Goal: Transaction & Acquisition: Subscribe to service/newsletter

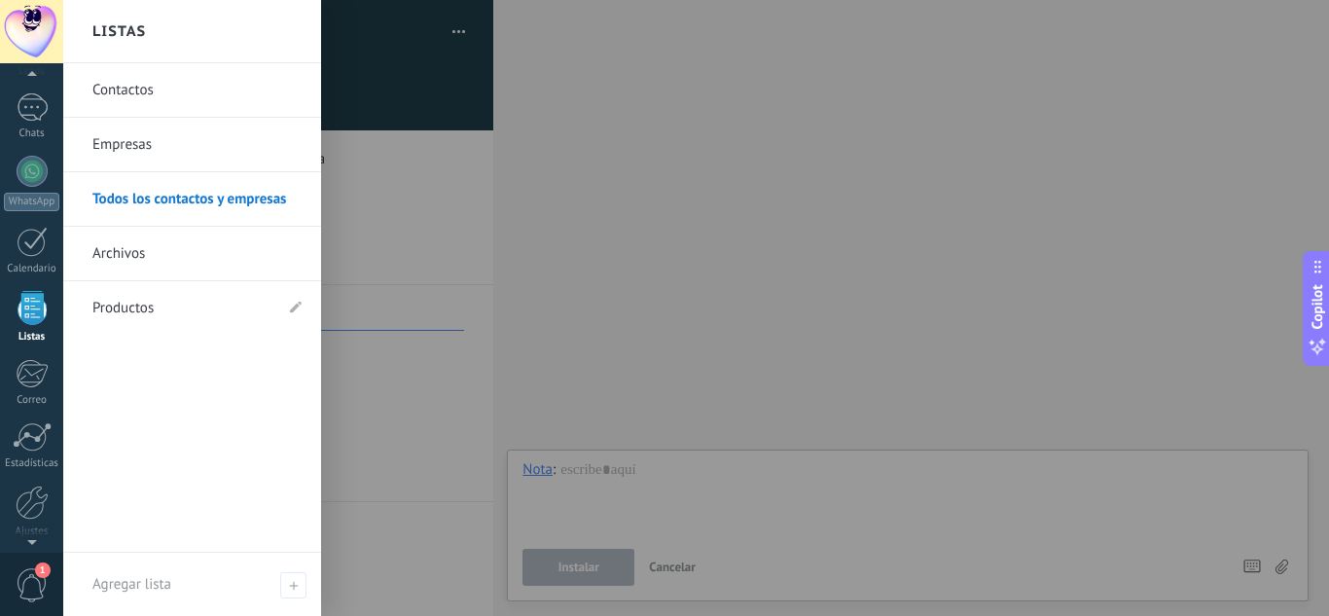
click at [34, 311] on div at bounding box center [32, 308] width 29 height 34
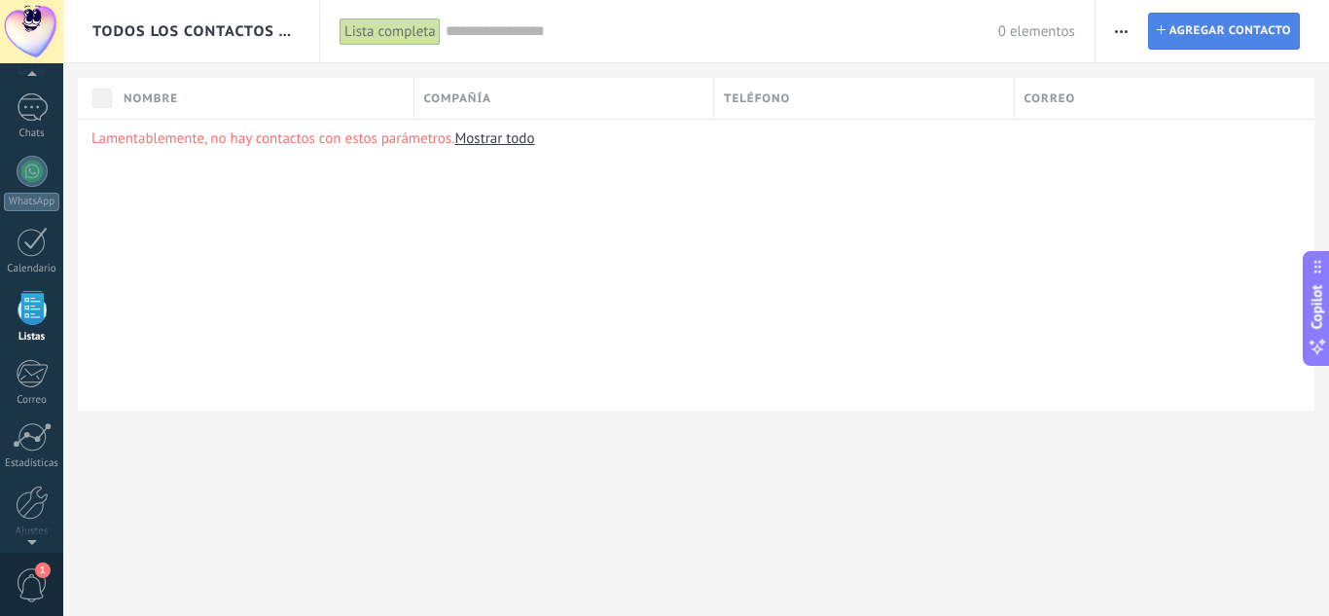
click at [1188, 35] on span "Agregar contacto" at bounding box center [1231, 31] width 122 height 35
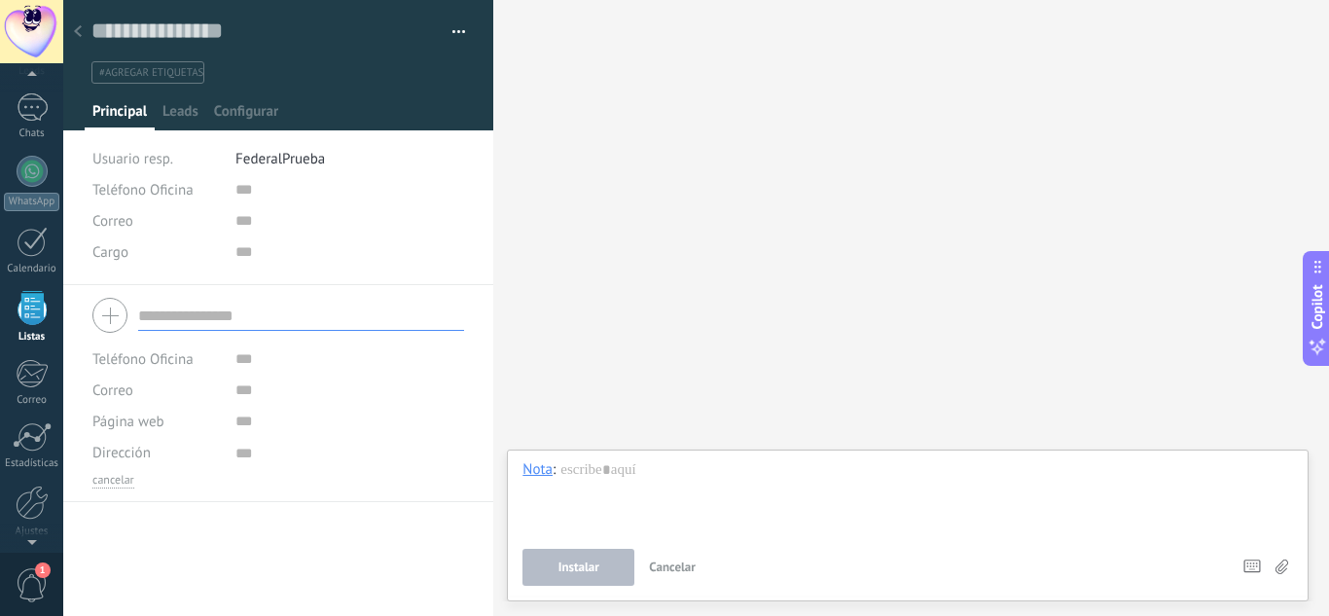
click at [199, 321] on input "text" at bounding box center [301, 315] width 326 height 31
click at [181, 111] on span "Leads" at bounding box center [180, 116] width 36 height 28
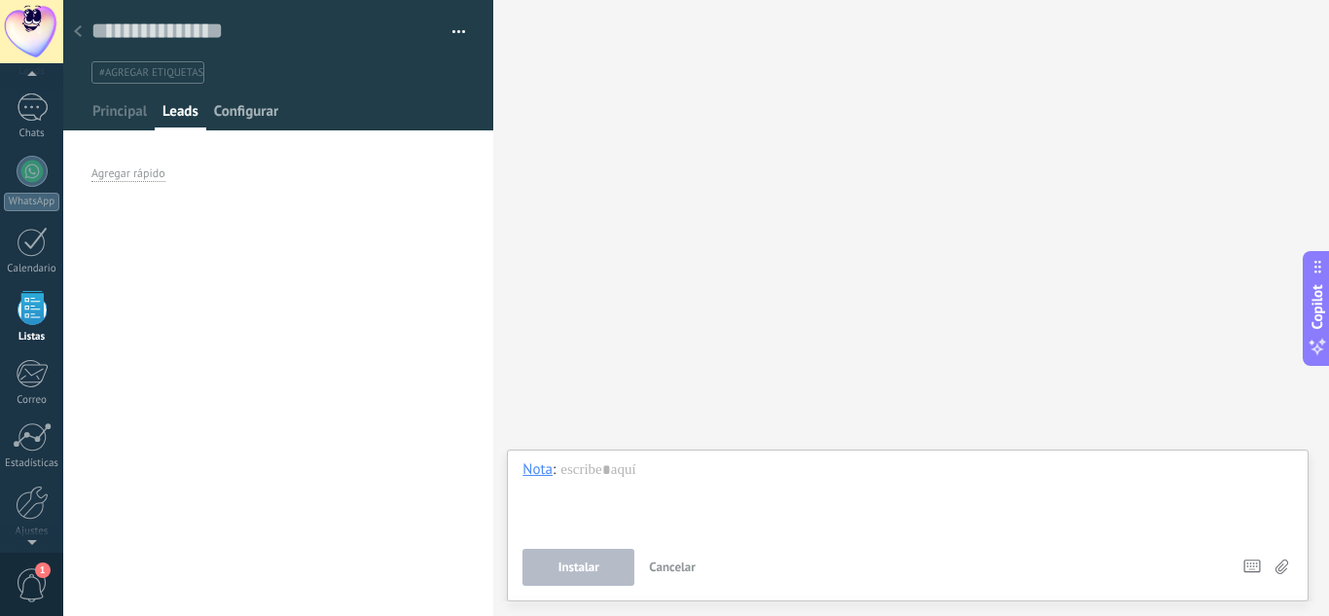
click at [230, 110] on span "Configurar" at bounding box center [246, 116] width 64 height 28
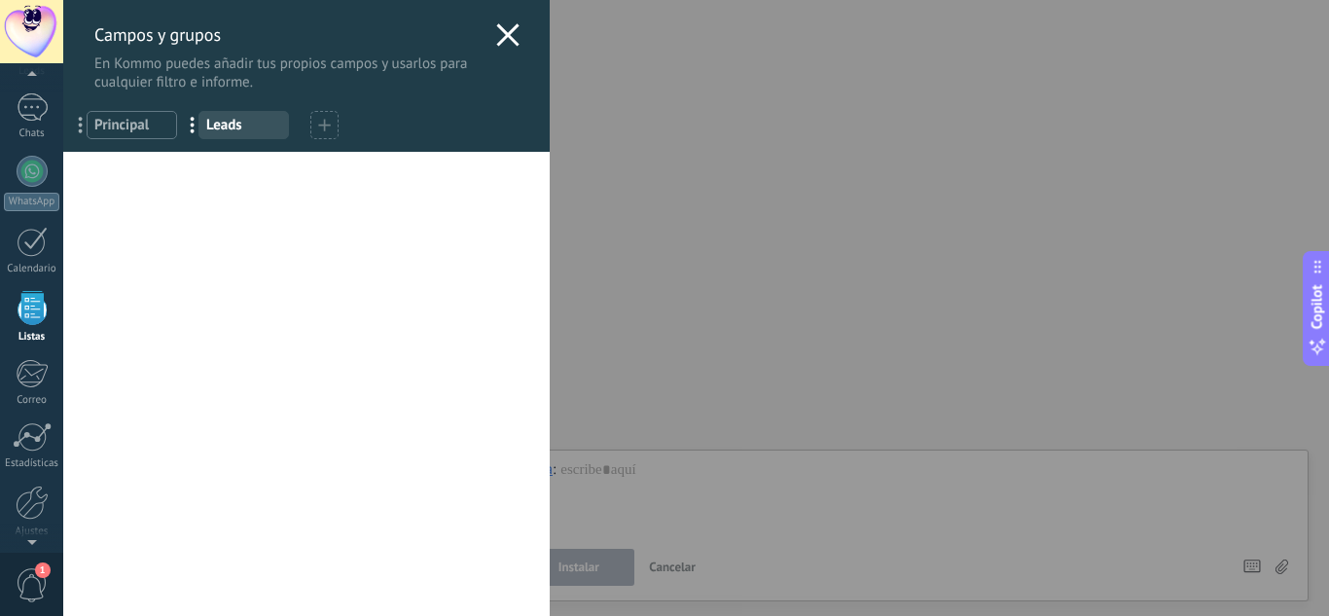
click at [488, 35] on div "Campos y grupos En Kommo puedes añadir tus propios campos y usarlos para cualqu…" at bounding box center [306, 45] width 487 height 91
click at [502, 37] on use at bounding box center [507, 34] width 22 height 22
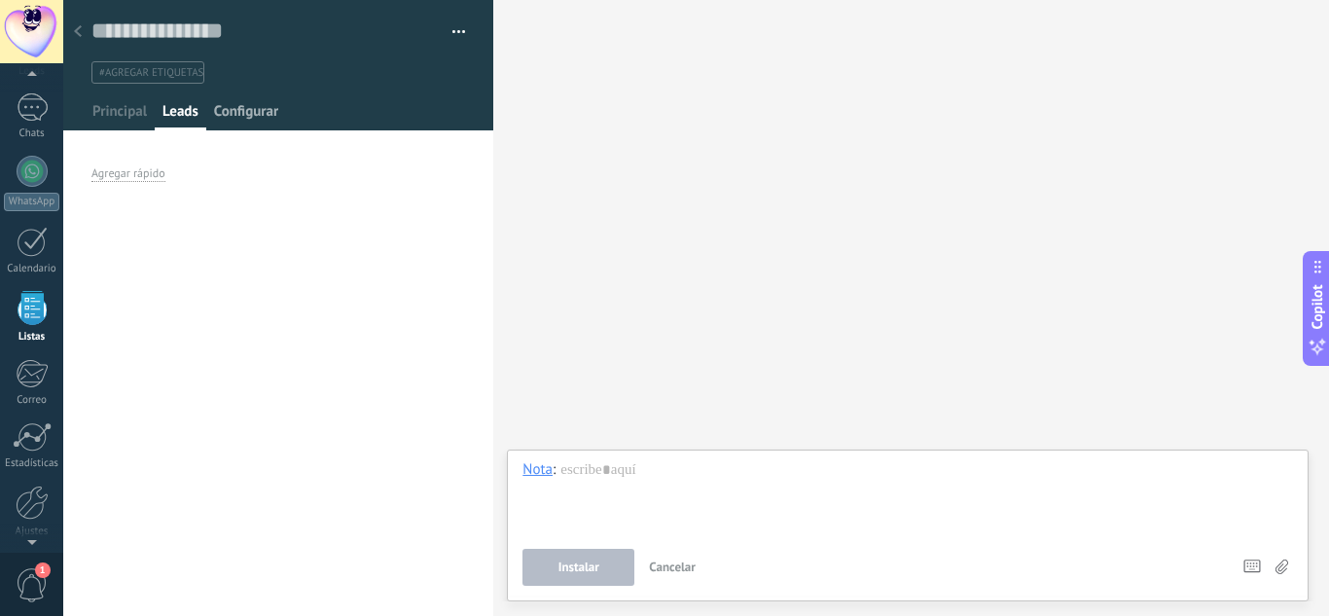
click at [239, 120] on span "Configurar" at bounding box center [246, 116] width 64 height 28
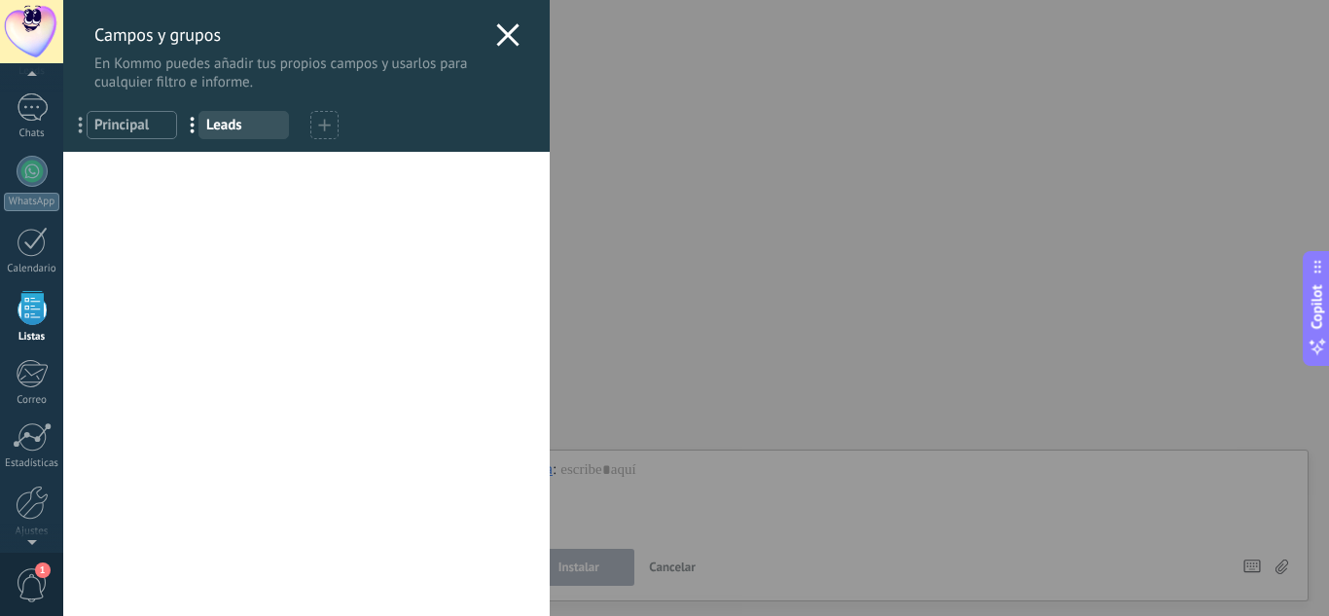
click at [515, 36] on div "Campos y grupos En Kommo puedes añadir tus propios campos y usarlos para cualqu…" at bounding box center [306, 45] width 487 height 91
click at [509, 36] on icon at bounding box center [507, 34] width 23 height 23
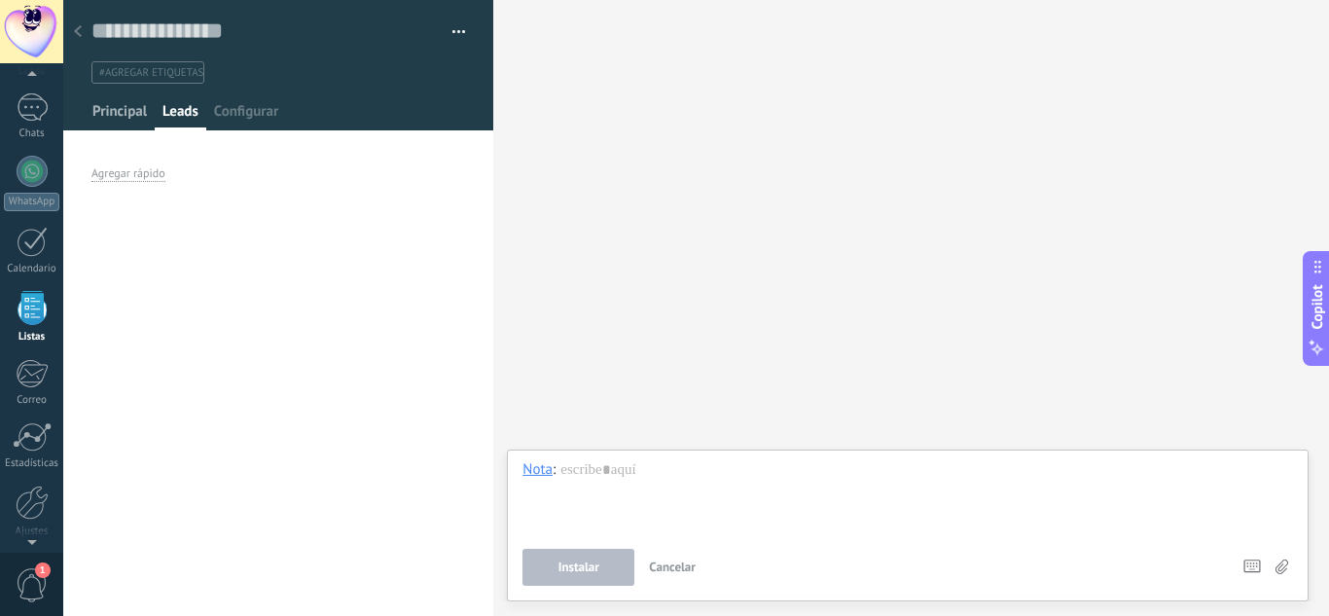
click at [112, 118] on span "Principal" at bounding box center [119, 116] width 54 height 28
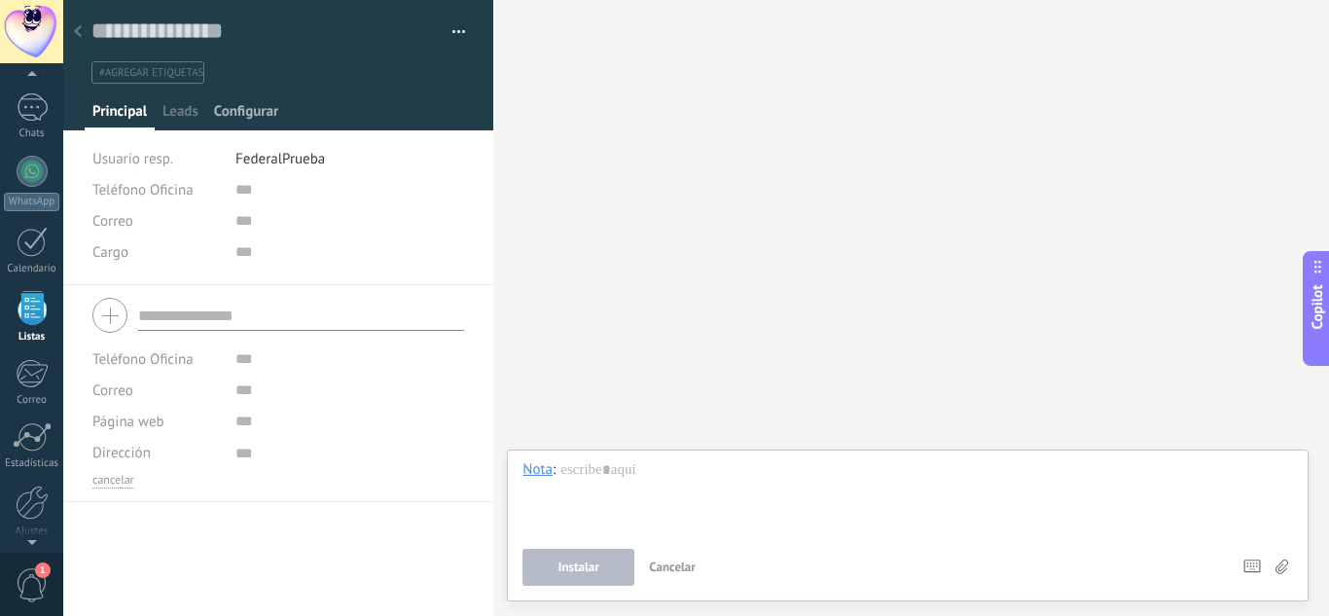
click at [267, 120] on span "Configurar" at bounding box center [246, 116] width 64 height 28
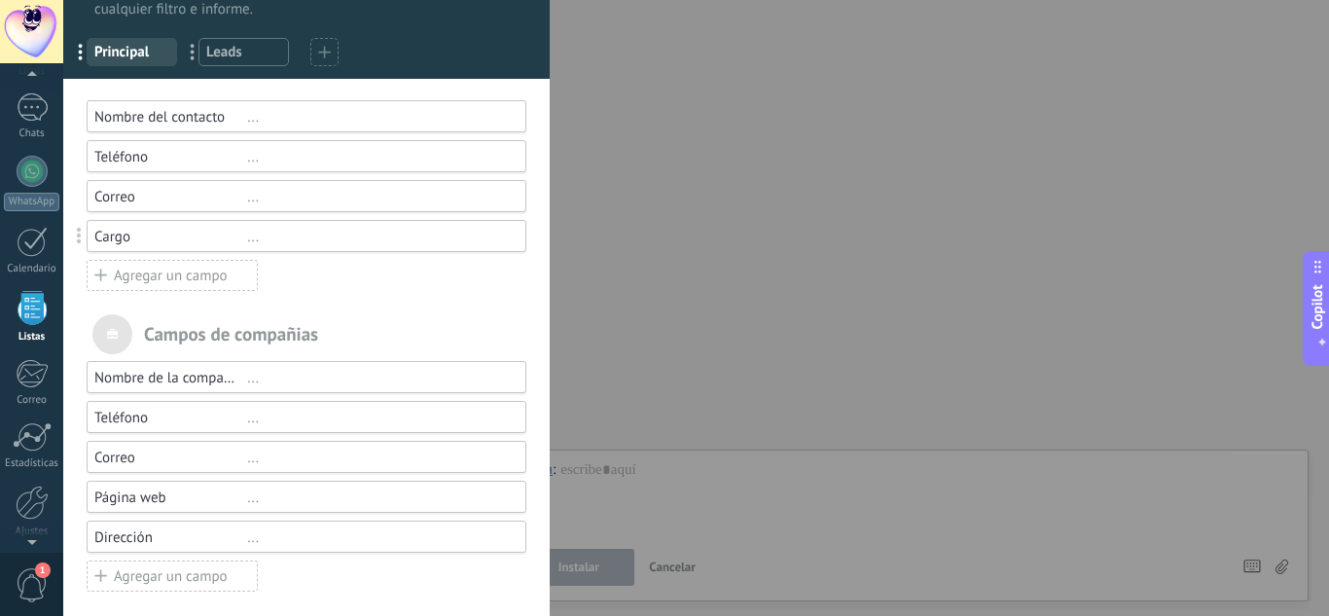
scroll to position [83, 0]
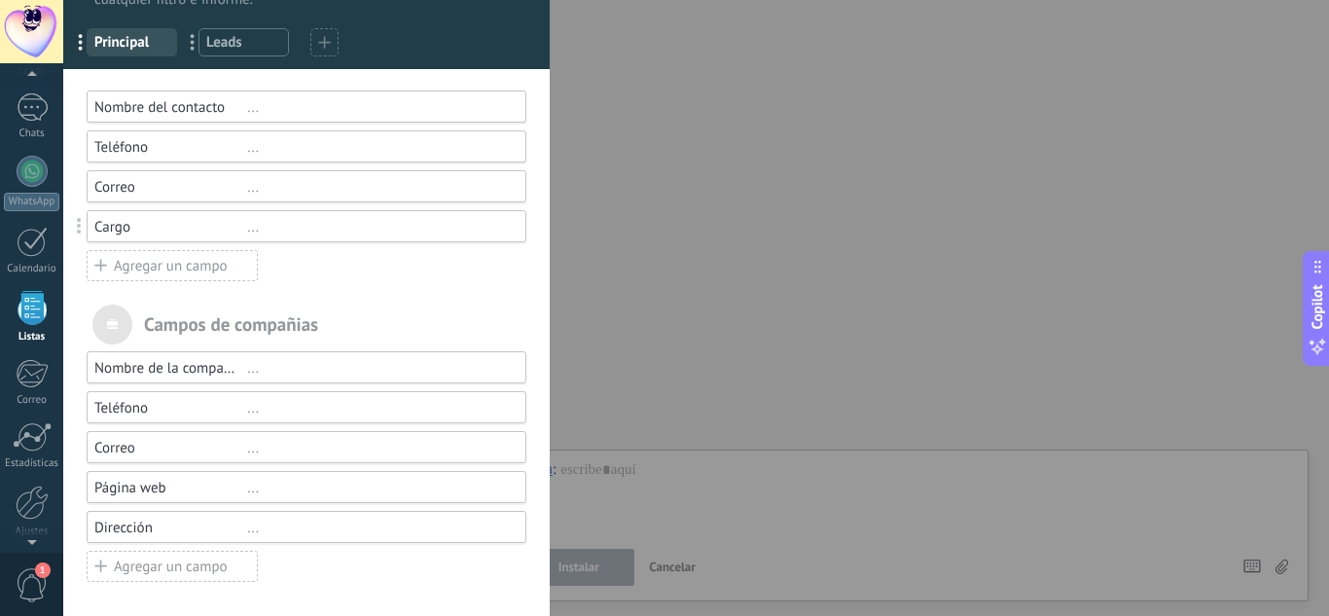
click at [164, 578] on div "Agregar un campo" at bounding box center [172, 566] width 171 height 31
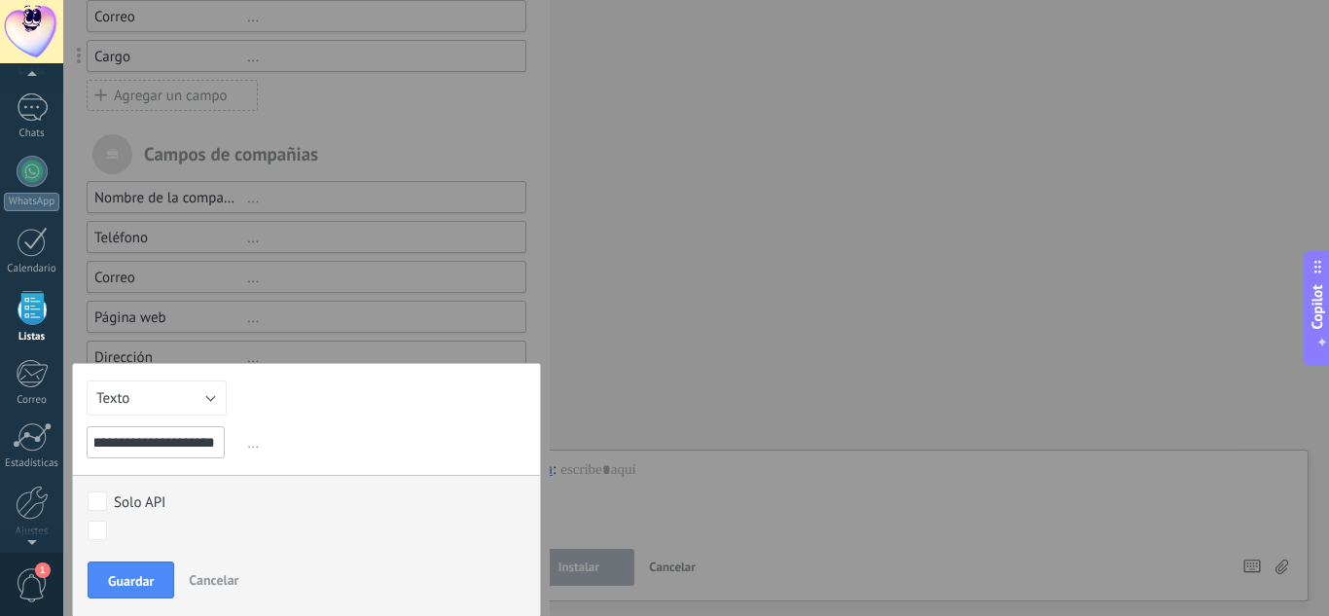
scroll to position [0, 20]
type input "**********"
click at [147, 576] on span "Guardar" at bounding box center [131, 581] width 46 height 14
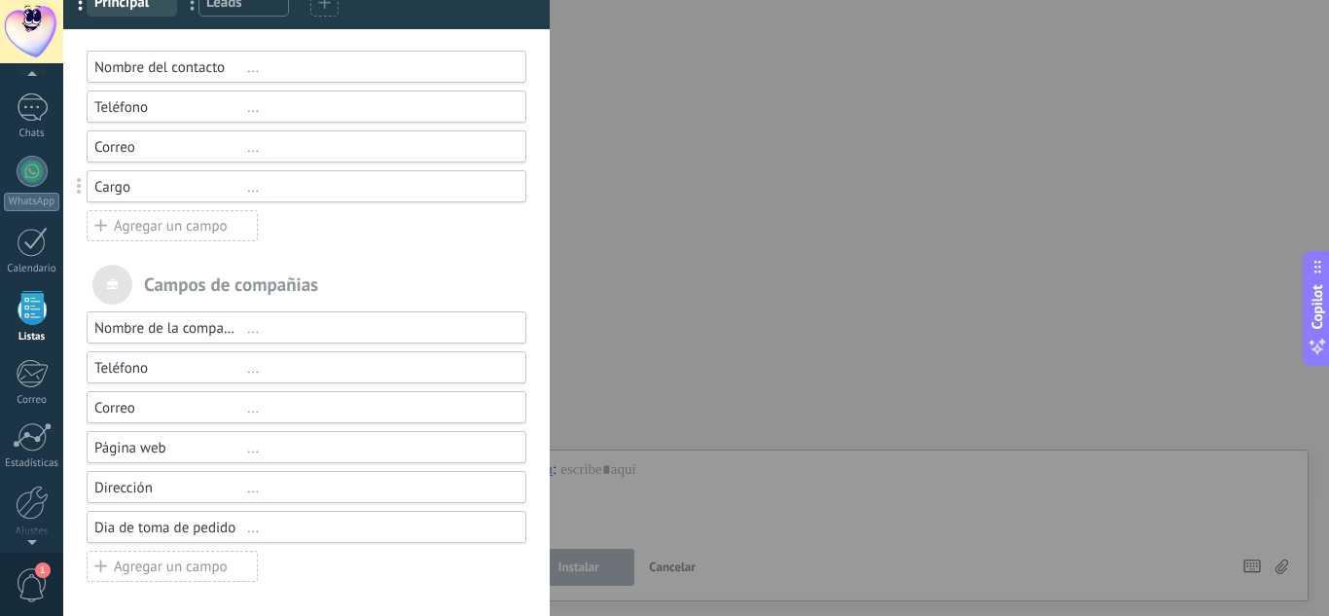
scroll to position [0, 0]
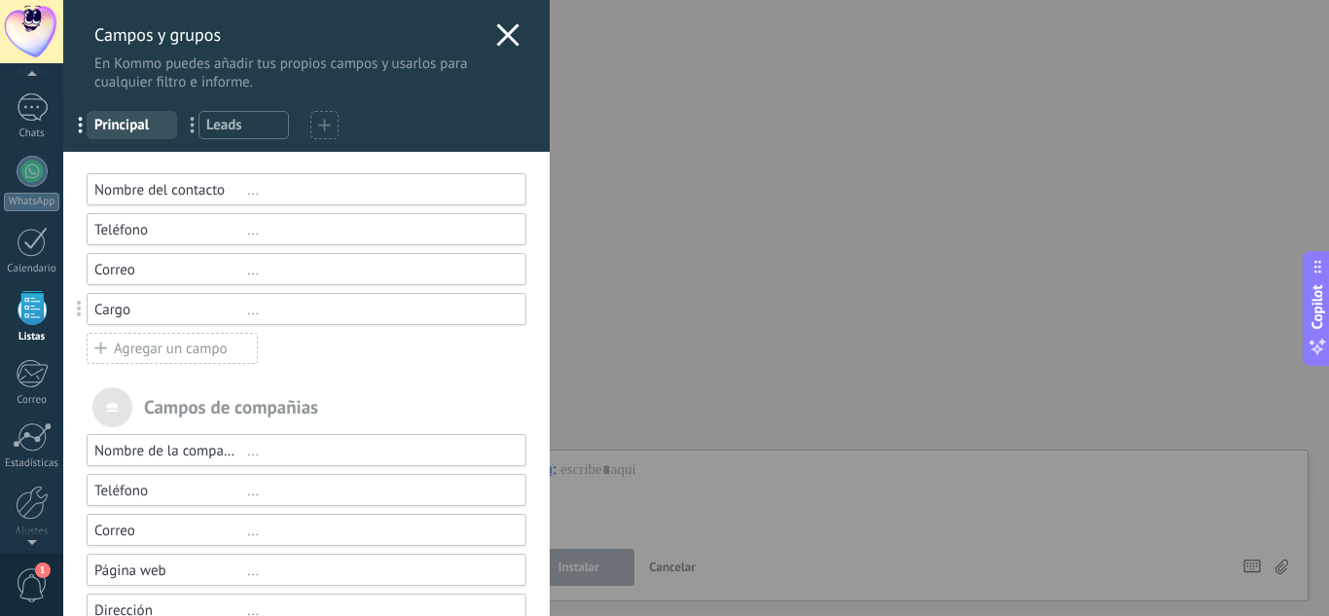
click at [496, 29] on icon at bounding box center [507, 34] width 23 height 23
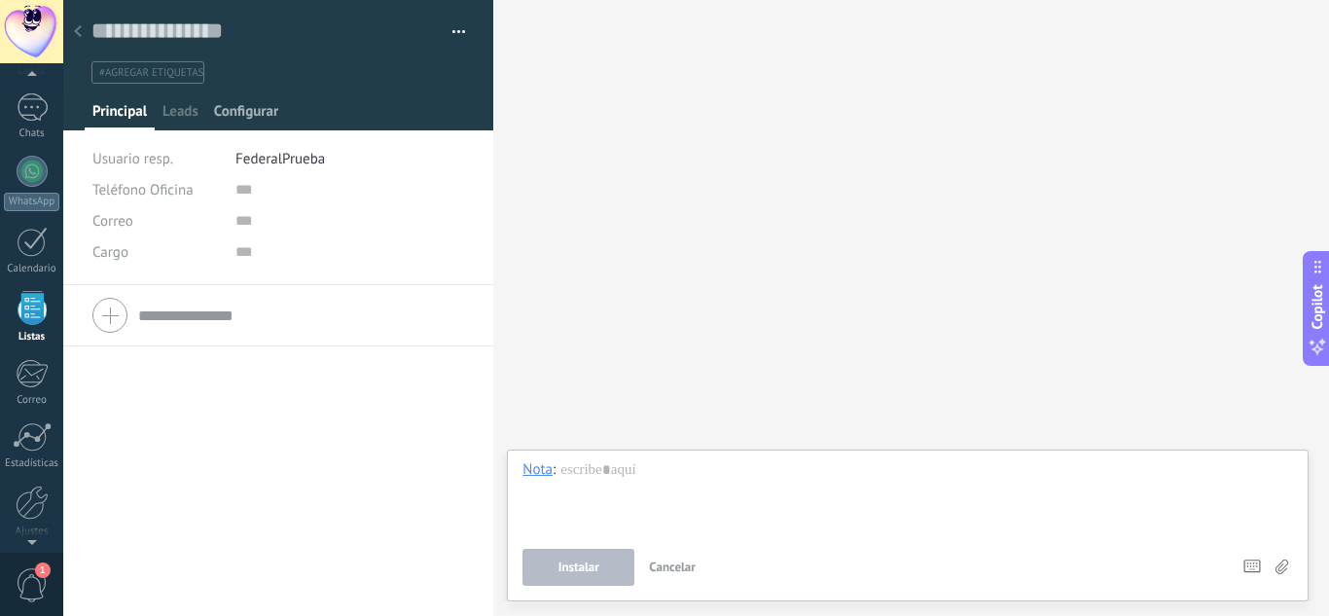
click at [233, 118] on span "Configurar" at bounding box center [246, 116] width 64 height 28
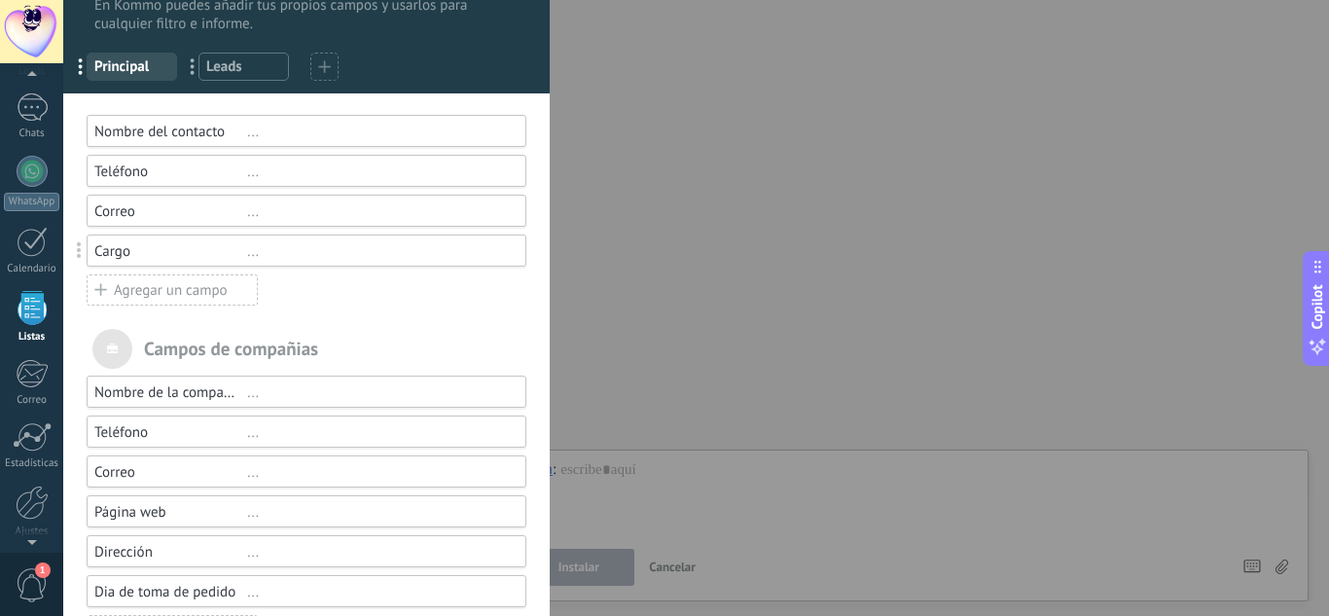
scroll to position [123, 0]
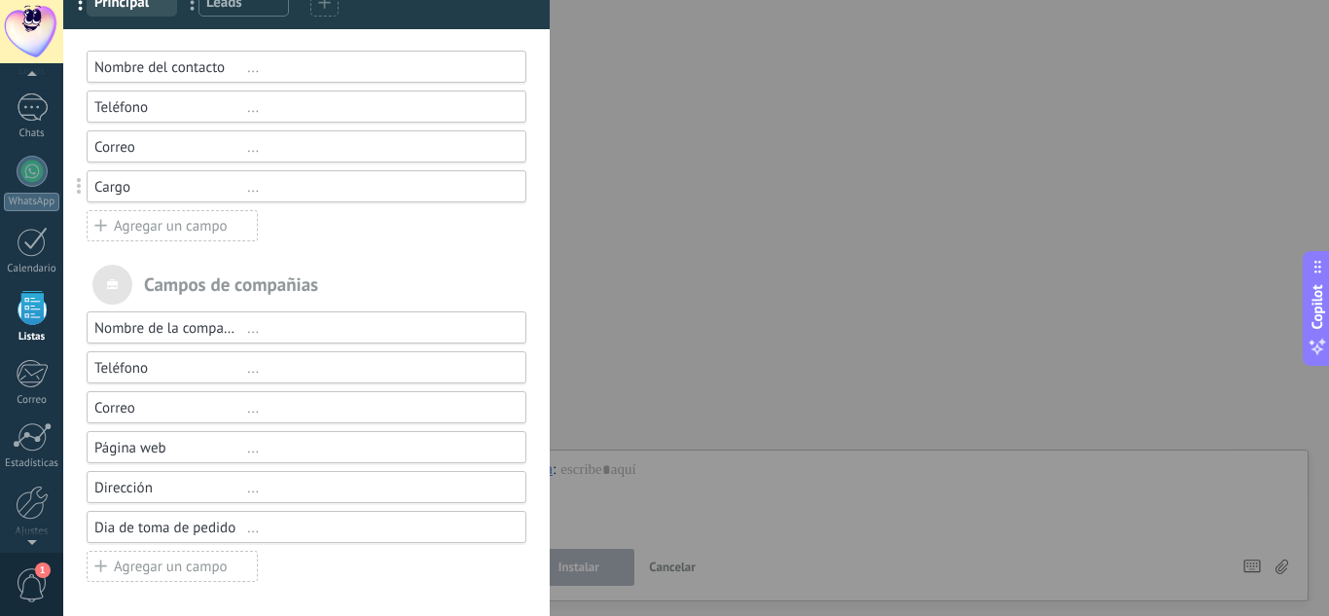
click at [227, 275] on div "Campos de compañias" at bounding box center [307, 285] width 440 height 40
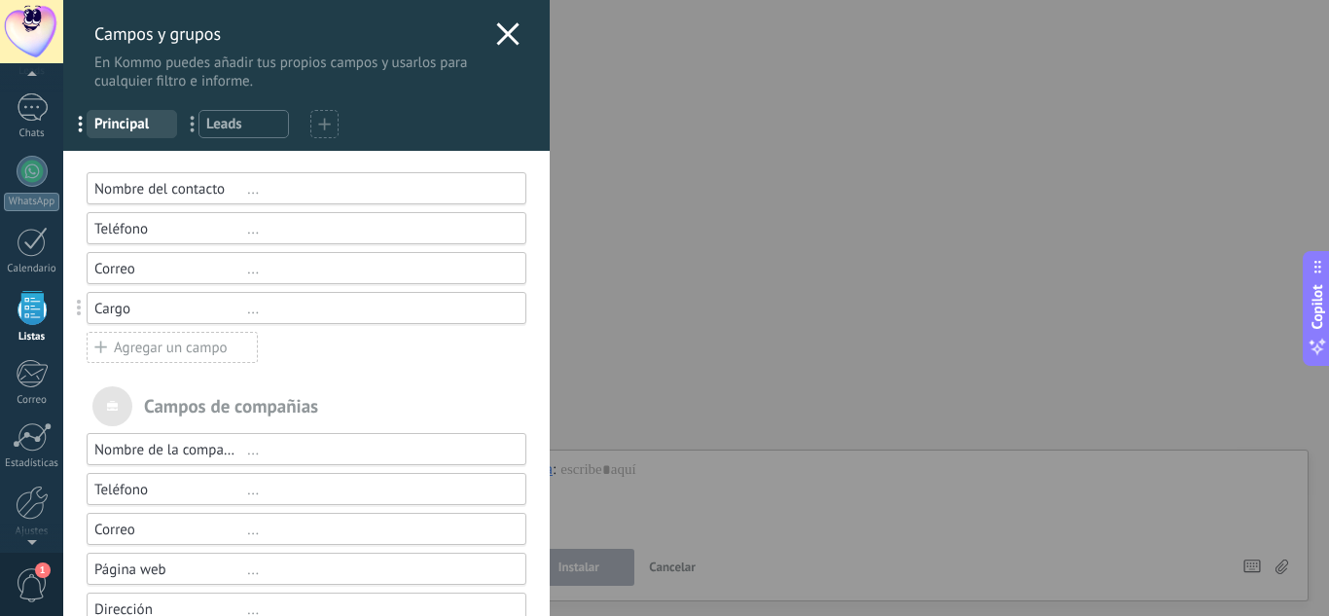
scroll to position [0, 0]
click at [255, 122] on span "Leads" at bounding box center [243, 125] width 75 height 18
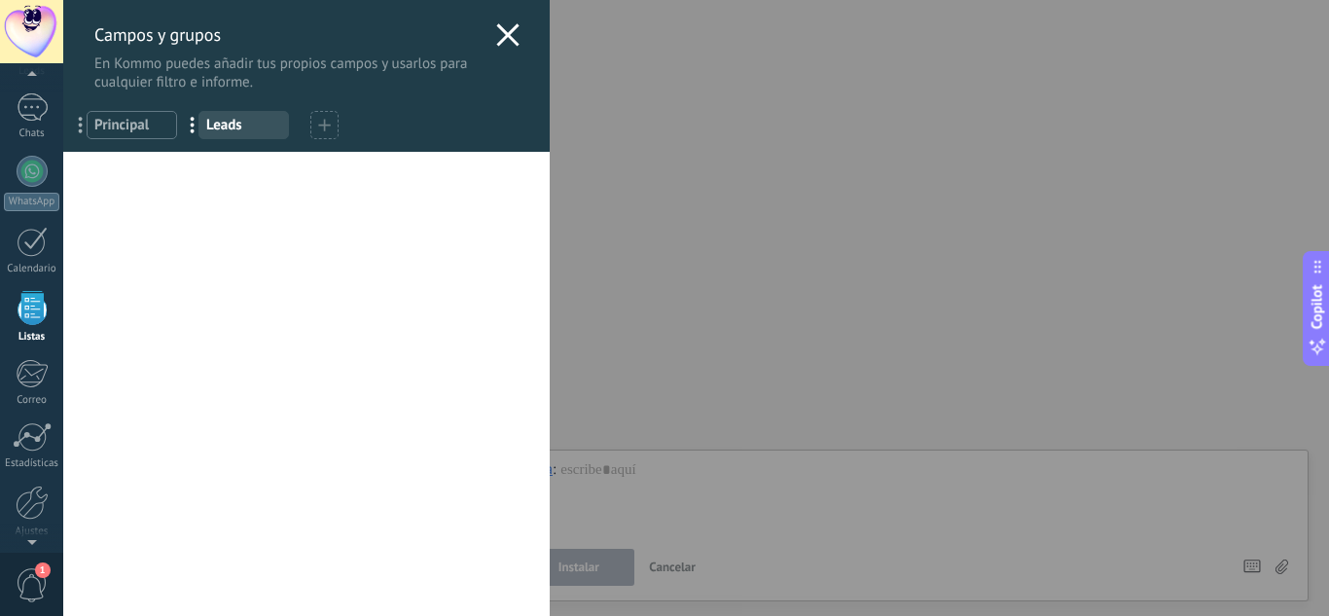
click at [108, 125] on span "Principal" at bounding box center [131, 125] width 75 height 18
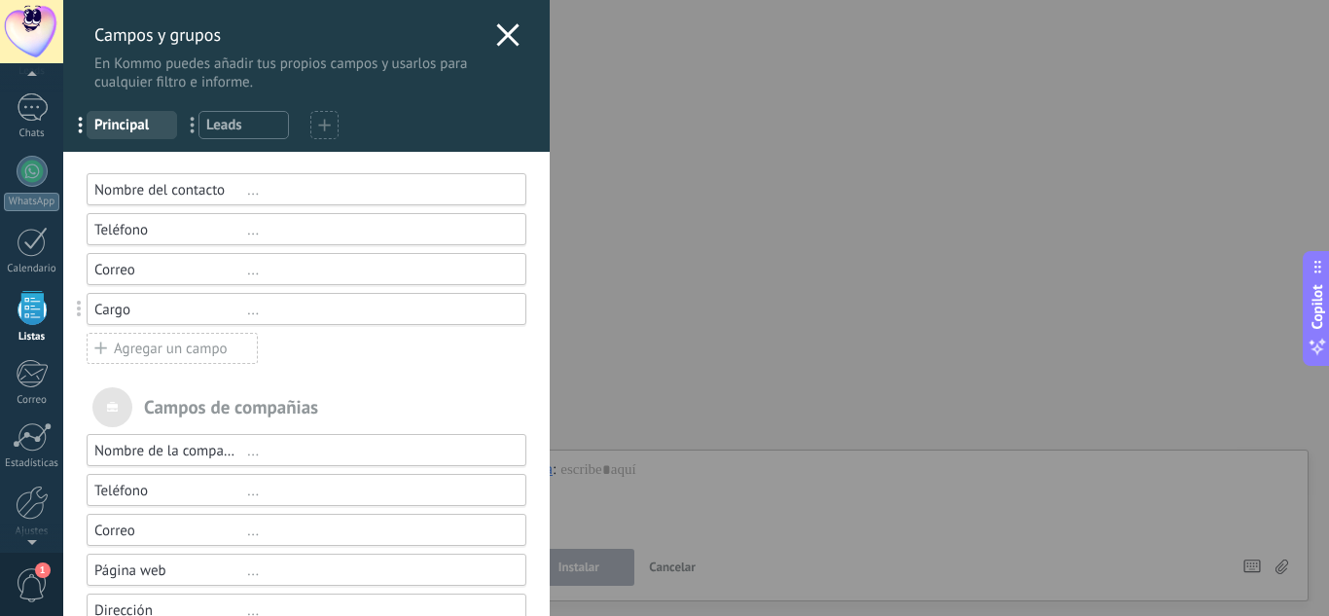
click at [317, 126] on div at bounding box center [324, 125] width 28 height 28
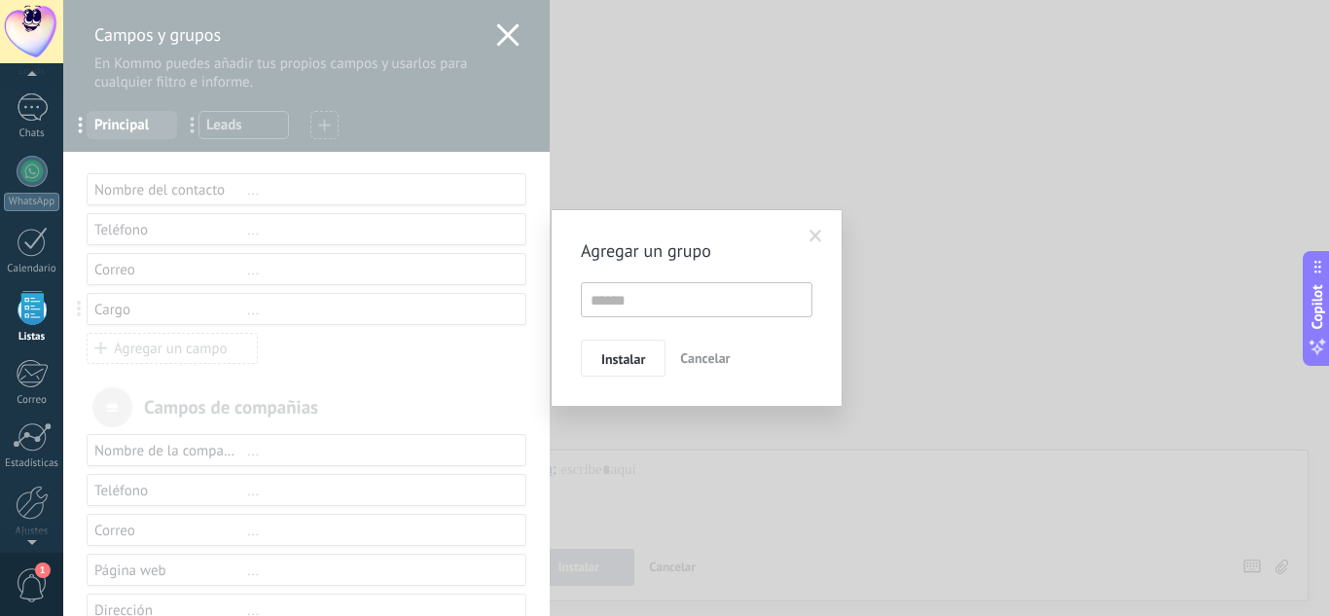
click at [812, 227] on span at bounding box center [816, 236] width 32 height 33
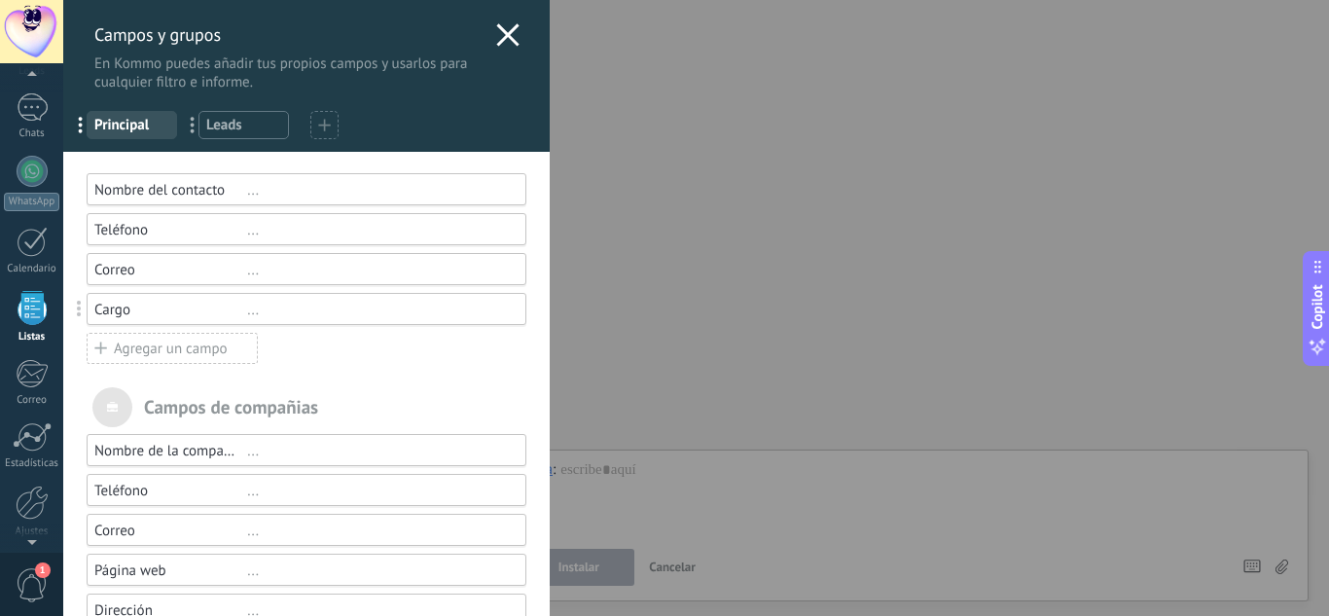
click at [190, 406] on div "Campos de compañias" at bounding box center [307, 407] width 440 height 40
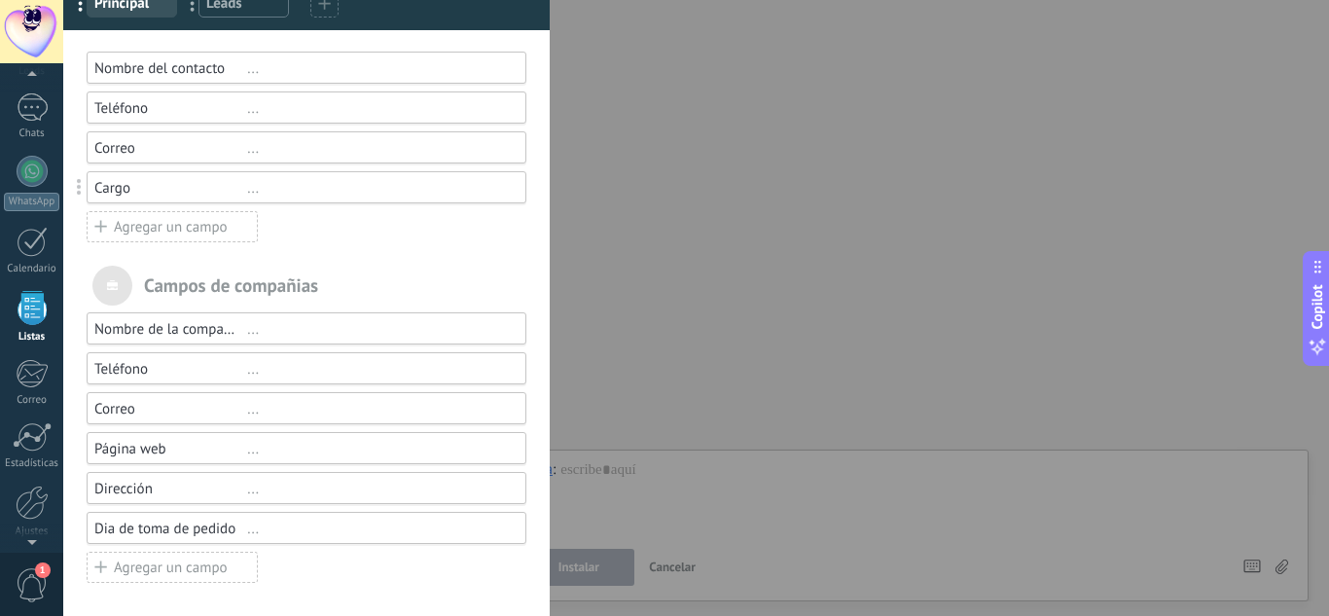
scroll to position [123, 0]
click at [161, 530] on div "Dia de toma de pedido" at bounding box center [170, 528] width 153 height 18
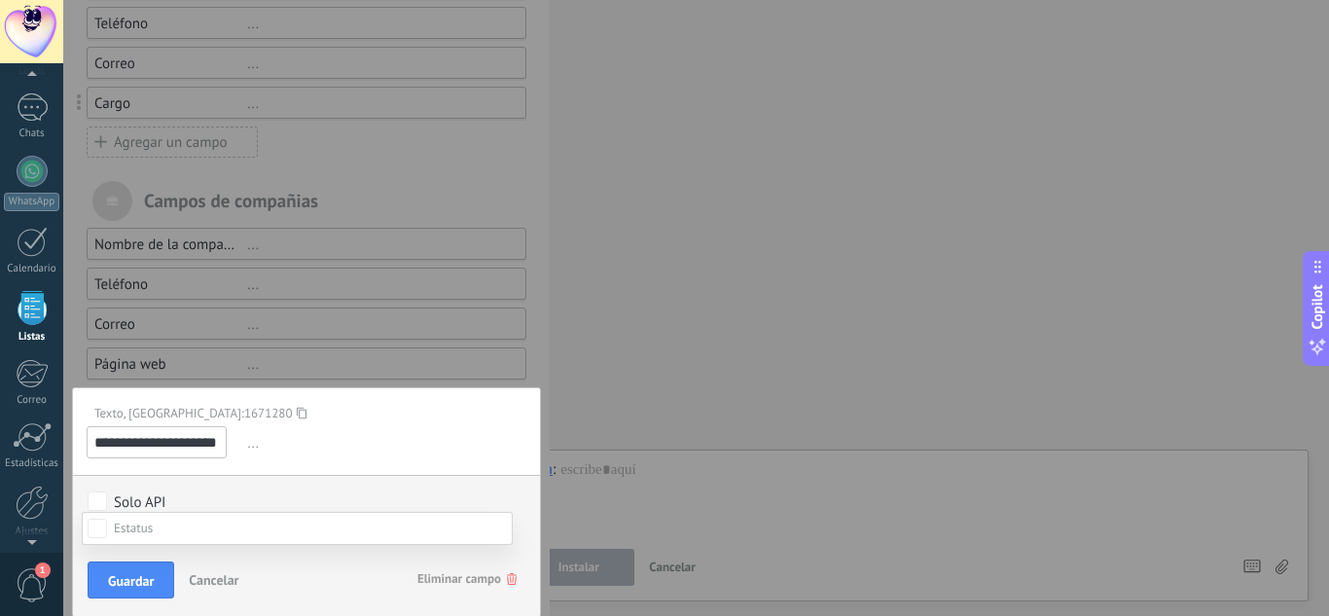
scroll to position [178, 0]
click at [147, 584] on div "Contacto inicial Negociación Debate contractual Discusión de contrato Logrado c…" at bounding box center [297, 564] width 431 height 104
click at [147, 584] on span "Guardar" at bounding box center [131, 581] width 46 height 14
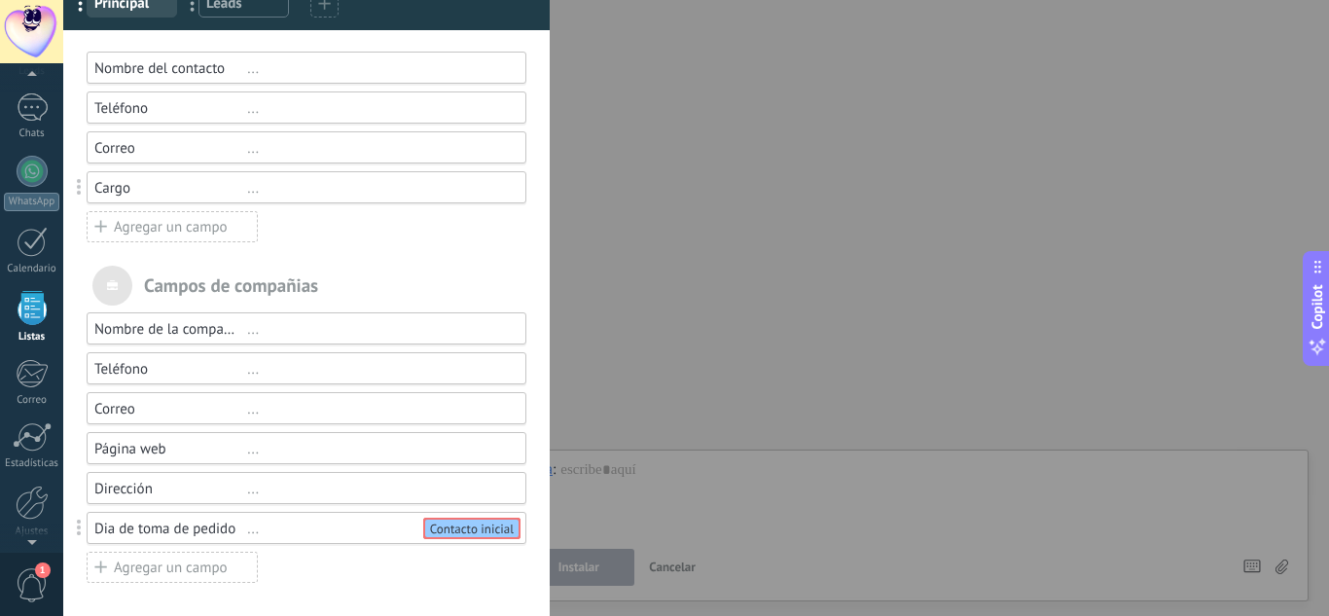
scroll to position [123, 0]
click at [445, 523] on div "Contacto inicial" at bounding box center [471, 528] width 93 height 18
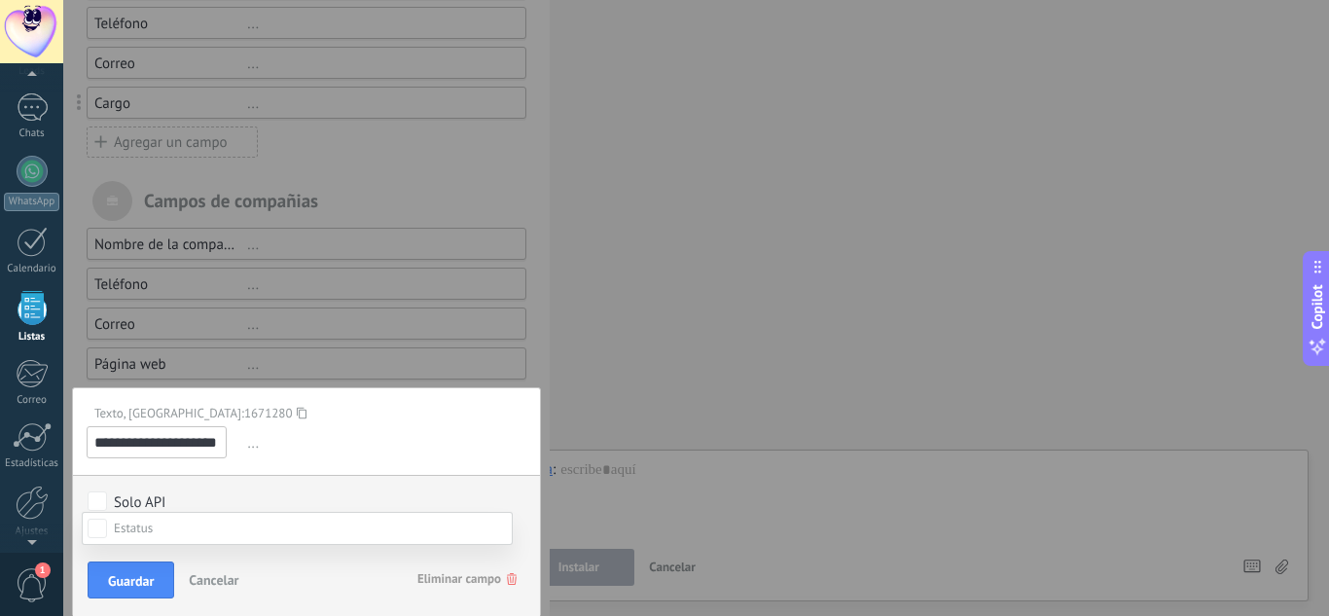
scroll to position [178, 0]
click at [137, 591] on div "Contacto inicial Negociación Debate contractual Discusión de contrato Logrado c…" at bounding box center [297, 564] width 431 height 104
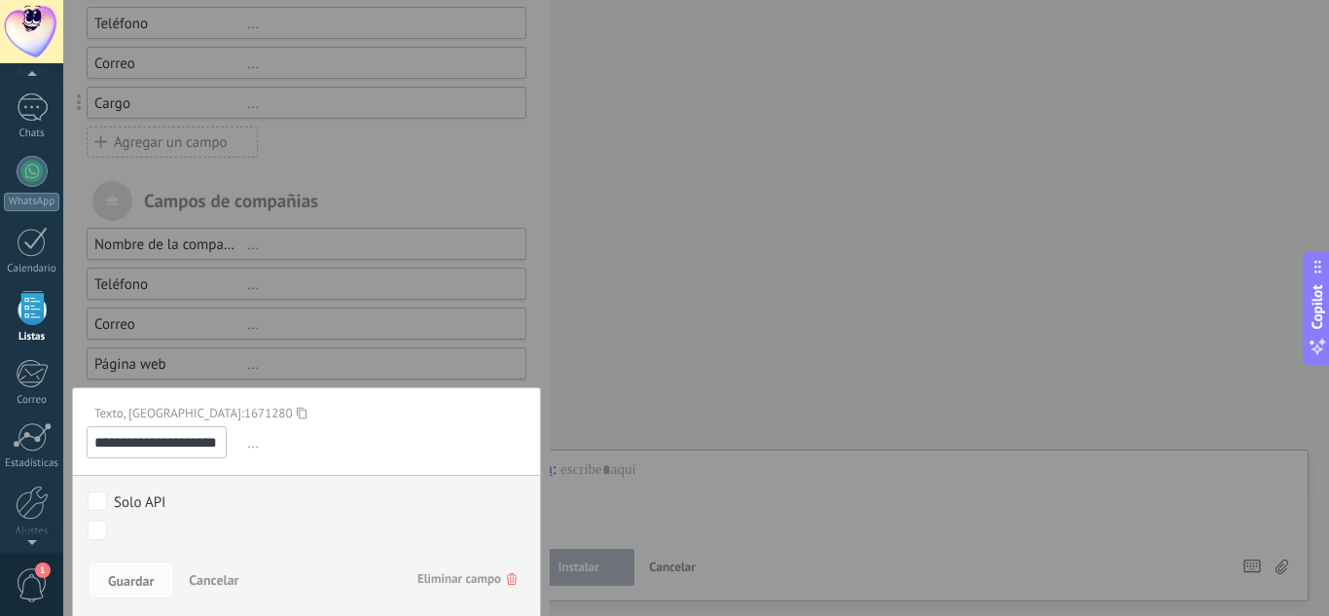
click at [0, 0] on div "Contacto inicial Negociación Debate contractual Discusión de contrato Logrado c…" at bounding box center [0, 0] width 0 height 0
click at [0, 0] on label "Venta Perdido" at bounding box center [0, 0] width 0 height 0
click at [149, 520] on span at bounding box center [133, 528] width 39 height 17
click at [132, 520] on span at bounding box center [133, 528] width 39 height 17
click at [126, 595] on div "Contacto inicial Negociación Debate contractual Discusión de contrato Logrado c…" at bounding box center [297, 564] width 431 height 104
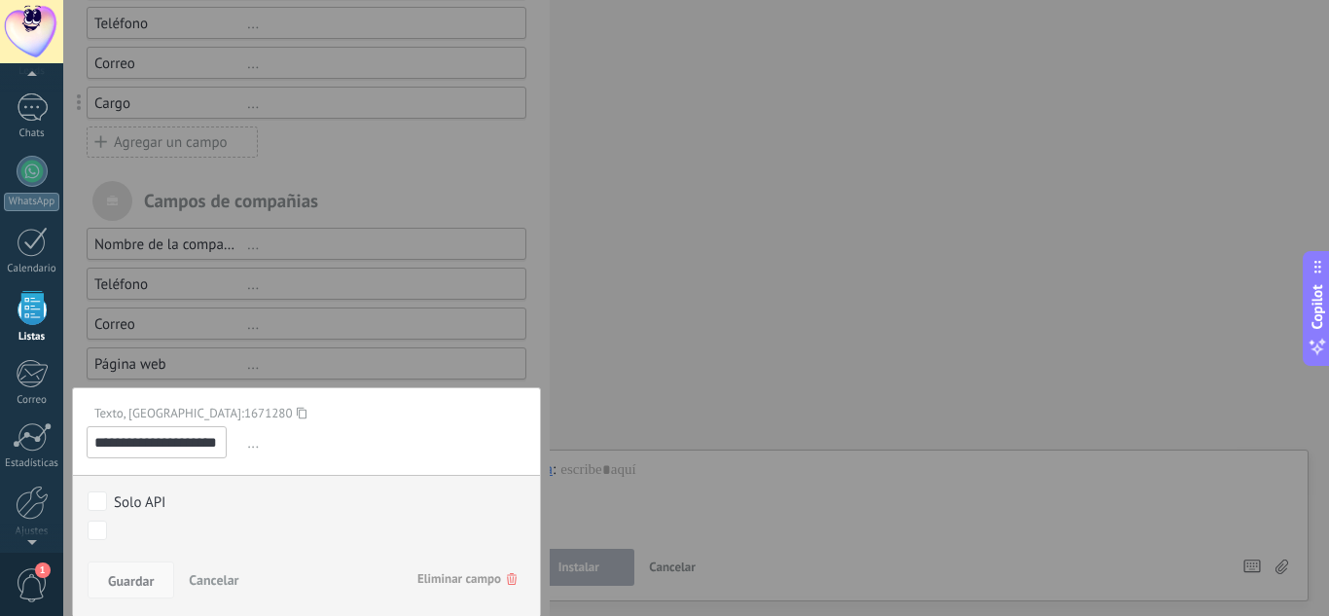
click at [130, 580] on span "Guardar" at bounding box center [131, 581] width 46 height 14
click at [132, 580] on span "Guardar" at bounding box center [131, 581] width 46 height 14
click at [241, 572] on button "Cancelar" at bounding box center [213, 579] width 65 height 37
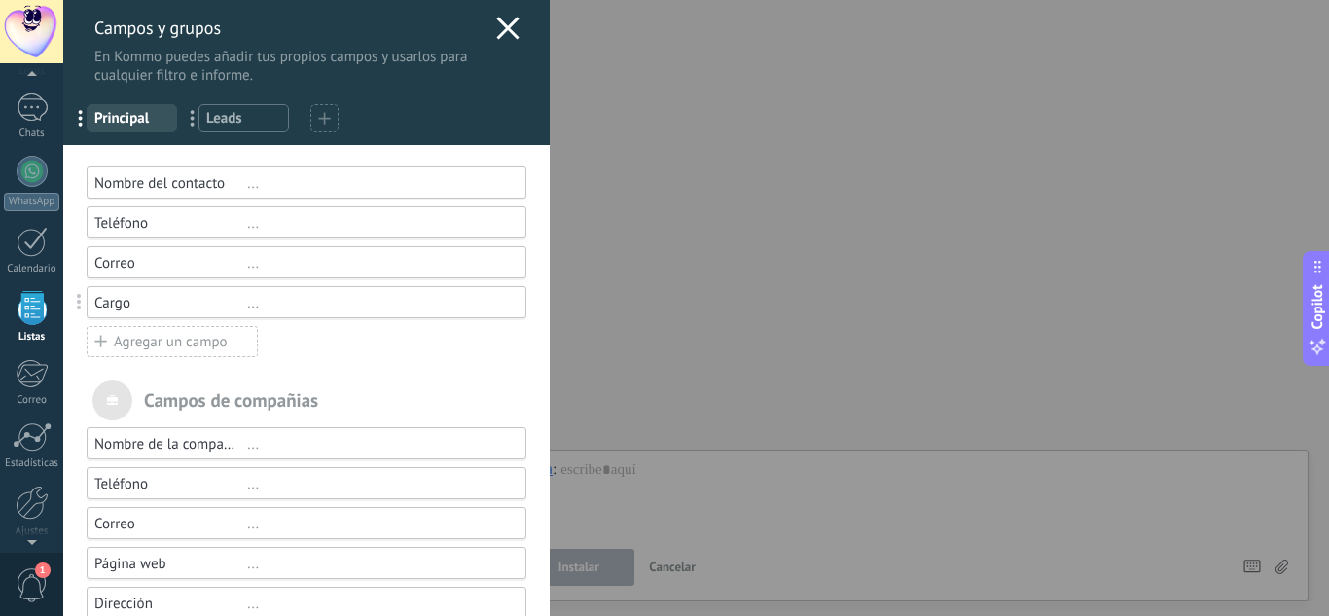
scroll to position [0, 0]
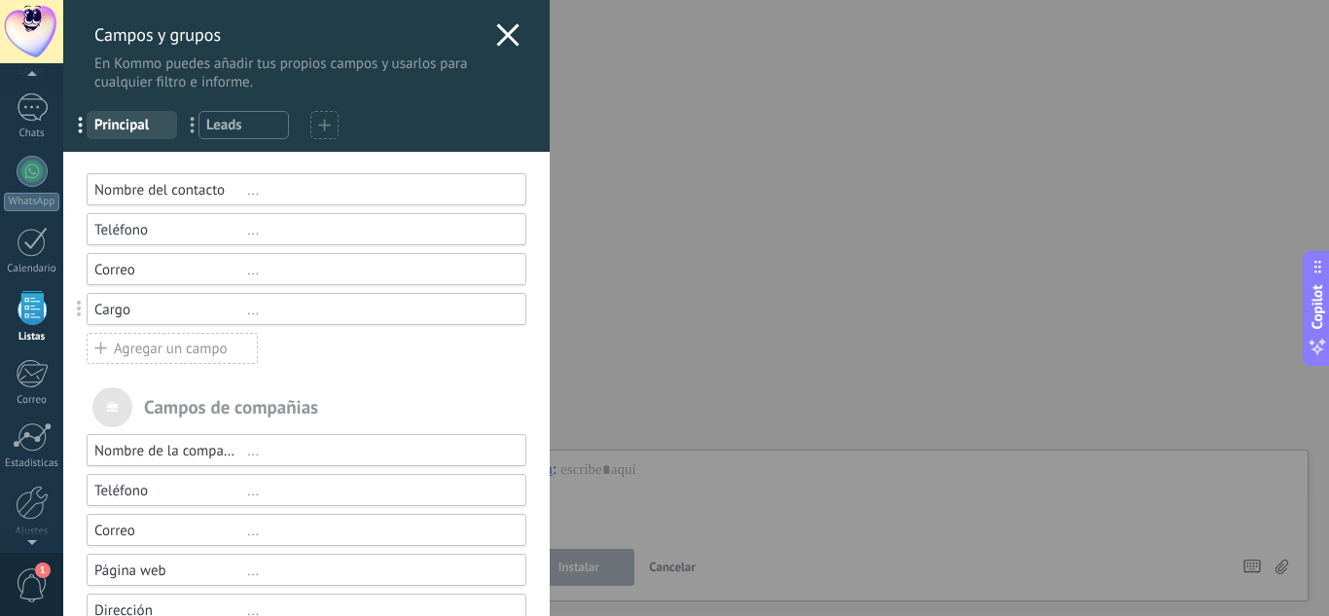
click at [500, 32] on use at bounding box center [507, 34] width 22 height 22
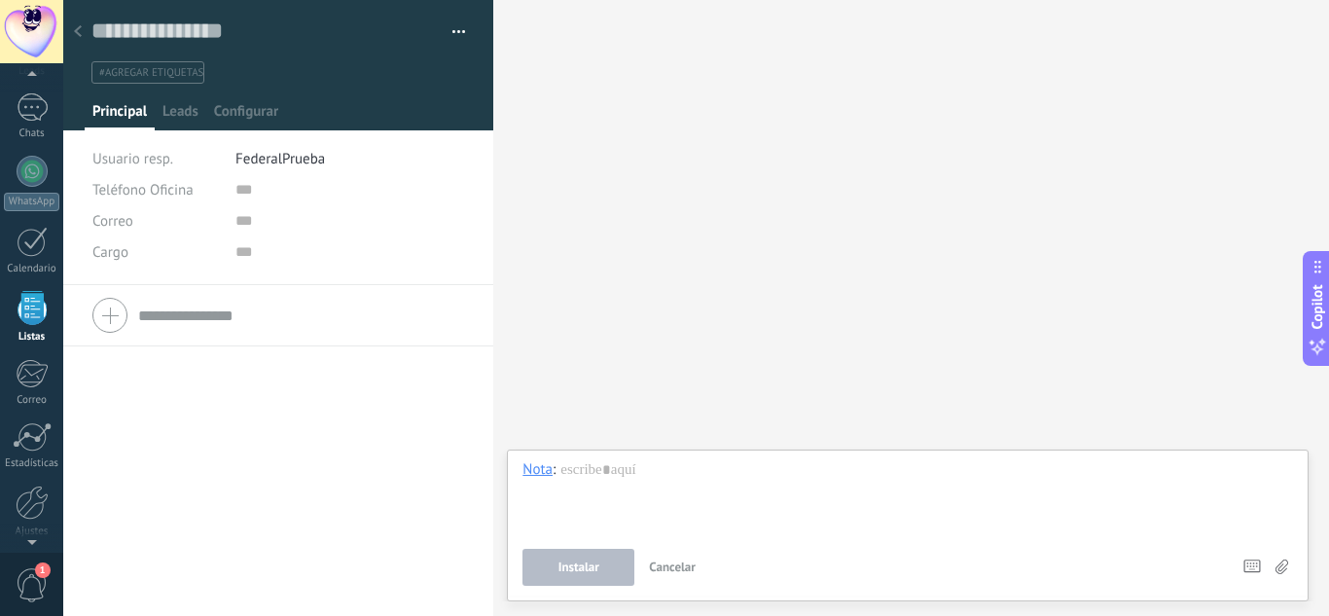
click at [270, 271] on div "Teléfono Oficina Ofic. directo Celular Fax Casa Otro Teléfono Oficina Llamar Co…" at bounding box center [278, 229] width 373 height 111
click at [209, 312] on input "text" at bounding box center [301, 315] width 326 height 31
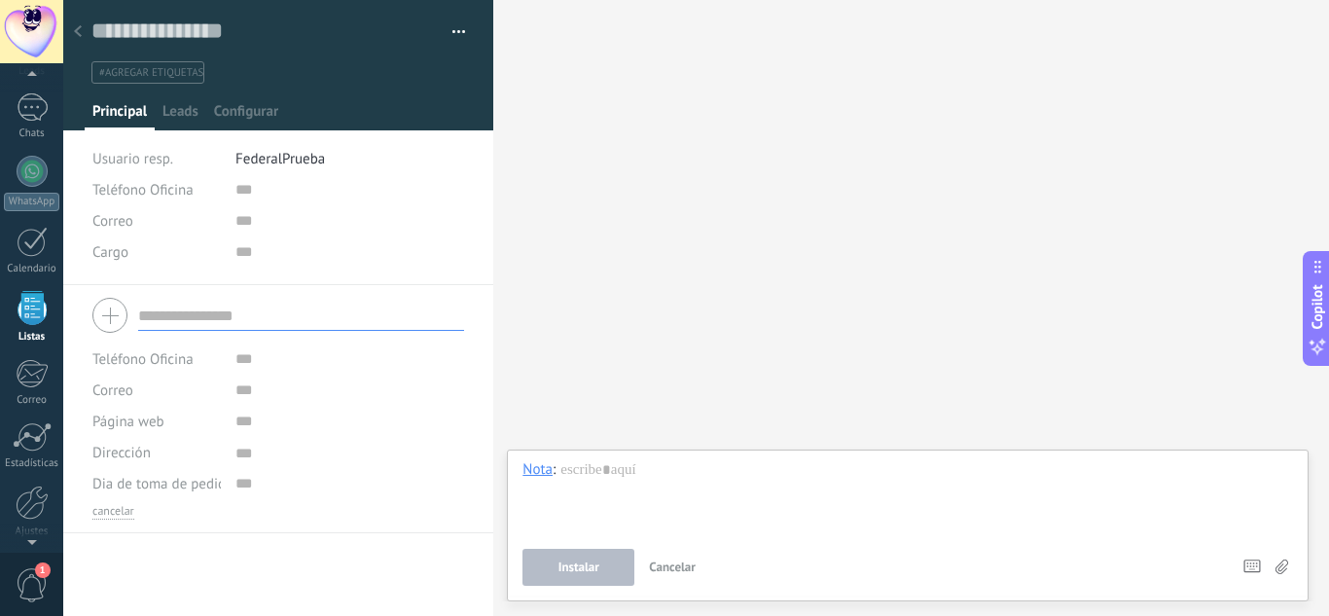
click at [781, 319] on div "Buscar Carga más Participantes:" at bounding box center [911, 308] width 836 height 616
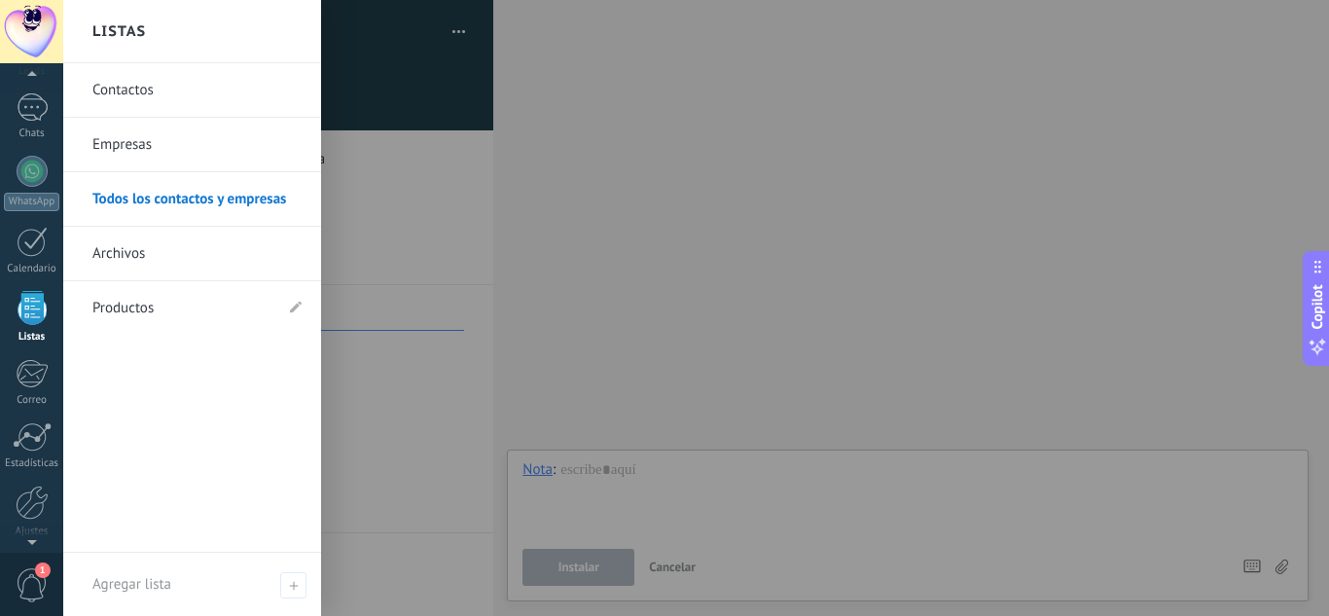
click at [43, 308] on div at bounding box center [32, 308] width 29 height 34
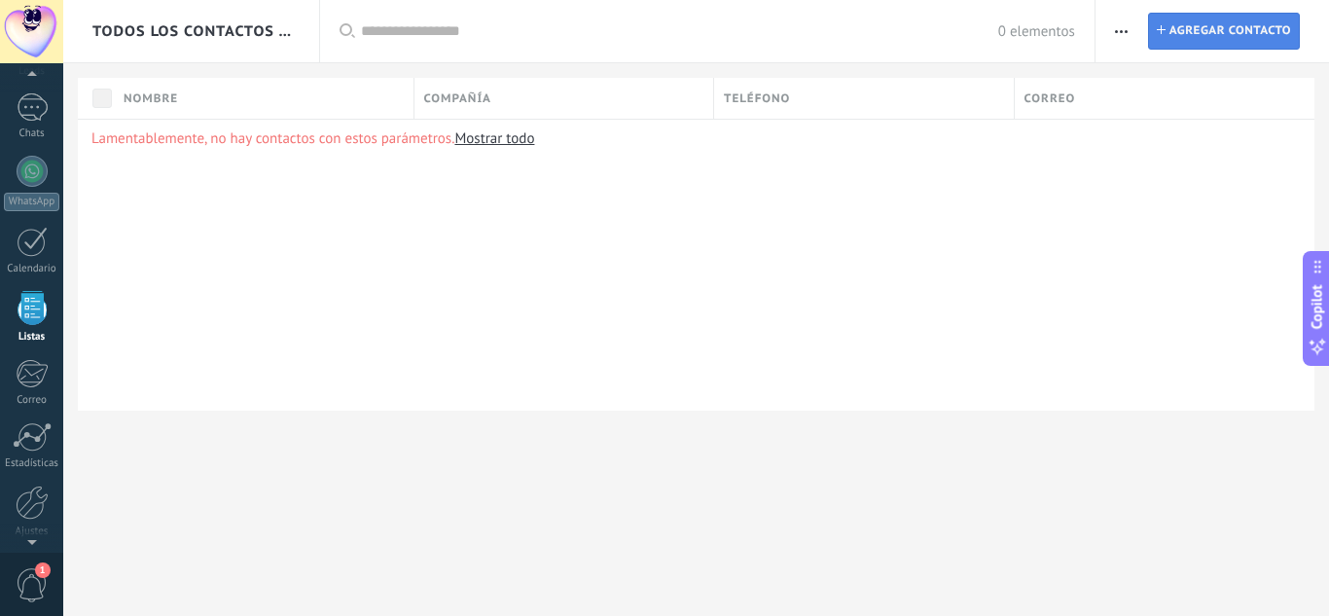
click at [1227, 23] on span "Agregar contacto" at bounding box center [1231, 31] width 122 height 35
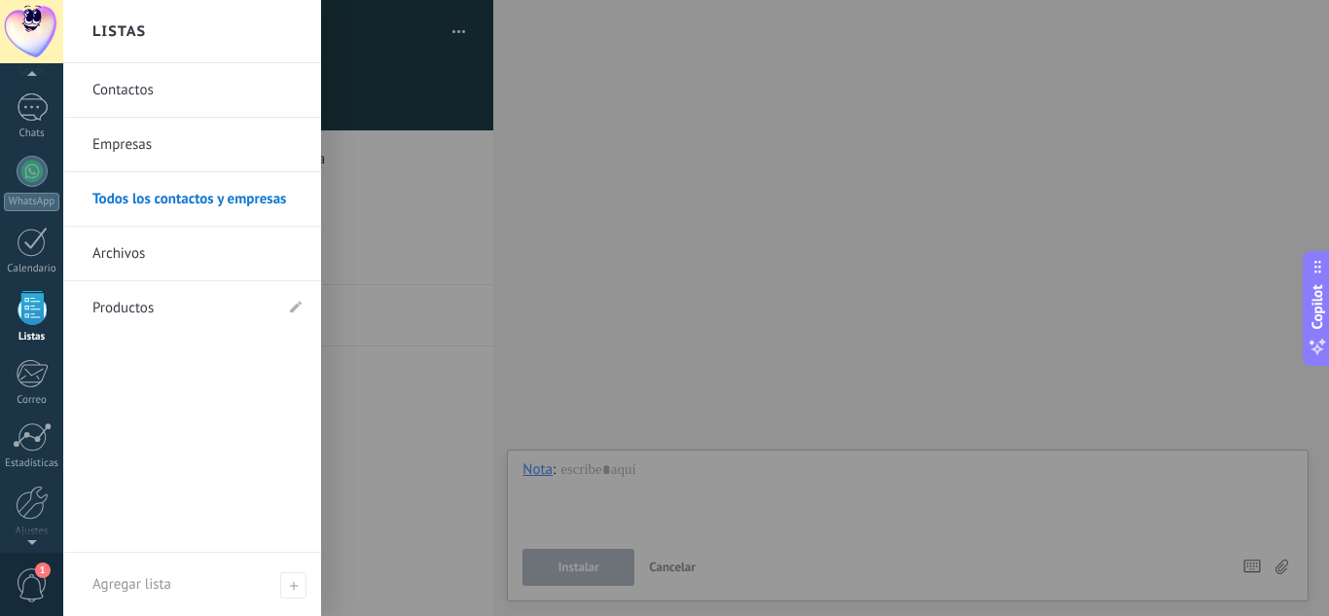
click at [28, 309] on div at bounding box center [32, 308] width 29 height 34
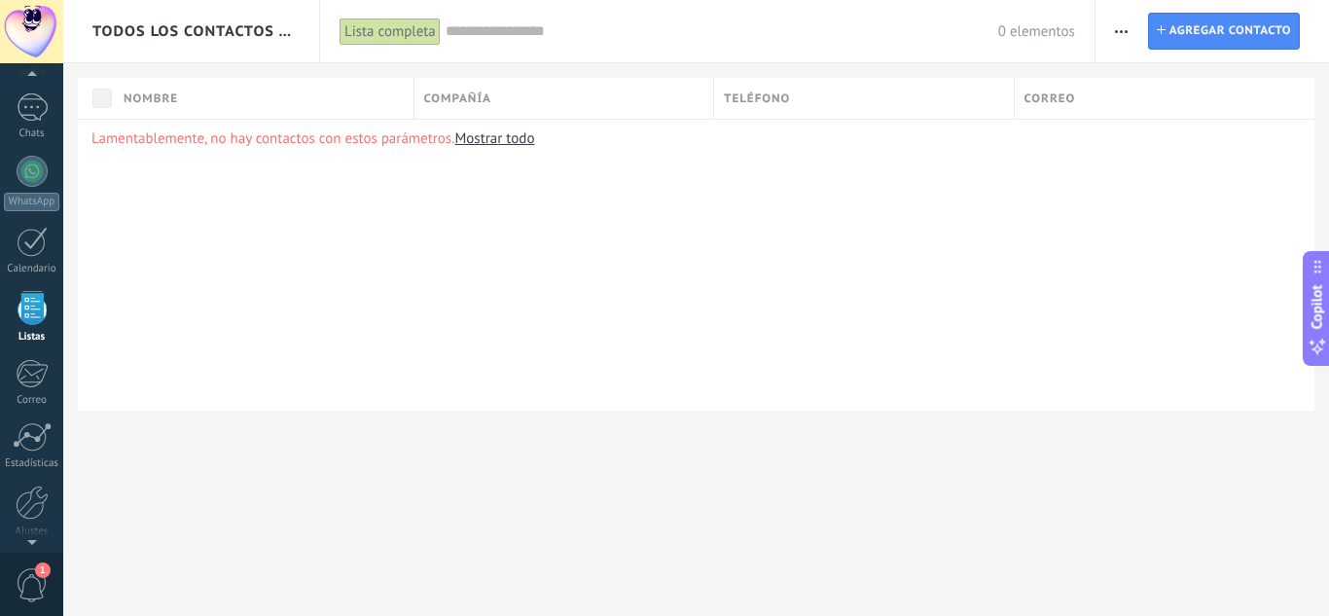
click at [1127, 24] on span "button" at bounding box center [1121, 31] width 13 height 37
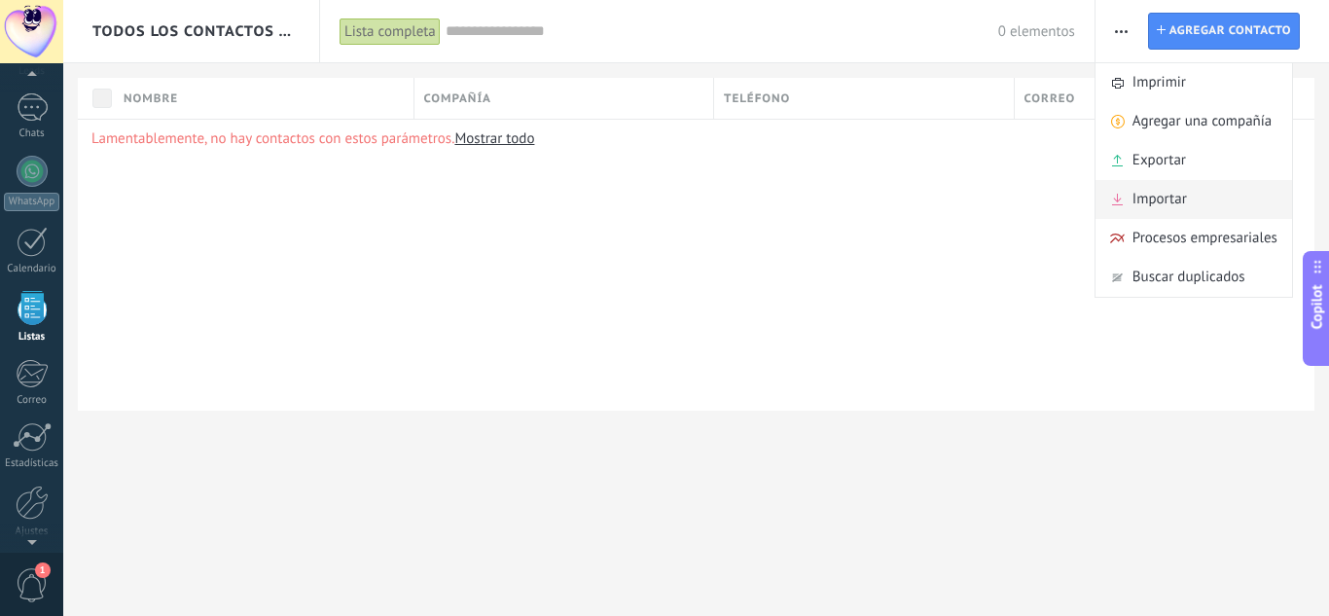
click at [1161, 201] on span "Importar" at bounding box center [1160, 199] width 54 height 39
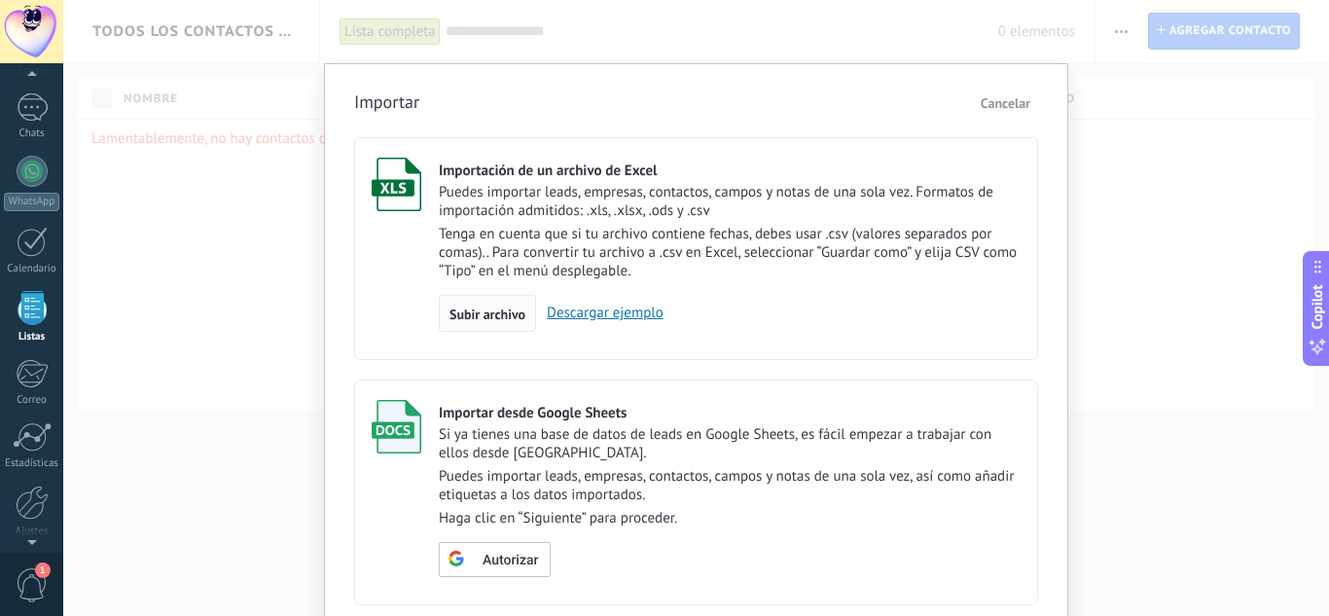
click at [496, 309] on span "Subir archivo" at bounding box center [488, 314] width 76 height 14
click at [0, 0] on input "Importación de un archivo de Excel Puedes importar leads, empresas, contactos, …" at bounding box center [0, 0] width 0 height 0
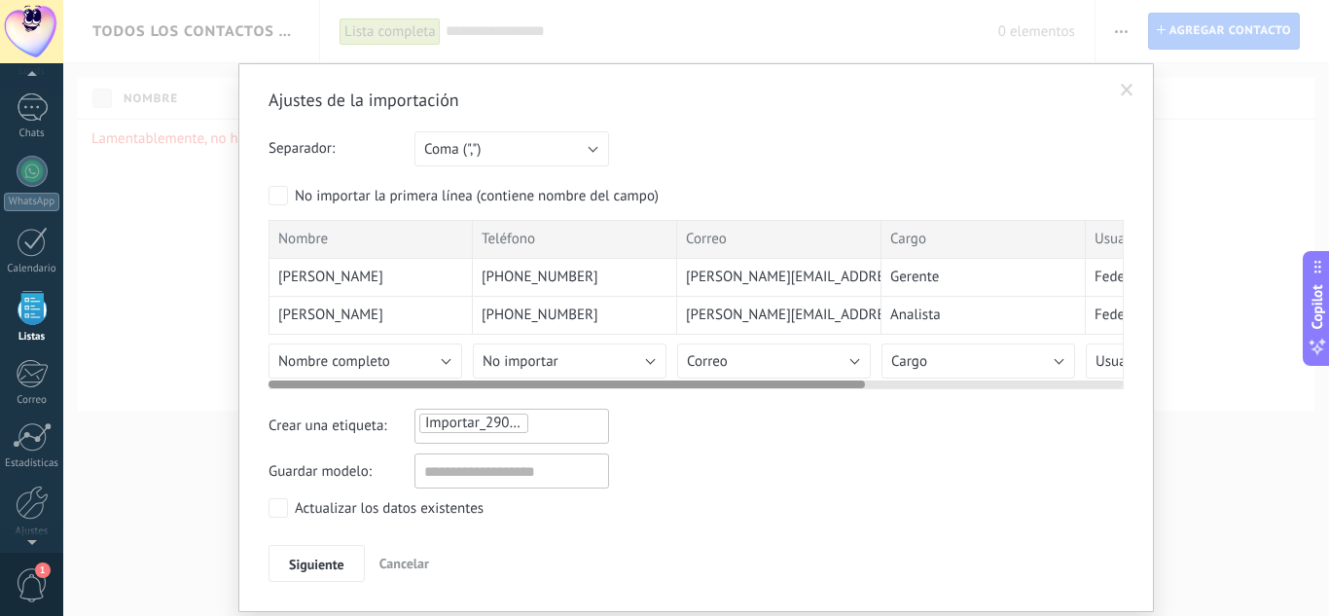
scroll to position [58, 0]
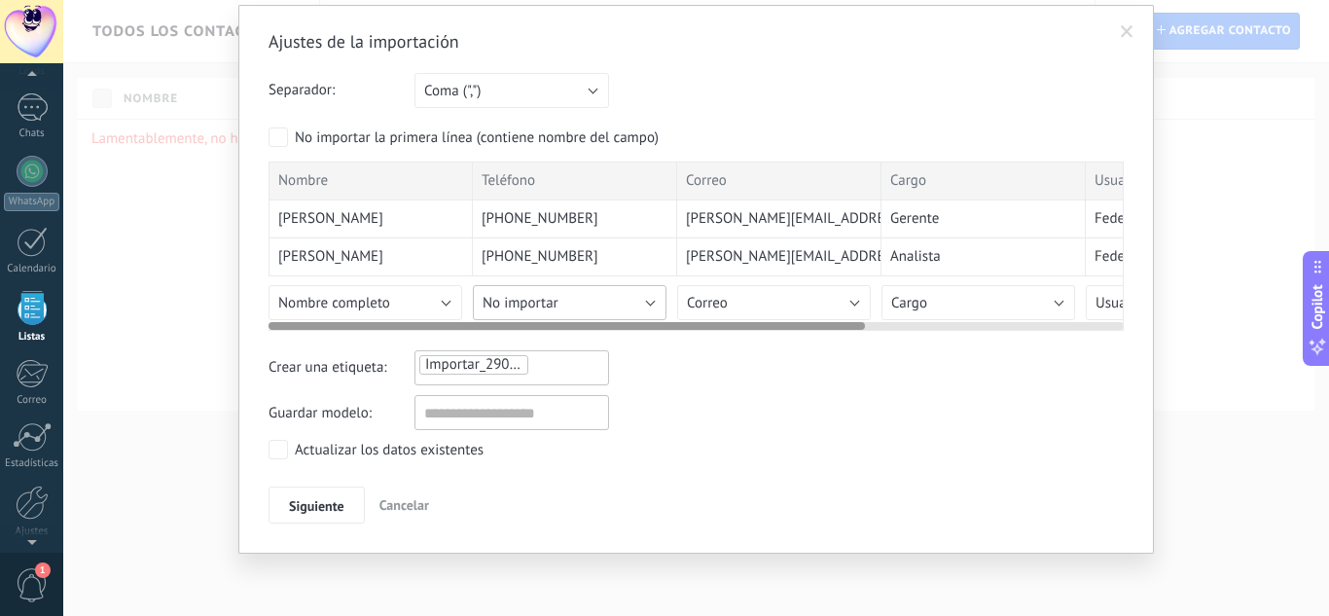
click at [632, 299] on button "No importar" at bounding box center [570, 302] width 194 height 35
click at [625, 294] on button "No importar" at bounding box center [570, 302] width 194 height 35
drag, startPoint x: 594, startPoint y: 319, endPoint x: 696, endPoint y: 322, distance: 102.2
click at [696, 322] on div at bounding box center [696, 322] width 855 height 16
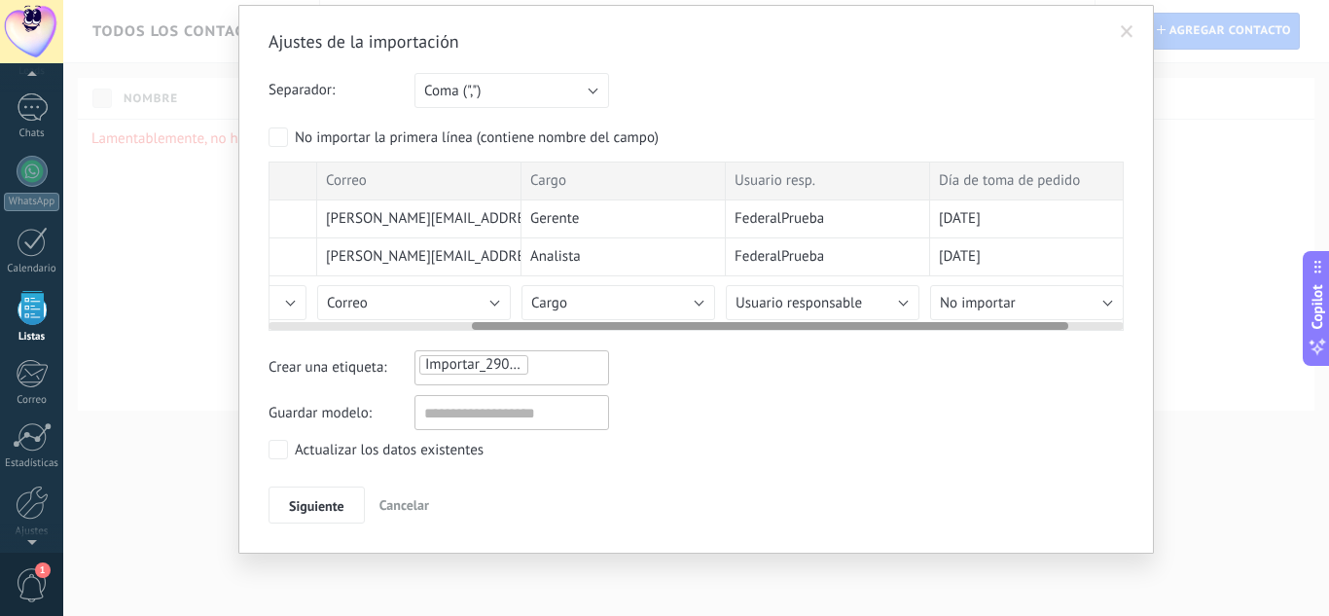
scroll to position [0, 361]
drag, startPoint x: 746, startPoint y: 325, endPoint x: 999, endPoint y: 327, distance: 253.0
click at [999, 327] on div at bounding box center [820, 326] width 596 height 8
click at [1032, 308] on button "No importar" at bounding box center [1026, 302] width 194 height 35
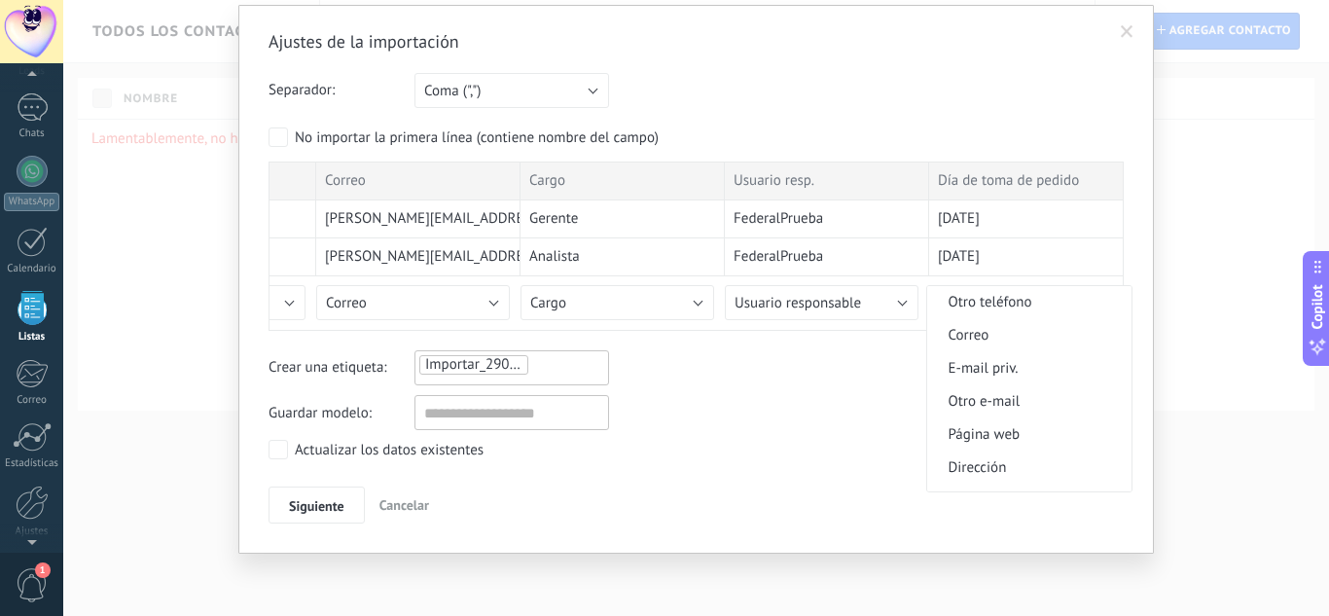
scroll to position [1931, 0]
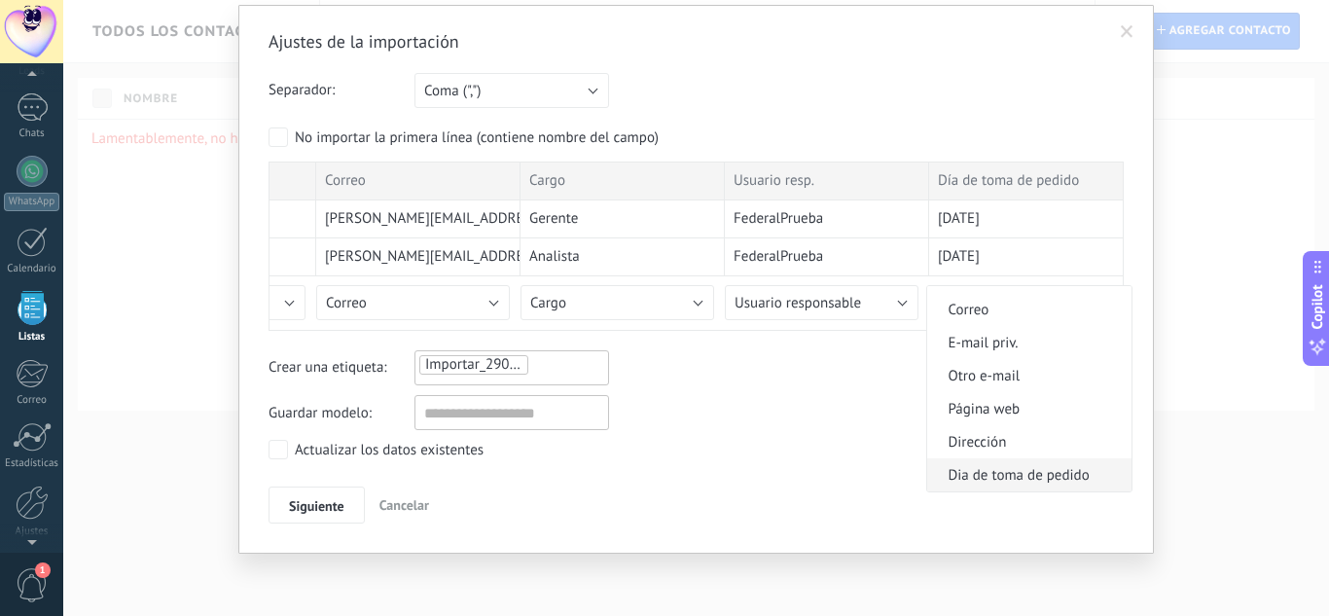
click at [993, 469] on span "Dia de toma de pedido" at bounding box center [1026, 475] width 199 height 18
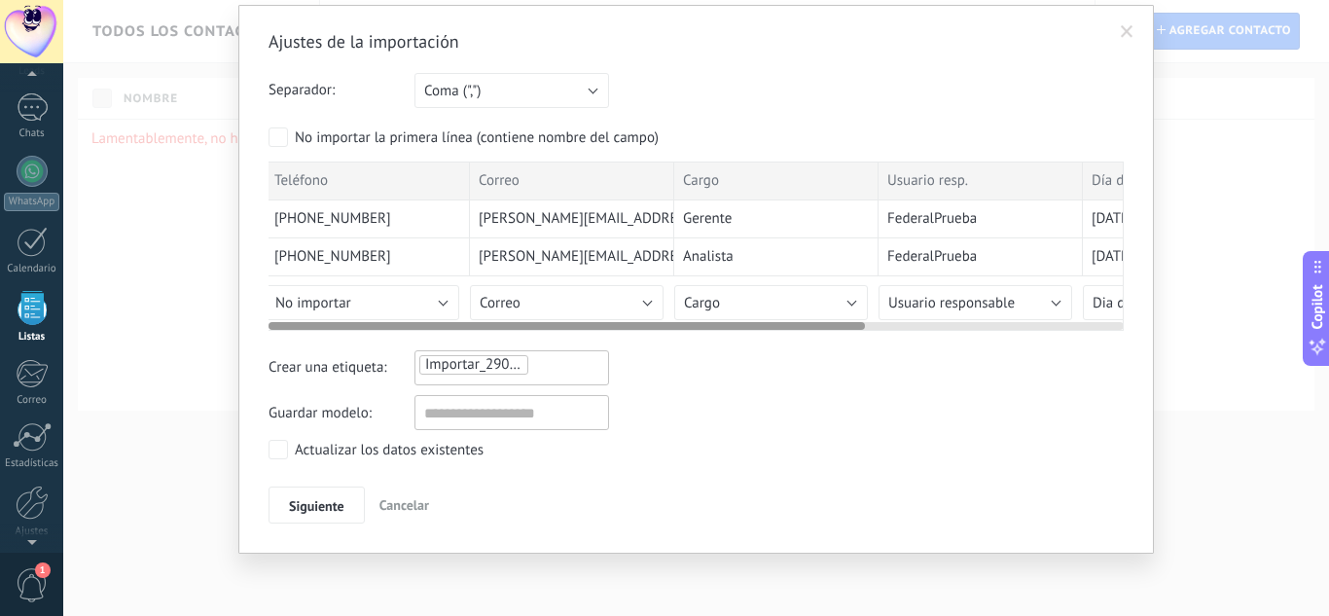
scroll to position [0, 0]
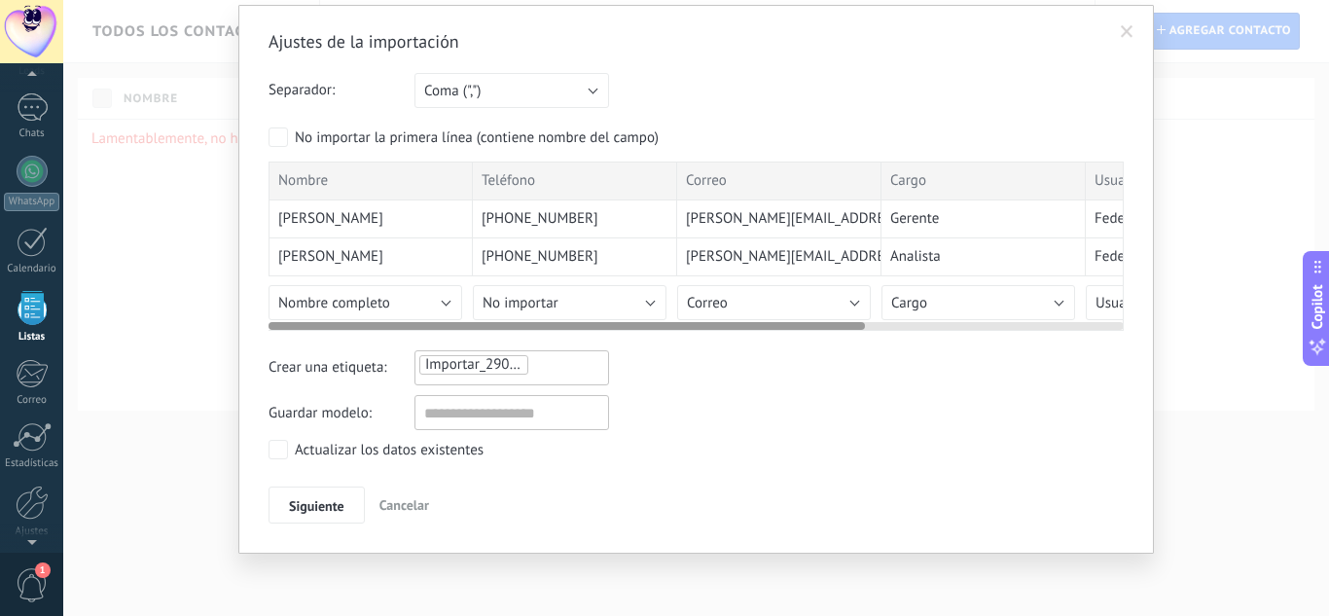
drag, startPoint x: 558, startPoint y: 325, endPoint x: 179, endPoint y: 337, distance: 378.7
click at [179, 337] on div "Ajustes de la importación Separador: Punto y coma (";") Coma (",") Tabulación (…" at bounding box center [696, 308] width 1266 height 616
click at [642, 310] on button "No importar" at bounding box center [570, 302] width 194 height 35
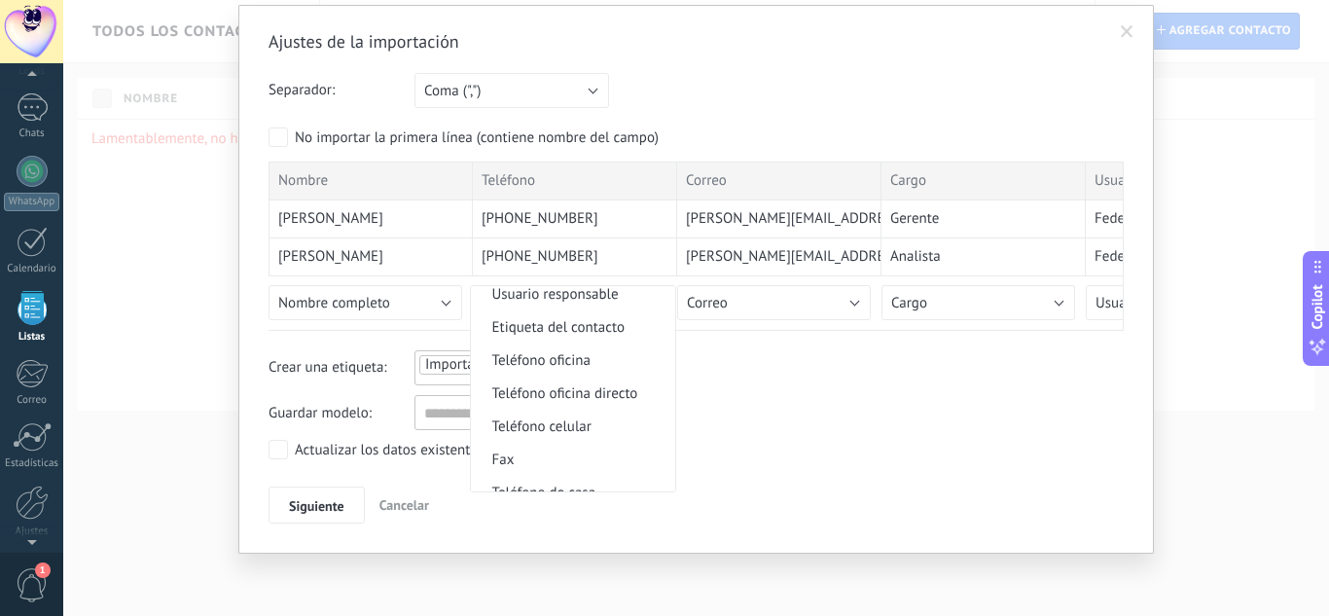
scroll to position [389, 0]
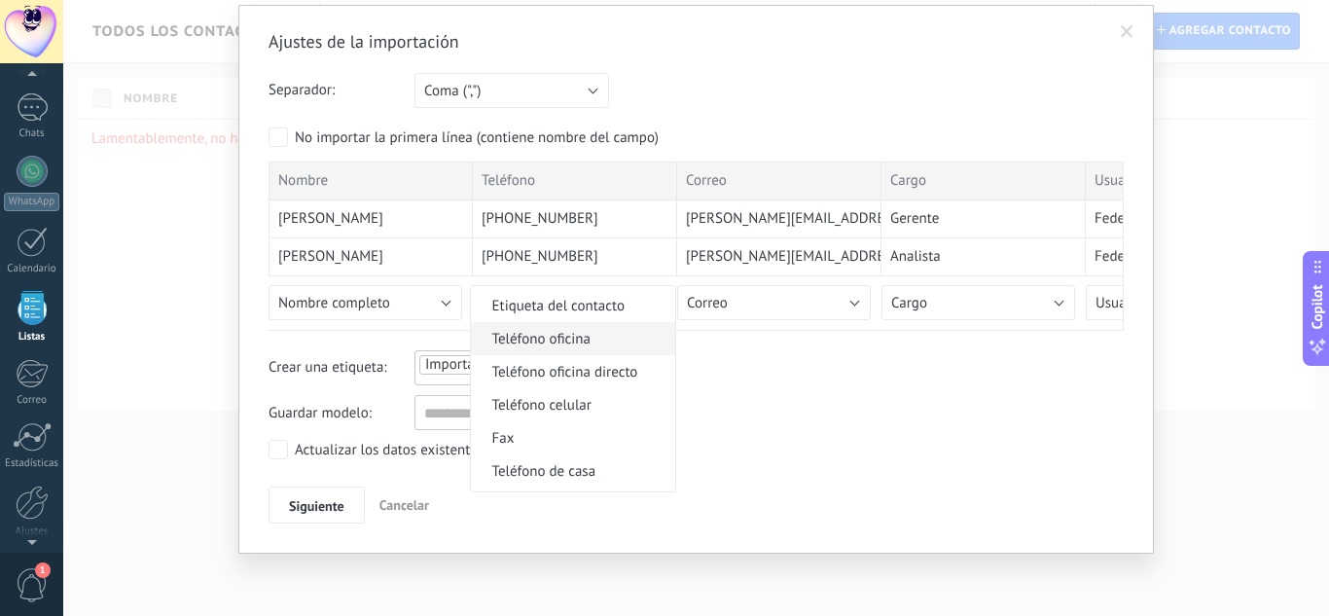
click at [586, 343] on span "Teléfono oficina" at bounding box center [570, 339] width 199 height 18
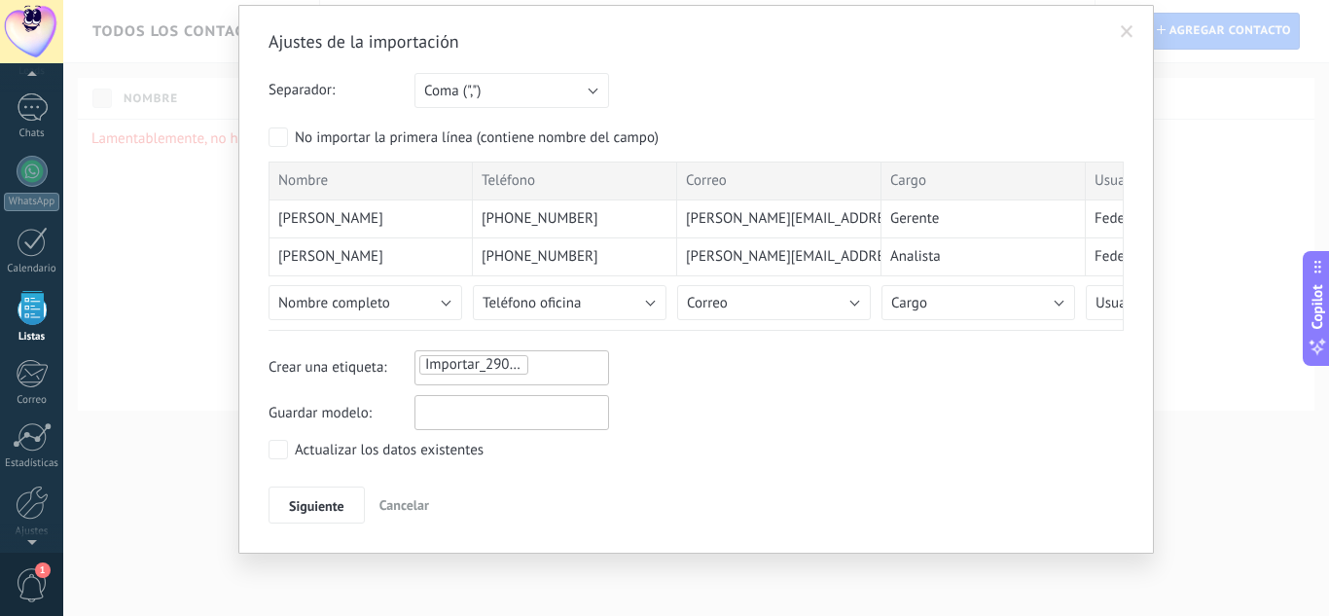
click at [491, 416] on input "text" at bounding box center [512, 412] width 195 height 35
type input "**********"
click at [289, 501] on span "Siguiente" at bounding box center [316, 506] width 55 height 14
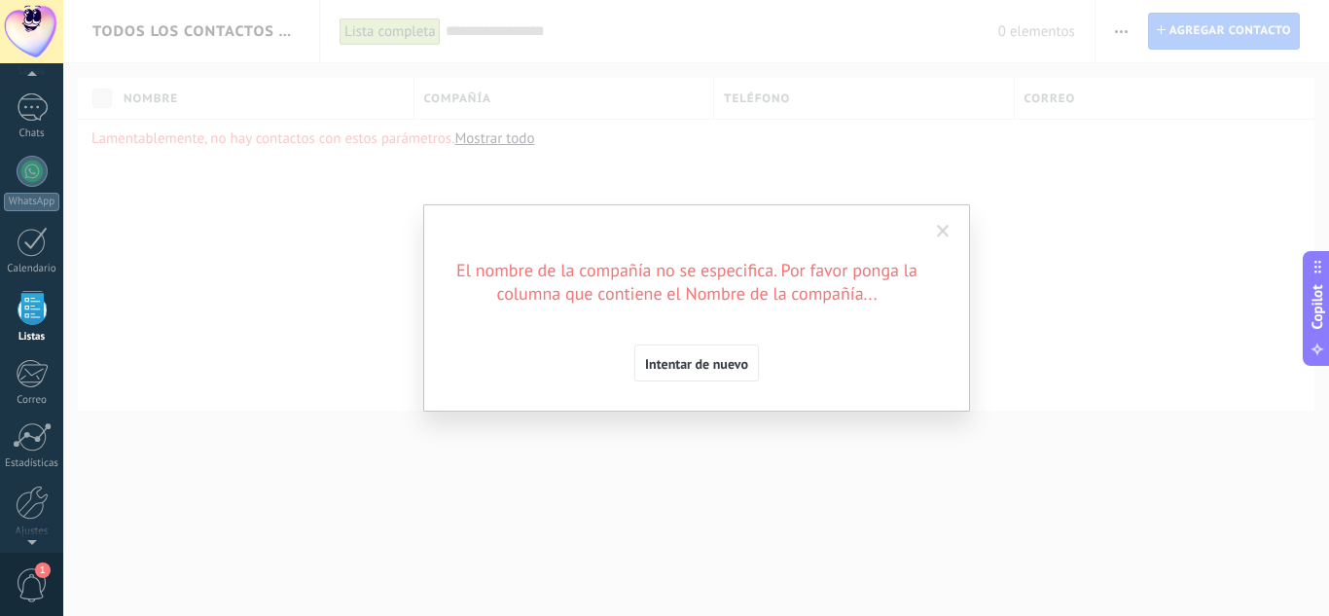
scroll to position [0, 0]
click at [686, 367] on span "Intentar de nuevo" at bounding box center [696, 364] width 103 height 14
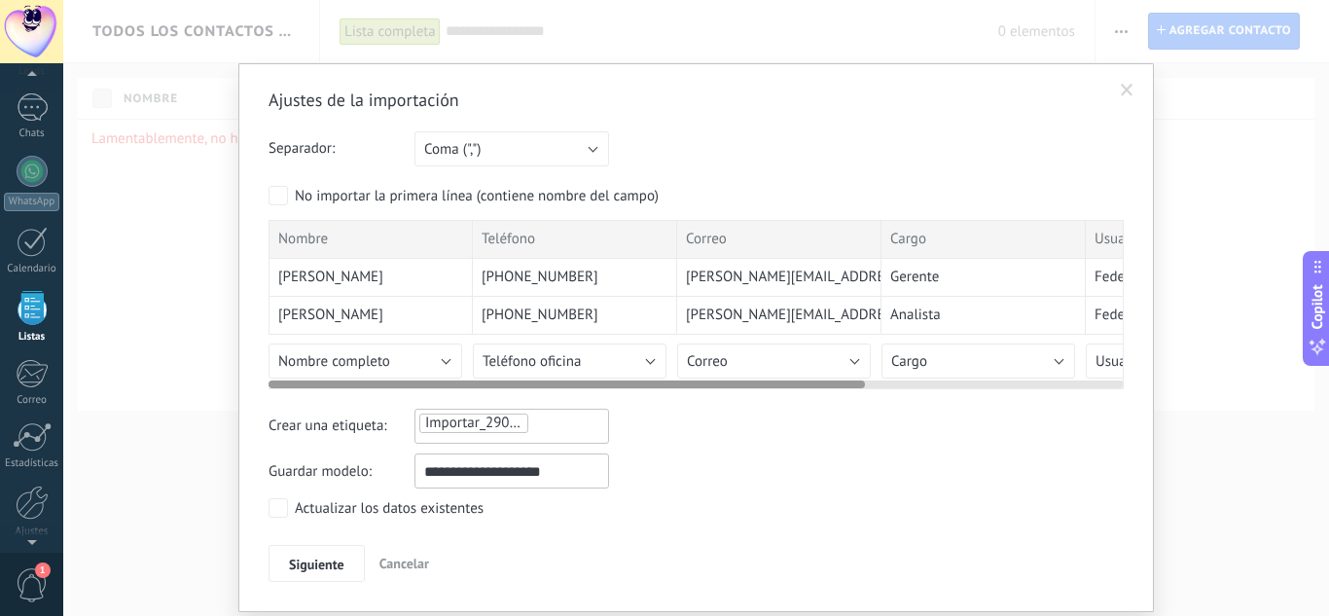
scroll to position [58, 0]
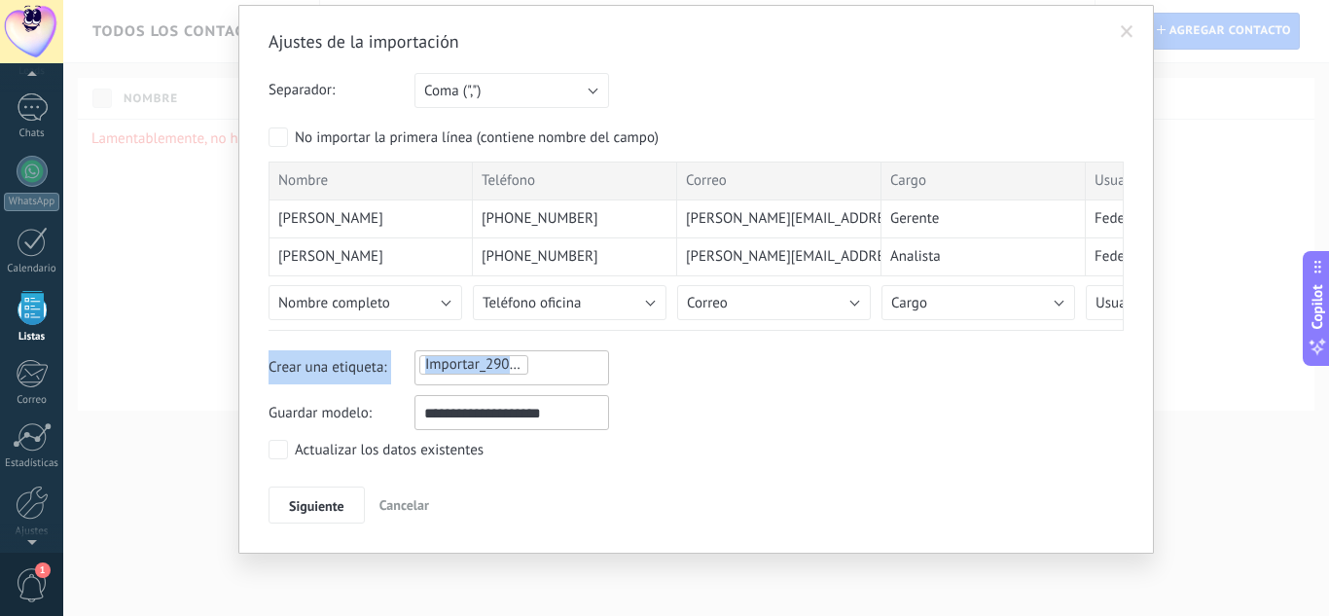
drag, startPoint x: 554, startPoint y: 320, endPoint x: 761, endPoint y: 336, distance: 207.8
click at [761, 336] on div "Ajustes de la importación Separador: Punto y coma (";") Coma (",") Tabulación (…" at bounding box center [696, 276] width 855 height 493
click at [748, 354] on div "Crear una etiqueta: Importar_29092025_0720" at bounding box center [696, 367] width 855 height 35
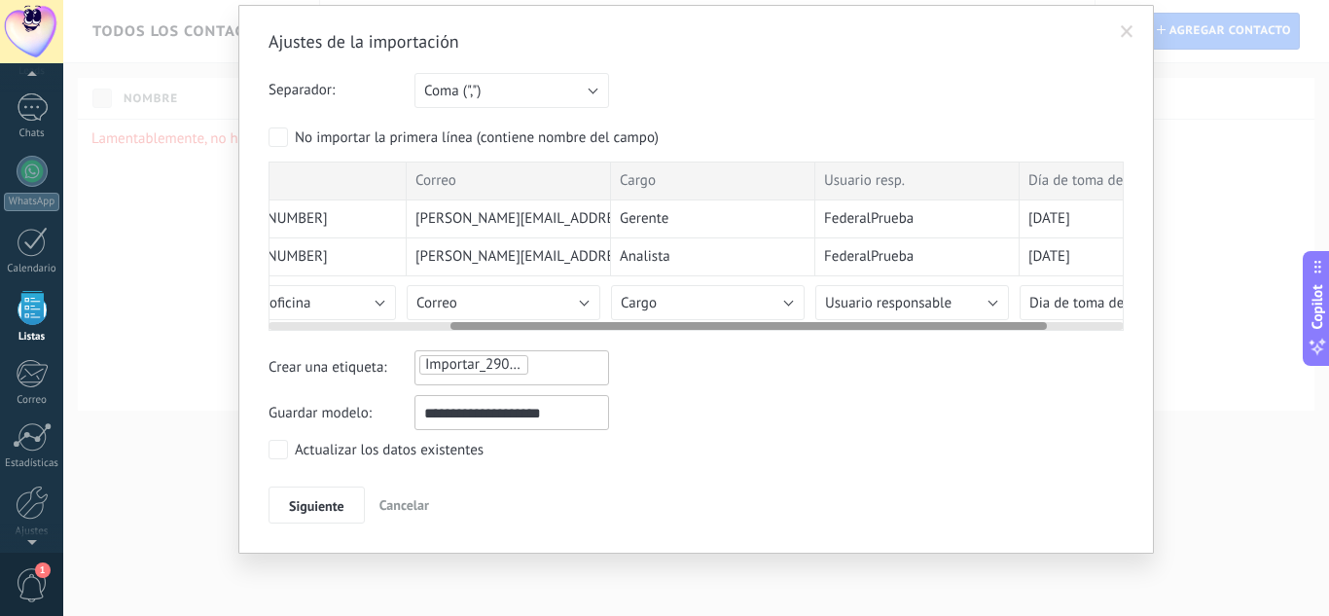
scroll to position [0, 0]
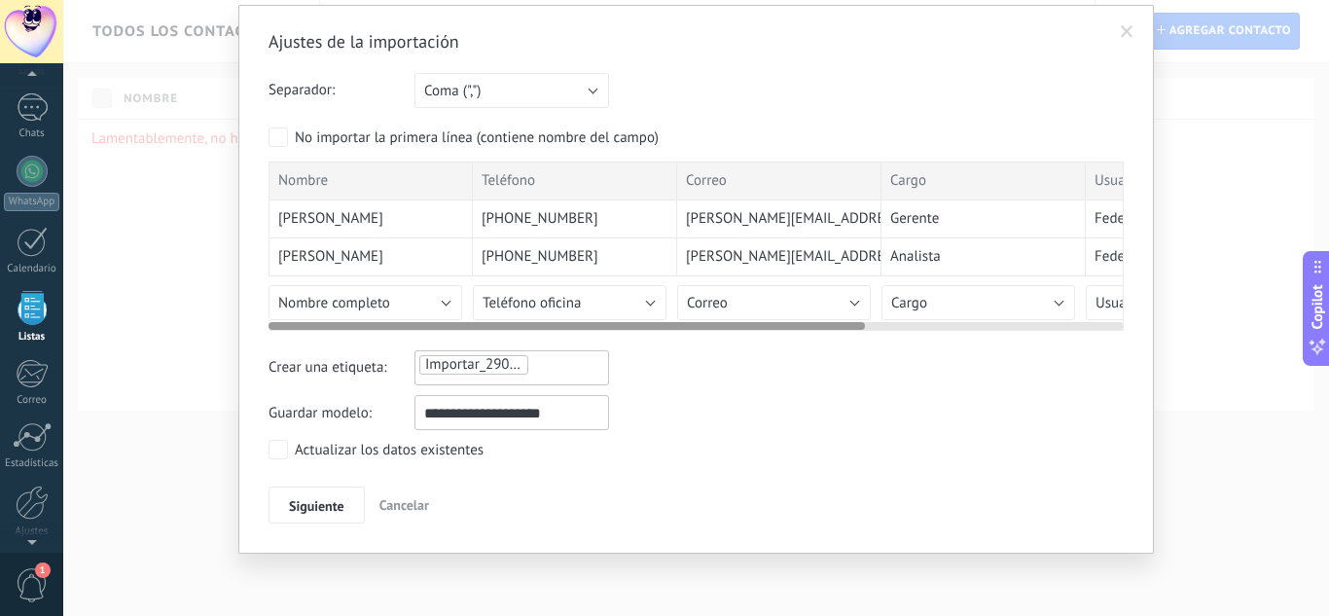
drag, startPoint x: 635, startPoint y: 329, endPoint x: 421, endPoint y: 341, distance: 214.4
click at [421, 341] on div "Ajustes de la importación Separador: Punto y coma (";") Coma (",") Tabulación (…" at bounding box center [696, 276] width 855 height 493
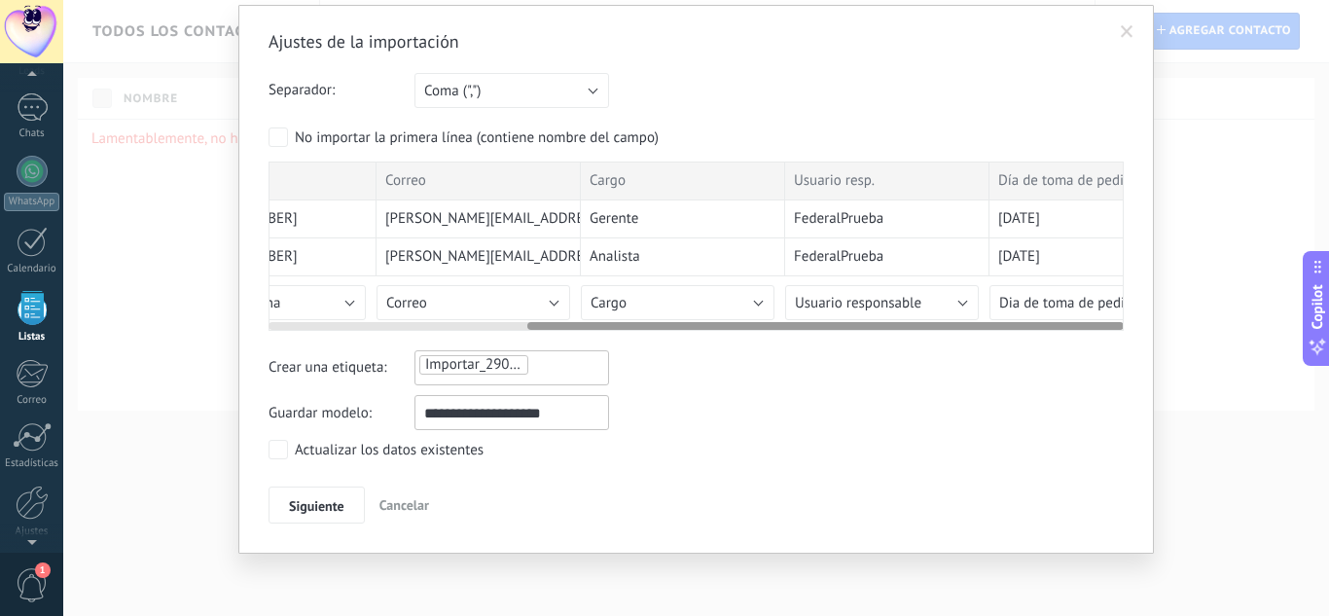
scroll to position [0, 371]
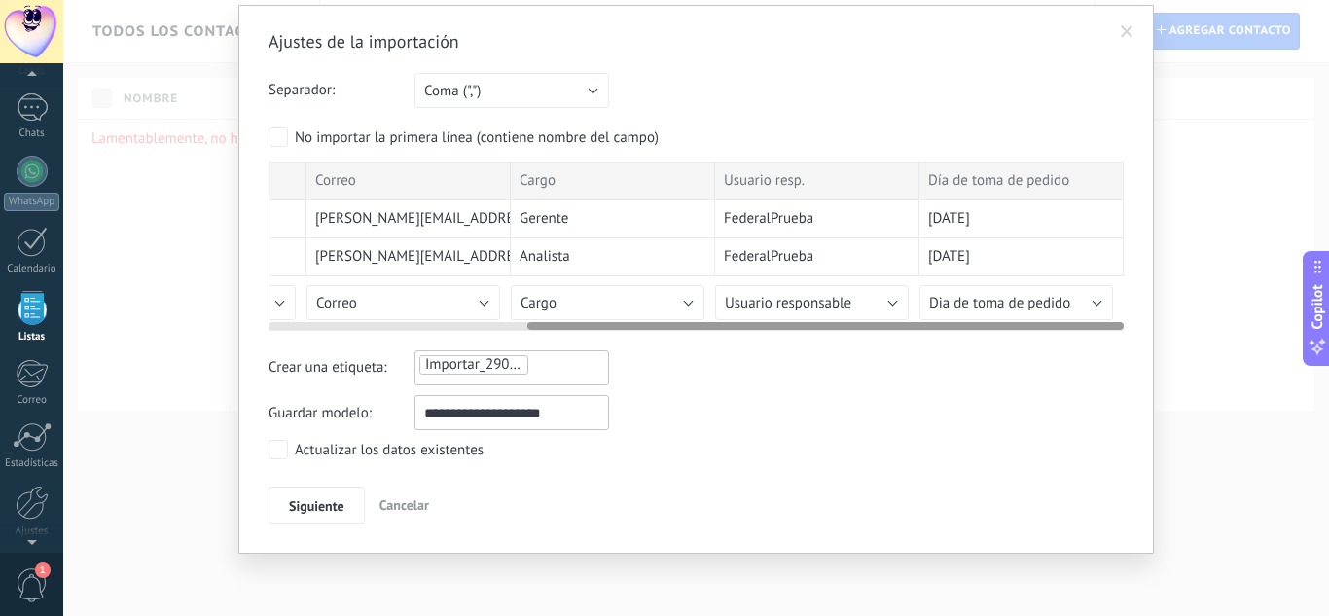
drag, startPoint x: 449, startPoint y: 329, endPoint x: 802, endPoint y: 339, distance: 353.3
click at [802, 339] on div "Ajustes de la importación Separador: Punto y coma (";") Coma (",") Tabulación (…" at bounding box center [696, 276] width 855 height 493
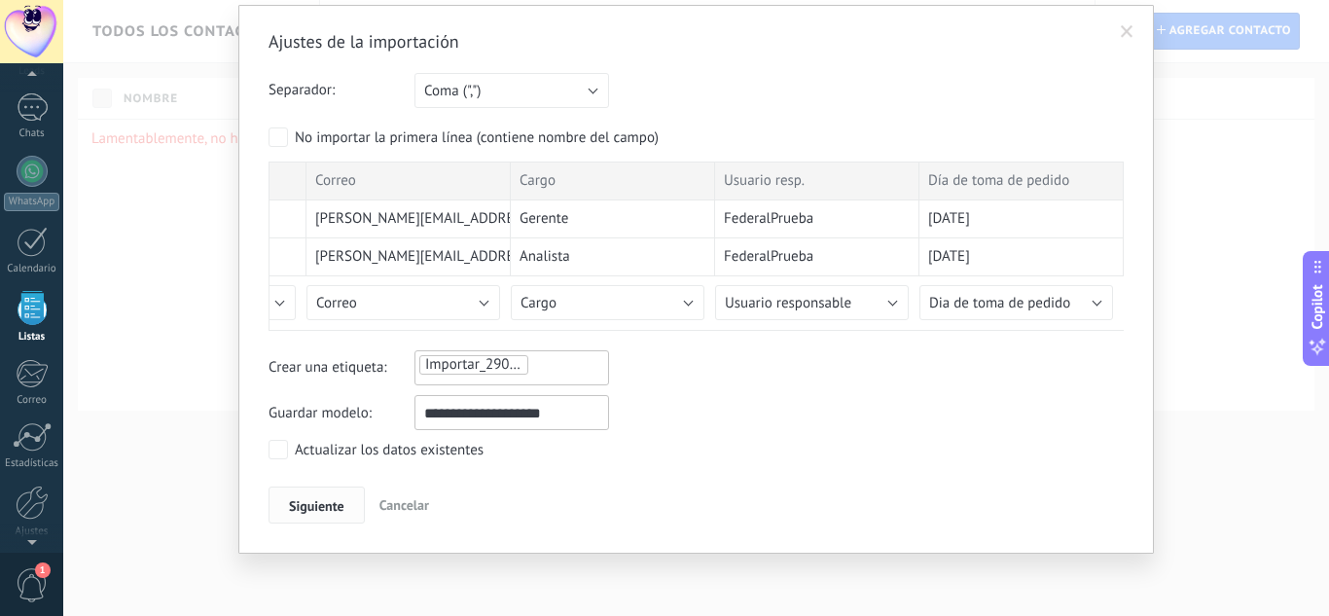
click at [299, 513] on span "Siguiente" at bounding box center [316, 506] width 55 height 14
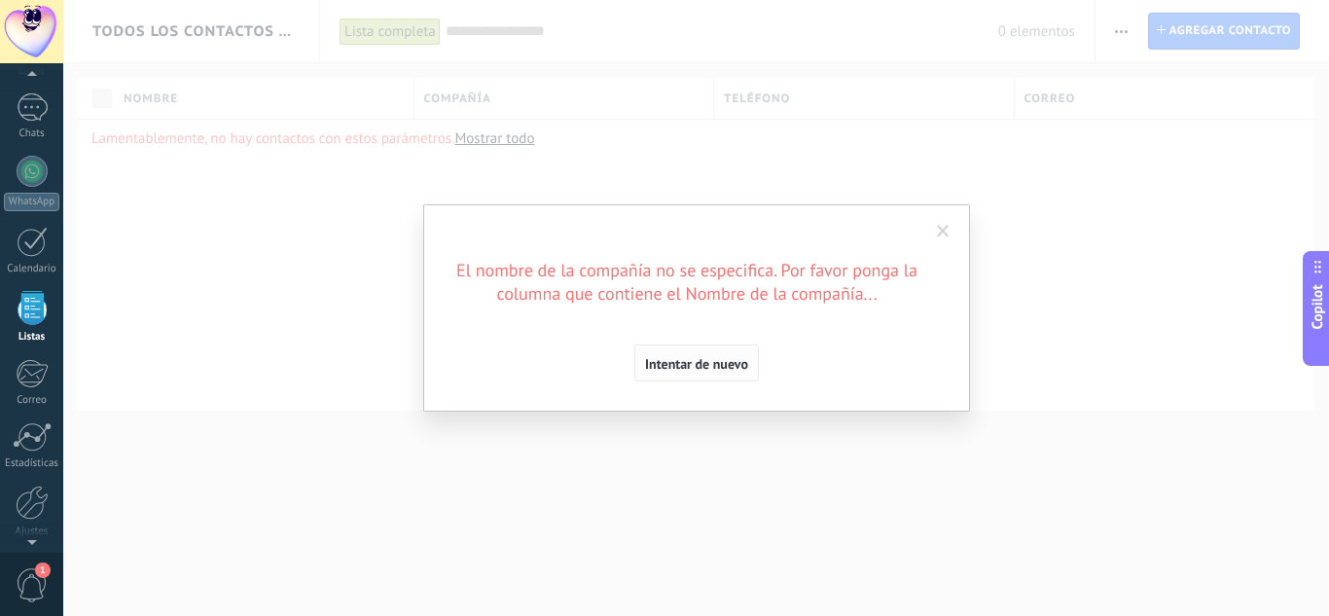
click at [728, 374] on button "Intentar de nuevo" at bounding box center [696, 362] width 125 height 37
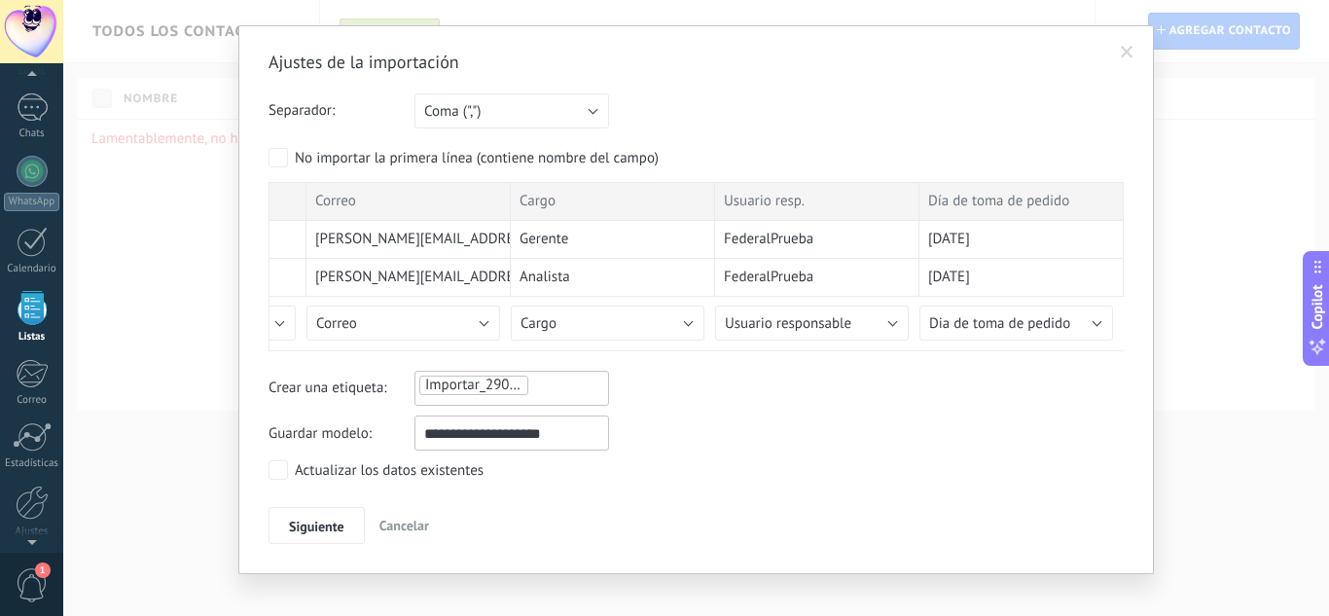
scroll to position [58, 0]
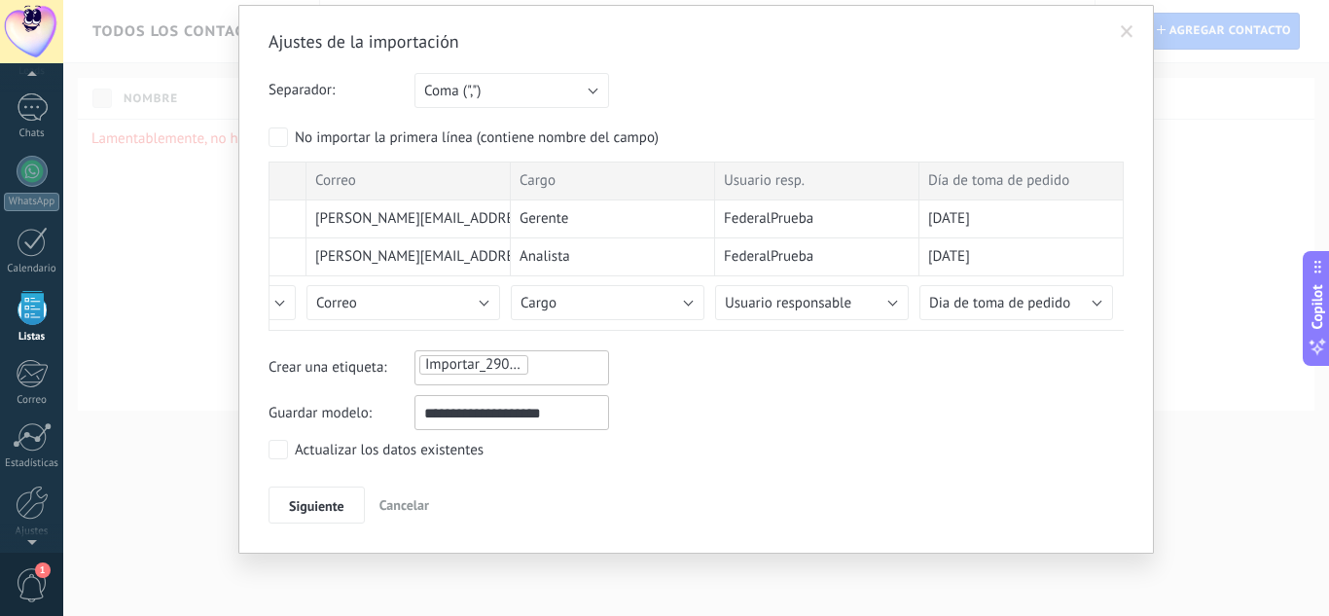
click at [398, 512] on span "Cancelar" at bounding box center [404, 505] width 50 height 18
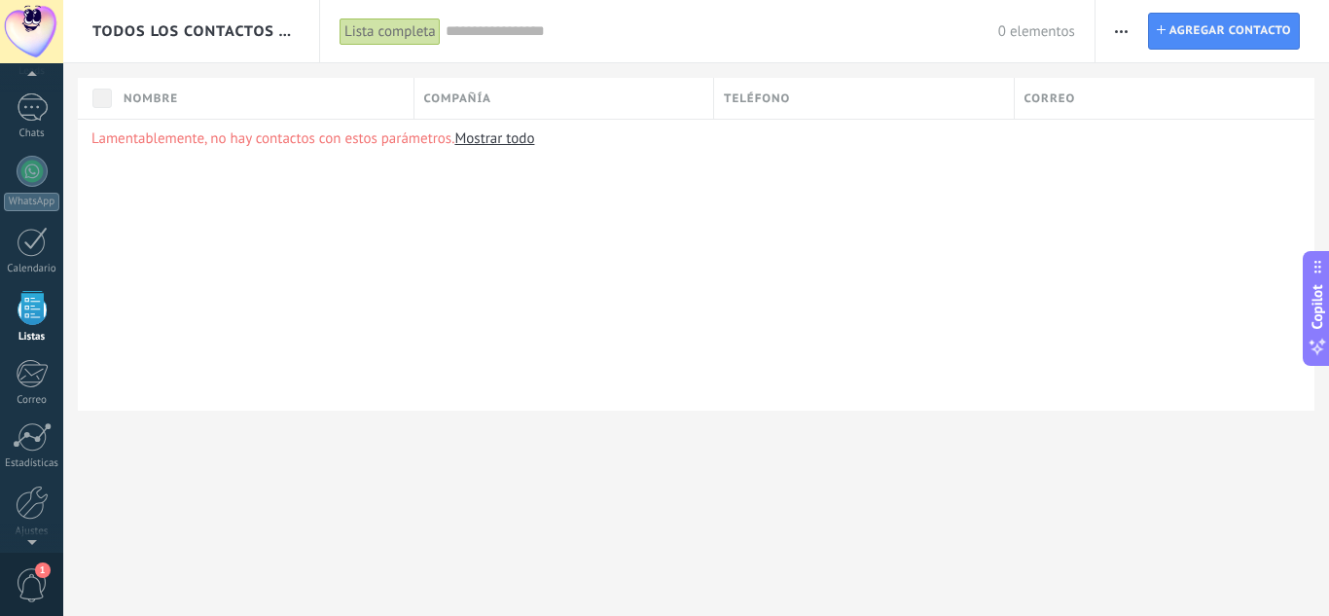
scroll to position [0, 0]
click at [1116, 27] on span "button" at bounding box center [1121, 31] width 13 height 37
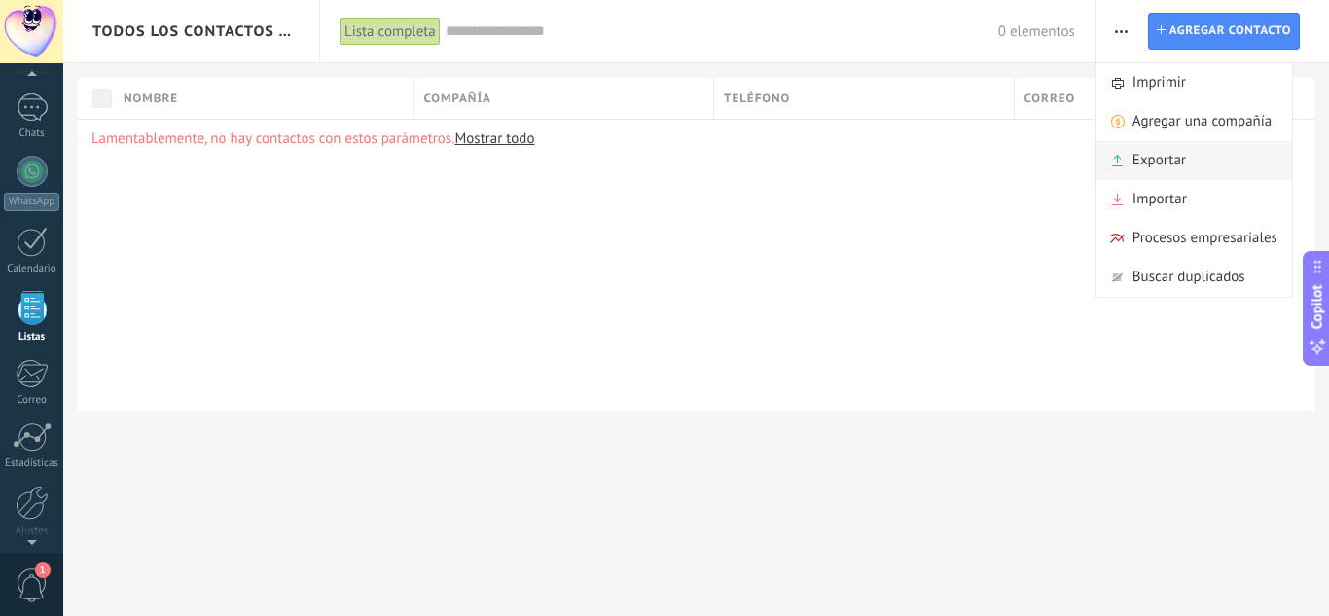
click at [1129, 169] on div "Exportar" at bounding box center [1194, 160] width 197 height 39
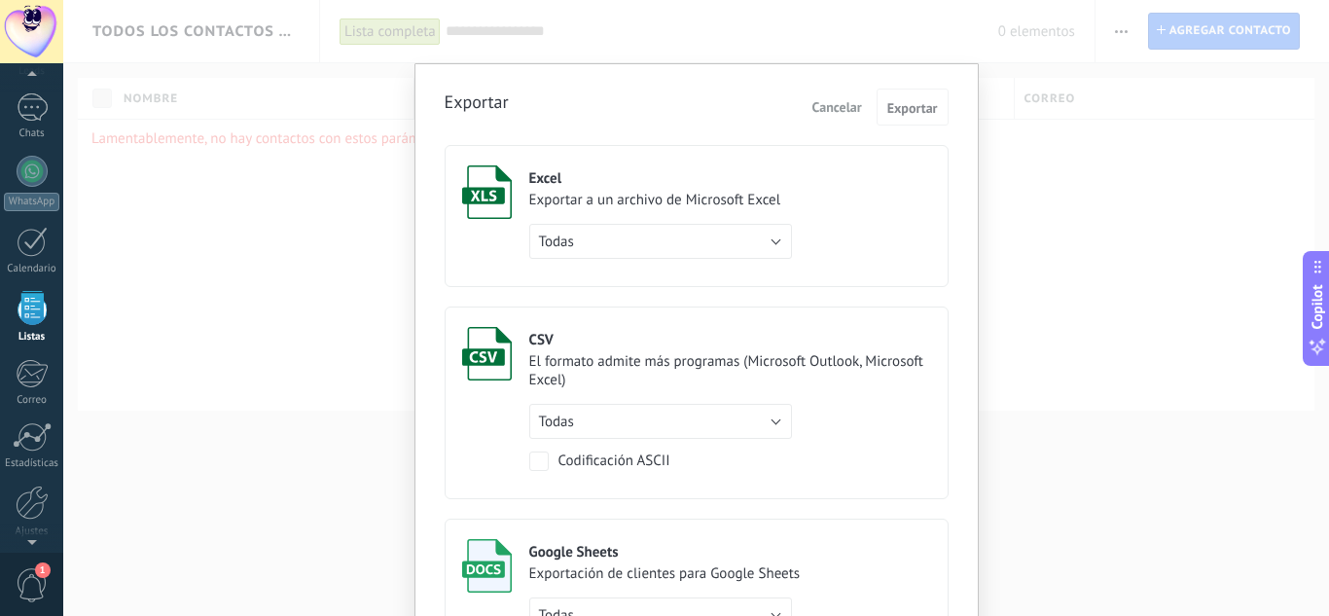
click at [846, 105] on span "Cancelar" at bounding box center [837, 107] width 50 height 18
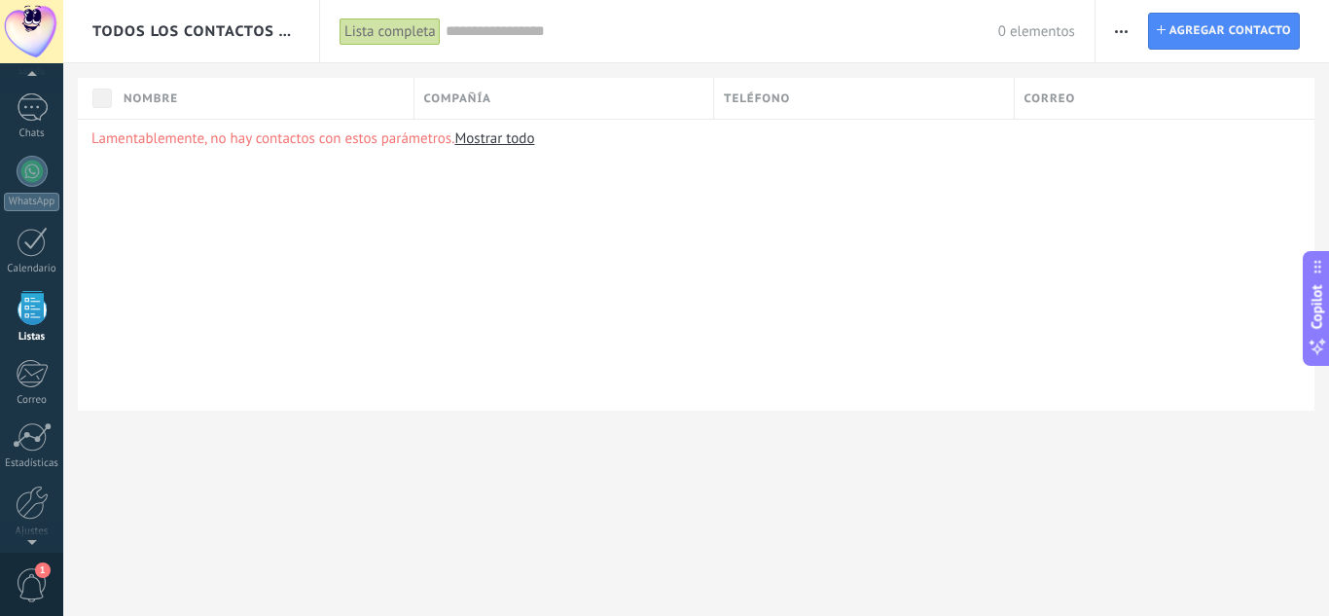
click at [1117, 36] on span "button" at bounding box center [1121, 31] width 13 height 37
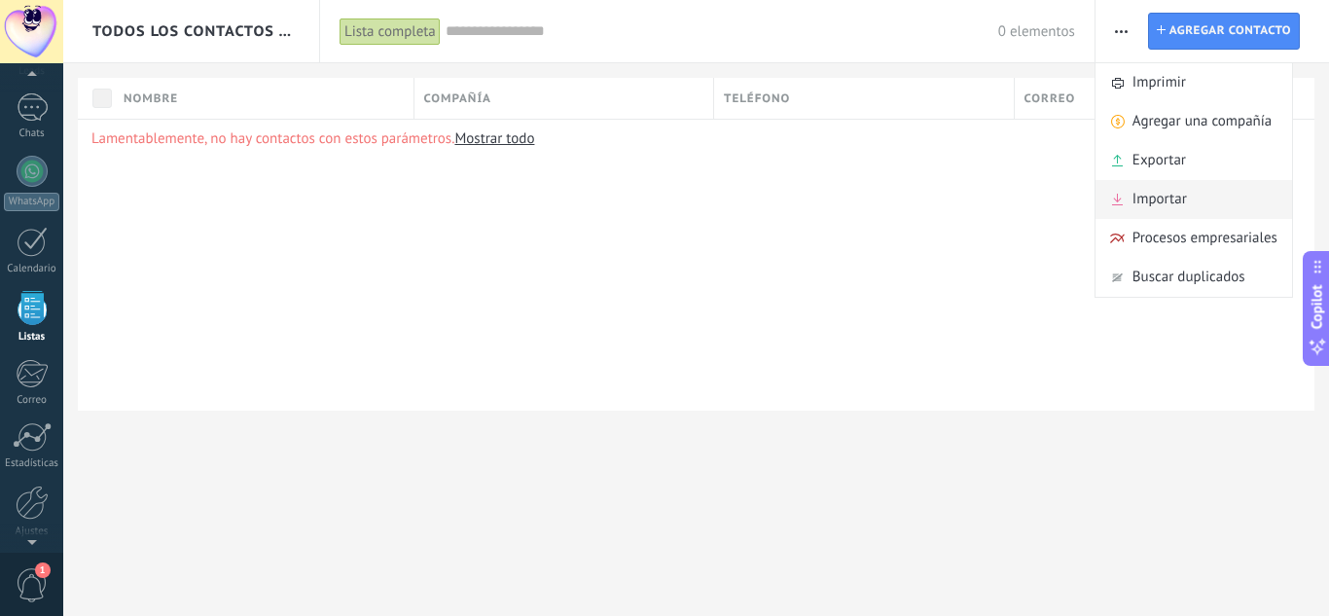
click at [1141, 191] on span "Importar" at bounding box center [1160, 199] width 54 height 39
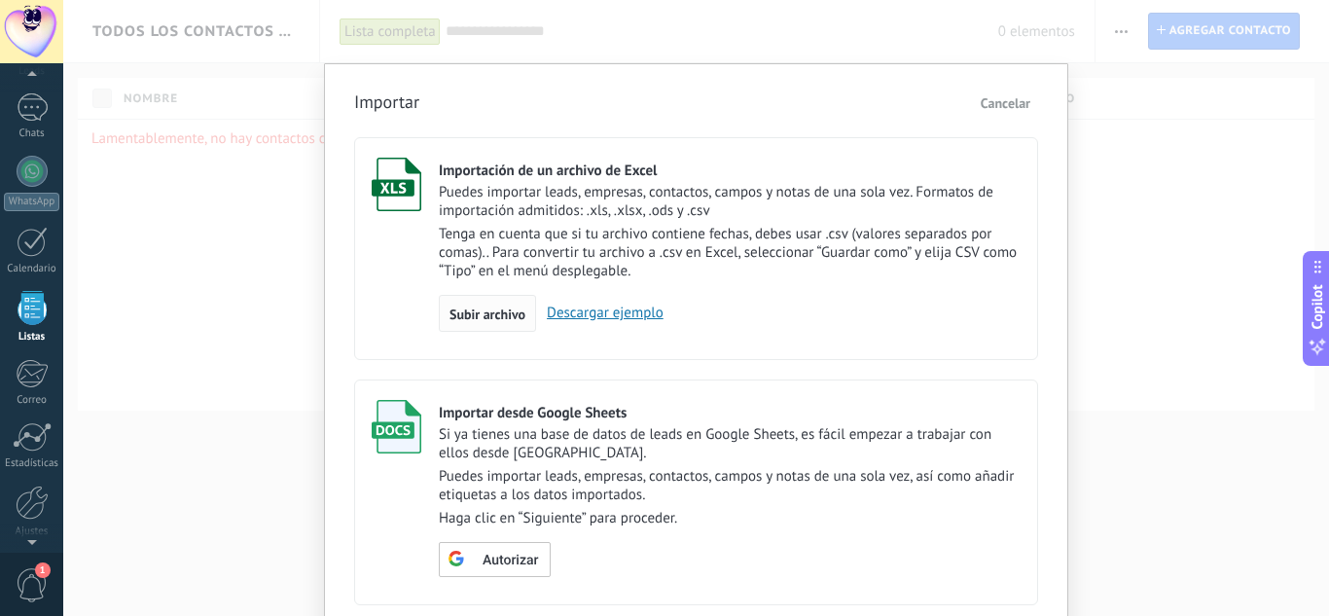
click at [512, 316] on span "Subir archivo" at bounding box center [488, 314] width 76 height 14
click at [0, 0] on input "Importación de un archivo de Excel Puedes importar leads, empresas, contactos, …" at bounding box center [0, 0] width 0 height 0
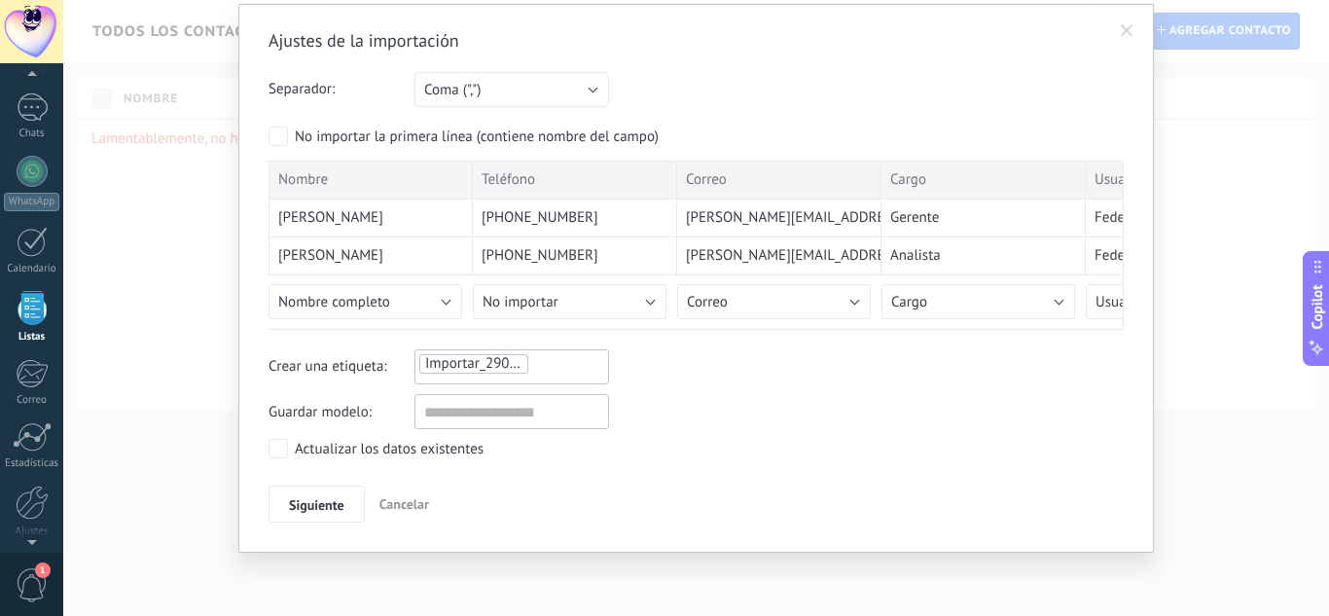
scroll to position [58, 0]
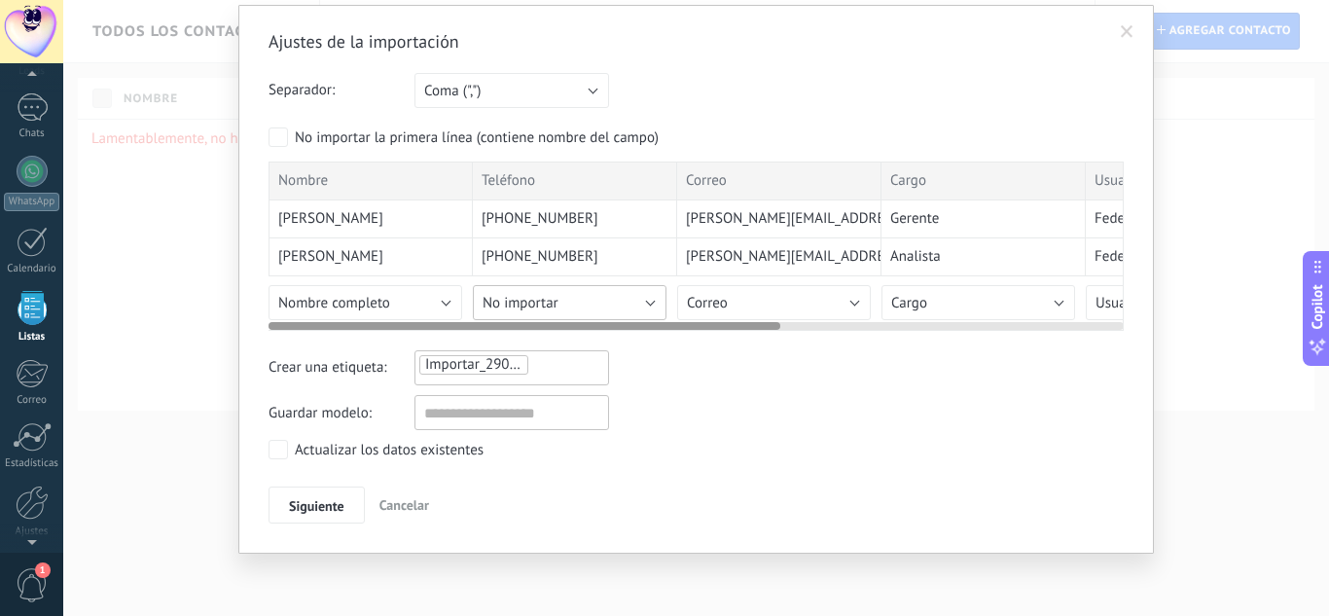
click at [596, 302] on button "No importar" at bounding box center [570, 302] width 194 height 35
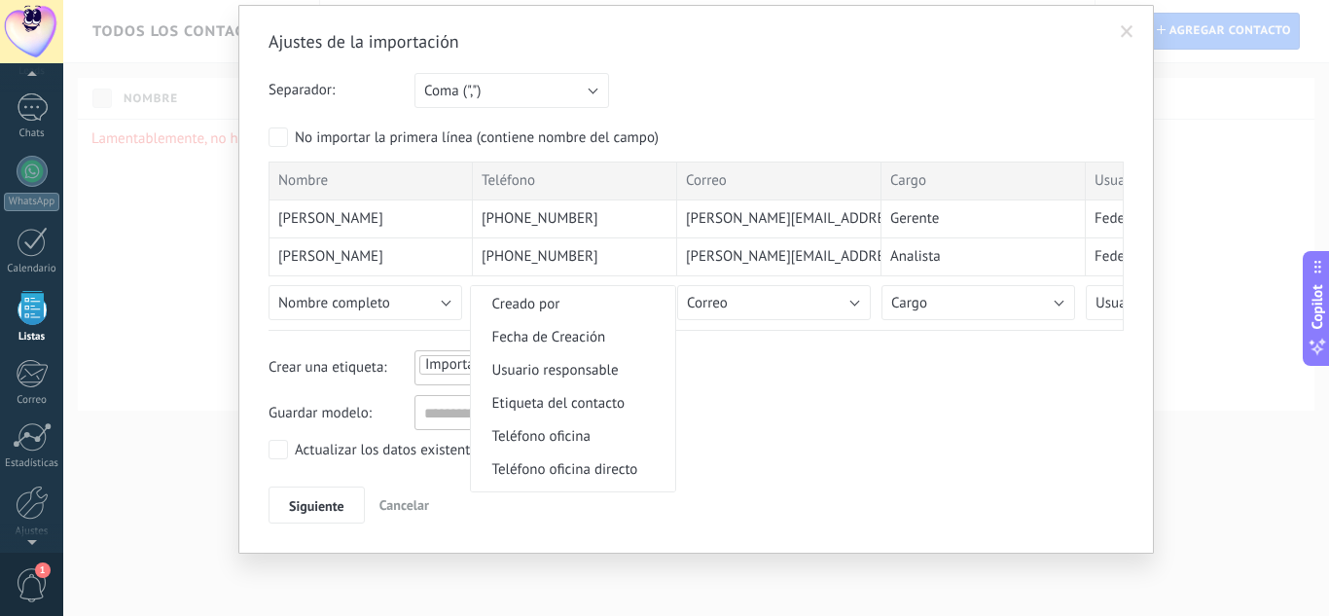
scroll to position [389, 0]
click at [557, 341] on span "Teléfono oficina" at bounding box center [570, 339] width 199 height 18
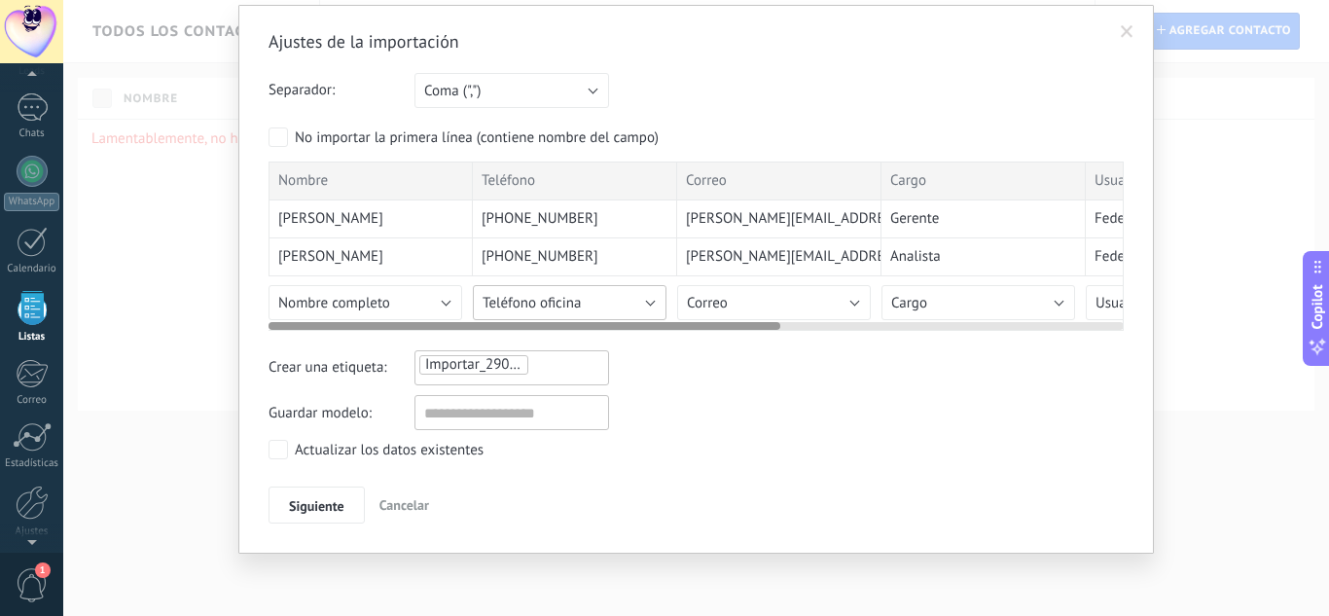
click at [641, 309] on button "Teléfono oficina" at bounding box center [570, 302] width 194 height 35
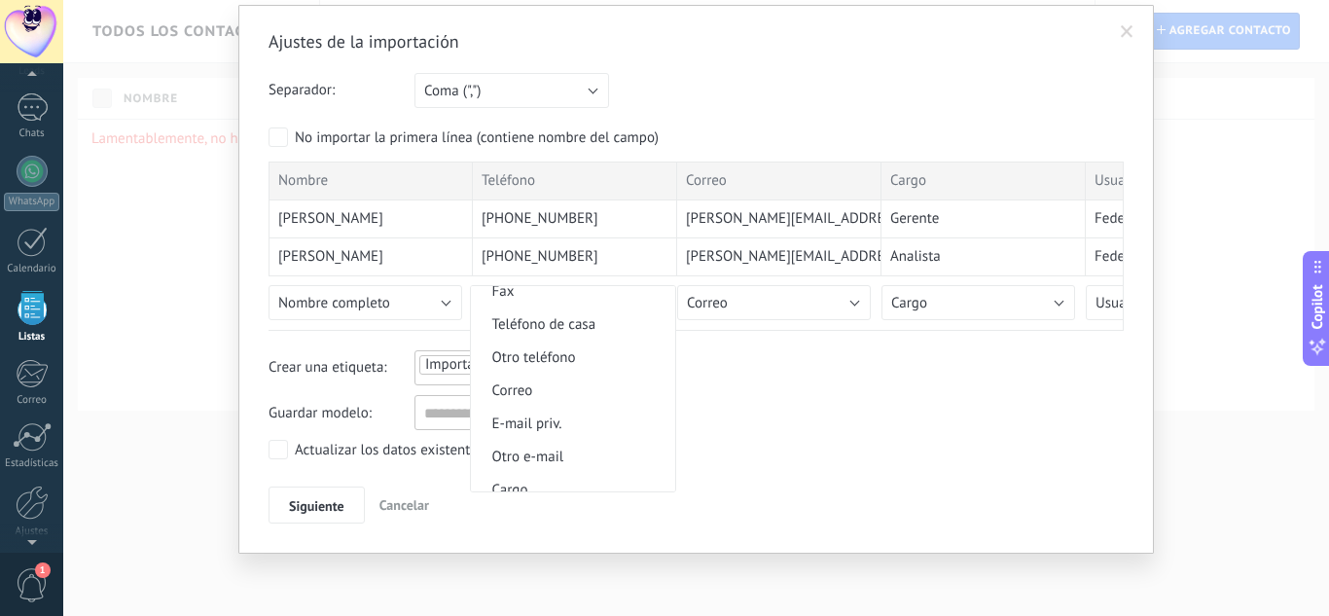
scroll to position [439, 0]
click at [581, 360] on span "Teléfono celular" at bounding box center [570, 355] width 199 height 18
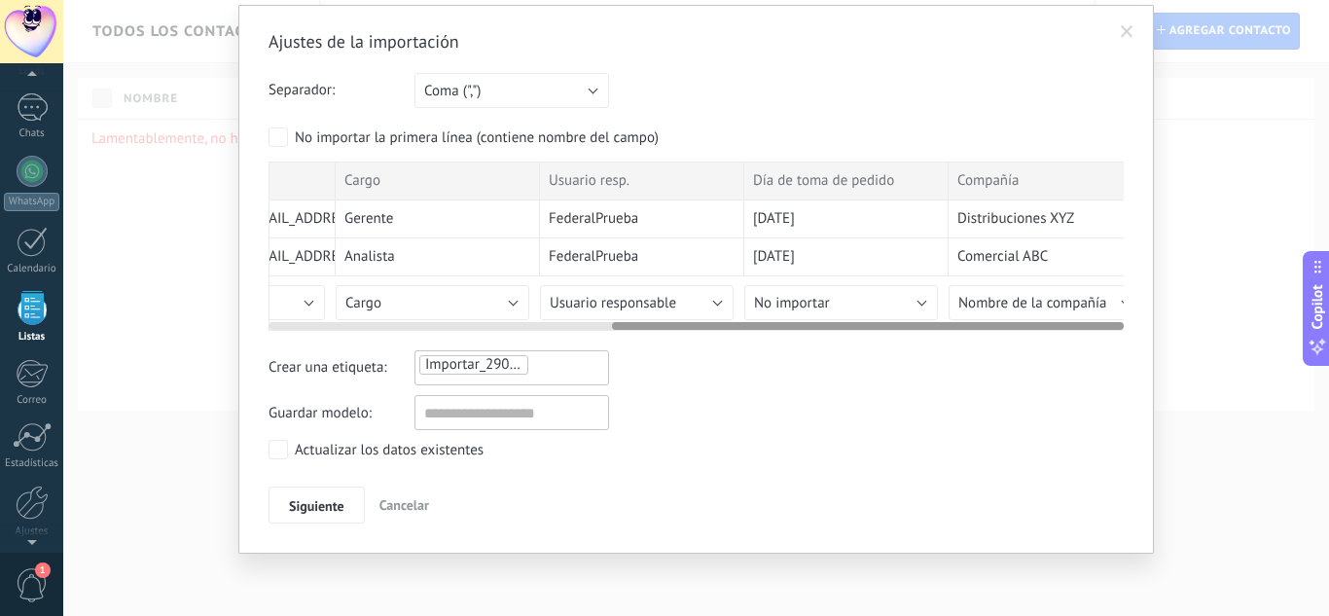
scroll to position [0, 575]
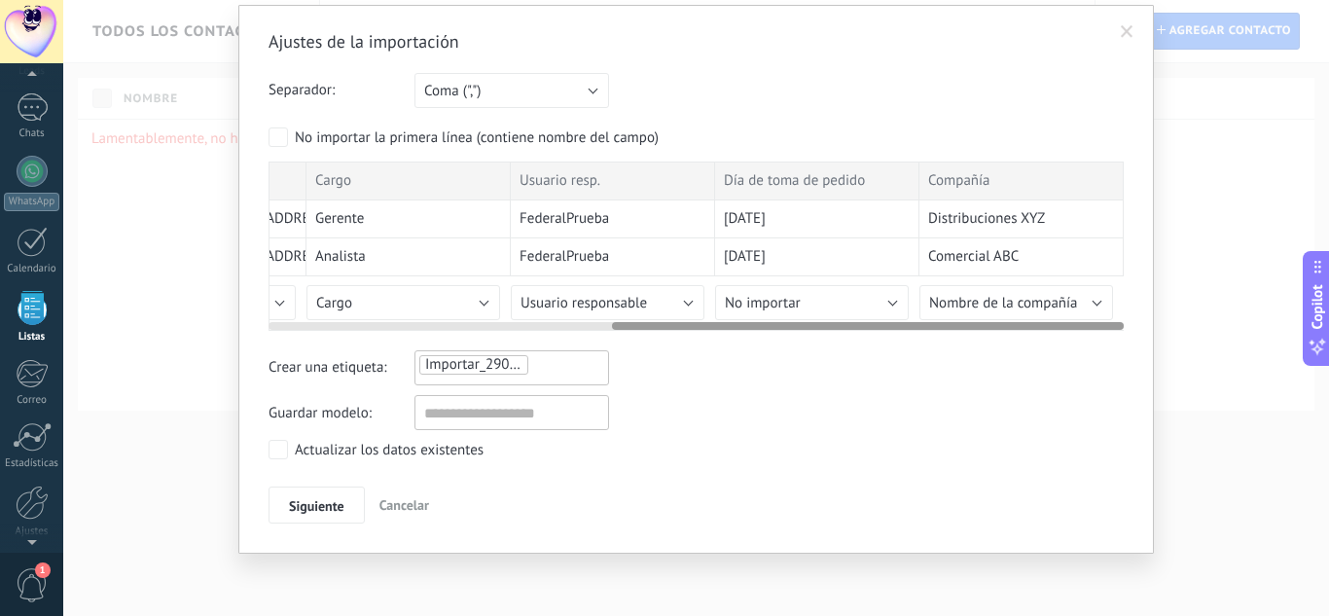
drag, startPoint x: 591, startPoint y: 329, endPoint x: 942, endPoint y: 326, distance: 351.3
click at [942, 326] on div at bounding box center [868, 326] width 512 height 8
click at [870, 295] on button "No importar" at bounding box center [812, 302] width 194 height 35
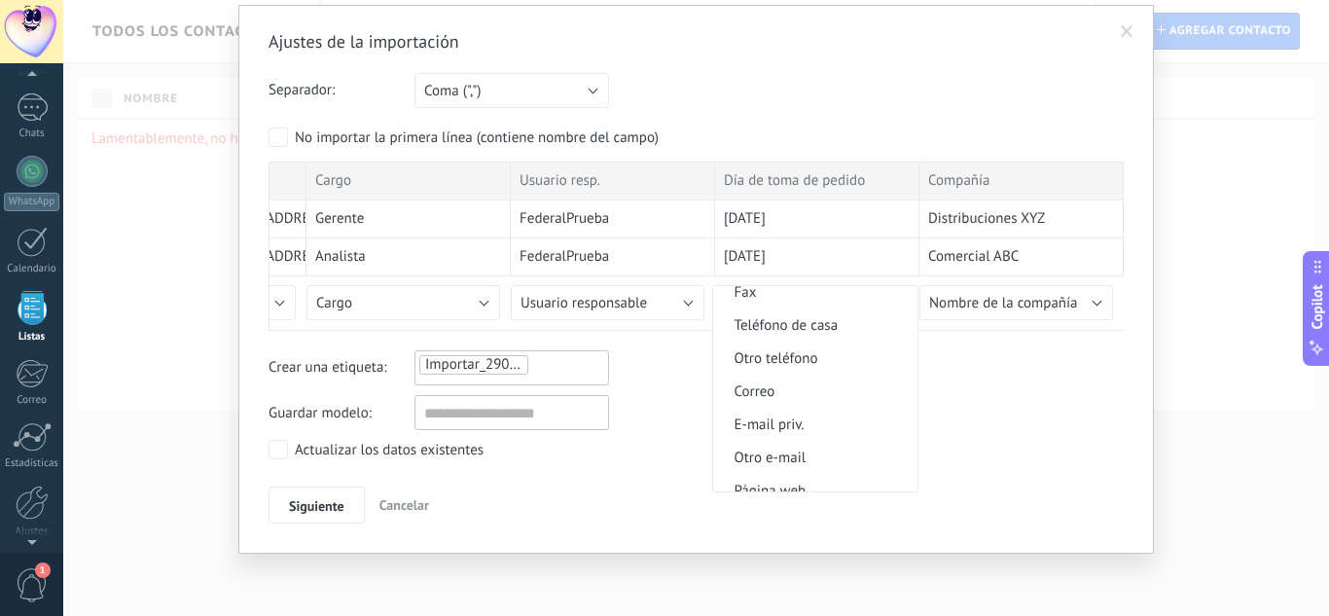
scroll to position [1931, 0]
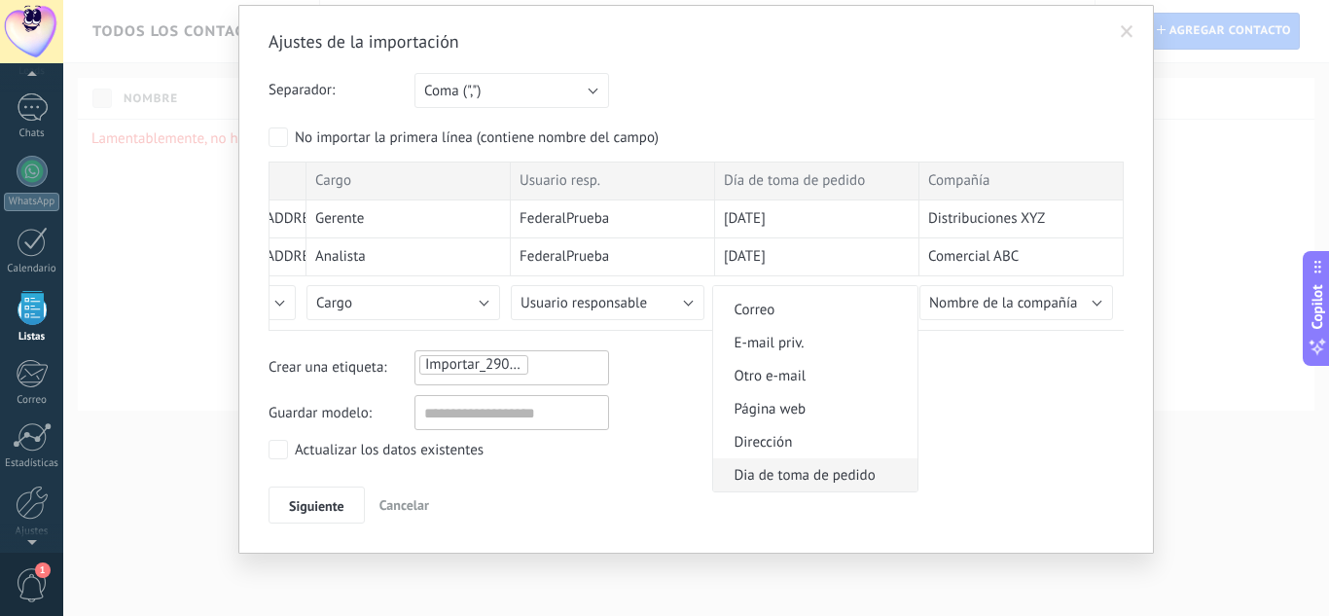
click at [799, 486] on li "Dia de toma de pedido" at bounding box center [815, 474] width 204 height 33
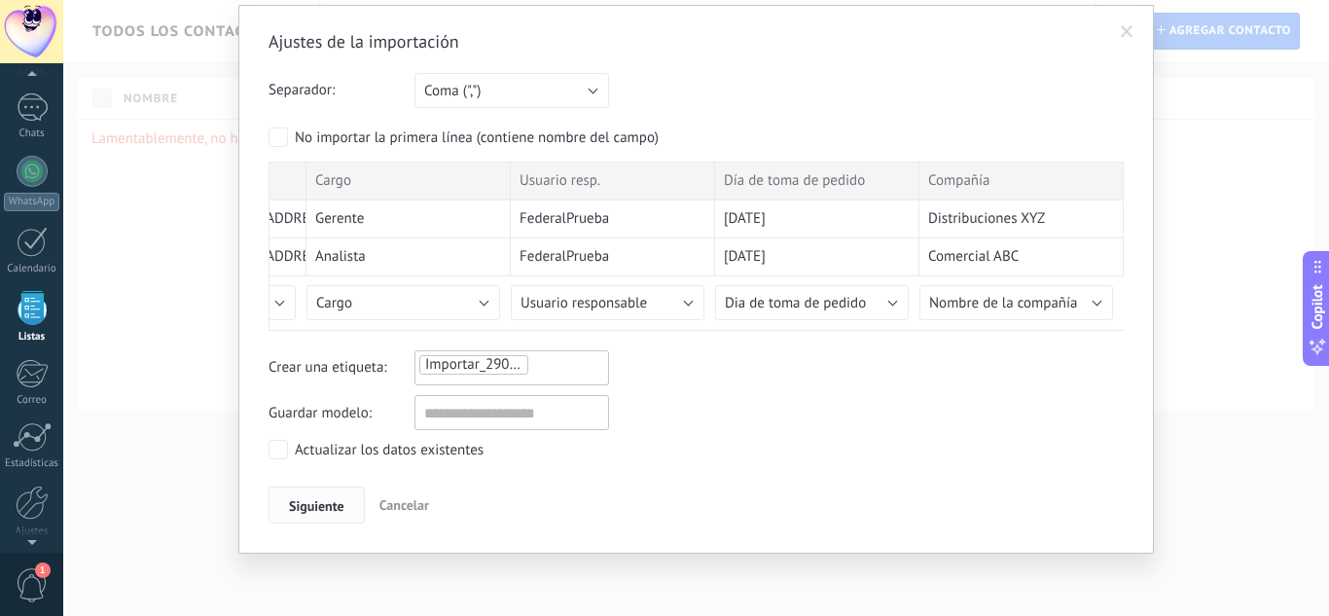
click at [302, 506] on span "Siguiente" at bounding box center [316, 506] width 55 height 14
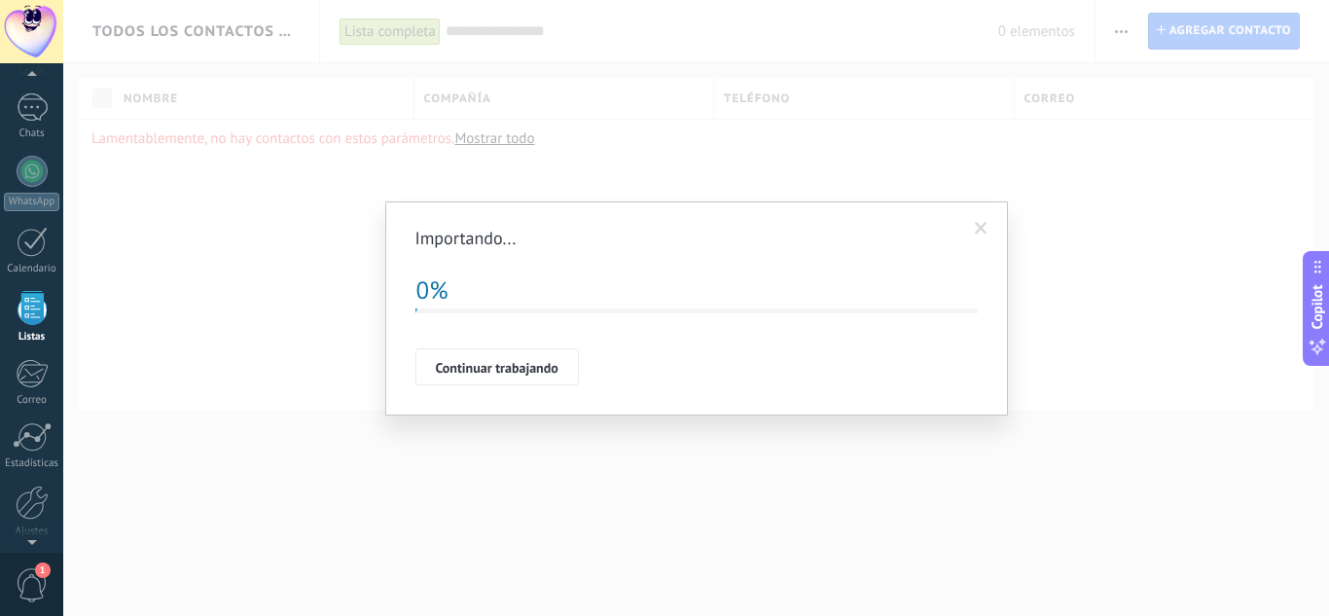
scroll to position [0, 0]
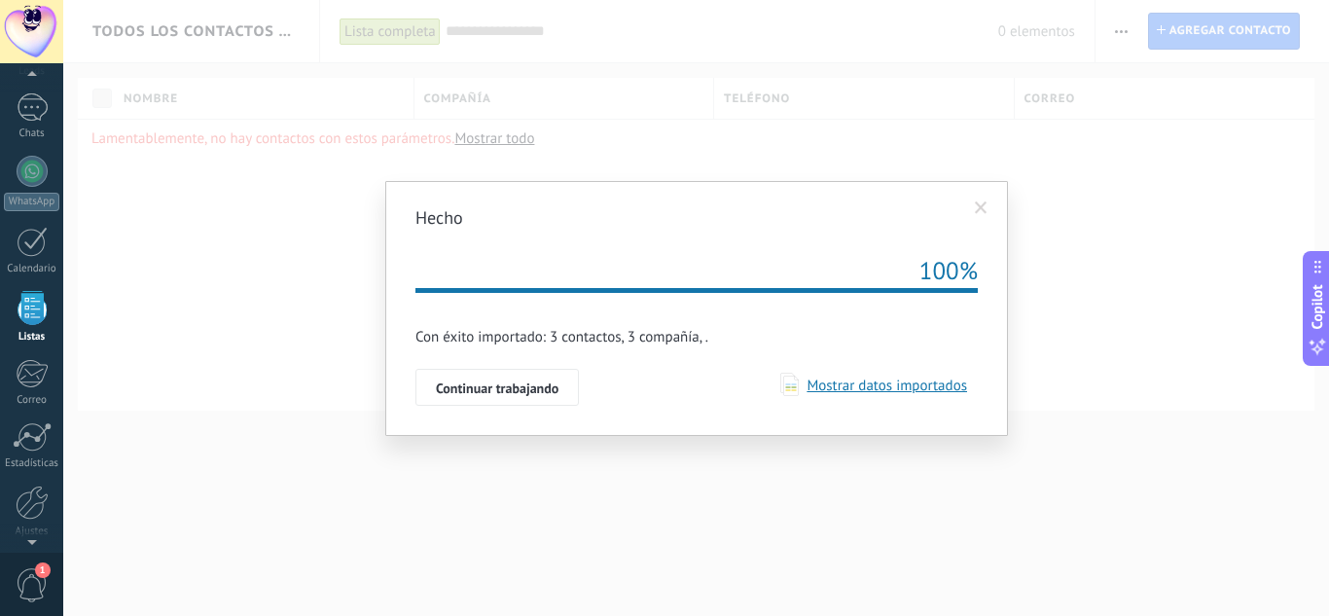
click at [931, 384] on span "Mostrar datos importados" at bounding box center [883, 386] width 168 height 18
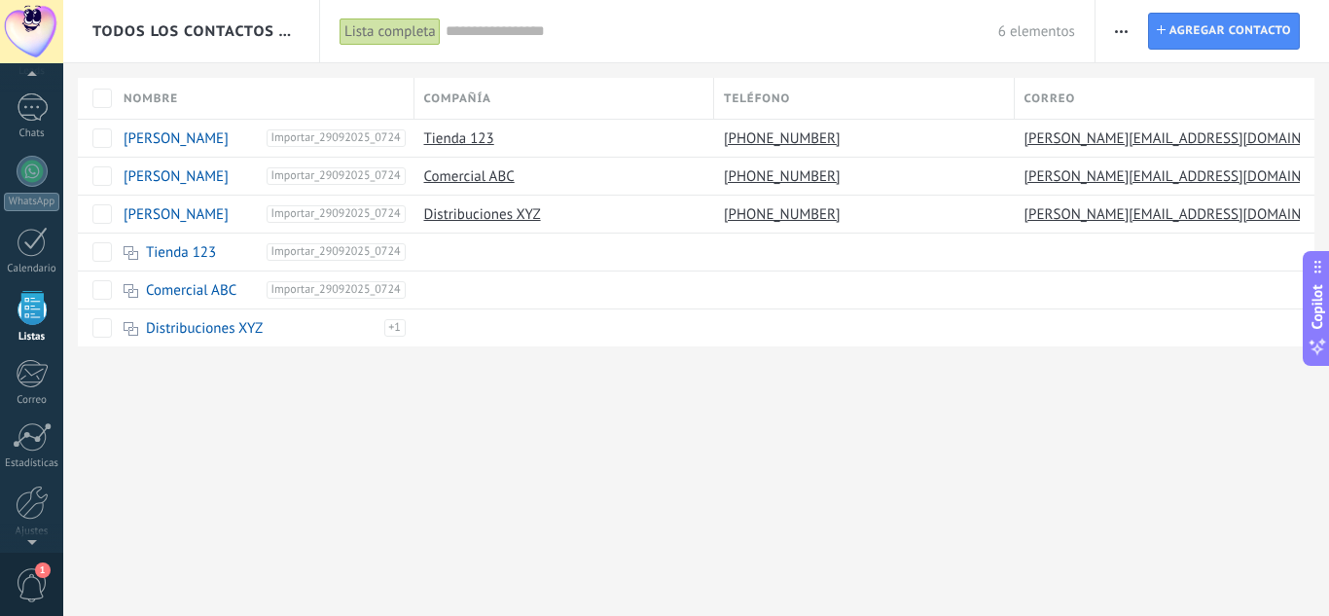
click at [563, 572] on div "Todos los contactos y empresas Lista completa Aplicar 6 elementos Lista complet…" at bounding box center [696, 308] width 1266 height 616
click at [613, 441] on div "Todos los contactos y empresas Lista completa Aplicar 6 elementos Lista complet…" at bounding box center [696, 308] width 1266 height 616
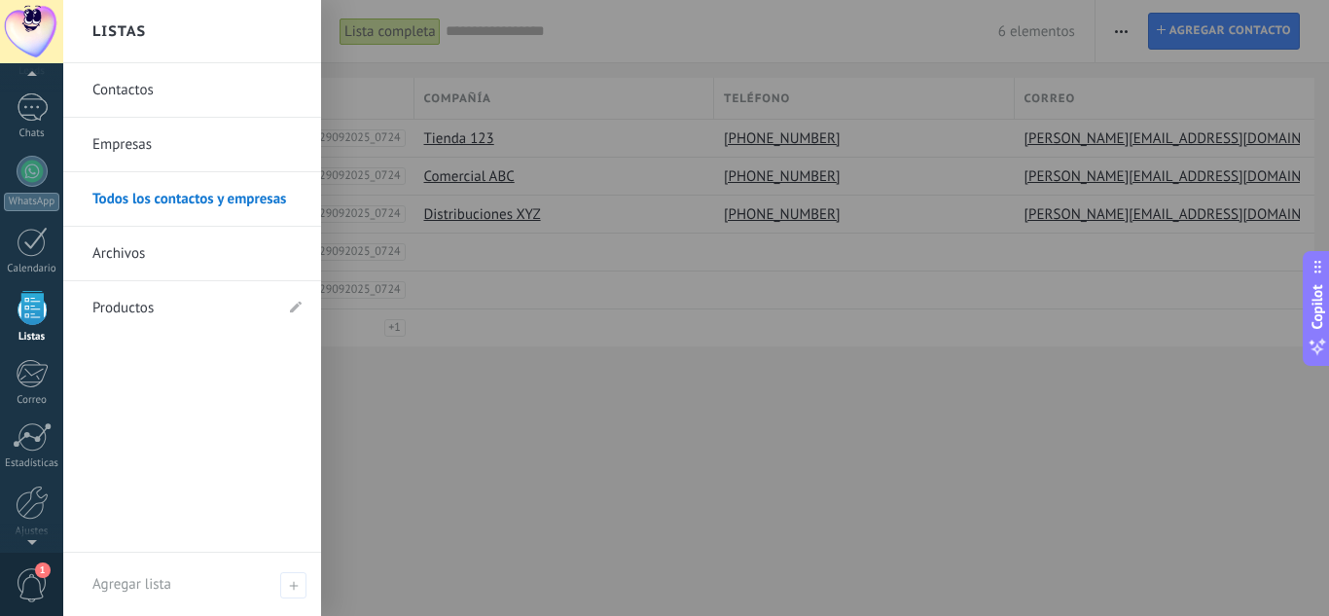
click at [34, 321] on div at bounding box center [32, 308] width 29 height 34
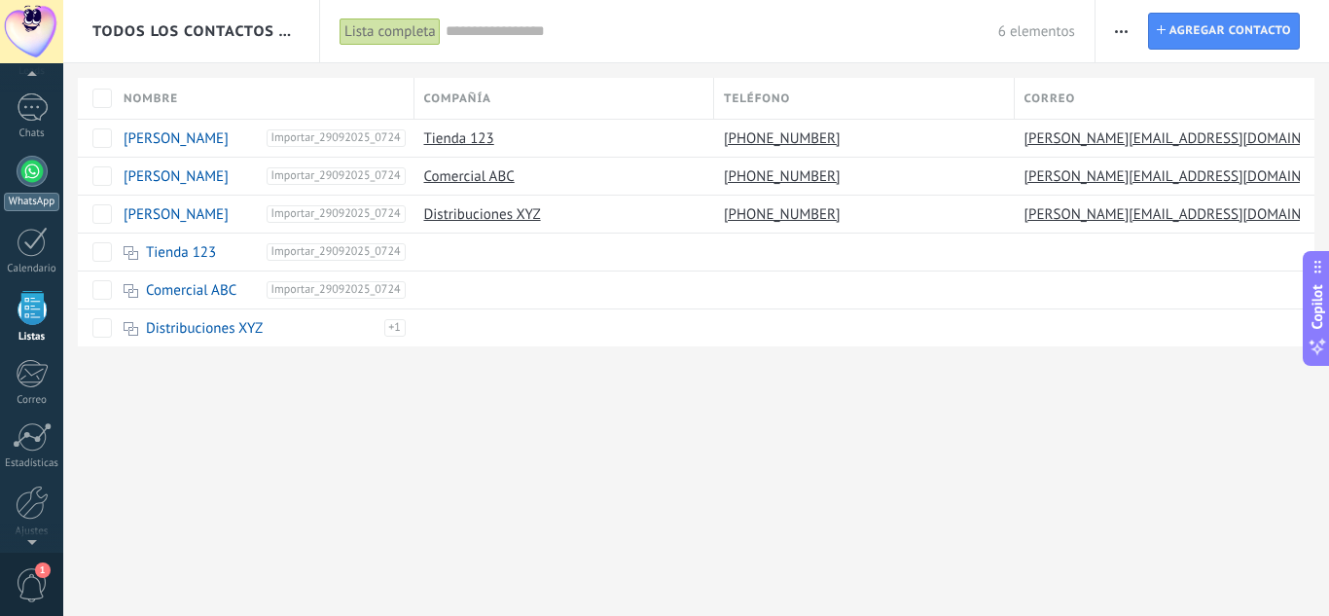
click at [28, 174] on div at bounding box center [32, 171] width 31 height 31
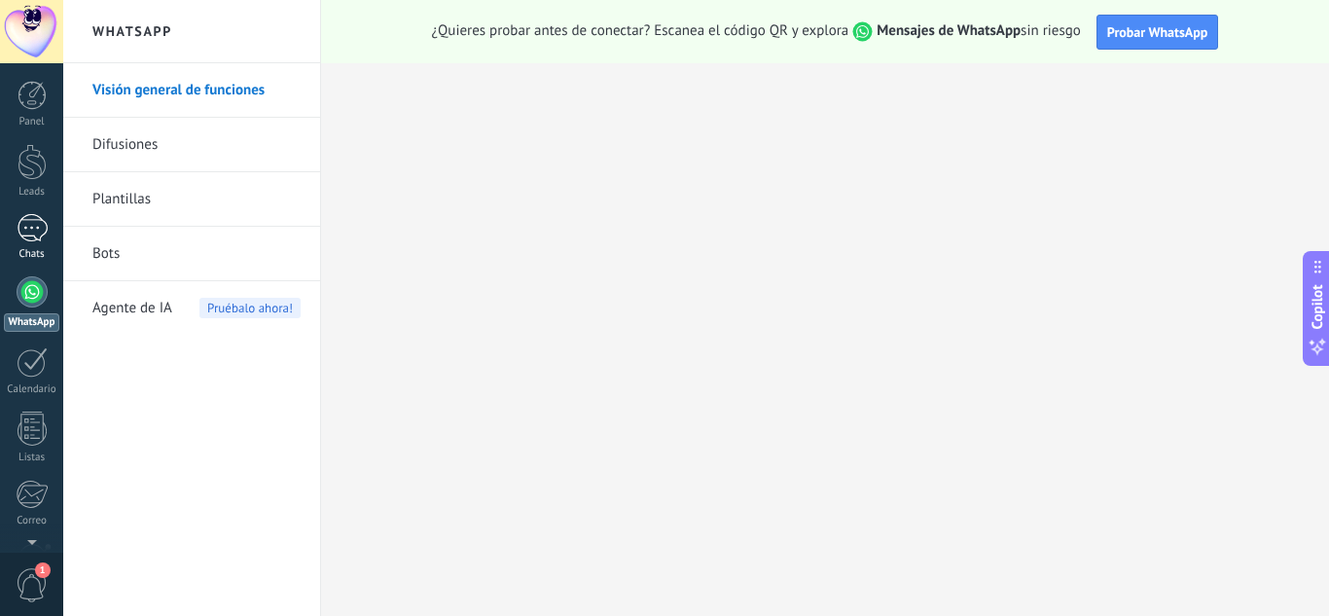
click at [22, 255] on div "Chats" at bounding box center [32, 254] width 56 height 13
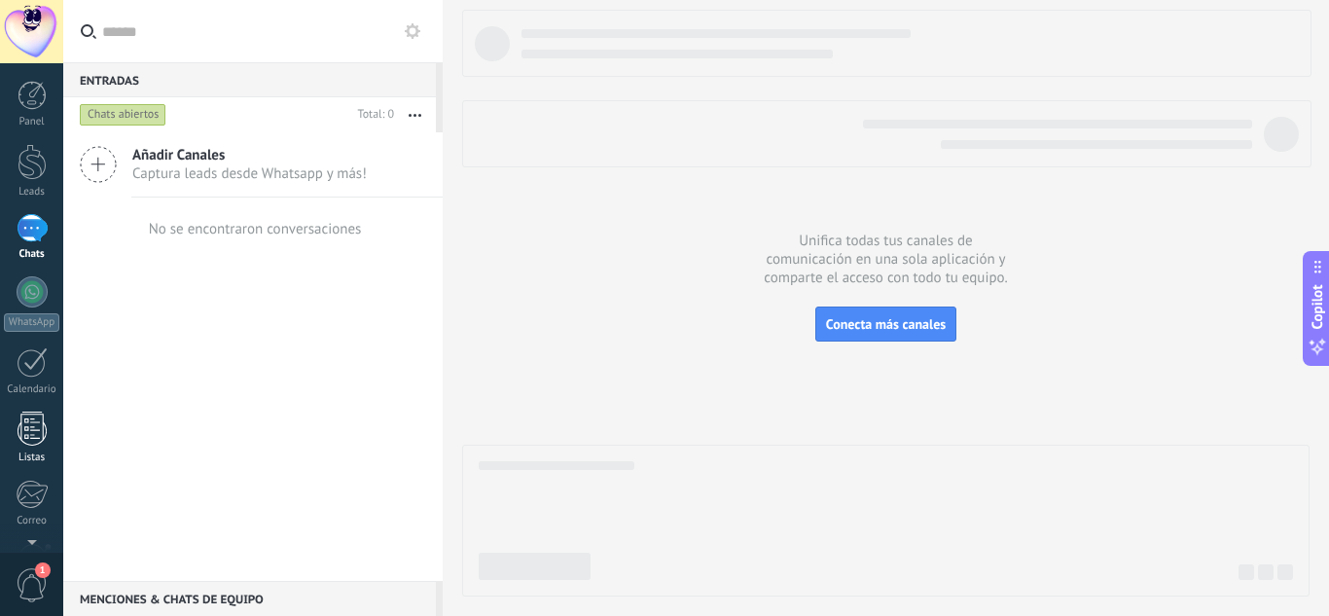
click at [36, 446] on link "Listas" at bounding box center [31, 438] width 63 height 53
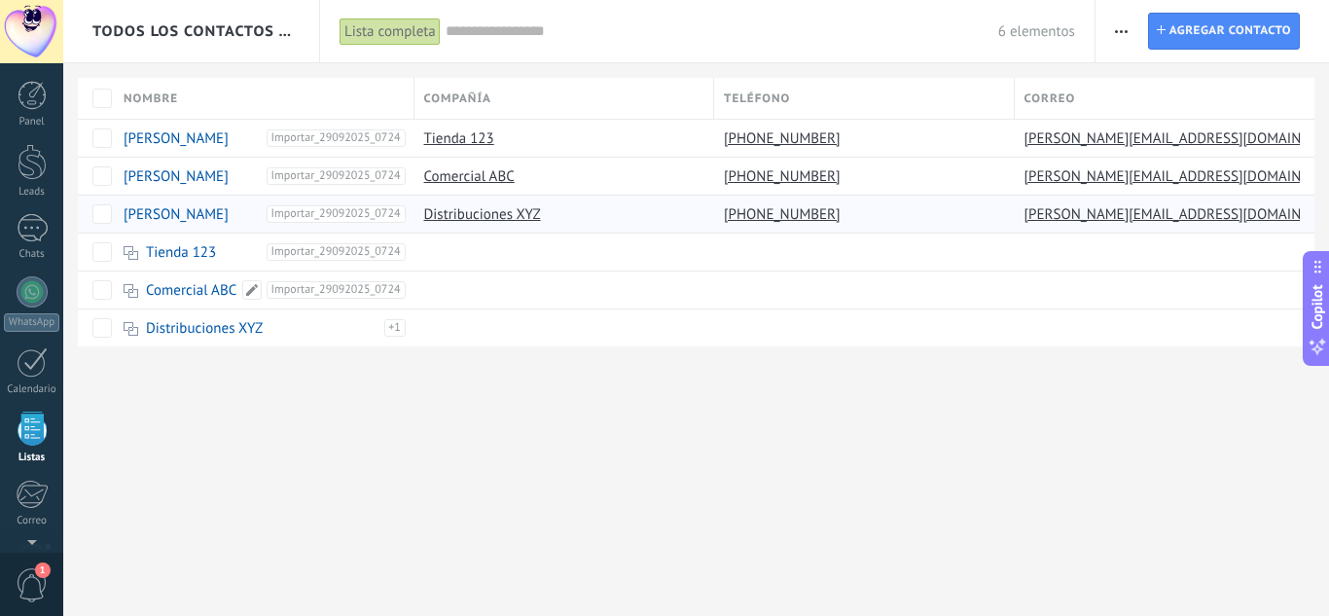
scroll to position [121, 0]
click at [36, 108] on div at bounding box center [32, 107] width 31 height 28
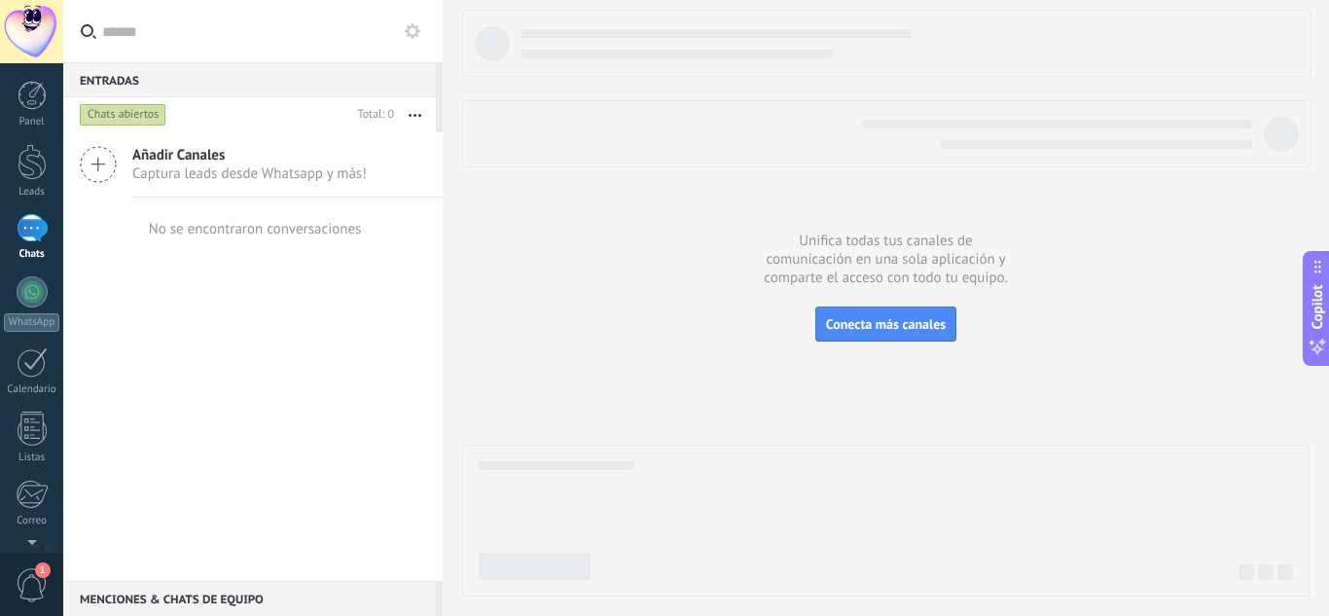
click at [409, 115] on button "button" at bounding box center [415, 114] width 42 height 35
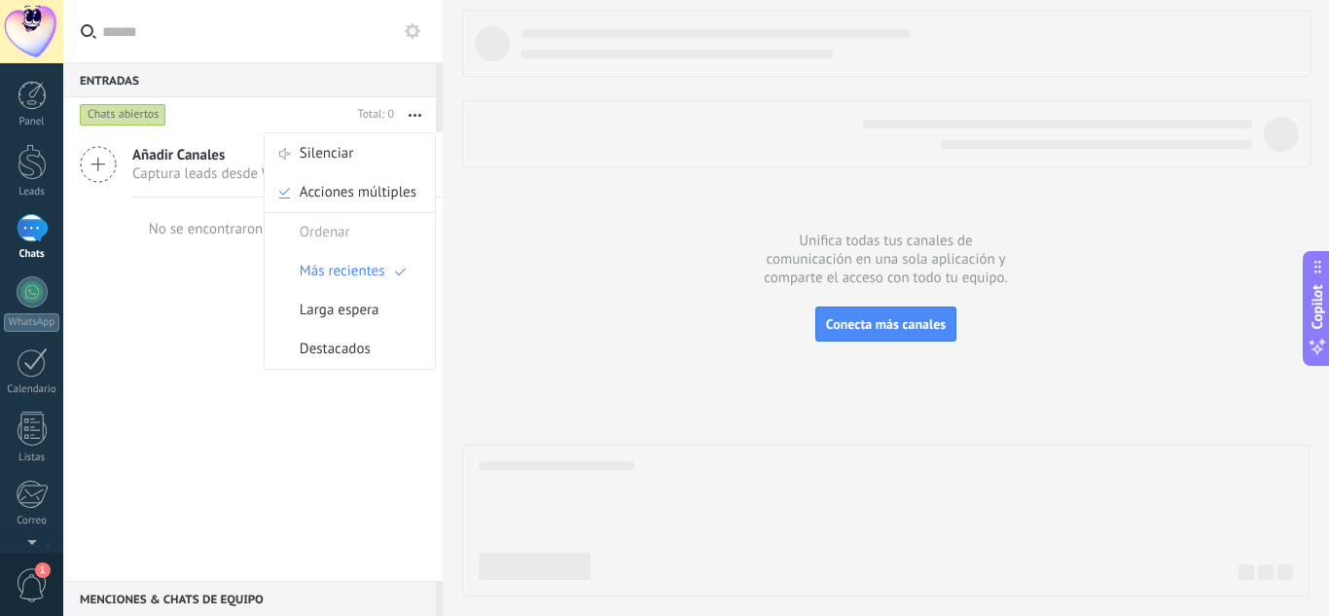
click at [149, 273] on div "Añadir Canales Captura leads desde Whatsapp y más! No se encontraron conversaci…" at bounding box center [252, 356] width 379 height 449
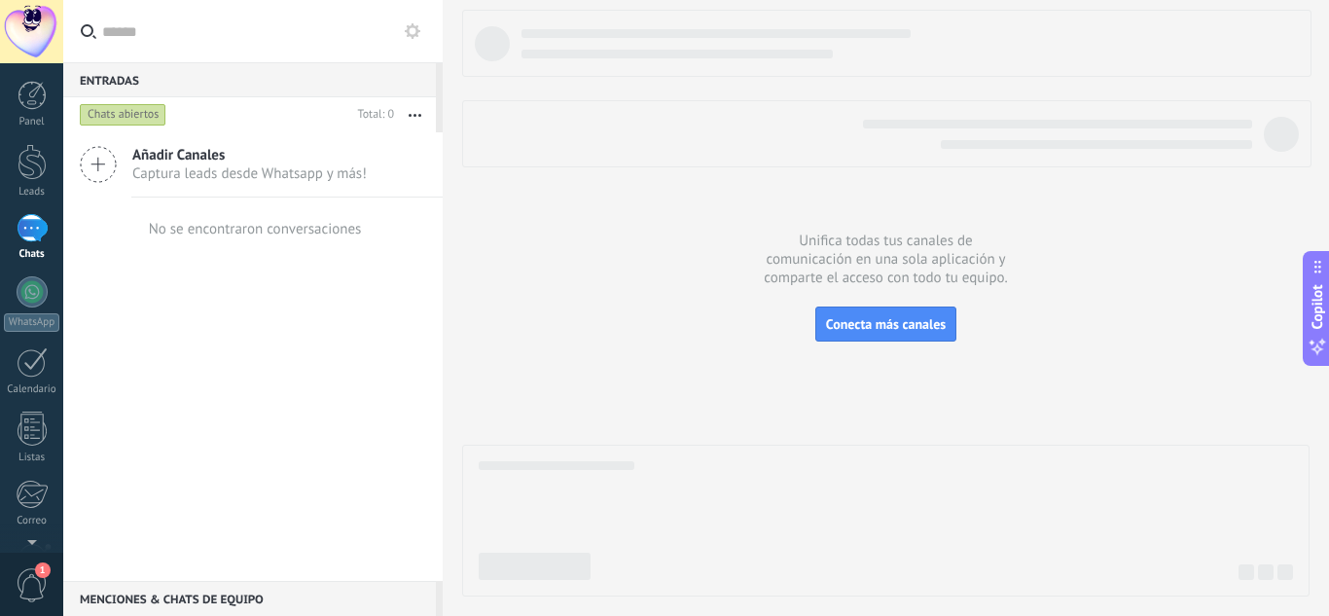
click at [179, 165] on span "Captura leads desde Whatsapp y más!" at bounding box center [249, 173] width 235 height 18
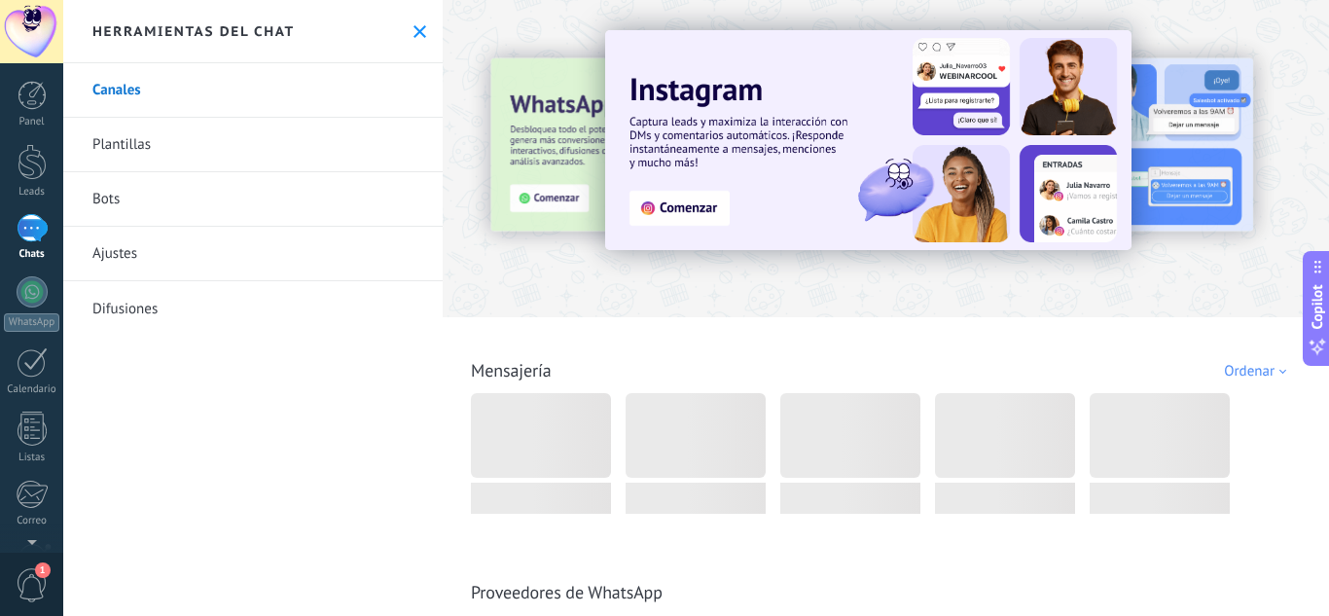
click at [130, 149] on link "Plantillas" at bounding box center [252, 145] width 379 height 54
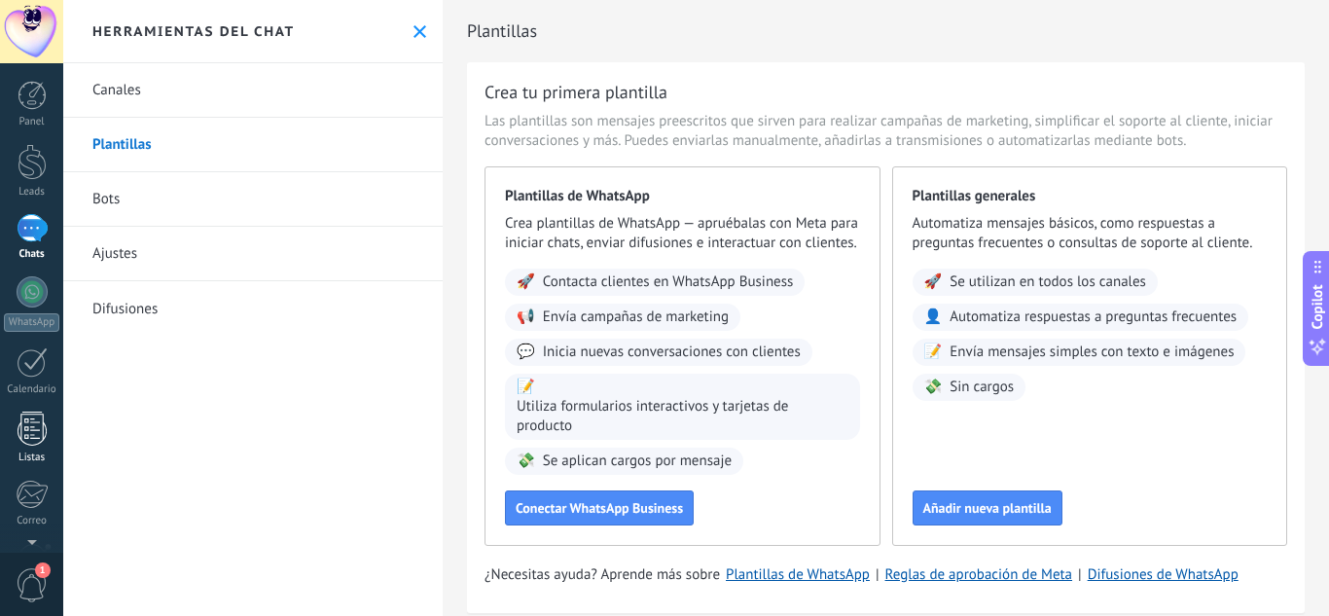
click at [26, 432] on div at bounding box center [32, 429] width 29 height 34
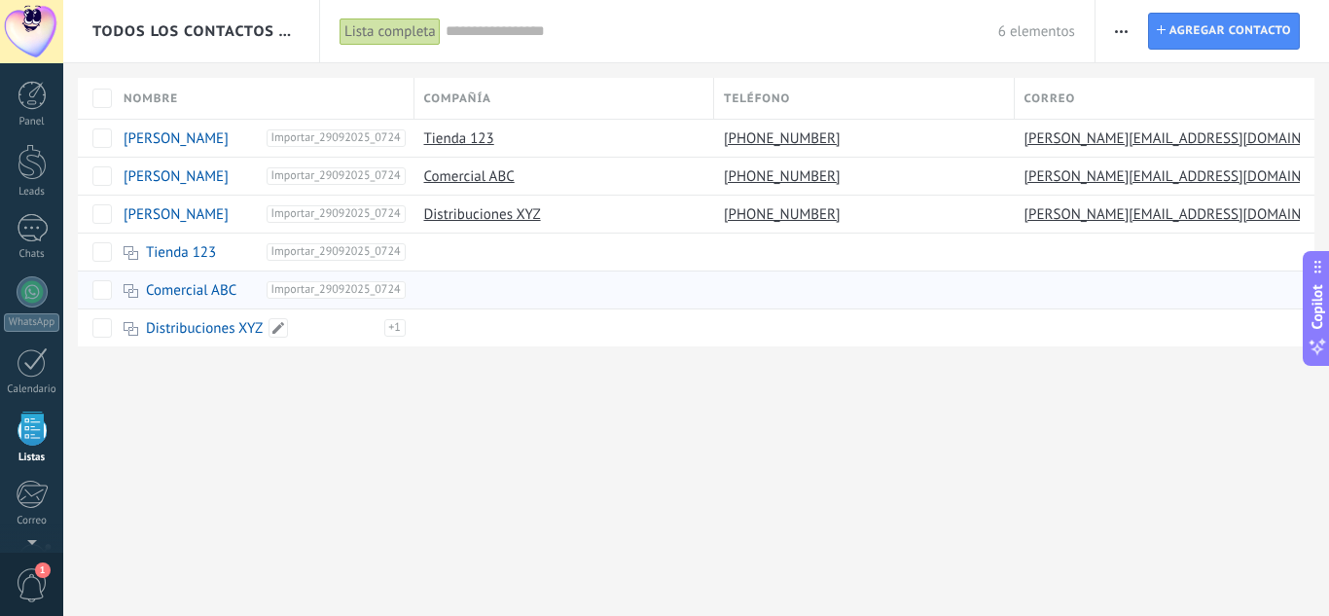
scroll to position [121, 0]
click at [1121, 33] on span "button" at bounding box center [1121, 31] width 13 height 37
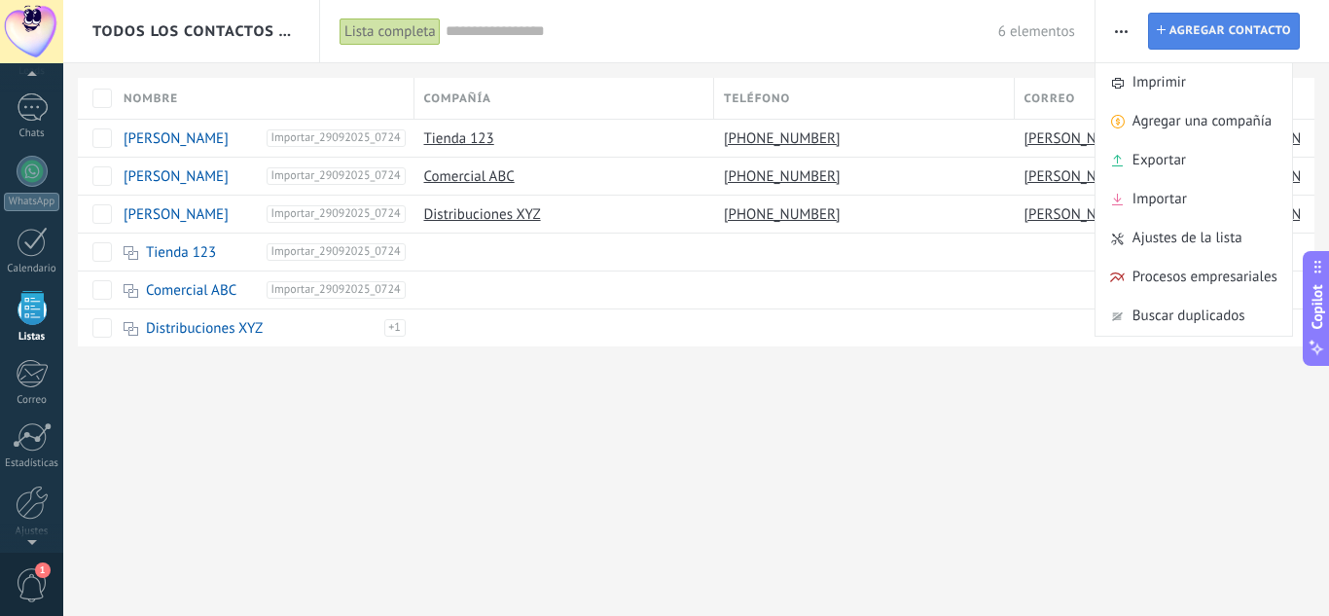
click at [1236, 33] on span "Agregar contacto" at bounding box center [1231, 31] width 122 height 35
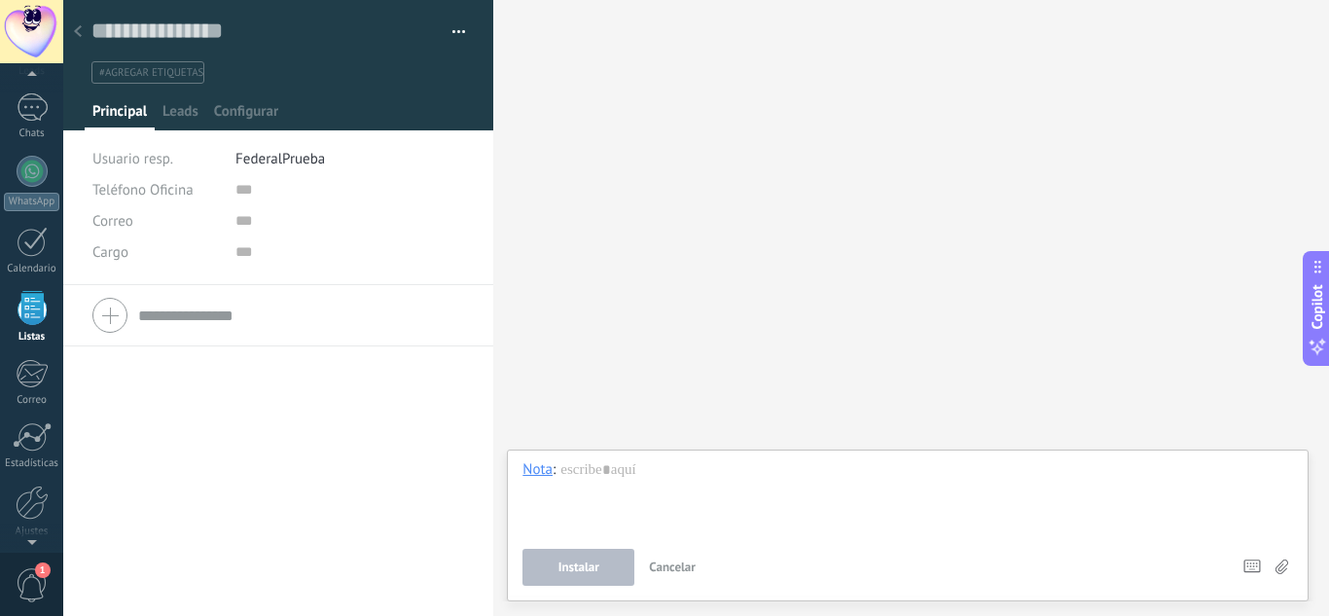
click at [952, 175] on div "Buscar Carga más Participantes:" at bounding box center [911, 308] width 836 height 616
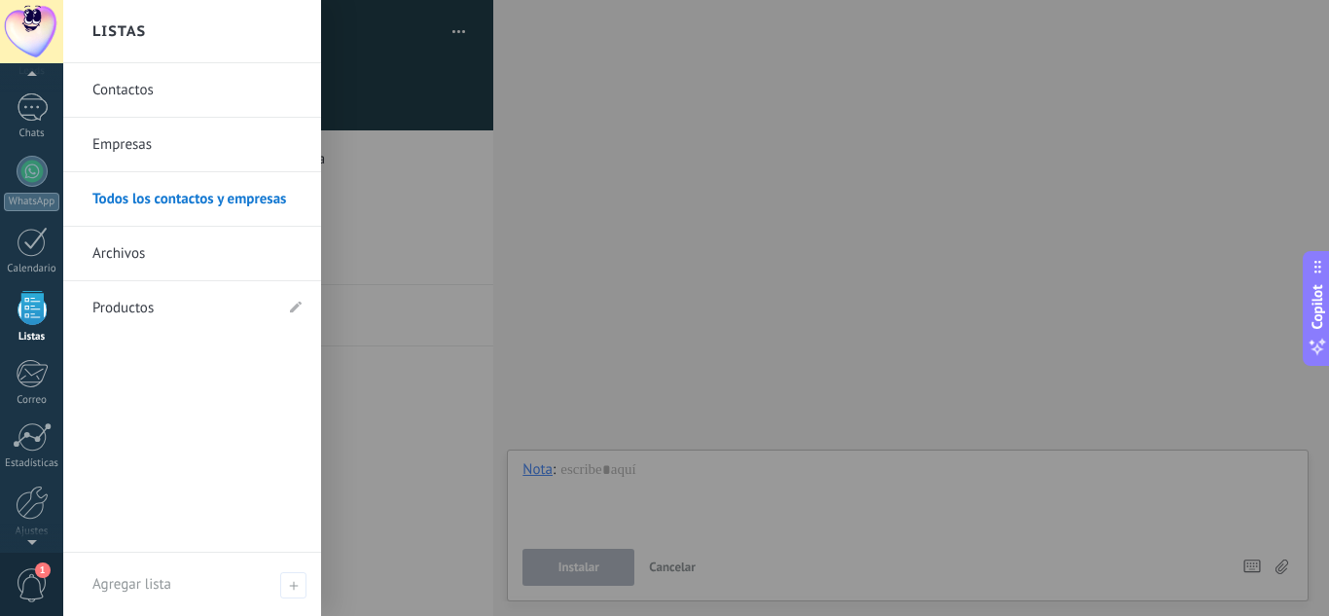
click at [30, 317] on div at bounding box center [32, 308] width 29 height 34
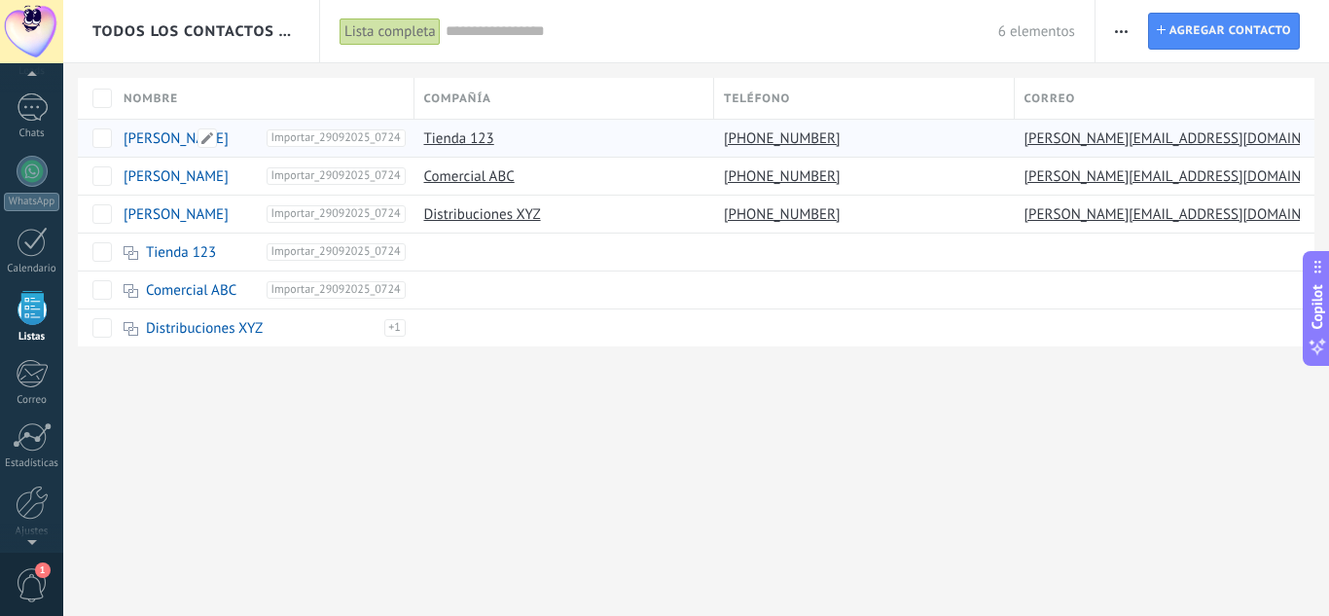
click at [157, 138] on link "[PERSON_NAME]" at bounding box center [176, 138] width 105 height 18
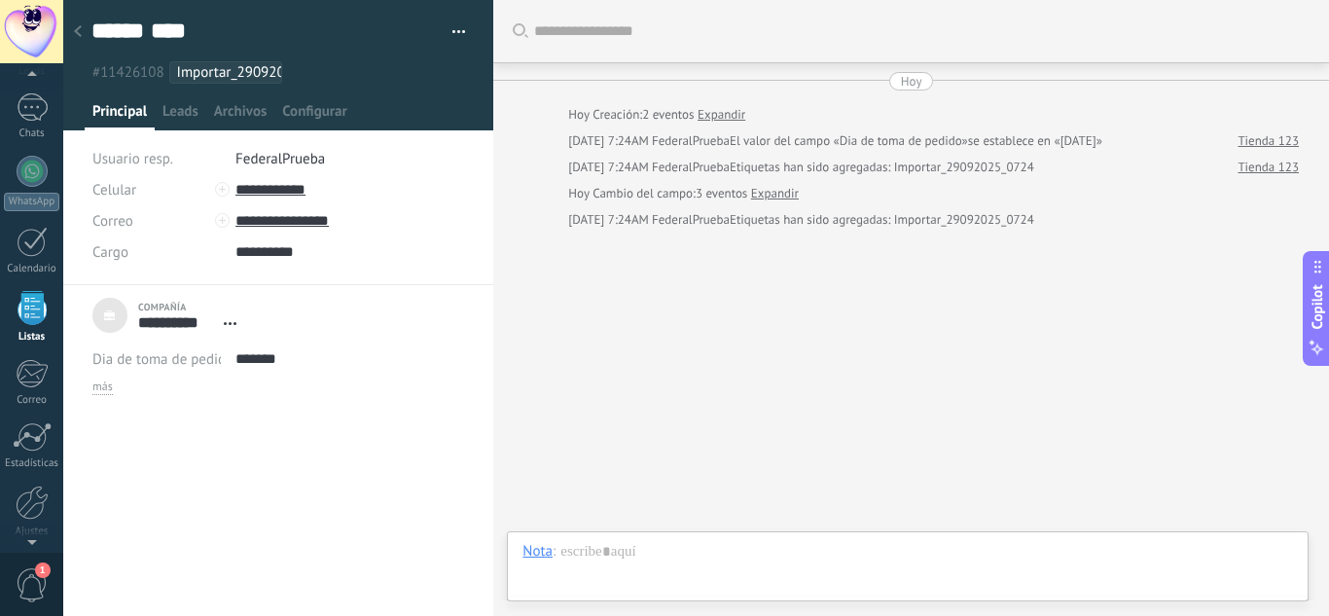
click at [259, 156] on span "FederalPrueba" at bounding box center [280, 159] width 90 height 18
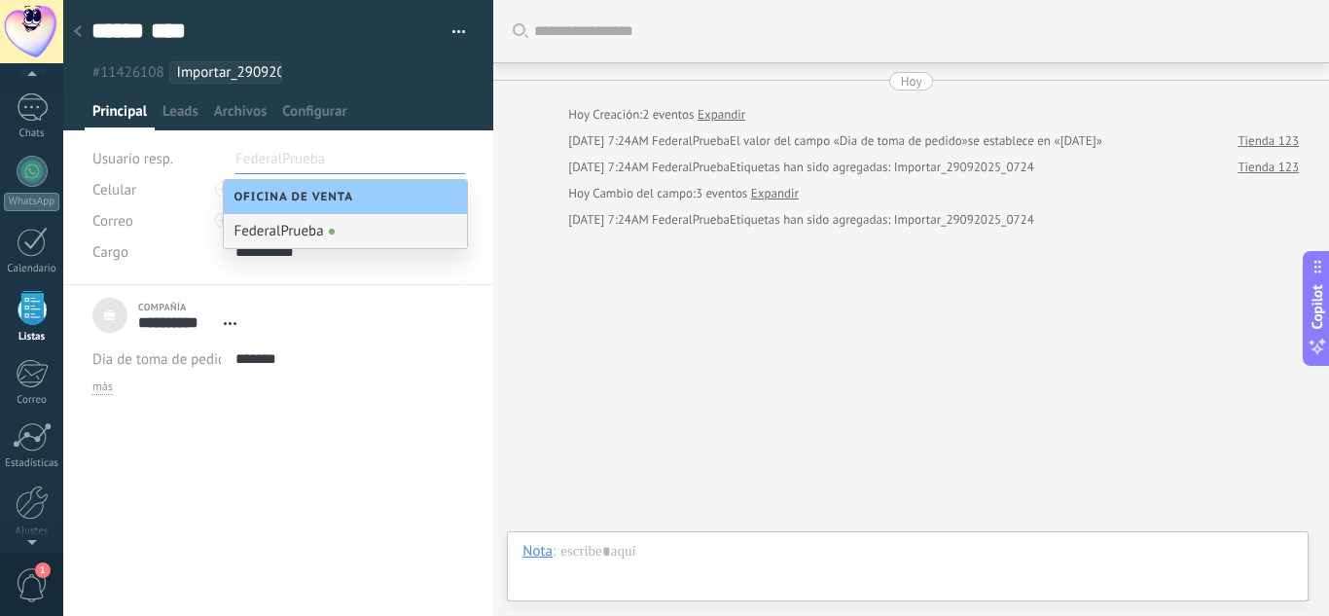
click at [624, 294] on div "Buscar Carga más [DATE] [DATE] Creación: 2 eventos Expandir [DATE] 7:24AM Feder…" at bounding box center [911, 308] width 836 height 616
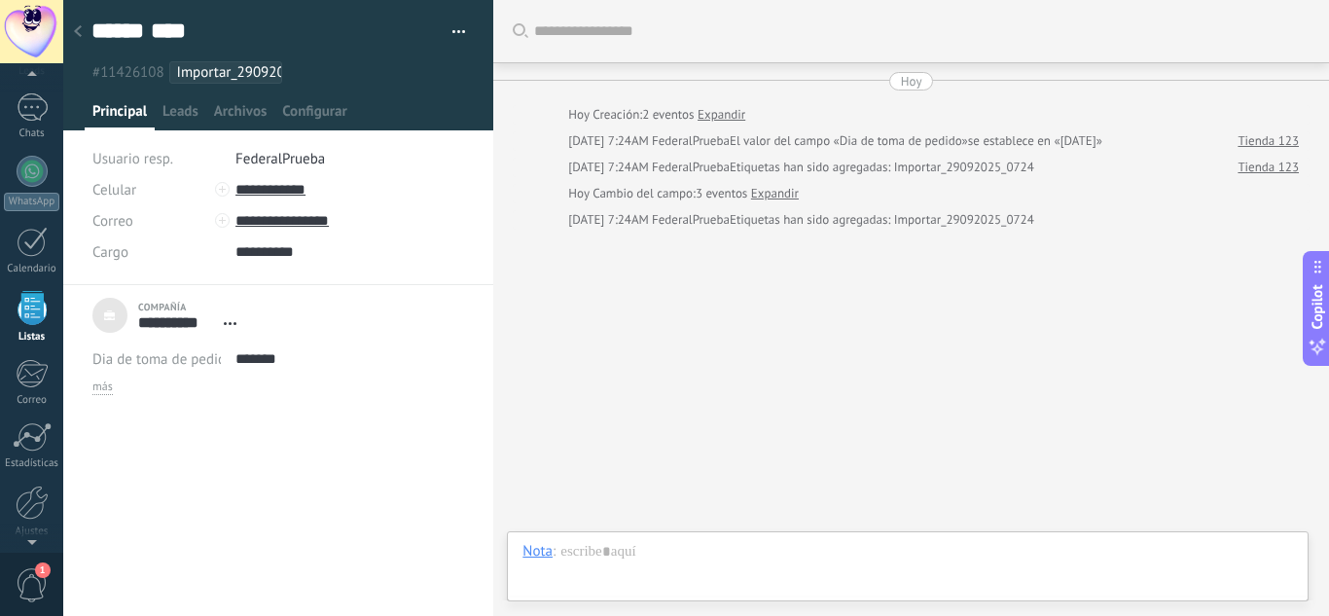
click at [461, 30] on div "****** [PERSON_NAME] **** [PERSON_NAME] Copie el nombre Guardar y crear Imprimir" at bounding box center [278, 42] width 431 height 84
click at [455, 30] on button "button" at bounding box center [452, 32] width 28 height 29
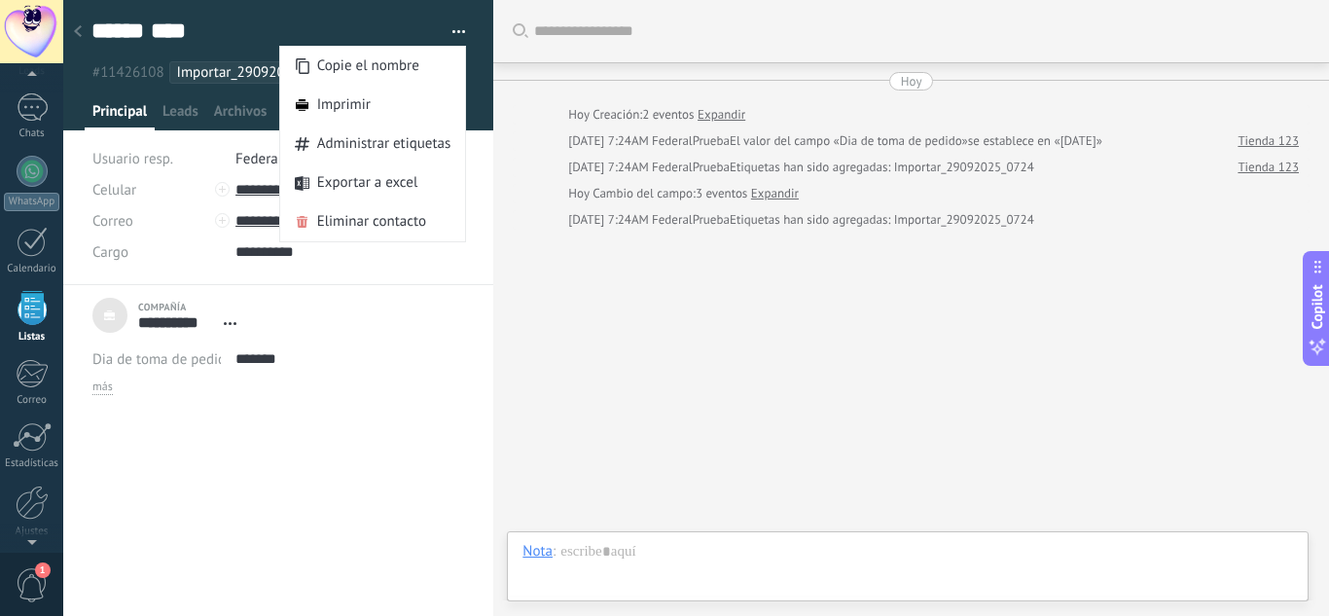
click at [532, 336] on div "Buscar Carga más [DATE] [DATE] Creación: 2 eventos Expandir [DATE] 7:24AM Feder…" at bounding box center [911, 308] width 836 height 616
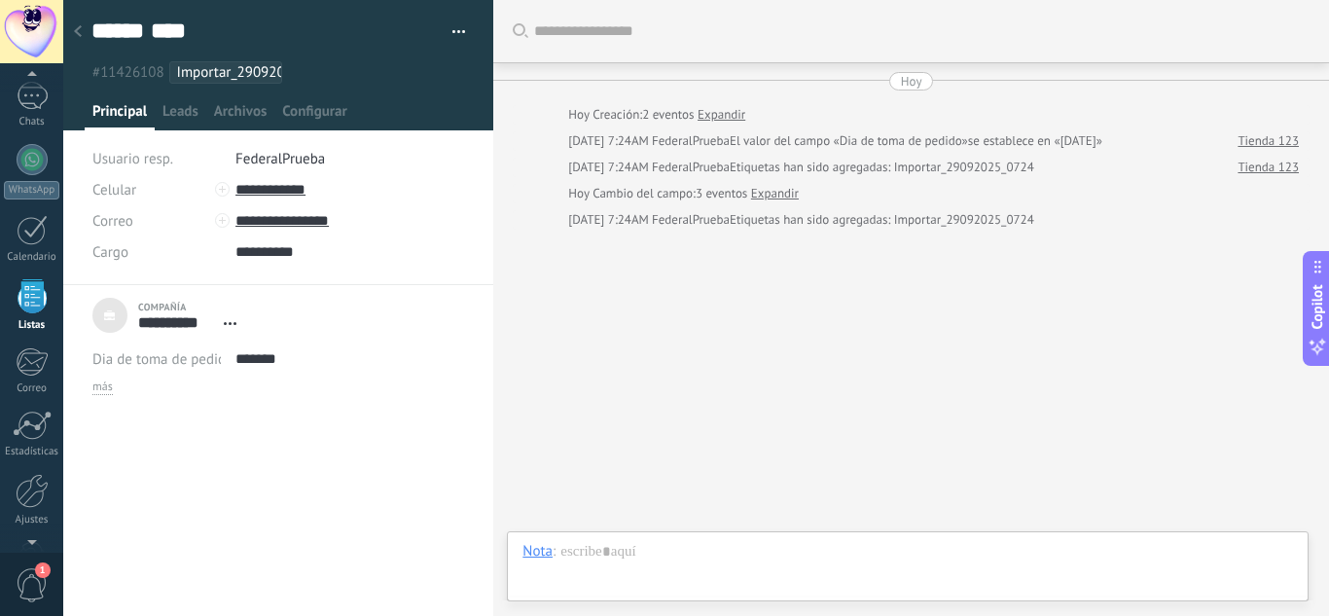
scroll to position [121, 0]
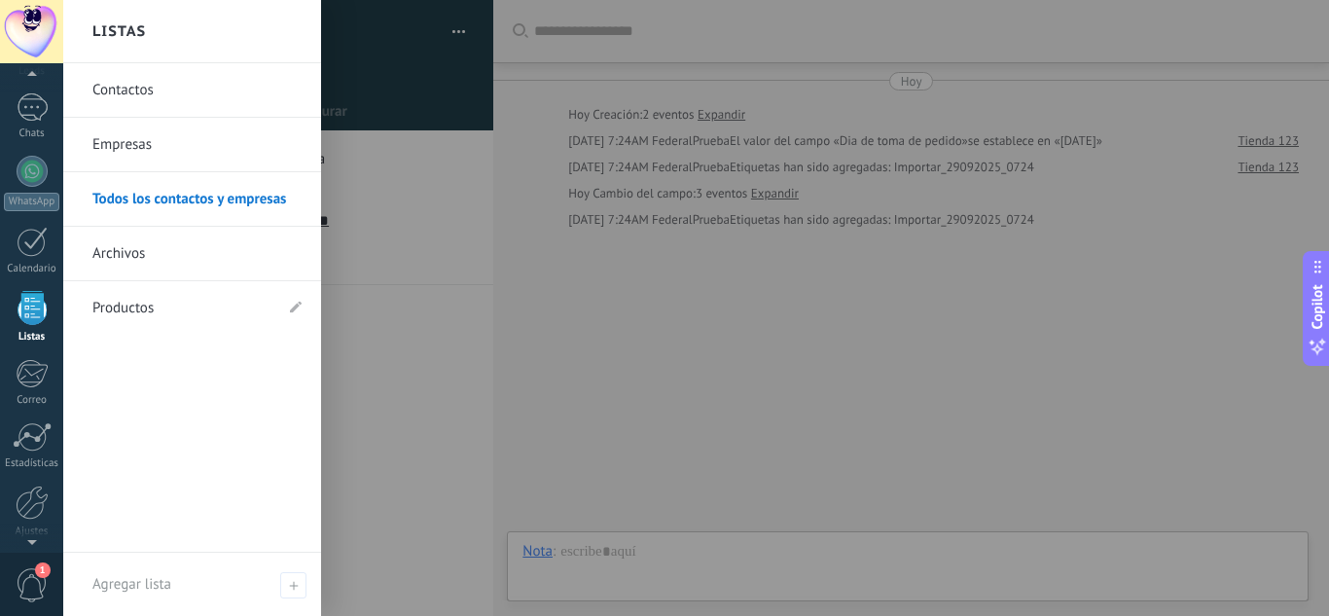
click at [14, 307] on link "Listas" at bounding box center [31, 317] width 63 height 53
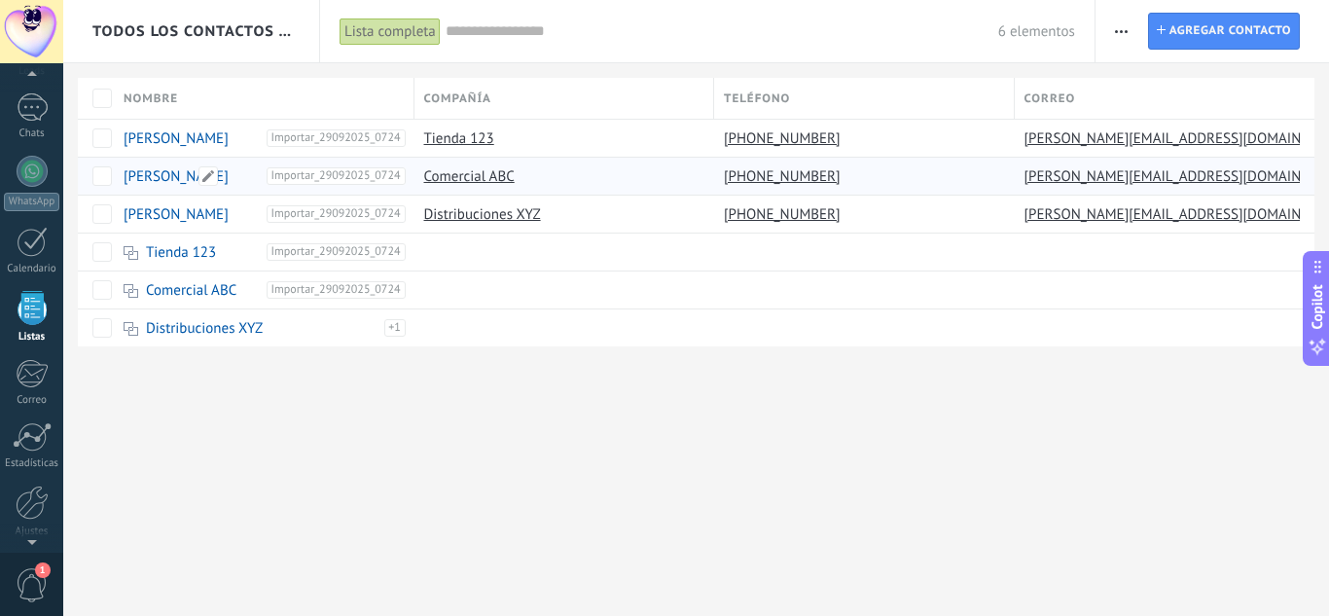
click at [151, 174] on link "[PERSON_NAME]" at bounding box center [176, 176] width 105 height 18
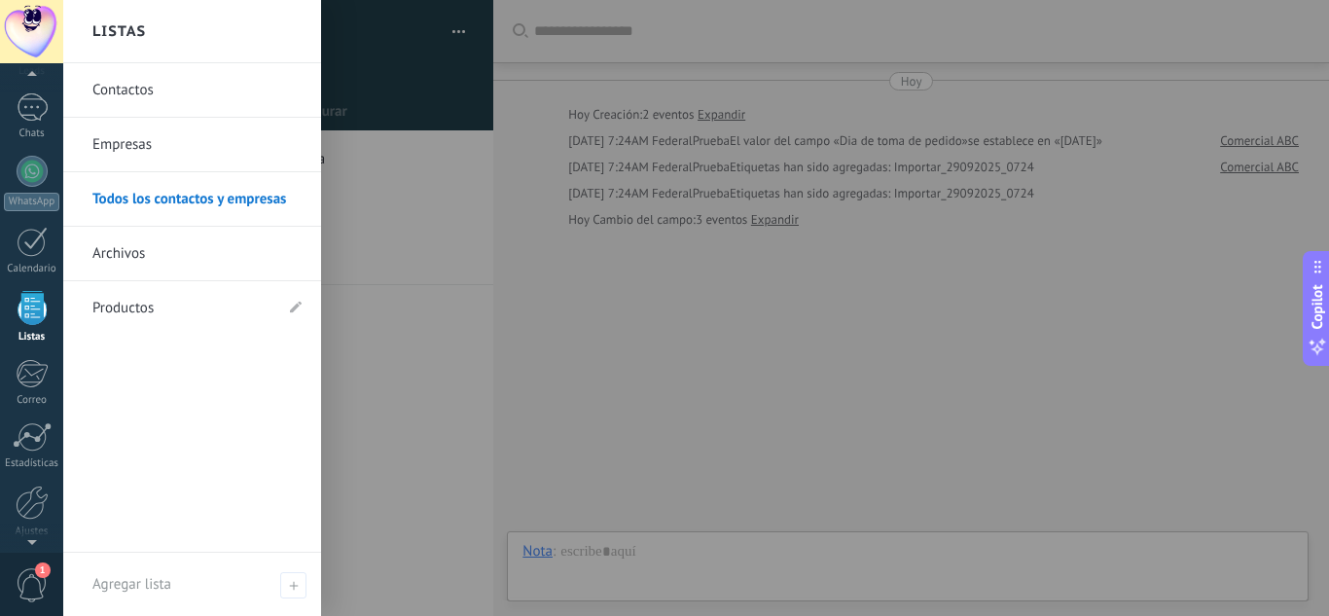
click at [14, 326] on link "Listas" at bounding box center [31, 317] width 63 height 53
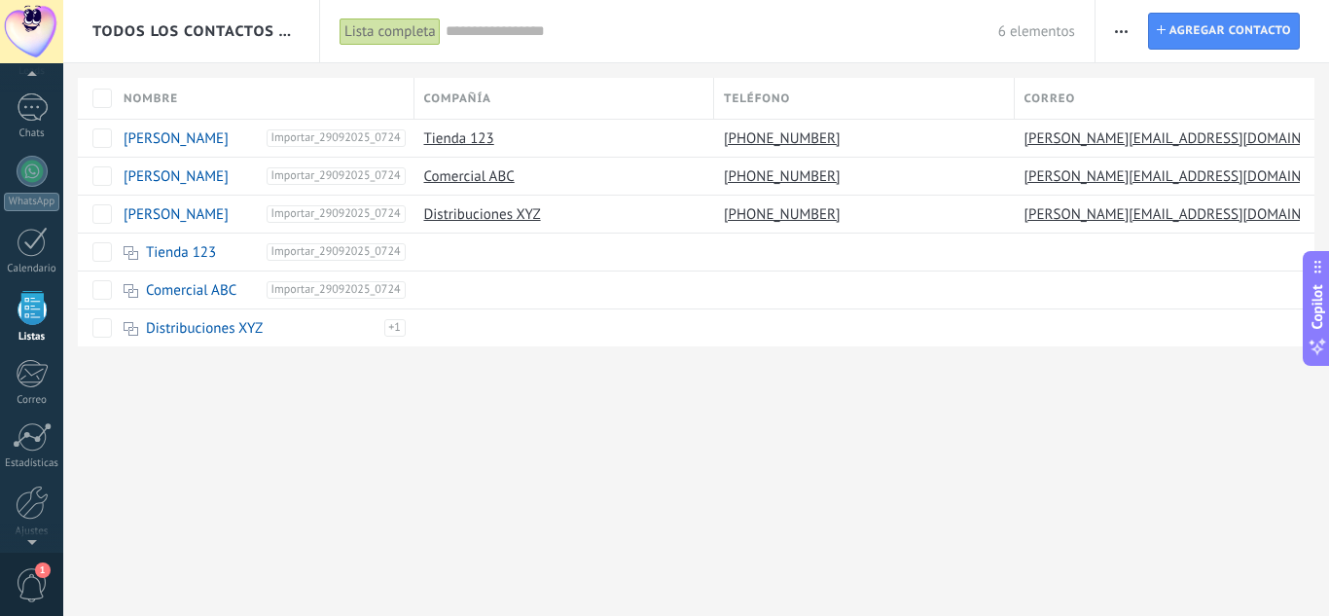
click at [1129, 46] on button "button" at bounding box center [1121, 31] width 28 height 37
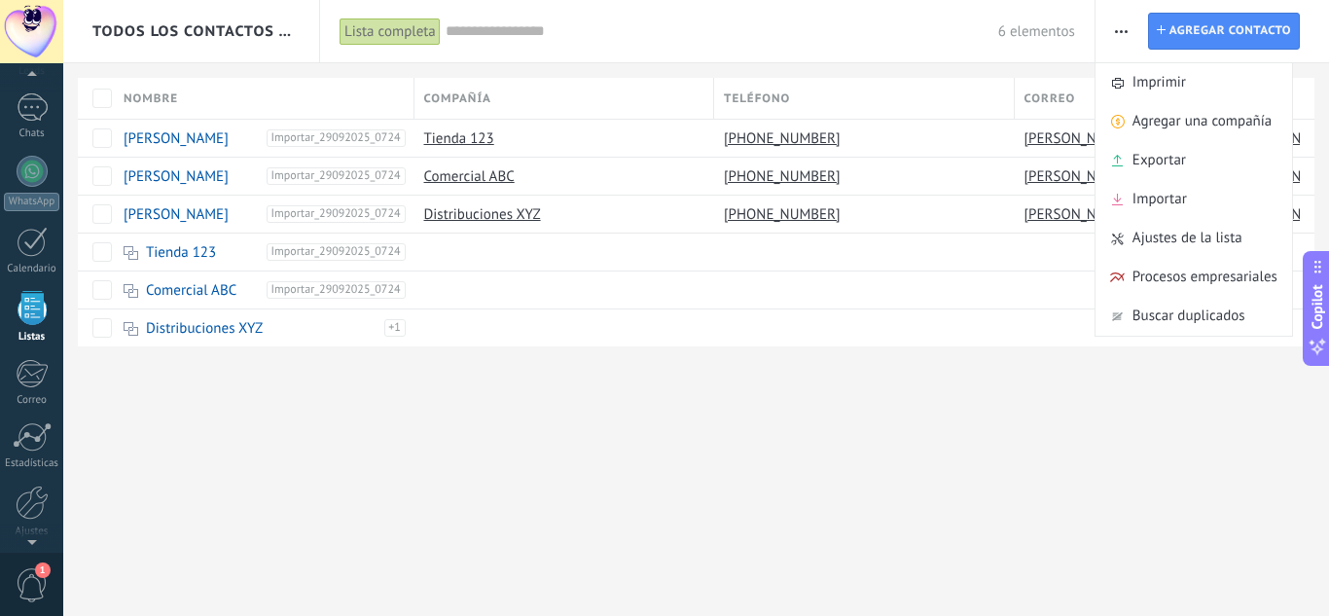
click at [595, 451] on div "Todos los contactos y empresas Lista completa Aplicar 6 elementos Lista complet…" at bounding box center [696, 308] width 1266 height 616
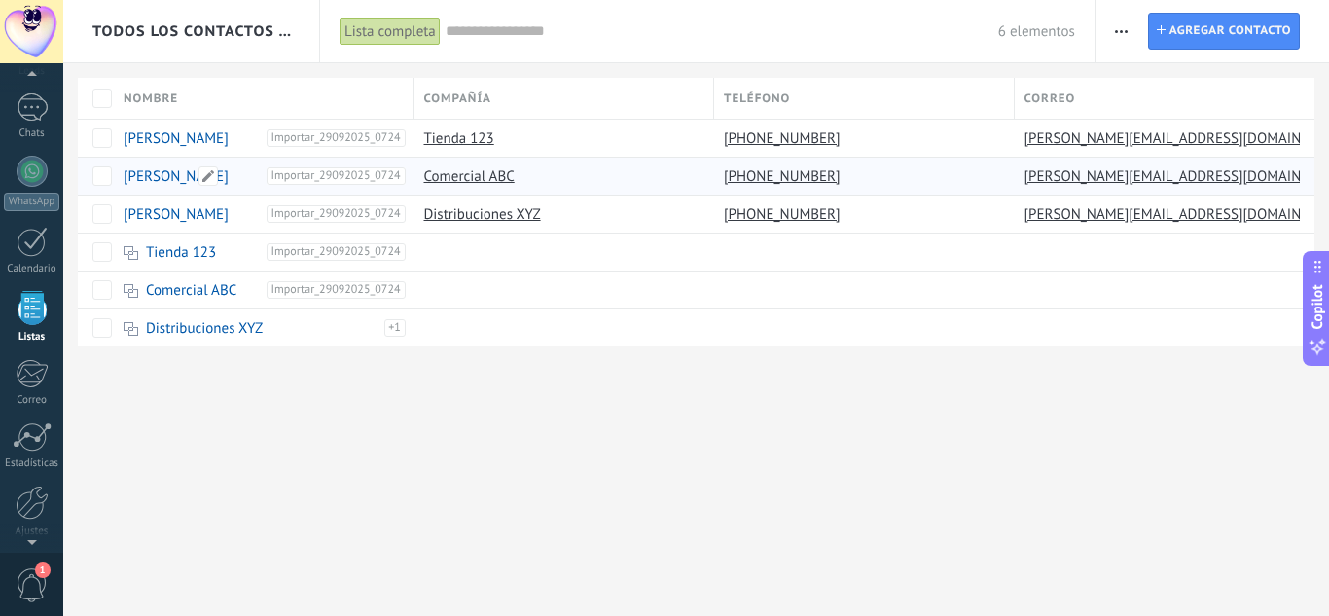
click at [148, 177] on link "[PERSON_NAME]" at bounding box center [176, 176] width 105 height 18
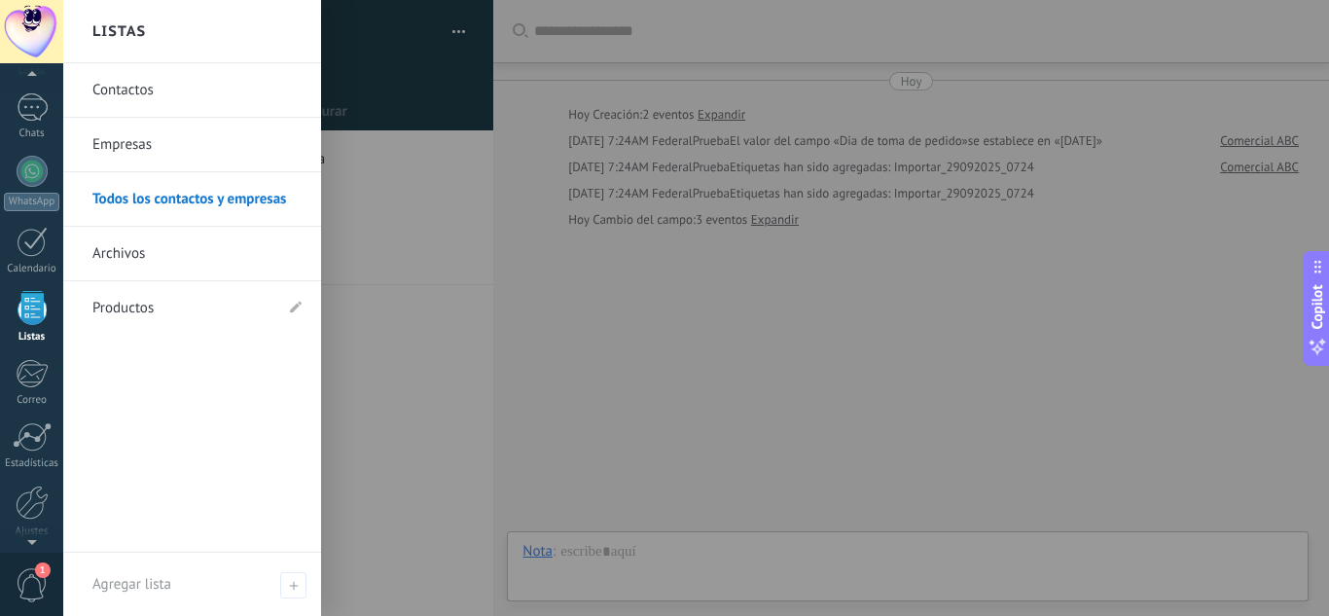
click at [18, 319] on div at bounding box center [32, 308] width 29 height 34
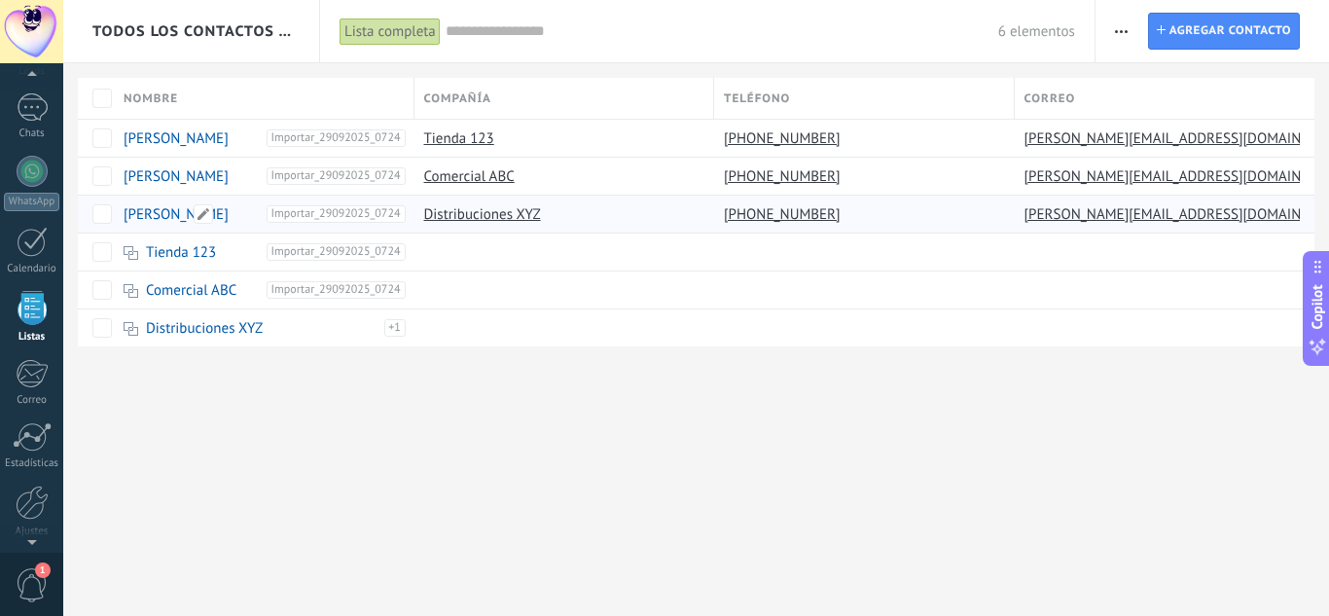
click at [150, 216] on link "[PERSON_NAME]" at bounding box center [176, 214] width 105 height 18
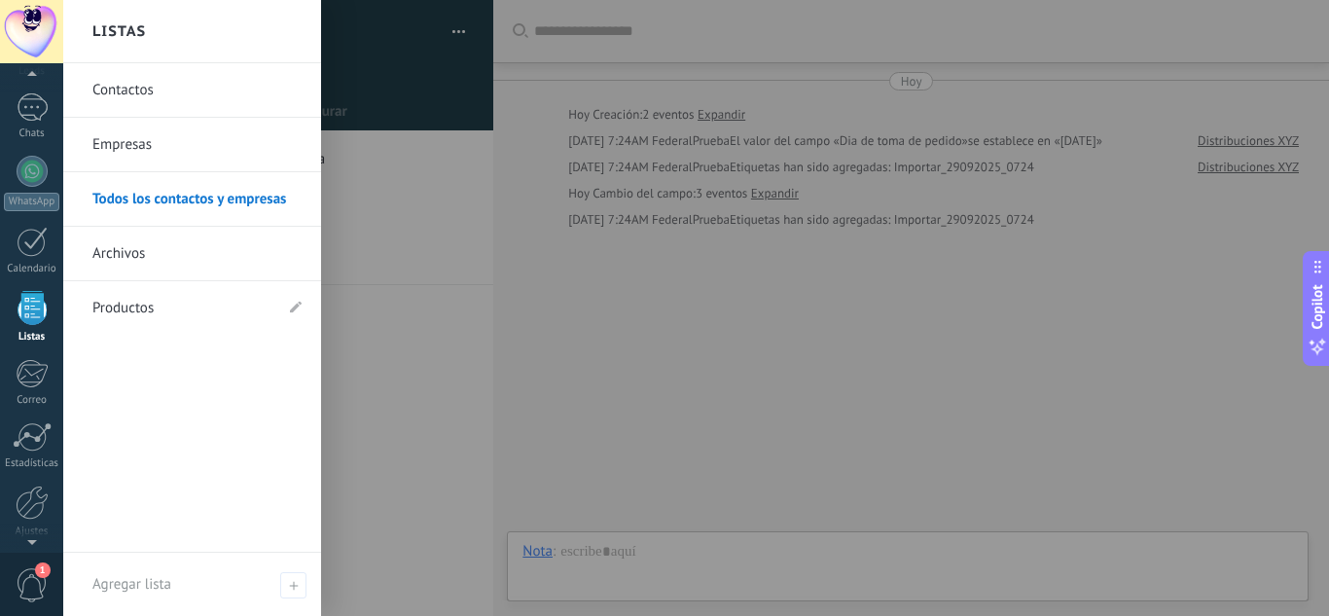
click at [31, 308] on div at bounding box center [32, 308] width 29 height 34
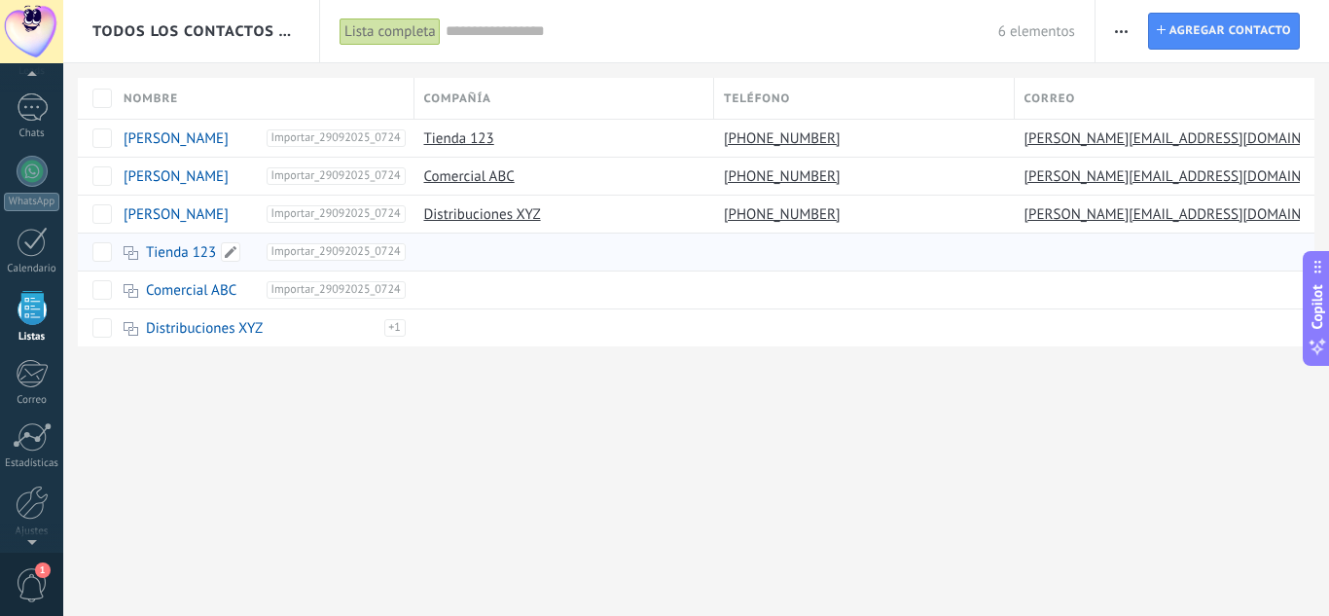
click at [181, 254] on link "Tienda 123" at bounding box center [181, 252] width 70 height 18
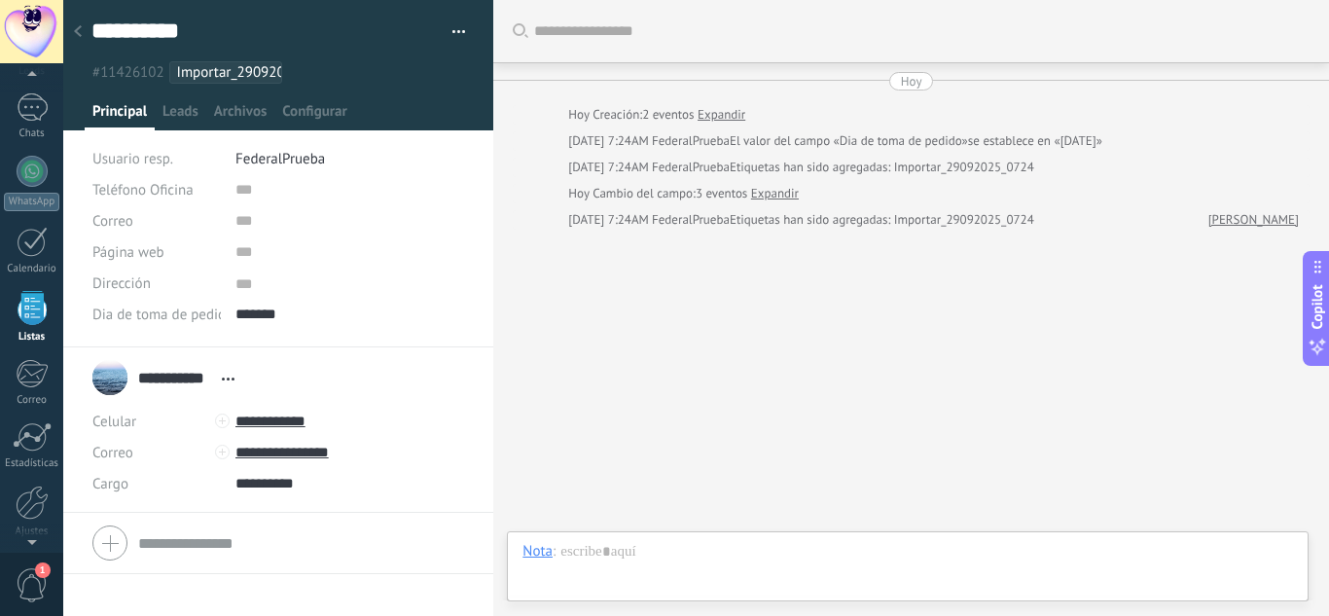
scroll to position [19, 0]
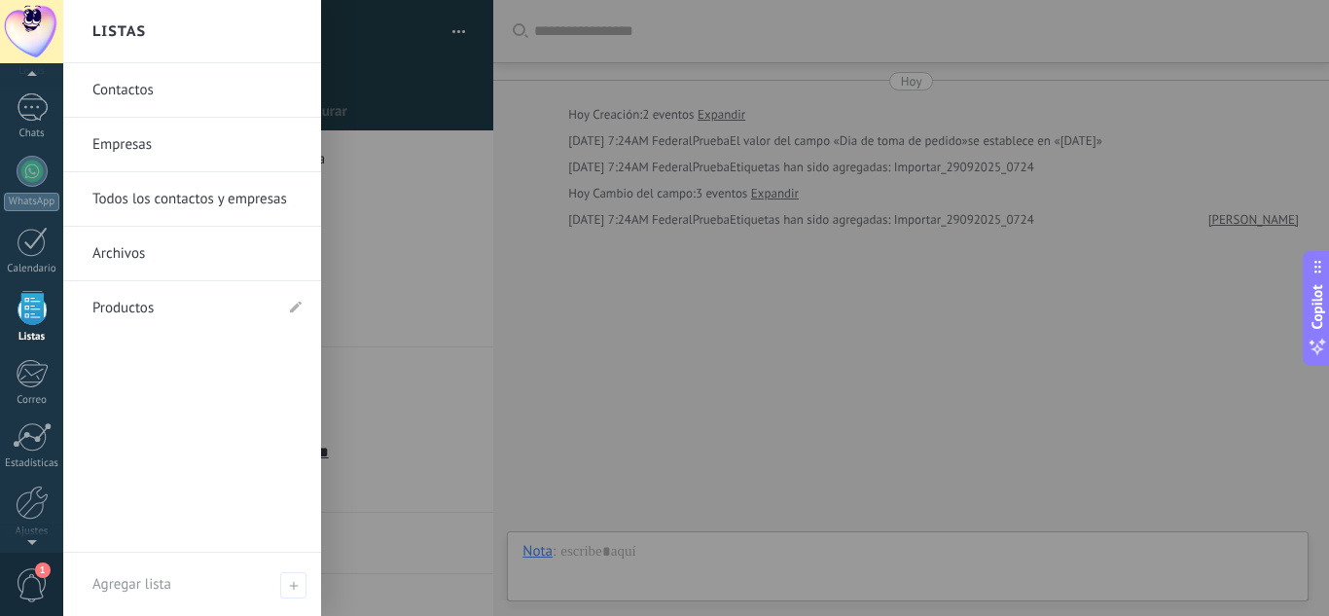
click at [18, 318] on div at bounding box center [32, 308] width 29 height 34
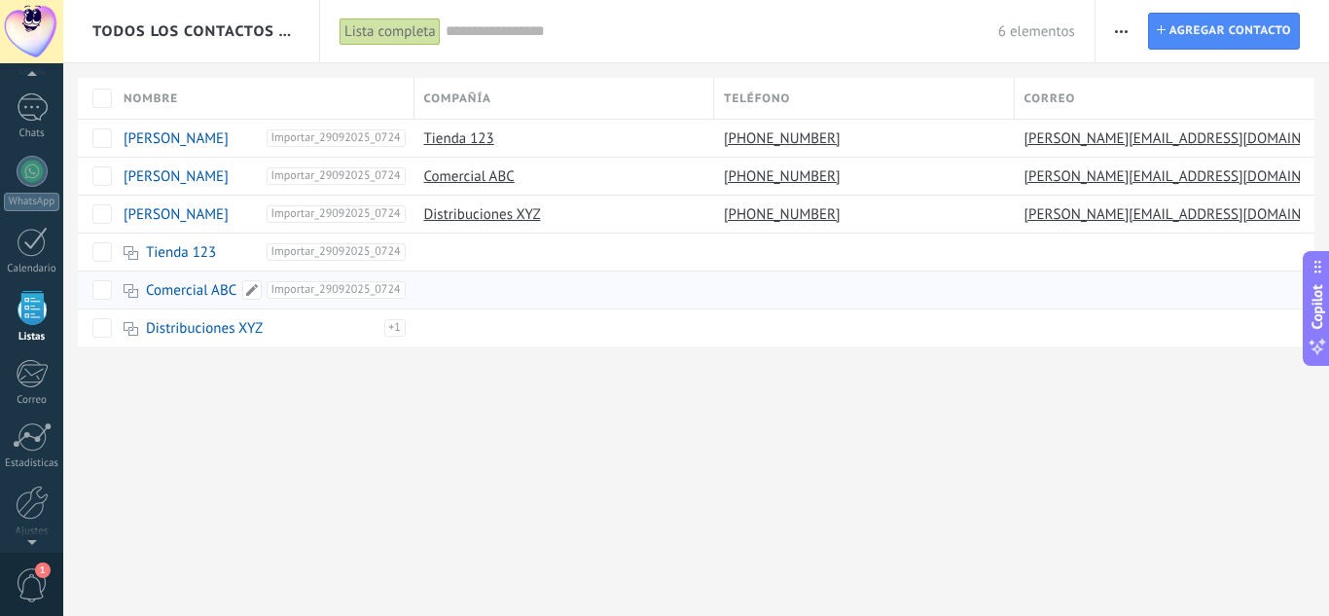
click at [188, 284] on link "Comercial ABC" at bounding box center [191, 290] width 90 height 18
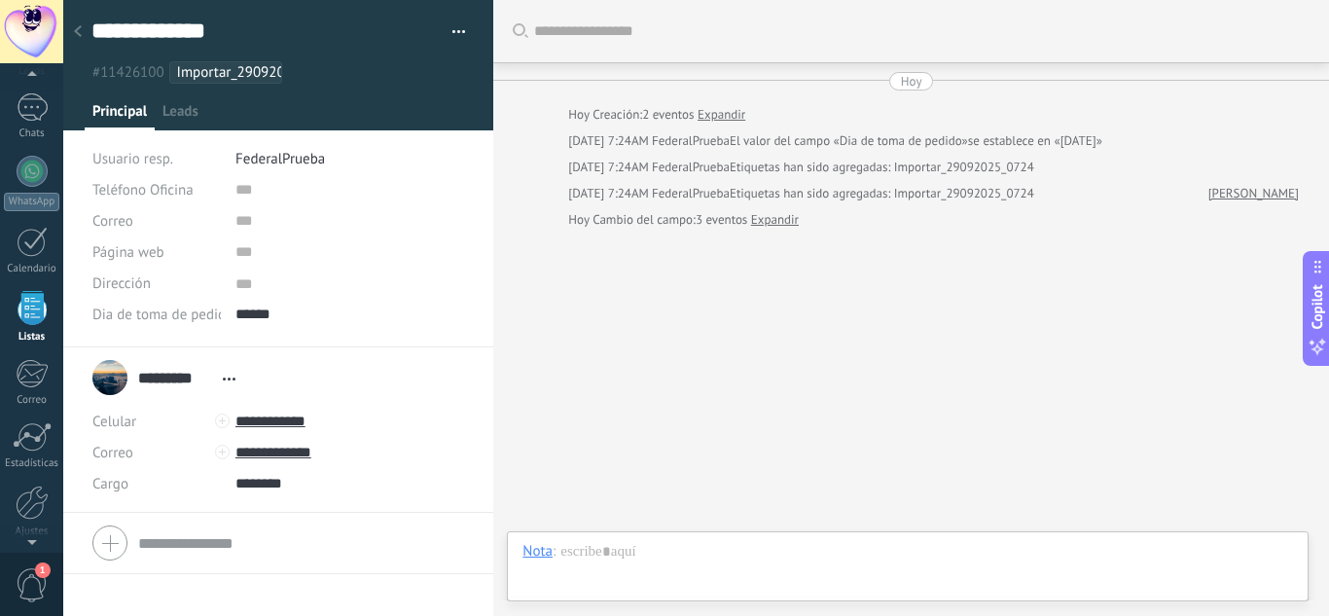
scroll to position [19, 0]
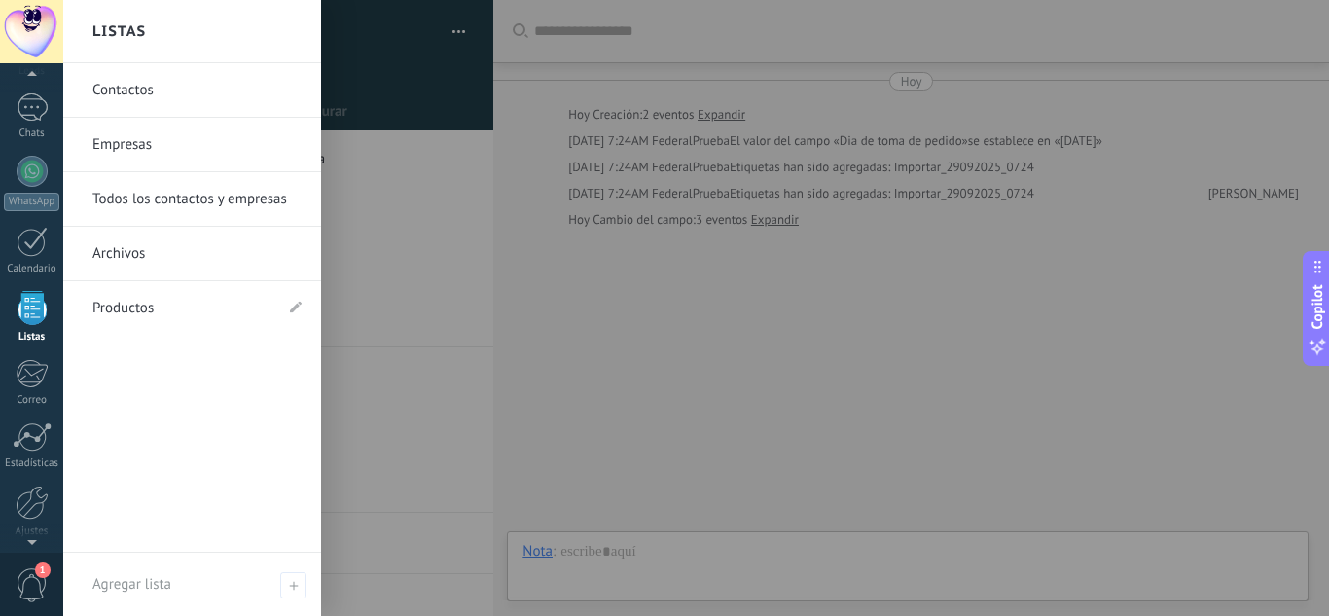
click at [40, 309] on div at bounding box center [32, 308] width 29 height 34
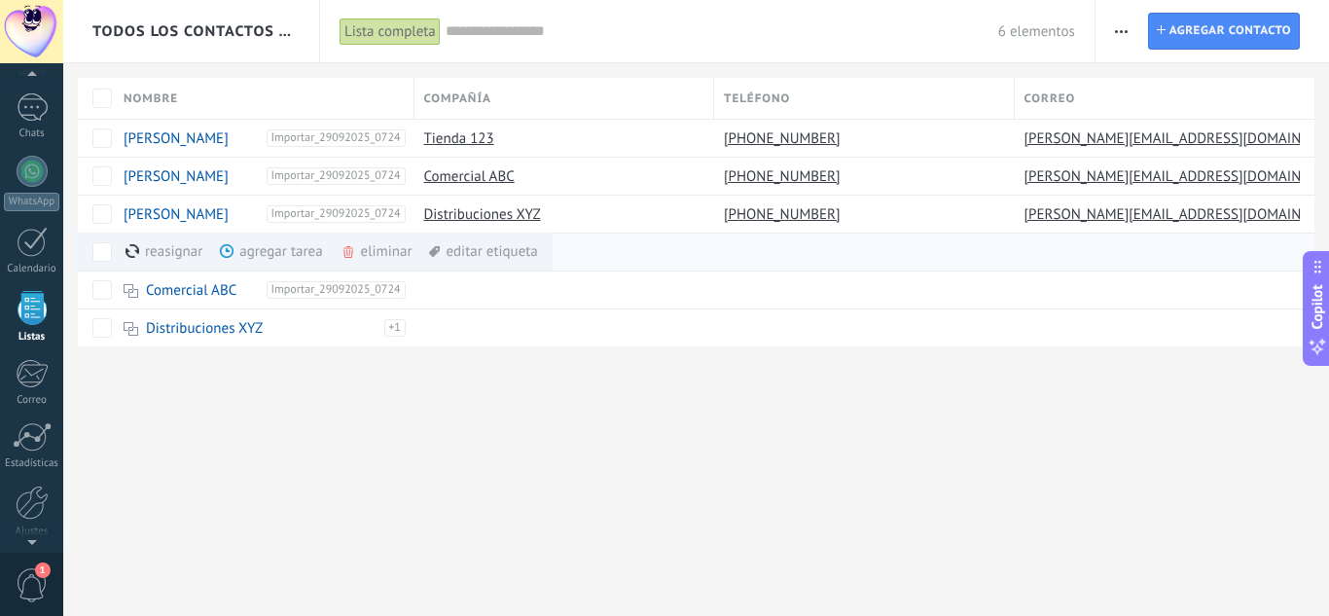
click at [391, 247] on div "eliminar màs" at bounding box center [410, 252] width 138 height 38
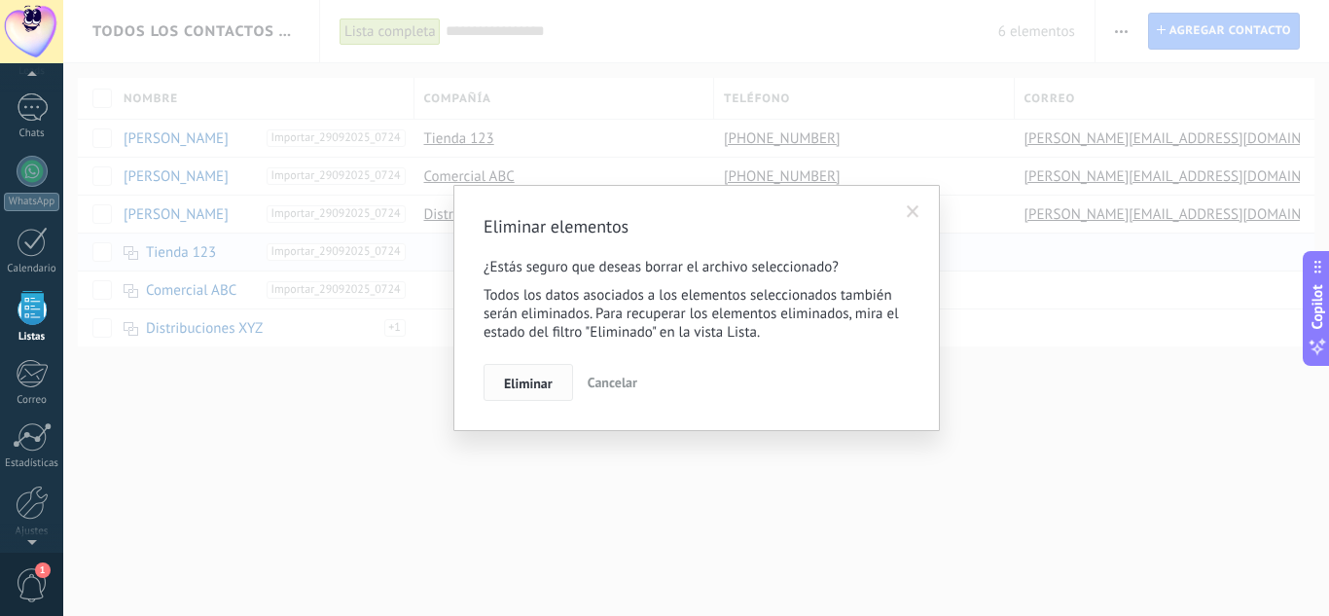
click at [513, 381] on span "Eliminar" at bounding box center [528, 384] width 49 height 14
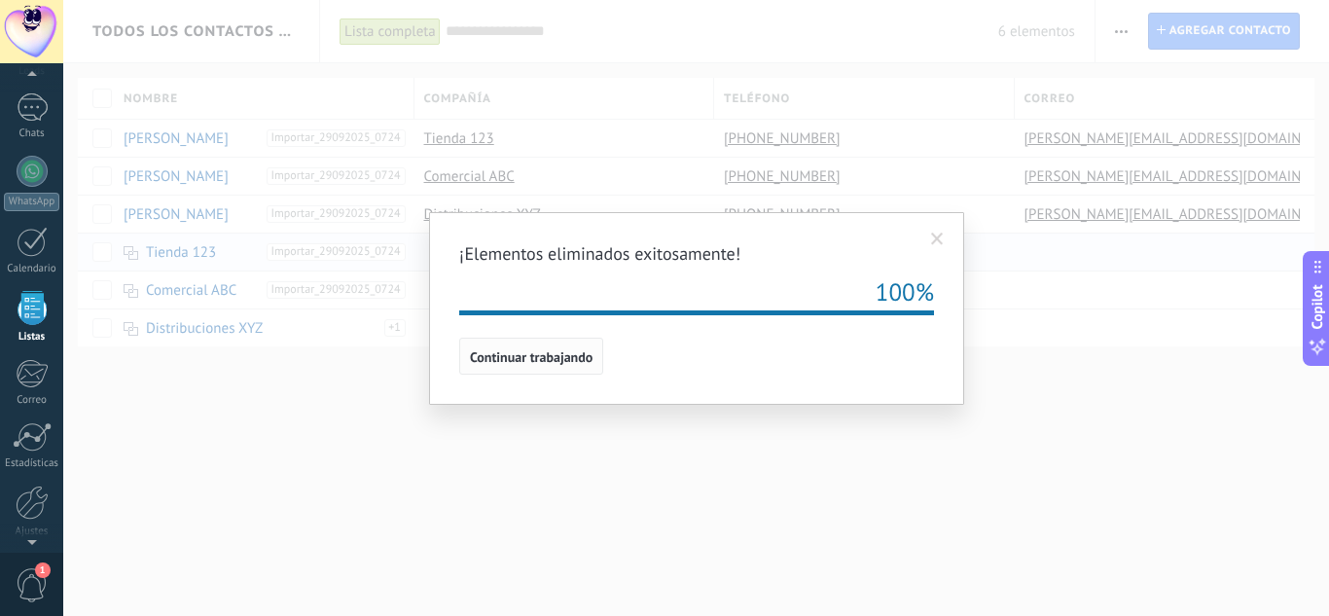
click at [475, 364] on span "Continuar trabajando" at bounding box center [531, 357] width 123 height 14
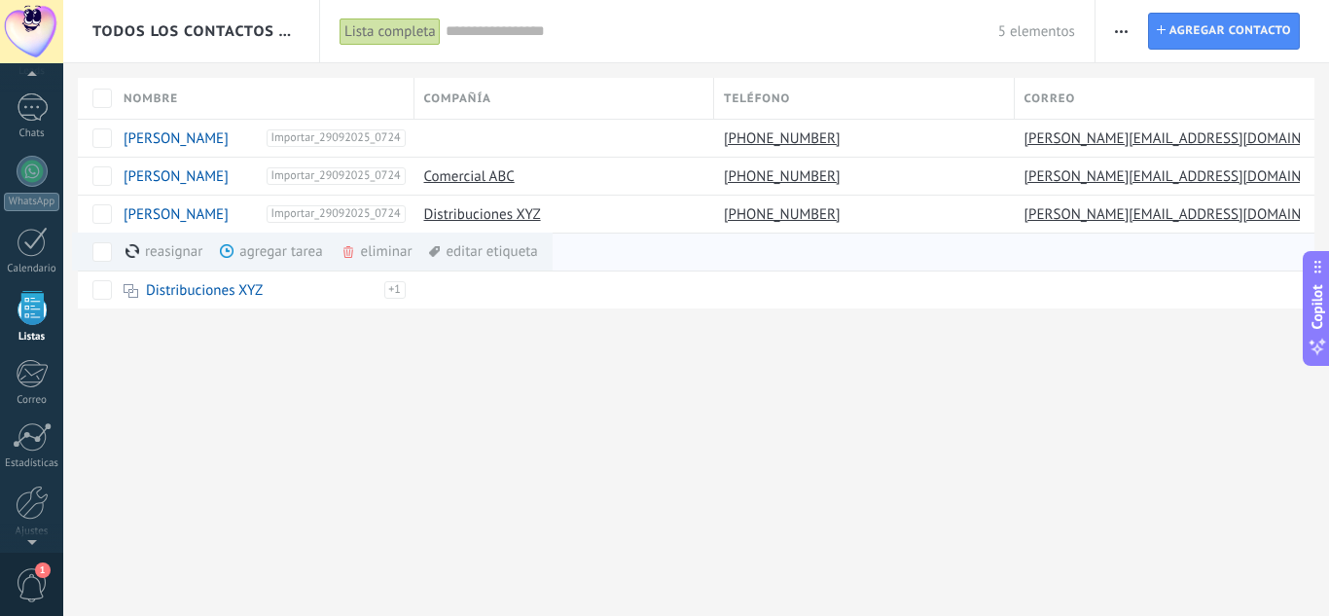
click at [378, 251] on div "eliminar màs" at bounding box center [410, 252] width 138 height 38
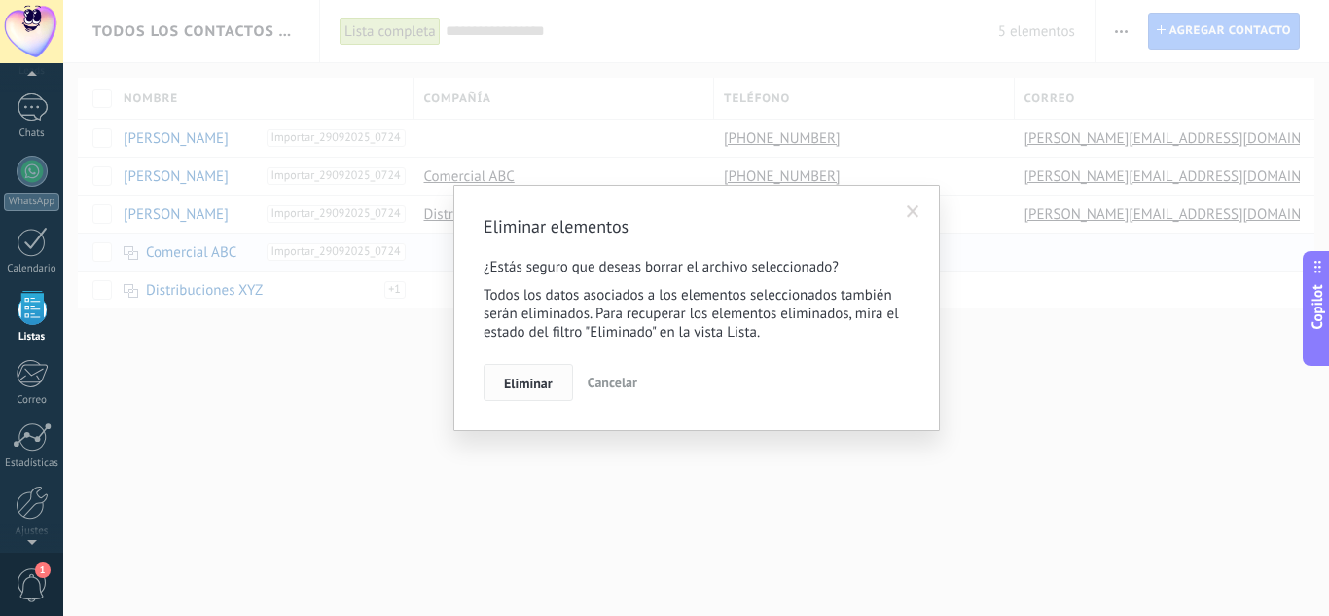
click at [517, 386] on span "Eliminar" at bounding box center [528, 384] width 49 height 14
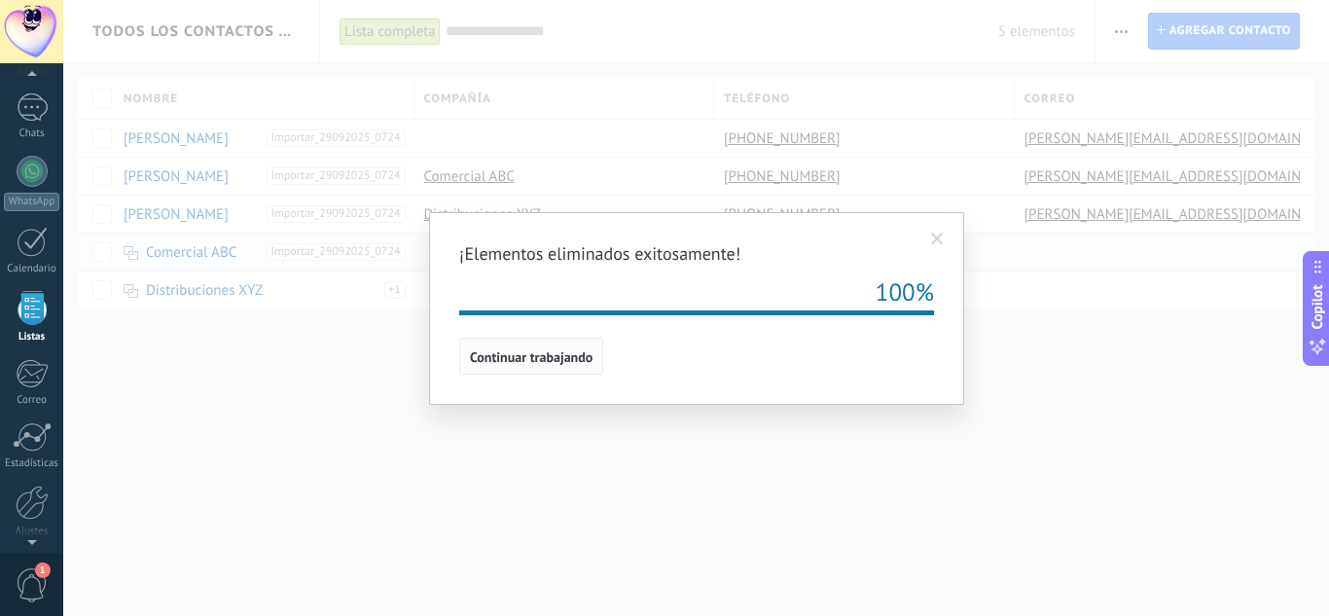
click at [490, 358] on span "Continuar trabajando" at bounding box center [531, 357] width 123 height 14
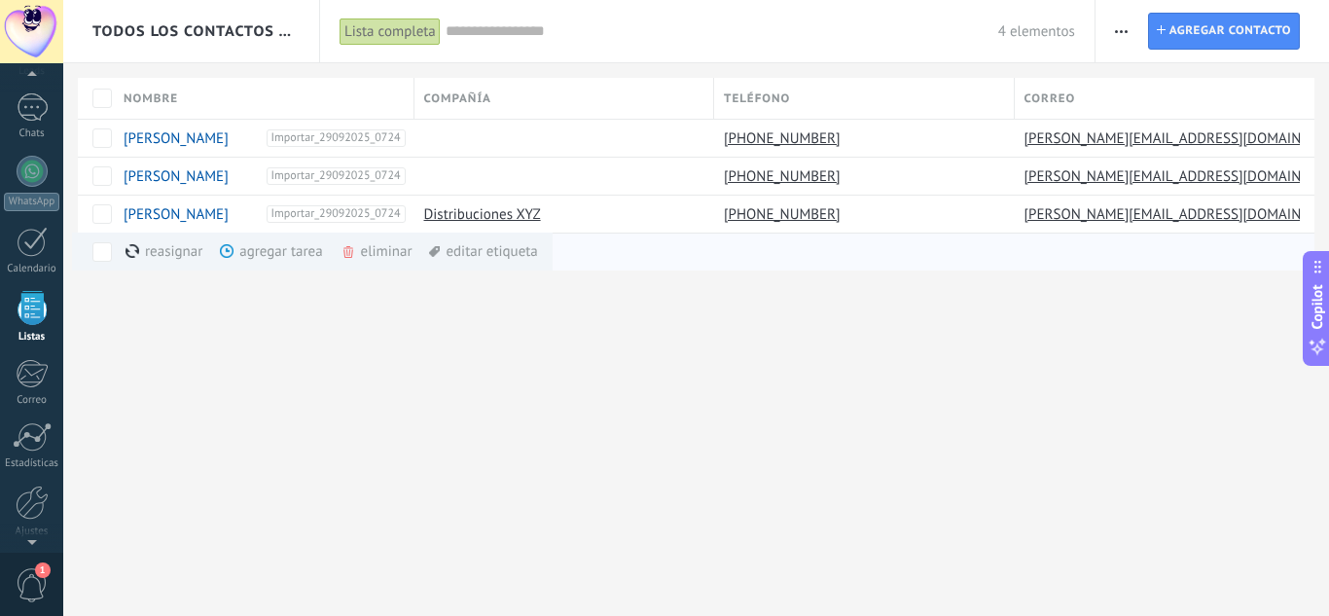
click at [391, 251] on div "eliminar màs" at bounding box center [410, 252] width 138 height 38
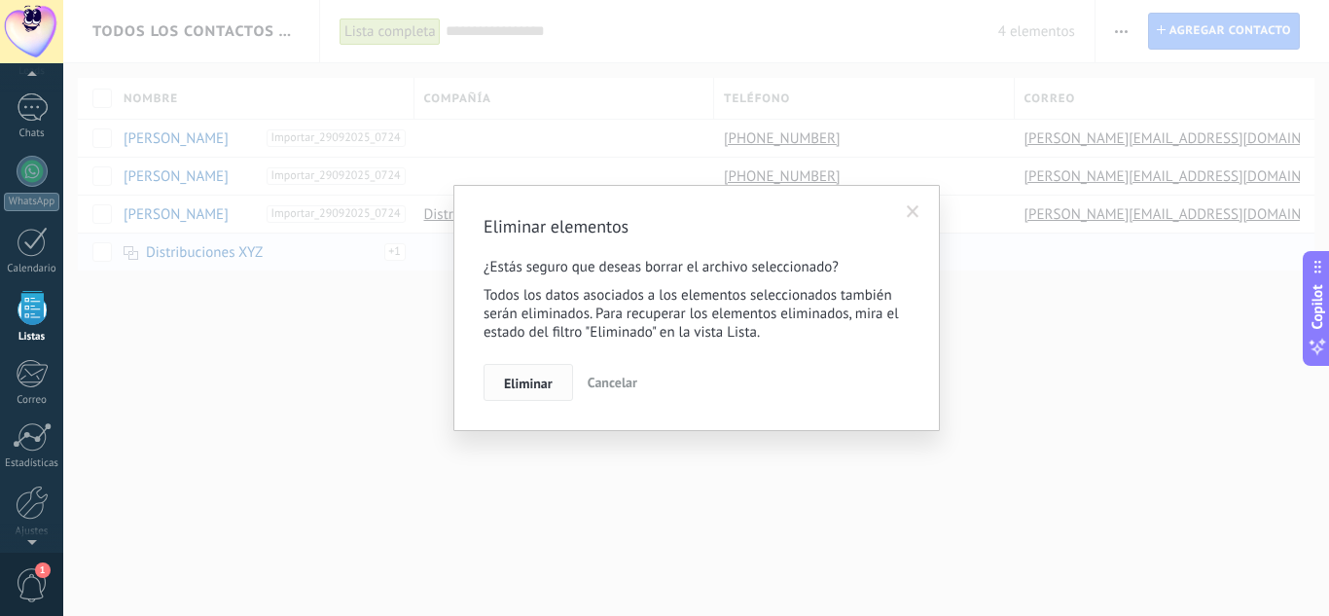
click at [497, 367] on button "Eliminar" at bounding box center [529, 382] width 90 height 37
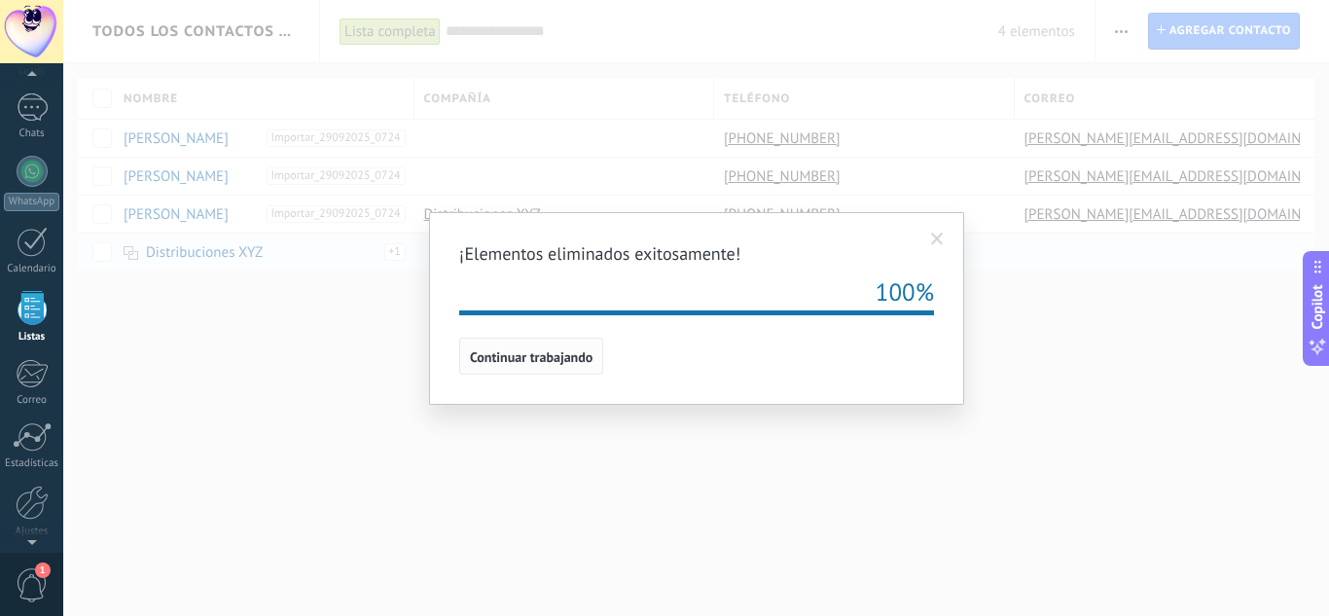
click at [556, 362] on span "Continuar trabajando" at bounding box center [531, 357] width 123 height 14
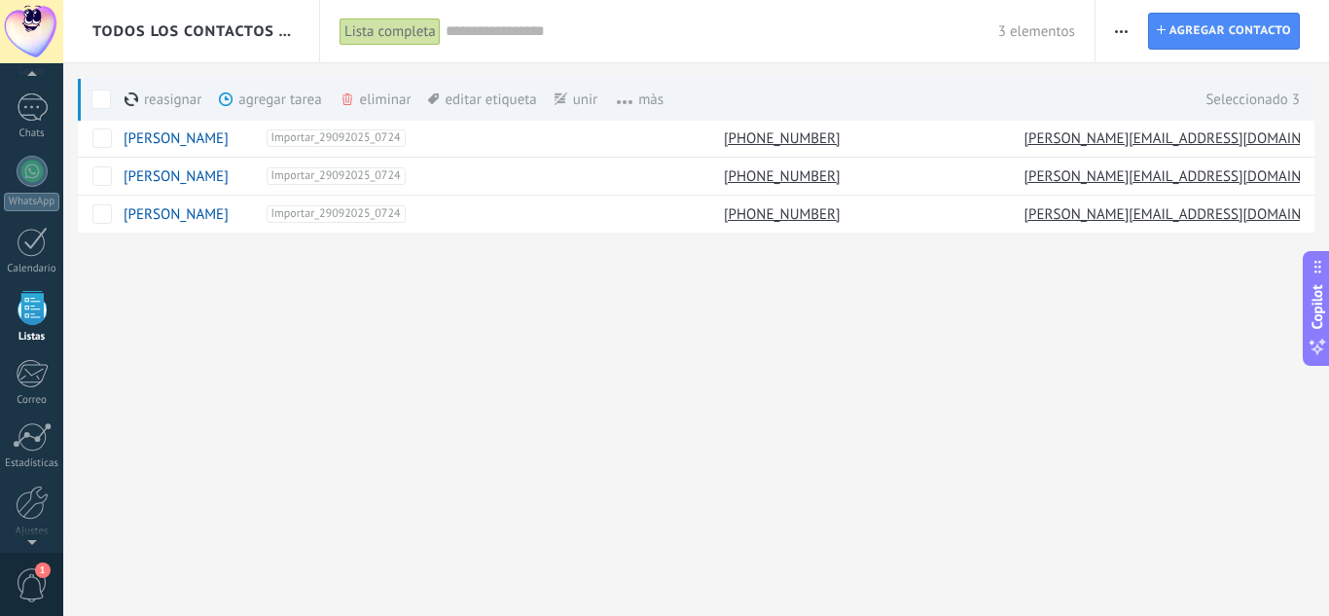
click at [366, 105] on div "eliminar màs" at bounding box center [409, 99] width 138 height 43
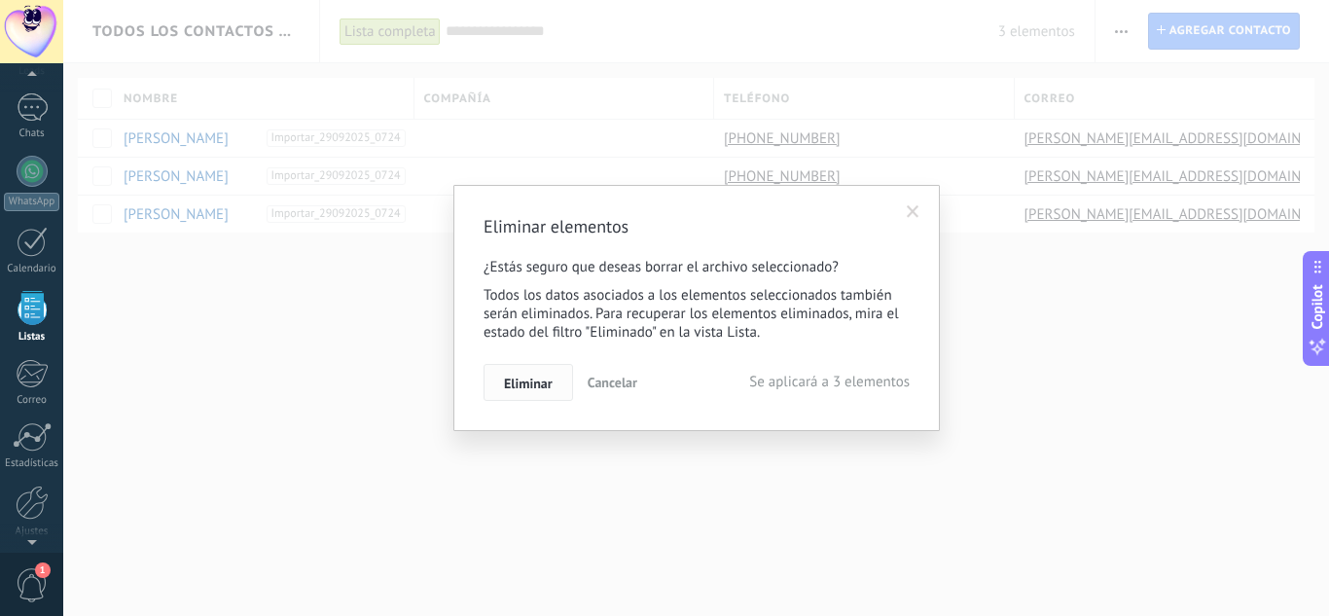
click at [530, 392] on button "Eliminar" at bounding box center [529, 382] width 90 height 37
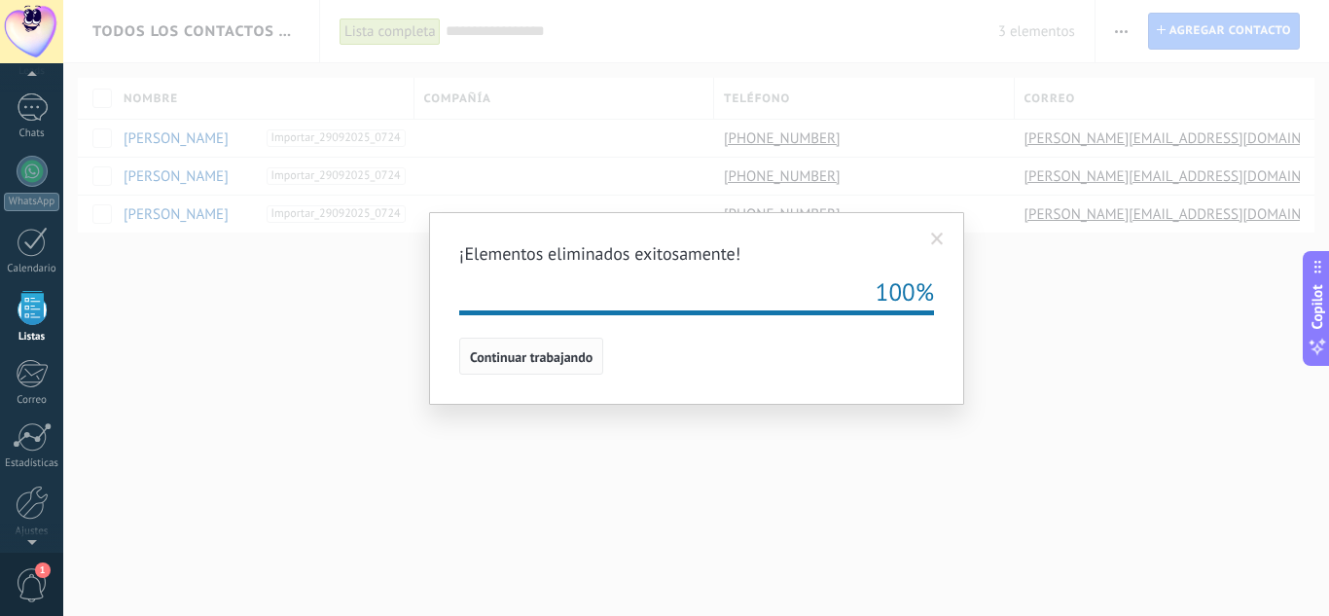
click at [484, 366] on button "Continuar trabajando" at bounding box center [531, 356] width 144 height 37
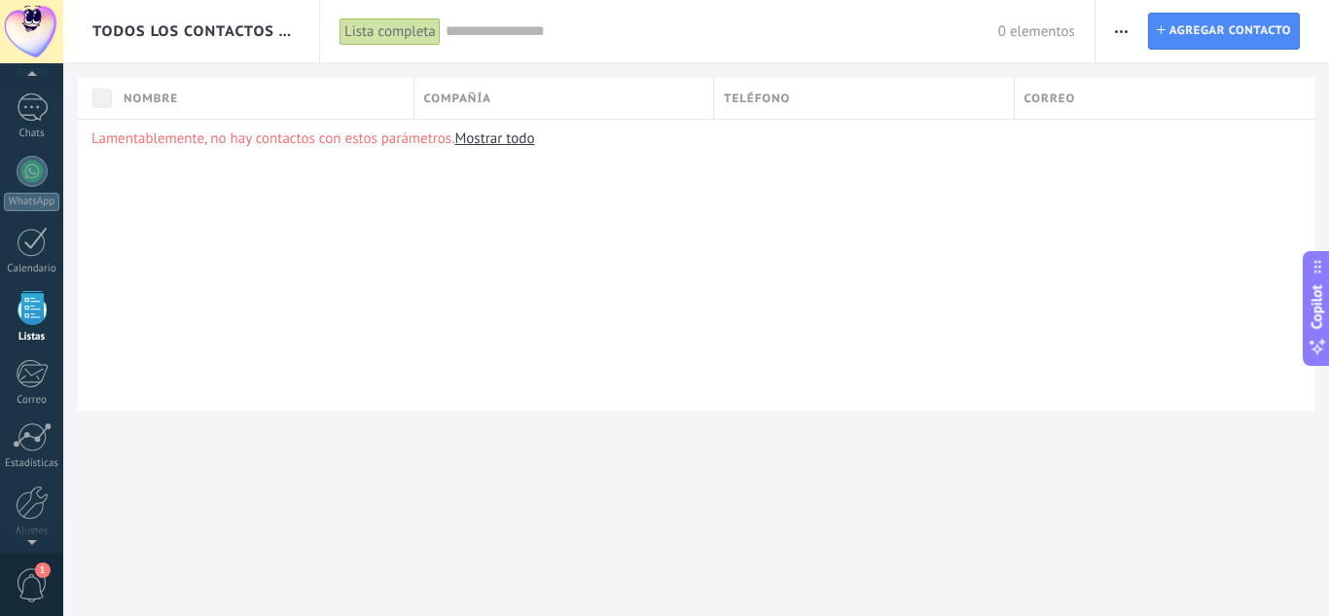
click at [1120, 27] on span "button" at bounding box center [1121, 31] width 13 height 37
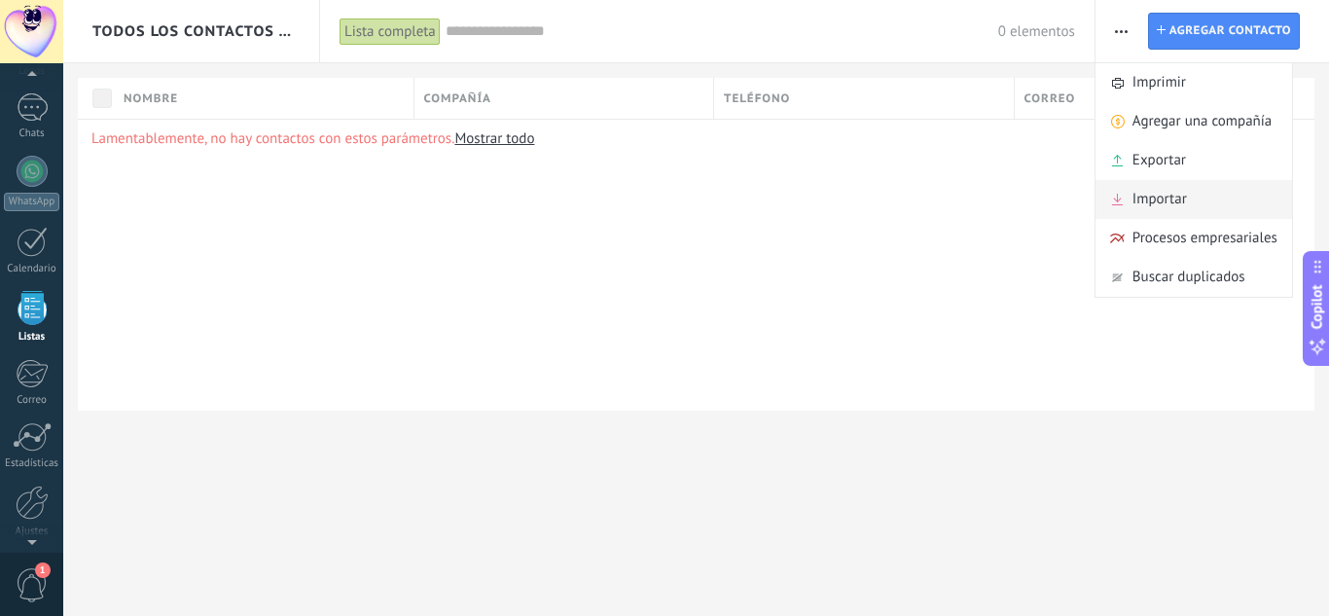
click at [1148, 199] on span "Importar" at bounding box center [1160, 199] width 54 height 39
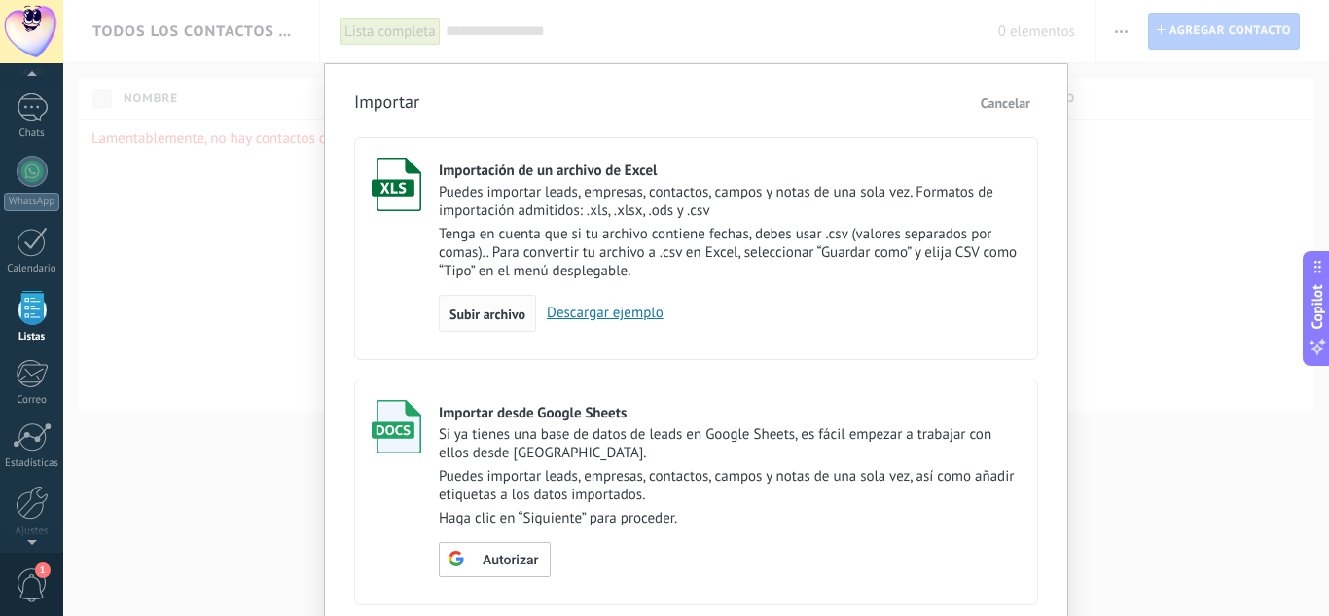
click at [468, 324] on div "Subir archivo" at bounding box center [487, 313] width 97 height 37
click at [0, 0] on input "Importación de un archivo de Excel Puedes importar leads, empresas, contactos, …" at bounding box center [0, 0] width 0 height 0
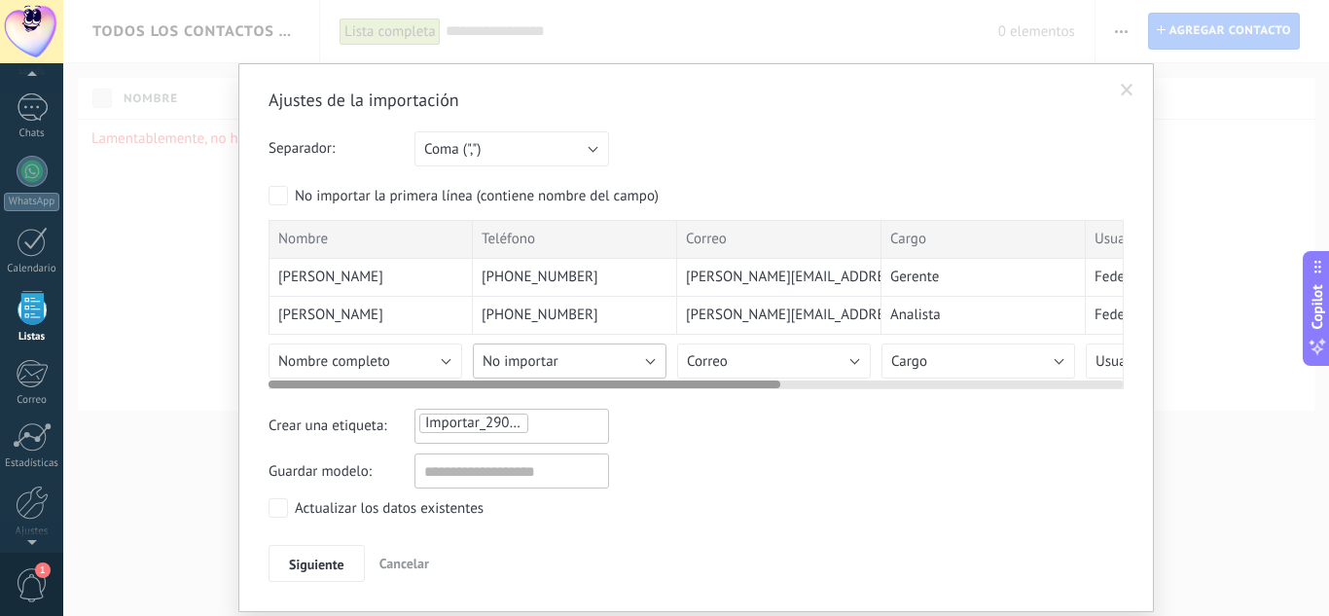
click at [564, 355] on button "No importar" at bounding box center [570, 360] width 194 height 35
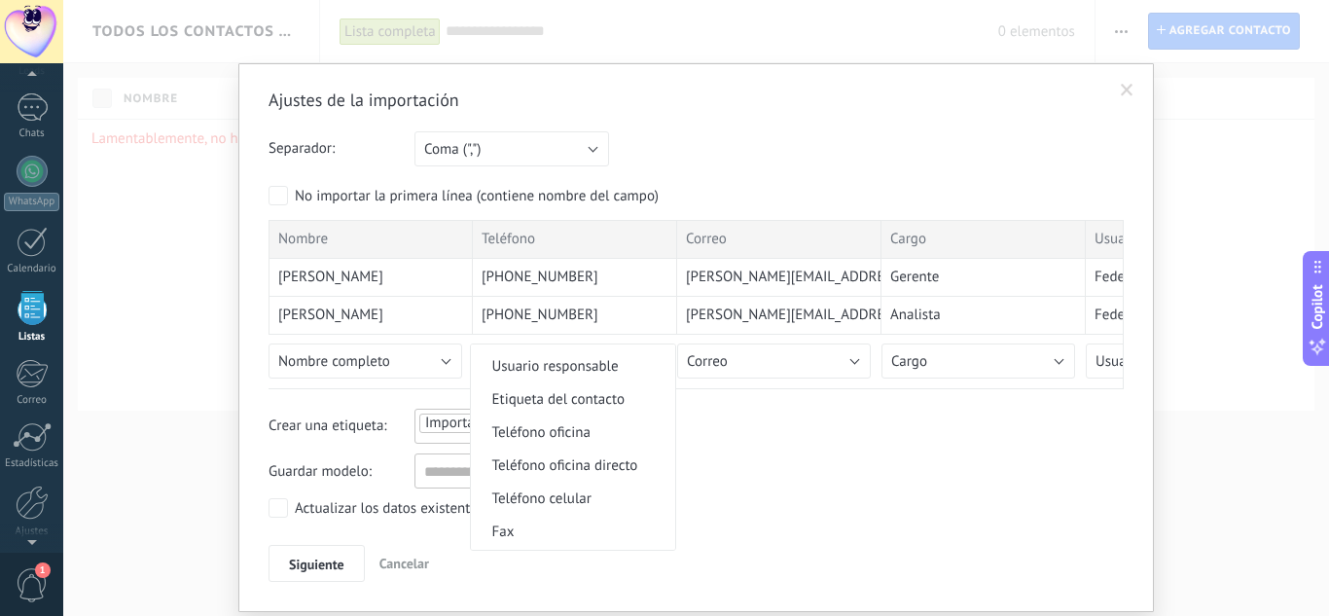
scroll to position [389, 0]
click at [537, 451] on li "Teléfono celular" at bounding box center [573, 463] width 204 height 33
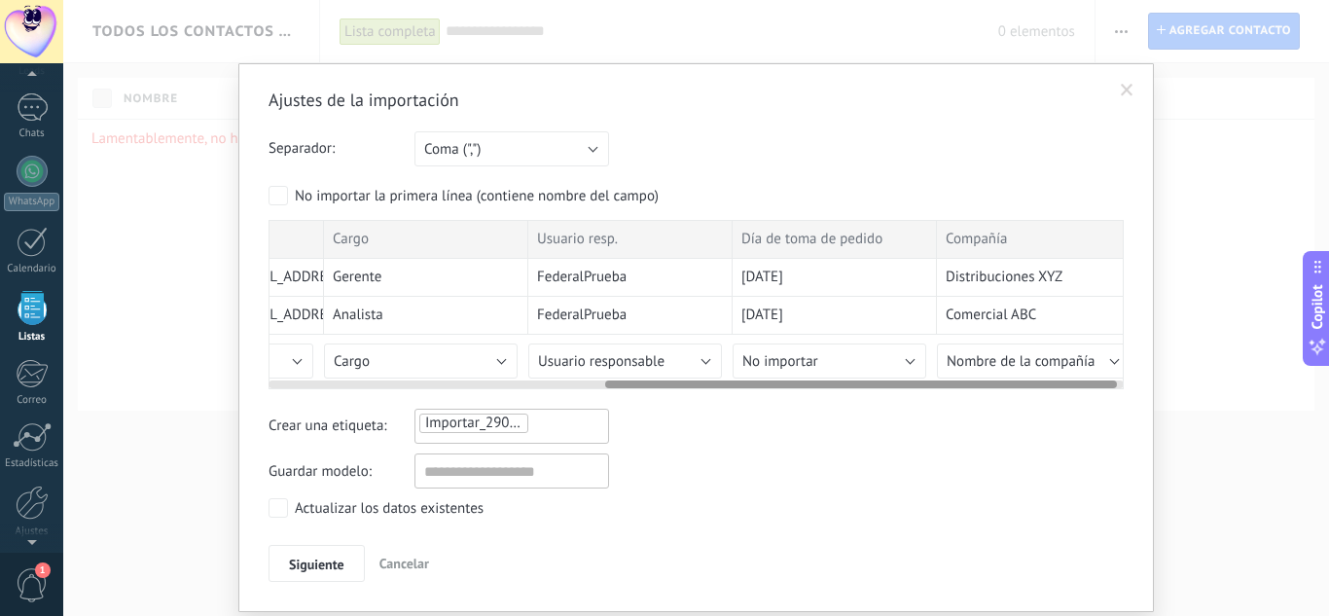
scroll to position [0, 562]
drag, startPoint x: 710, startPoint y: 385, endPoint x: 1046, endPoint y: 392, distance: 335.8
click at [1046, 392] on div "Ajustes de la importación Separador: Punto y coma (";") Coma (",") Tabulación (…" at bounding box center [696, 335] width 855 height 493
click at [851, 360] on button "No importar" at bounding box center [825, 360] width 194 height 35
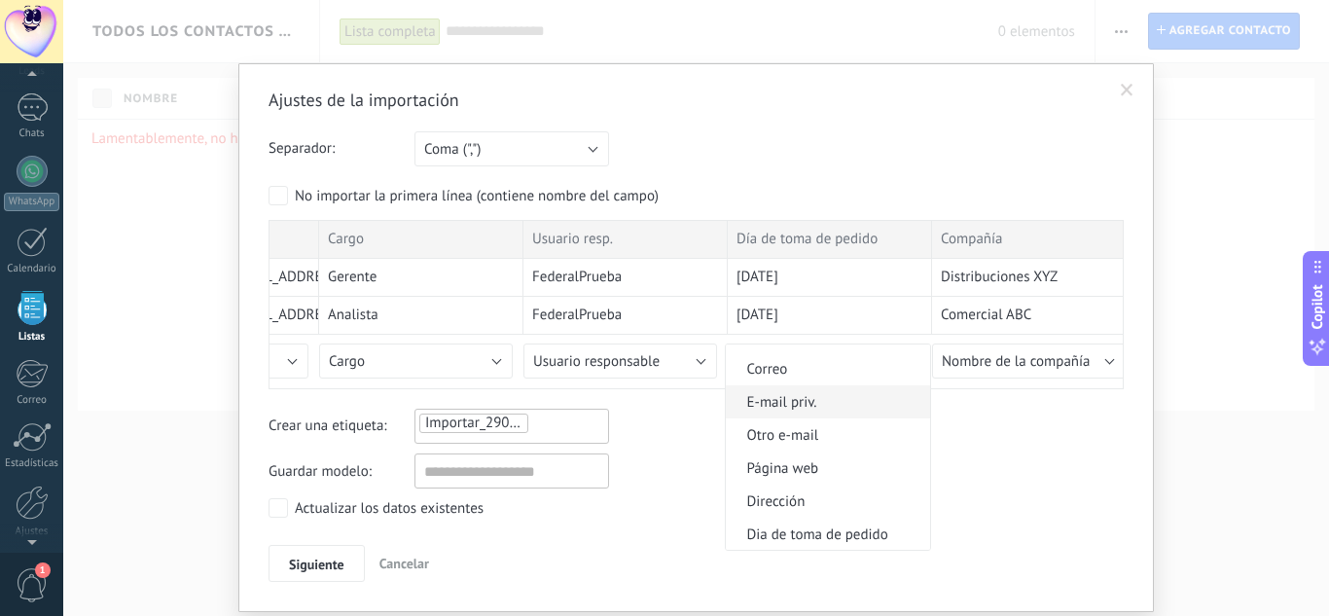
scroll to position [1931, 0]
click at [801, 531] on span "Dia de toma de pedido" at bounding box center [825, 533] width 199 height 18
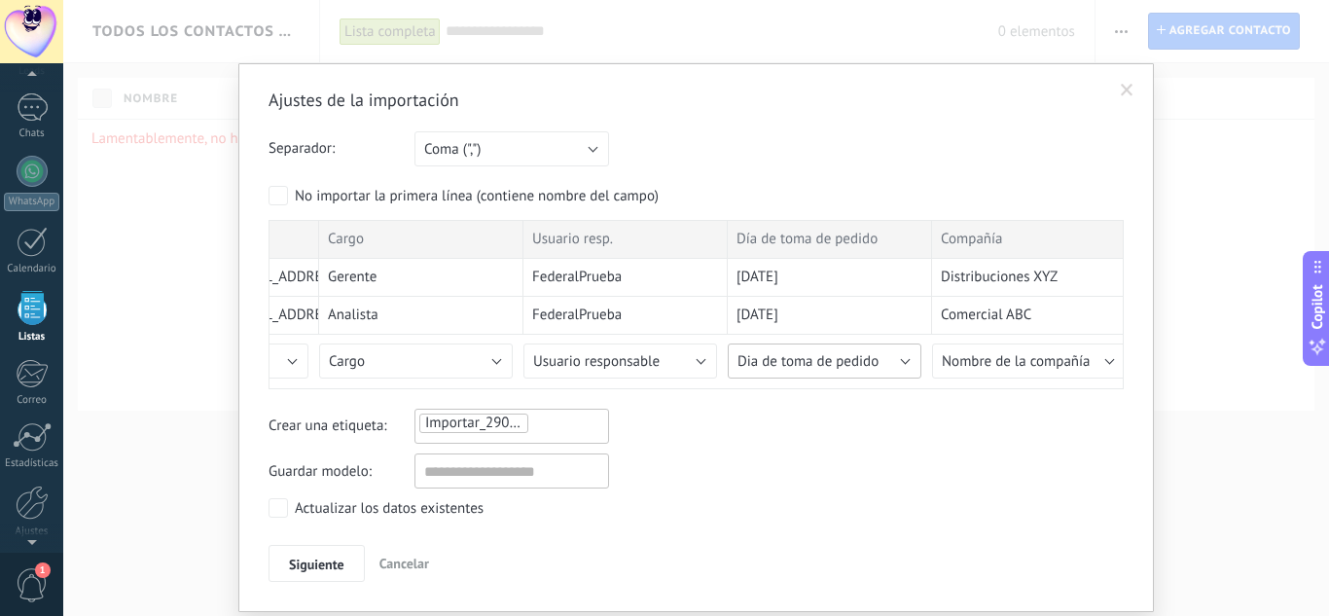
scroll to position [58, 0]
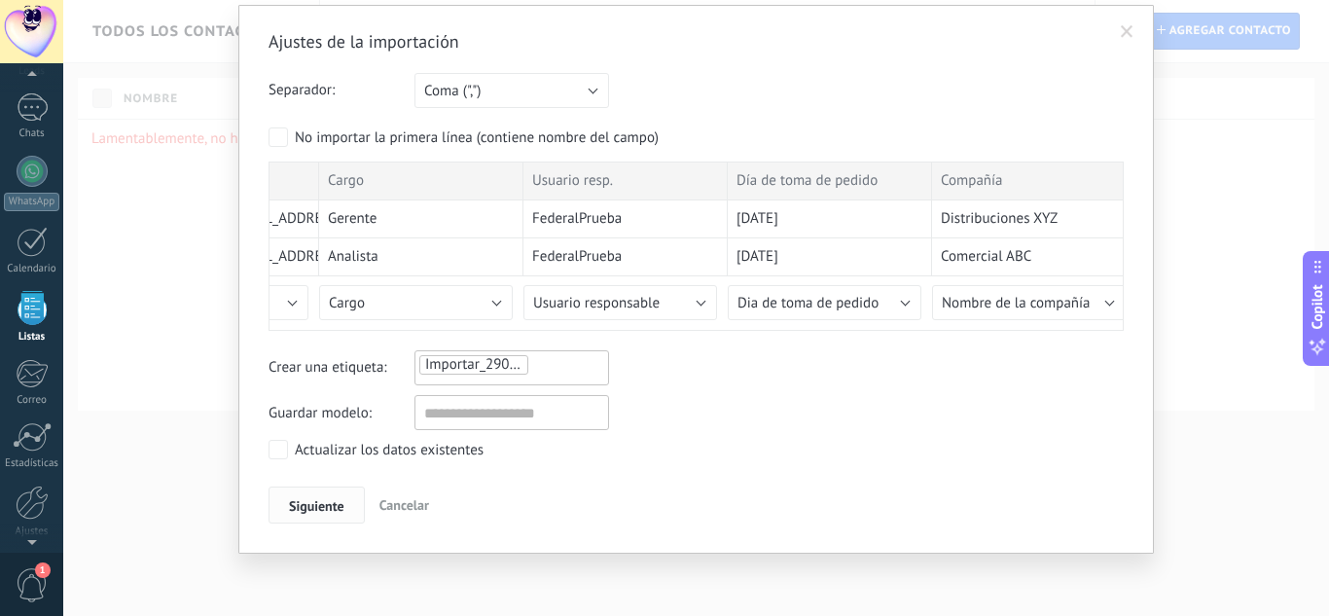
click at [307, 499] on span "Siguiente" at bounding box center [316, 506] width 55 height 14
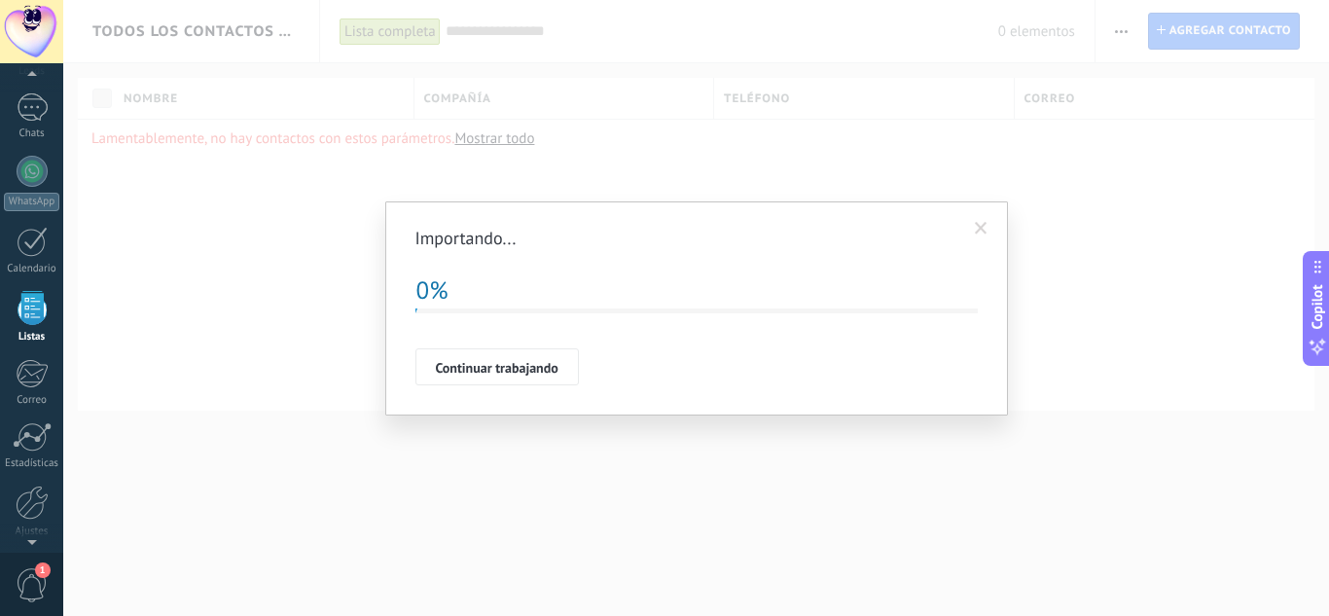
scroll to position [0, 0]
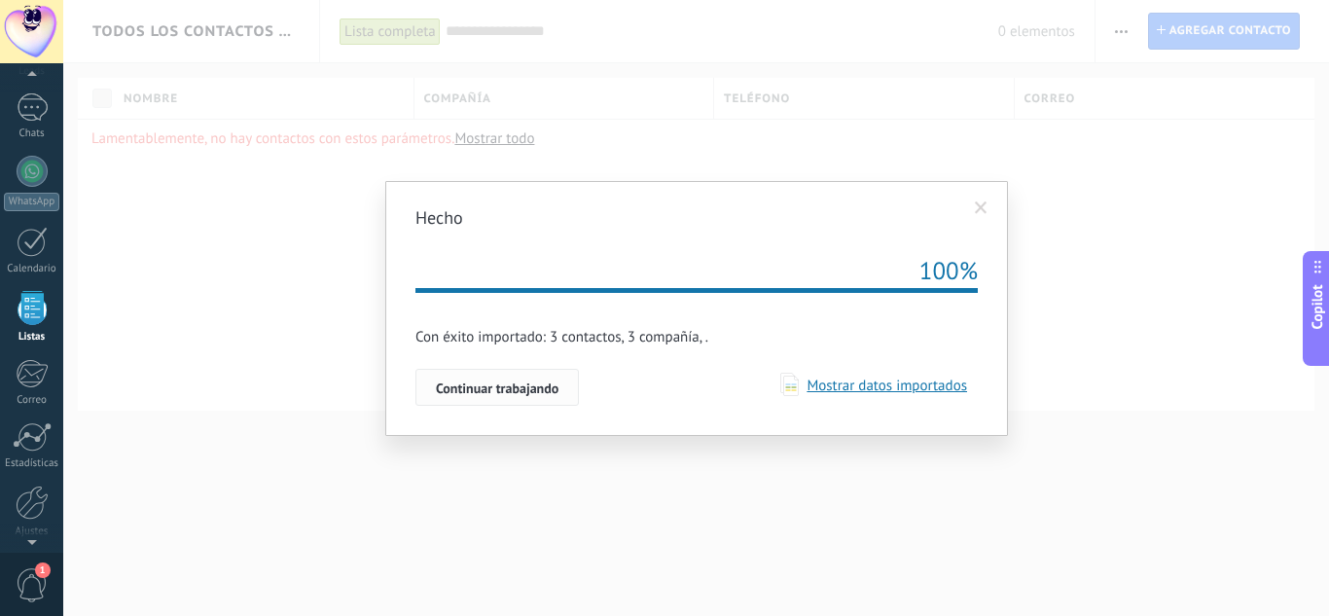
click at [432, 399] on button "Continuar trabajando" at bounding box center [496, 387] width 163 height 37
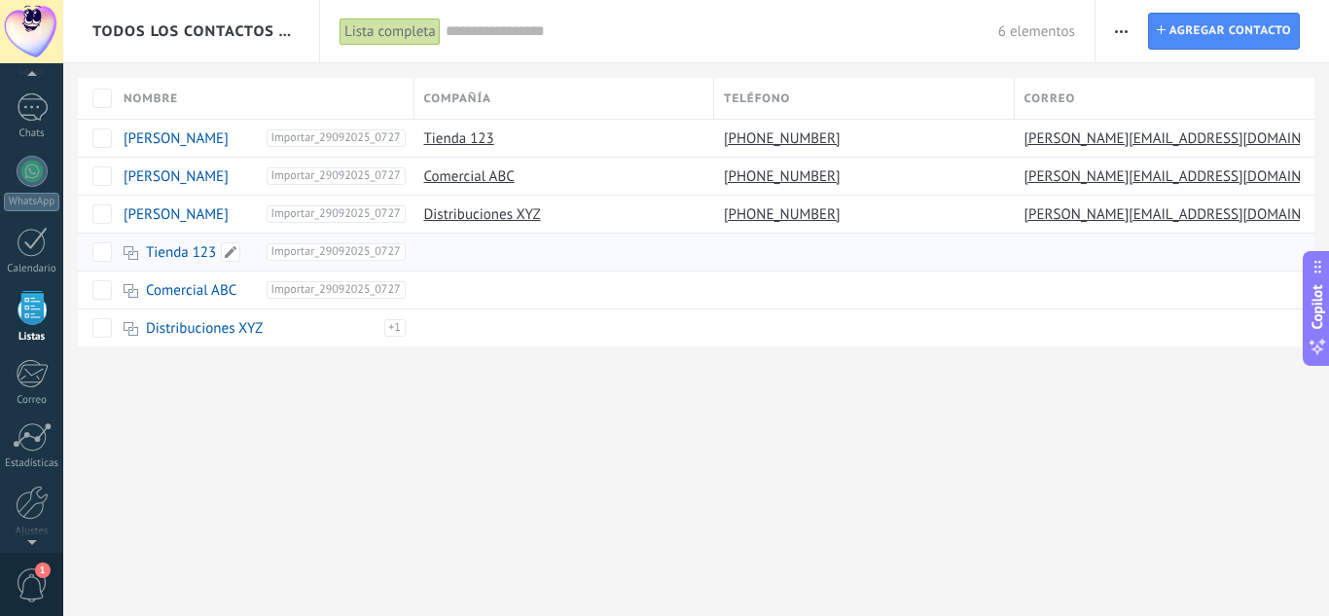
click at [151, 254] on link "Tienda 123" at bounding box center [181, 252] width 70 height 18
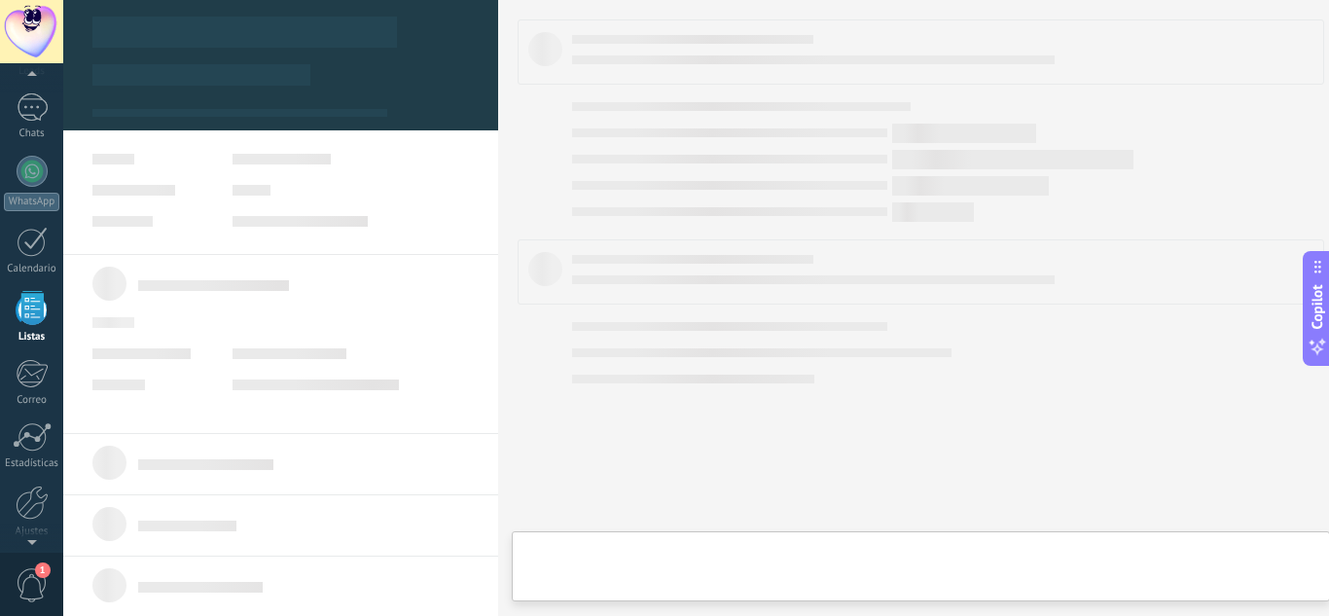
type textarea "***"
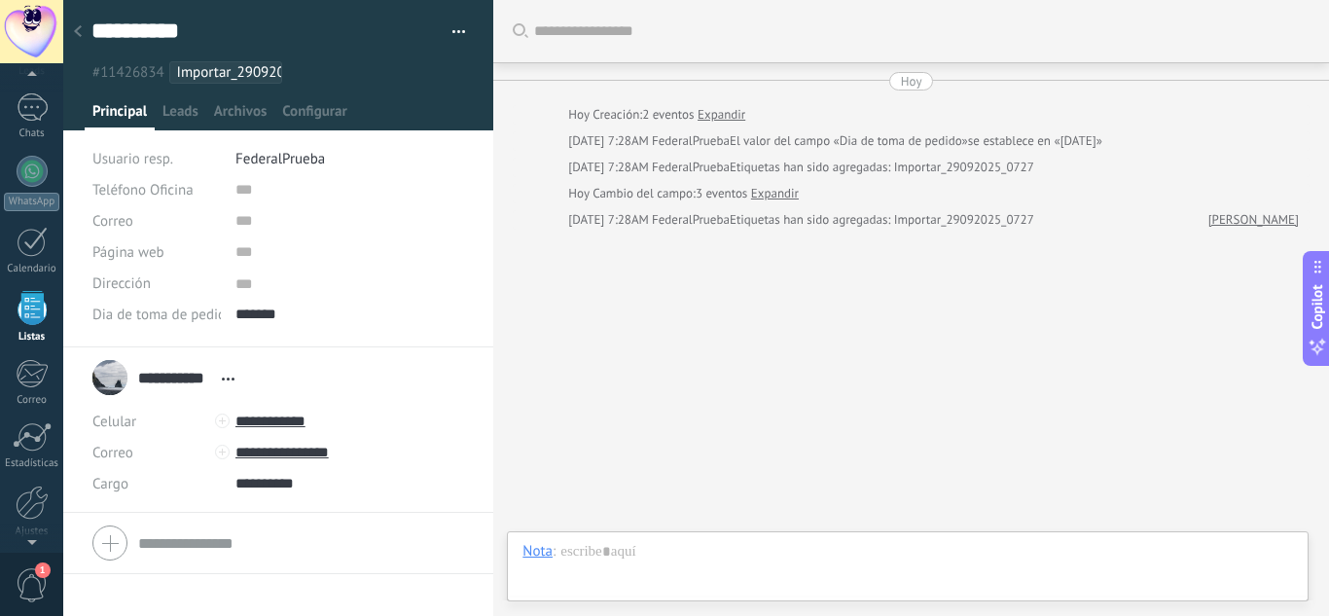
click at [1030, 359] on div "Buscar Carga más [DATE] [DATE] Creación: 2 eventos Expandir [DATE] 7:28AM Feder…" at bounding box center [911, 308] width 836 height 616
click at [13, 185] on link "WhatsApp" at bounding box center [31, 183] width 63 height 55
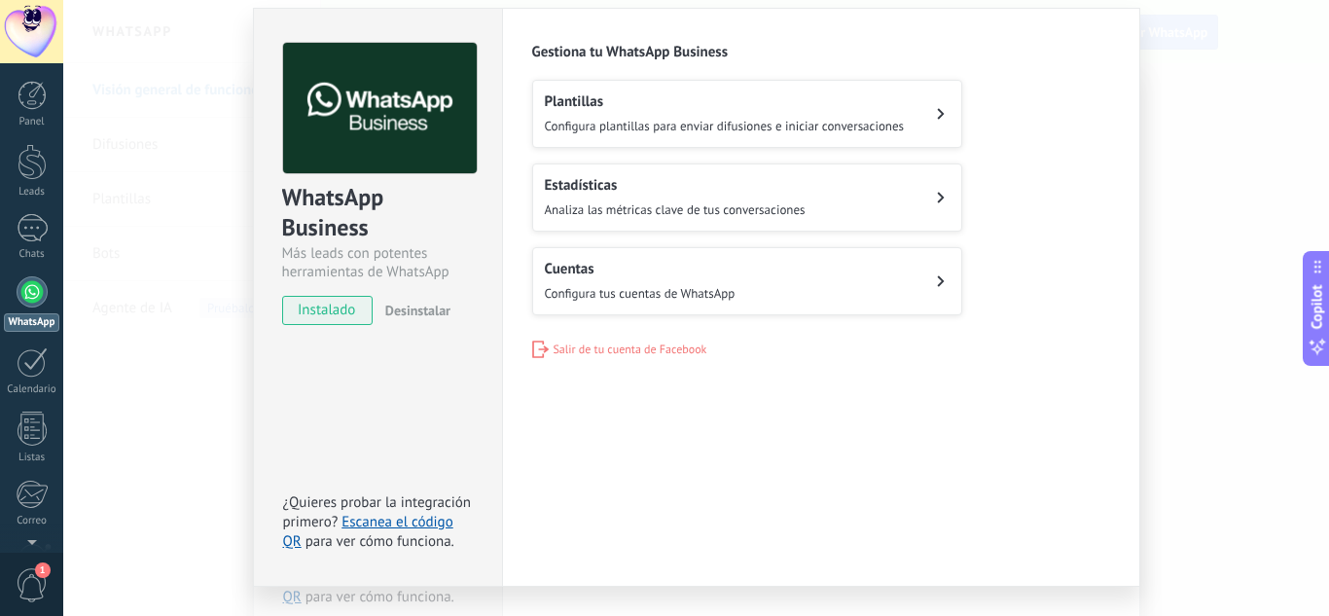
scroll to position [99, 0]
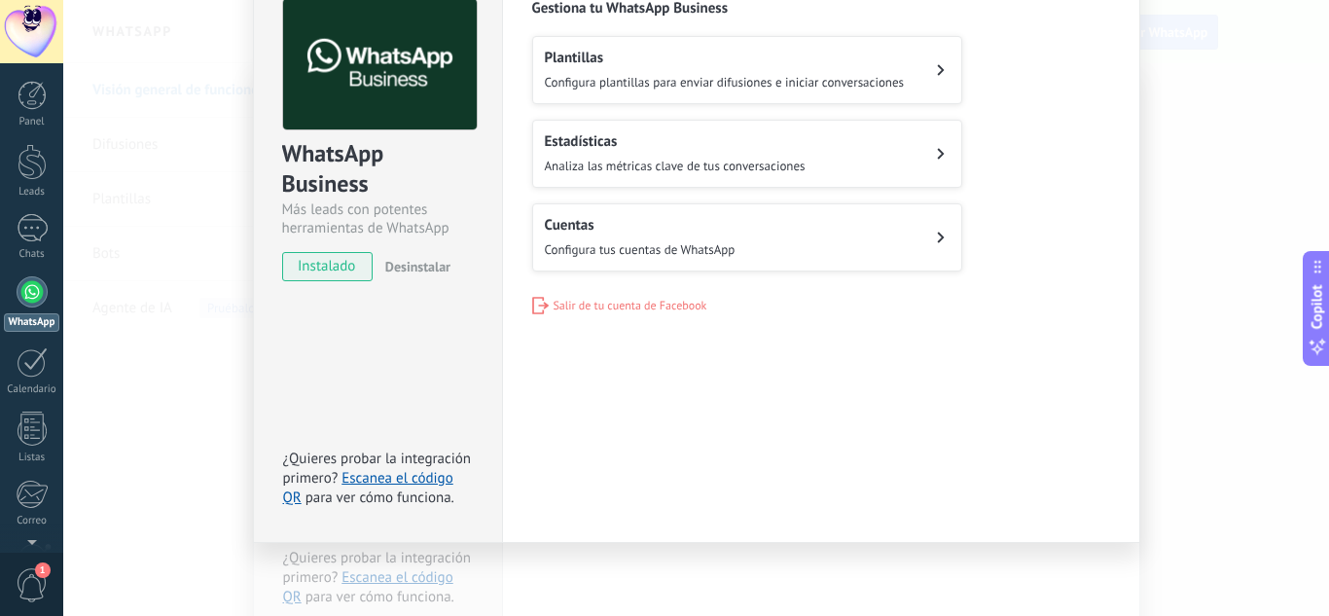
click at [751, 227] on button "Cuentas Configura tus cuentas de WhatsApp" at bounding box center [747, 237] width 430 height 68
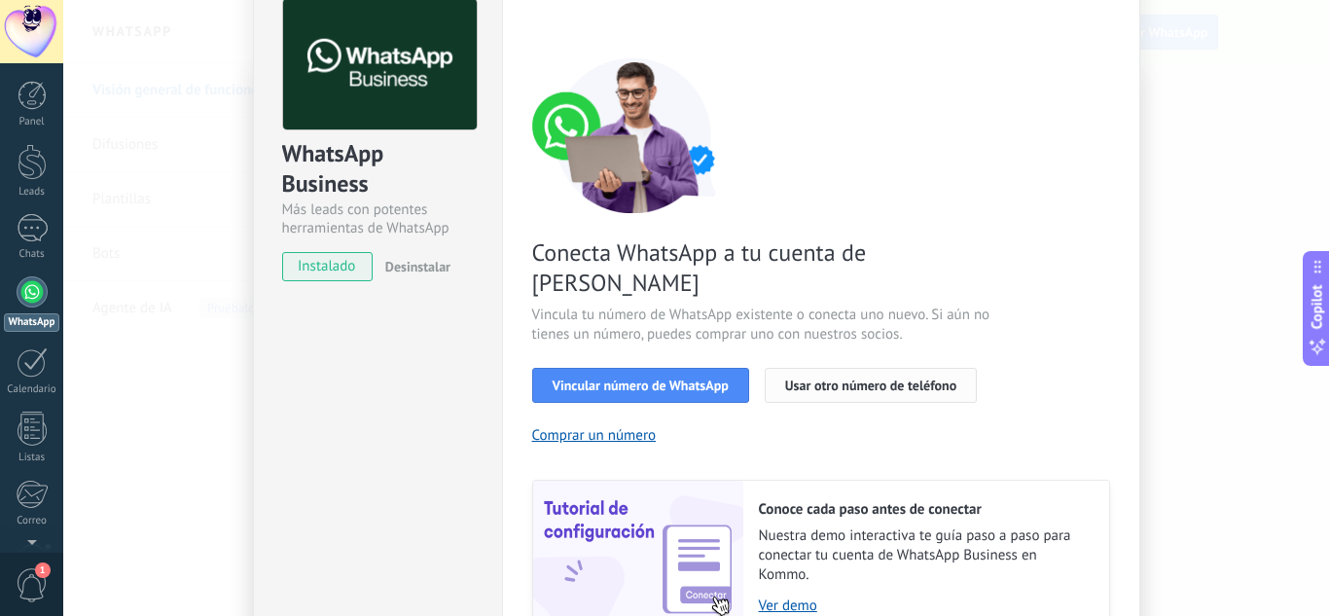
click at [828, 368] on button "Usar otro número de teléfono" at bounding box center [871, 385] width 212 height 35
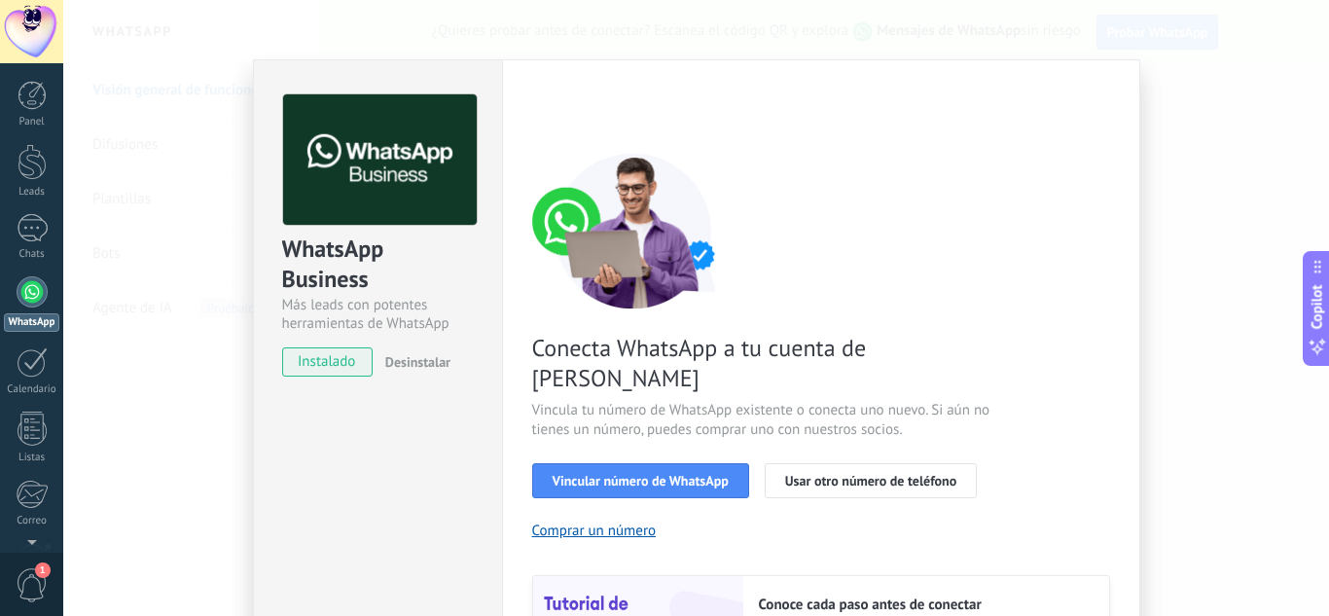
scroll to position [0, 0]
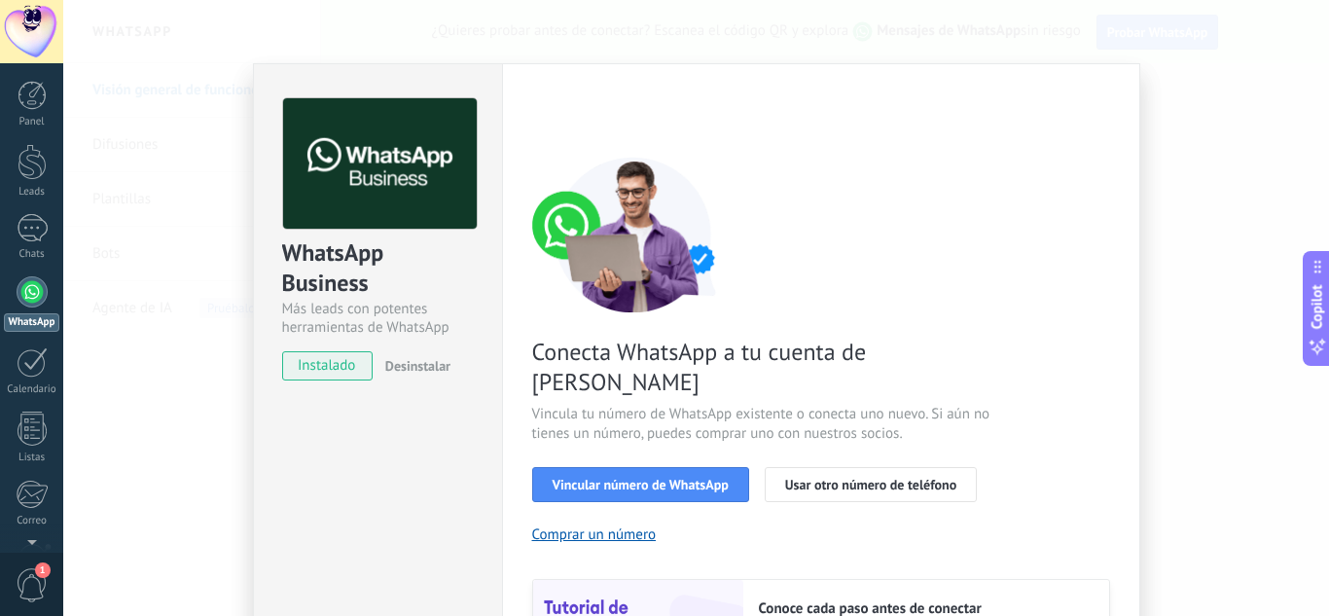
click at [1212, 235] on div "WhatsApp Business Más leads con potentes herramientas de WhatsApp instalado Des…" at bounding box center [696, 308] width 1266 height 616
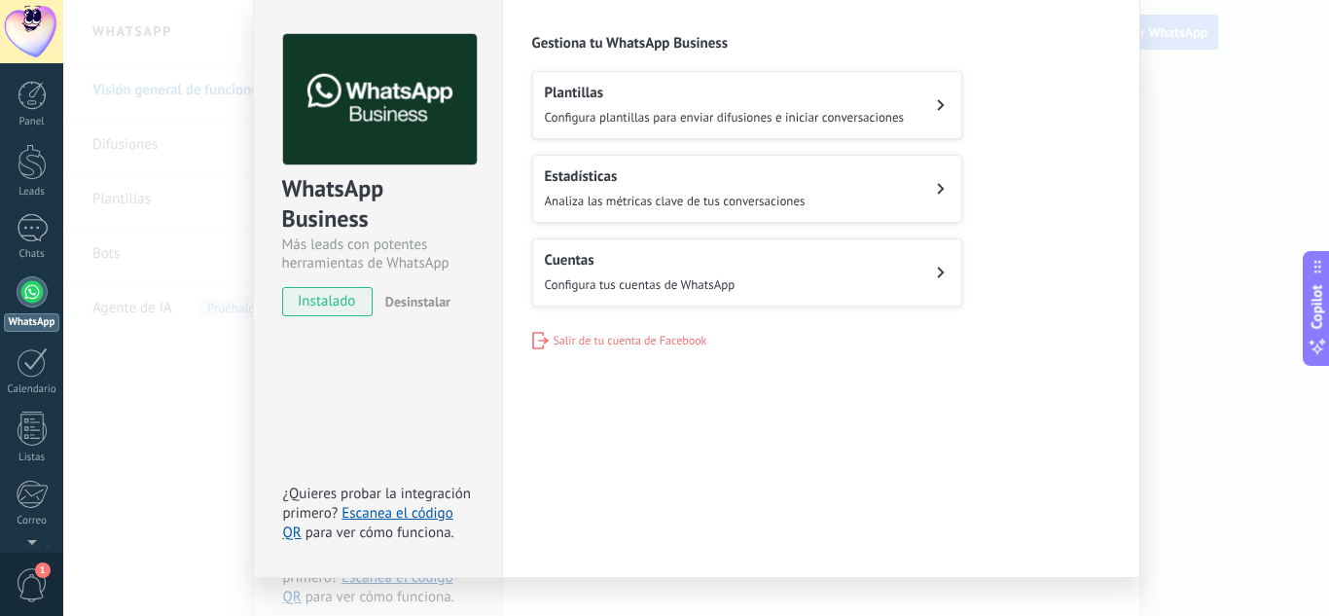
scroll to position [99, 0]
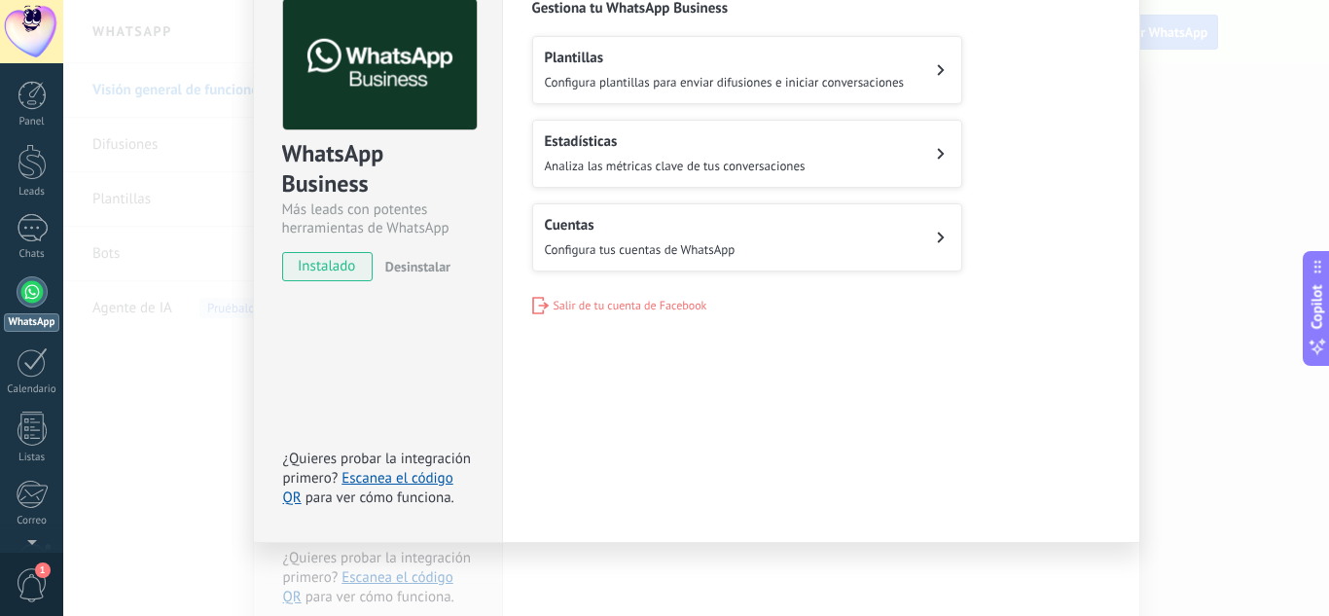
click at [1233, 340] on div "WhatsApp Business Más leads con potentes herramientas de WhatsApp instalado Des…" at bounding box center [696, 308] width 1266 height 616
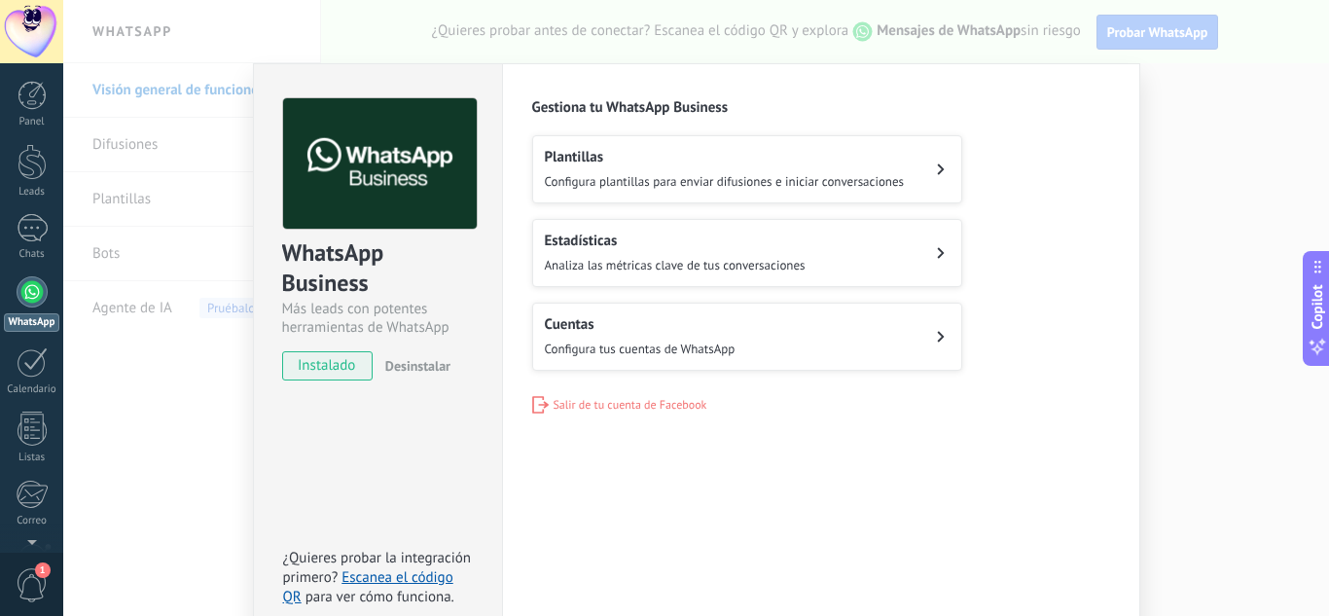
scroll to position [0, 0]
click at [1193, 337] on div "WhatsApp Business Más leads con potentes herramientas de WhatsApp instalado Des…" at bounding box center [696, 308] width 1266 height 616
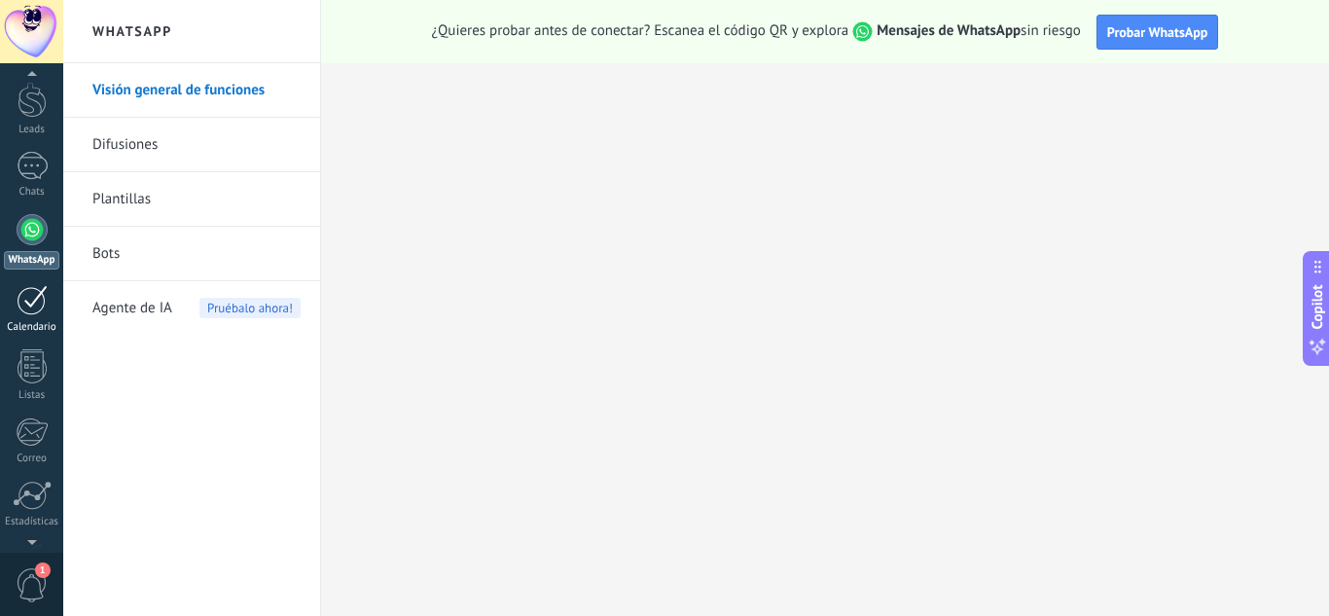
scroll to position [97, 0]
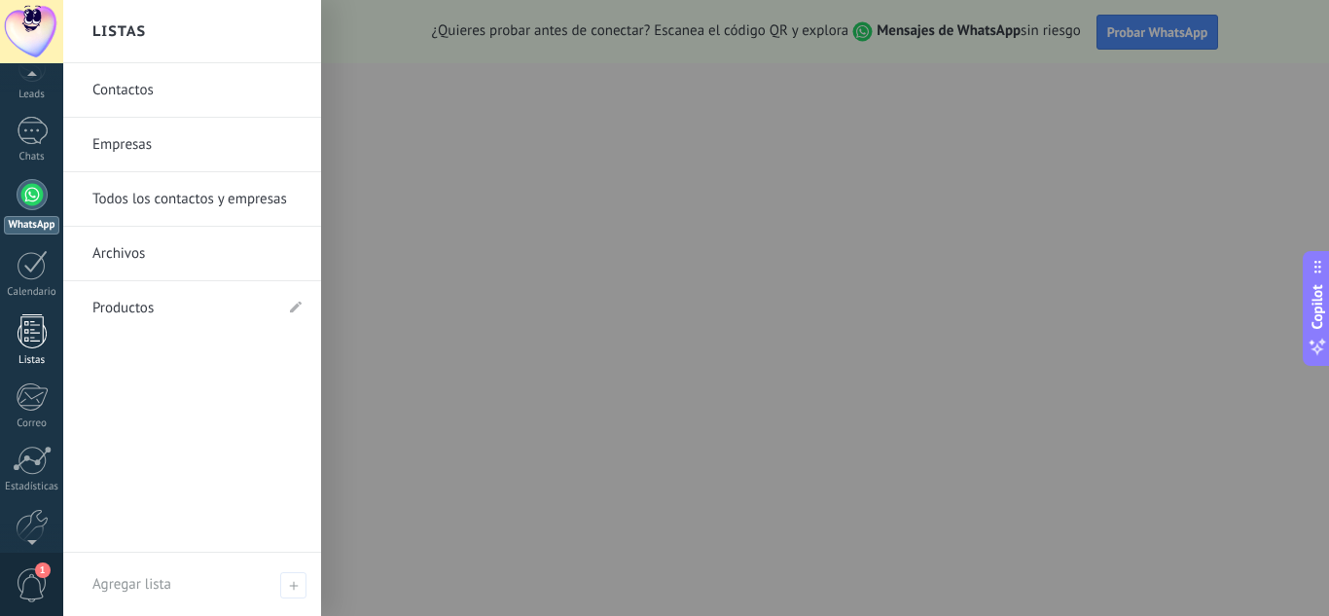
click at [49, 358] on div "Listas" at bounding box center [32, 360] width 56 height 13
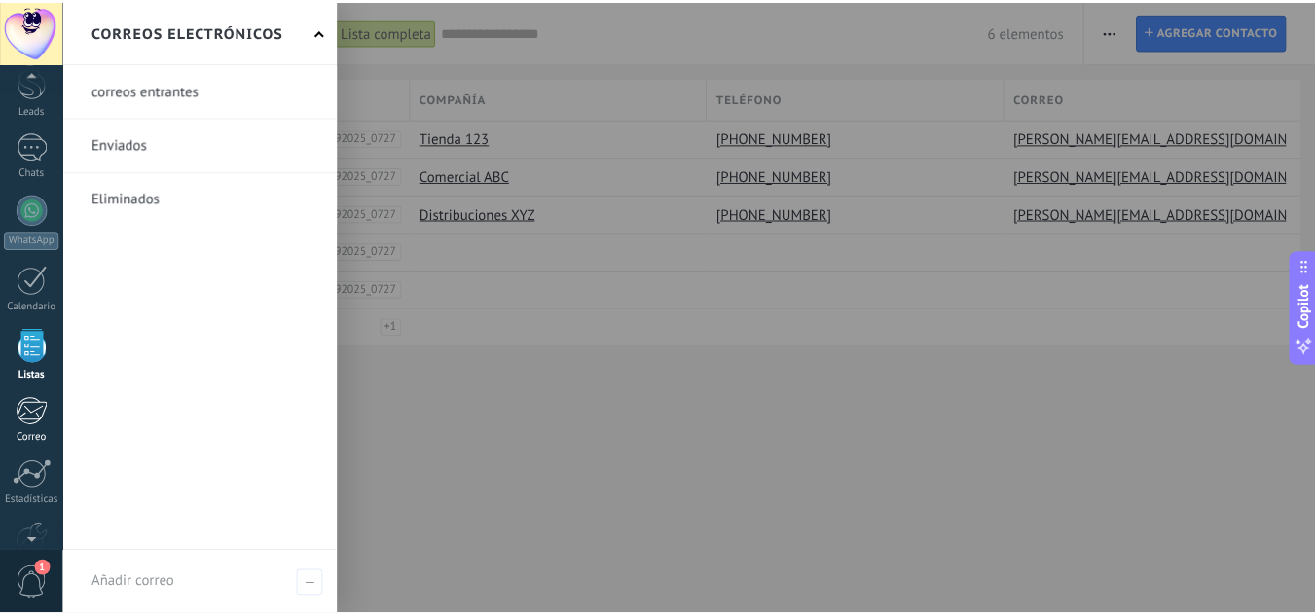
scroll to position [194, 0]
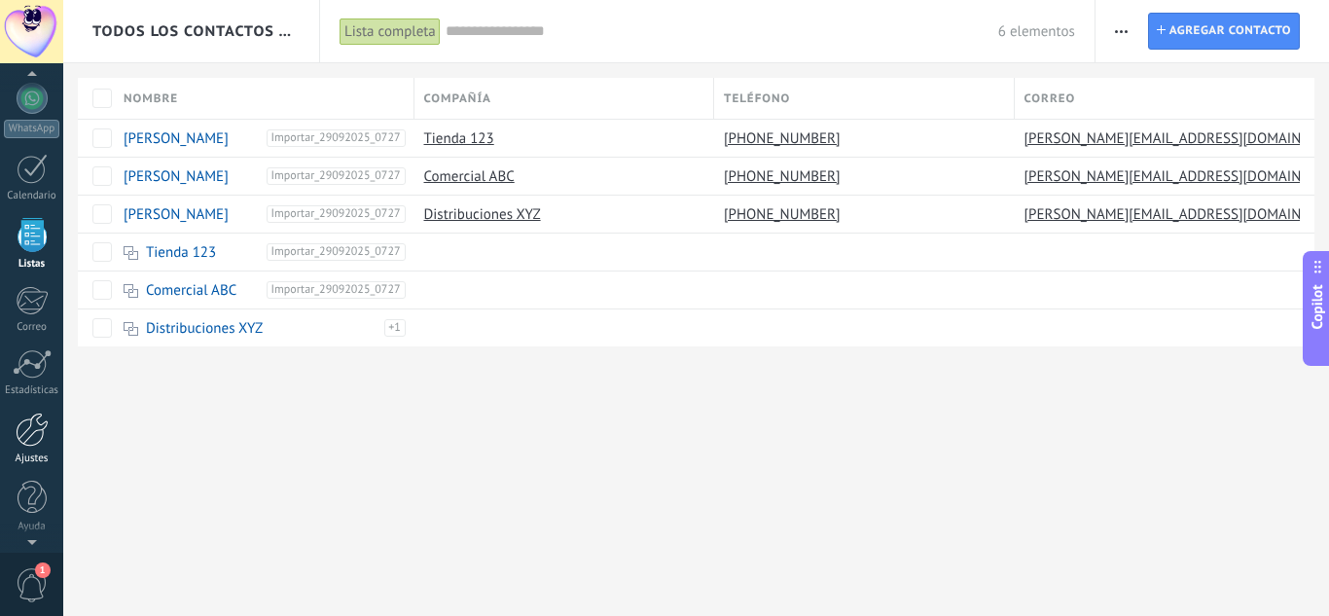
click at [21, 433] on div at bounding box center [32, 430] width 33 height 34
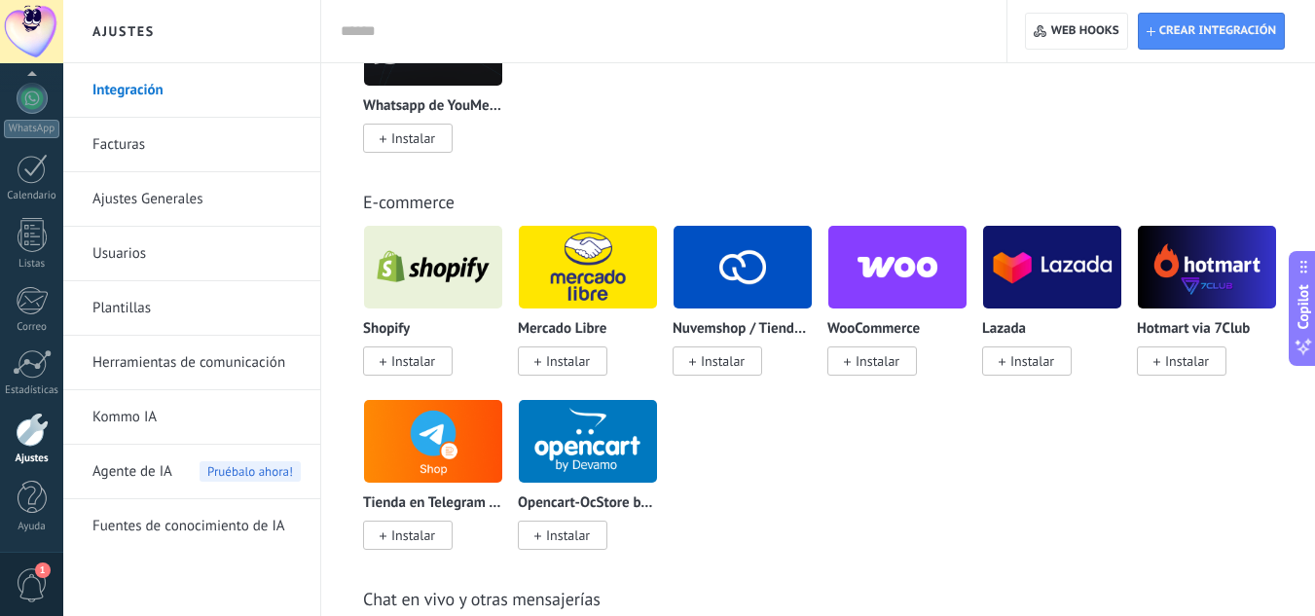
scroll to position [1070, 0]
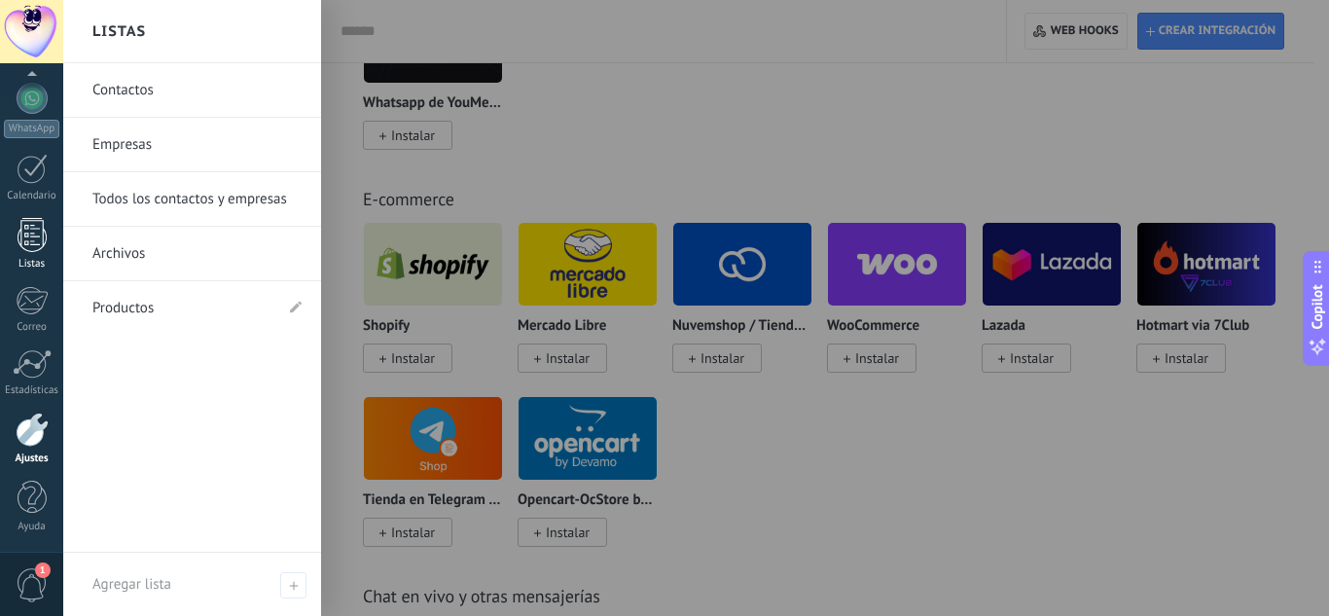
click at [31, 235] on div at bounding box center [32, 235] width 29 height 34
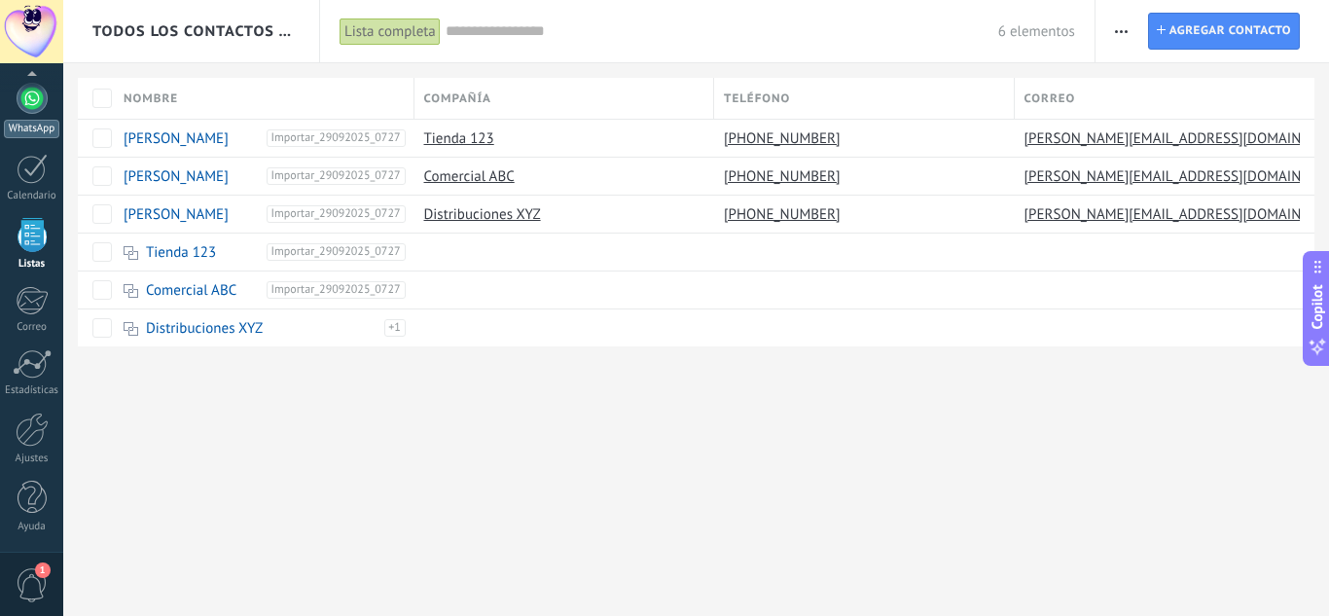
click at [9, 118] on link "WhatsApp" at bounding box center [31, 110] width 63 height 55
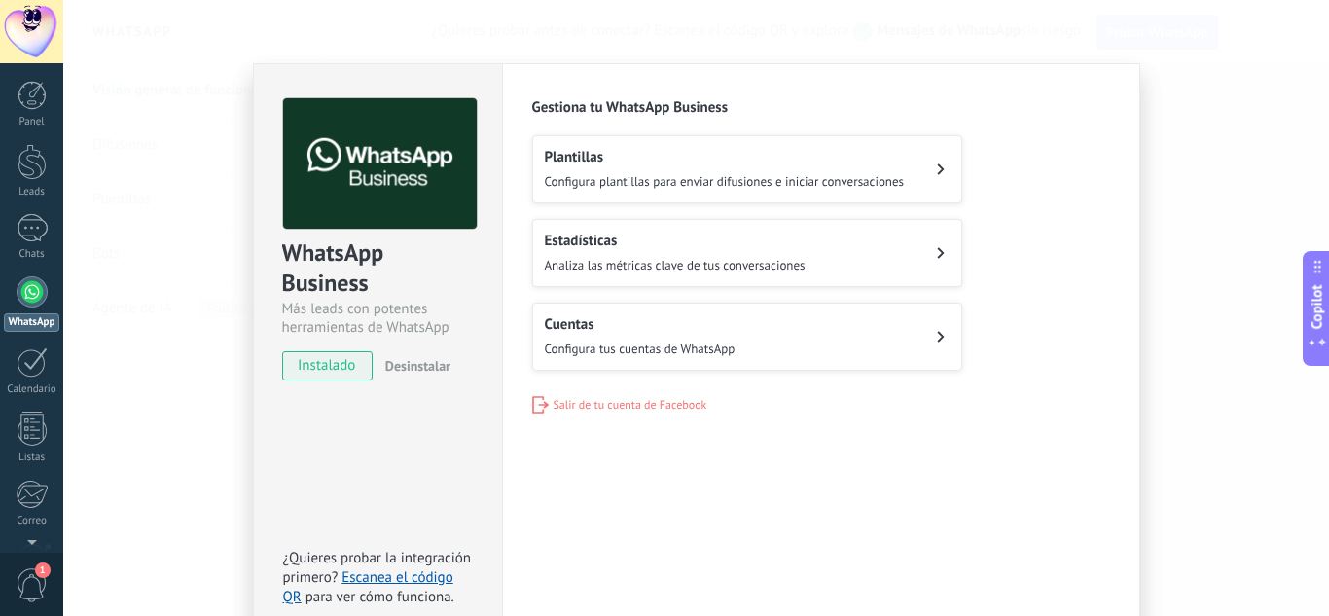
click at [668, 331] on h2 "Cuentas" at bounding box center [640, 324] width 191 height 18
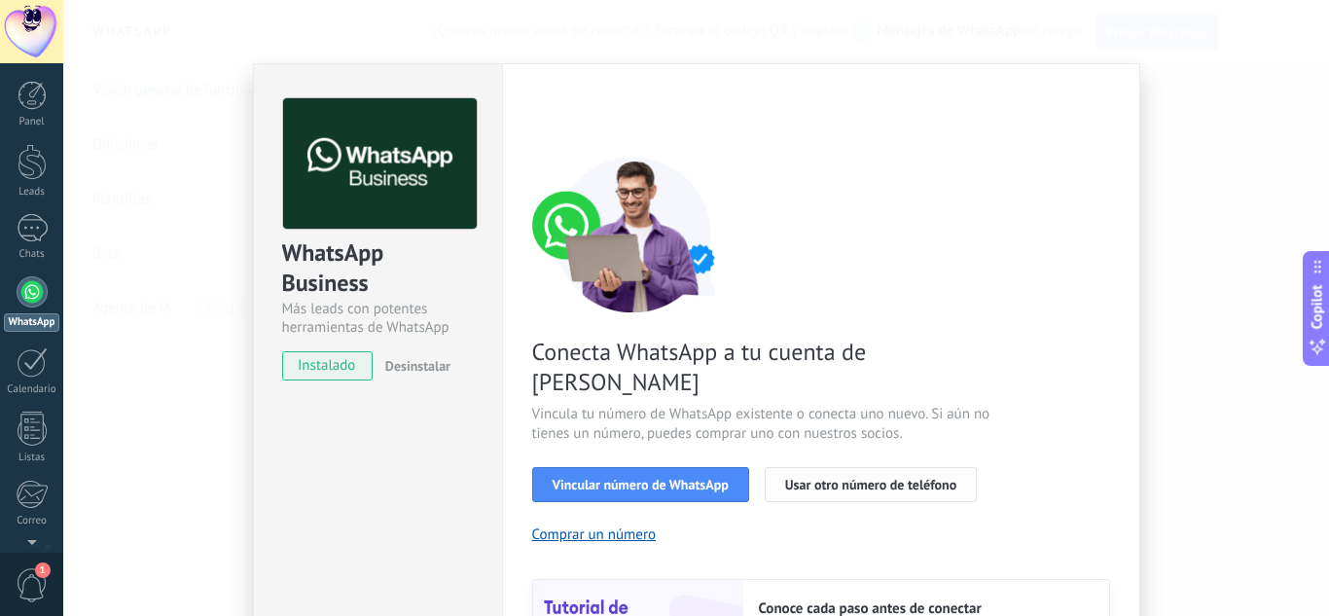
click at [834, 467] on button "Usar otro número de teléfono" at bounding box center [871, 484] width 212 height 35
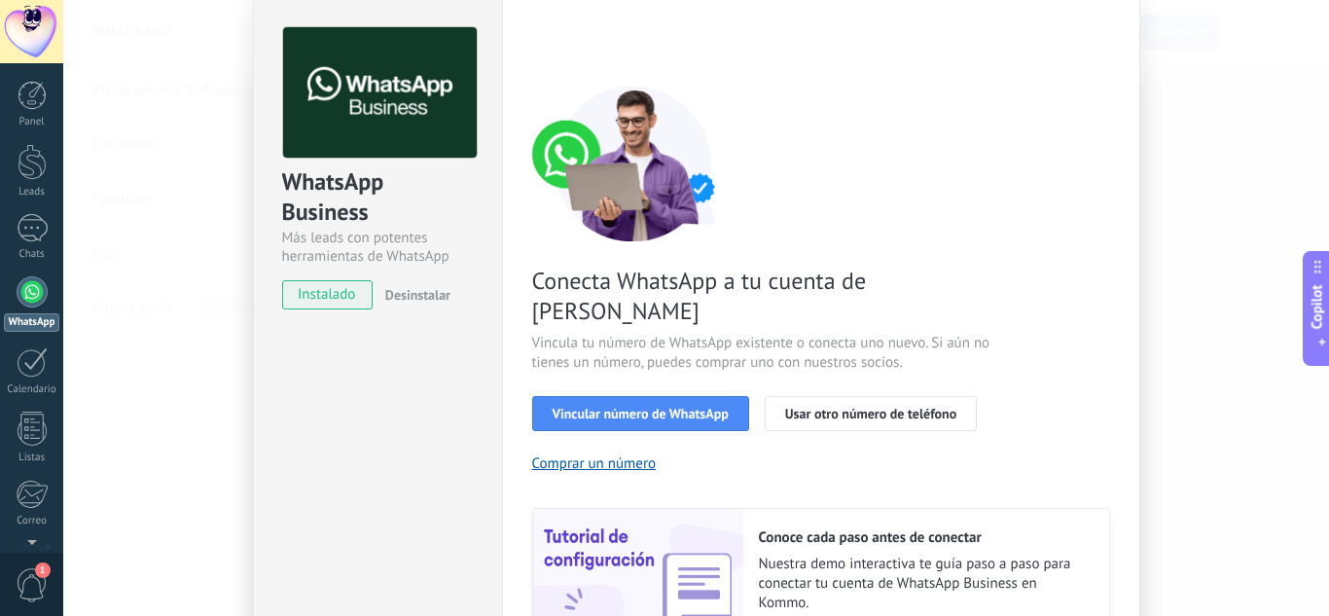
scroll to position [97, 0]
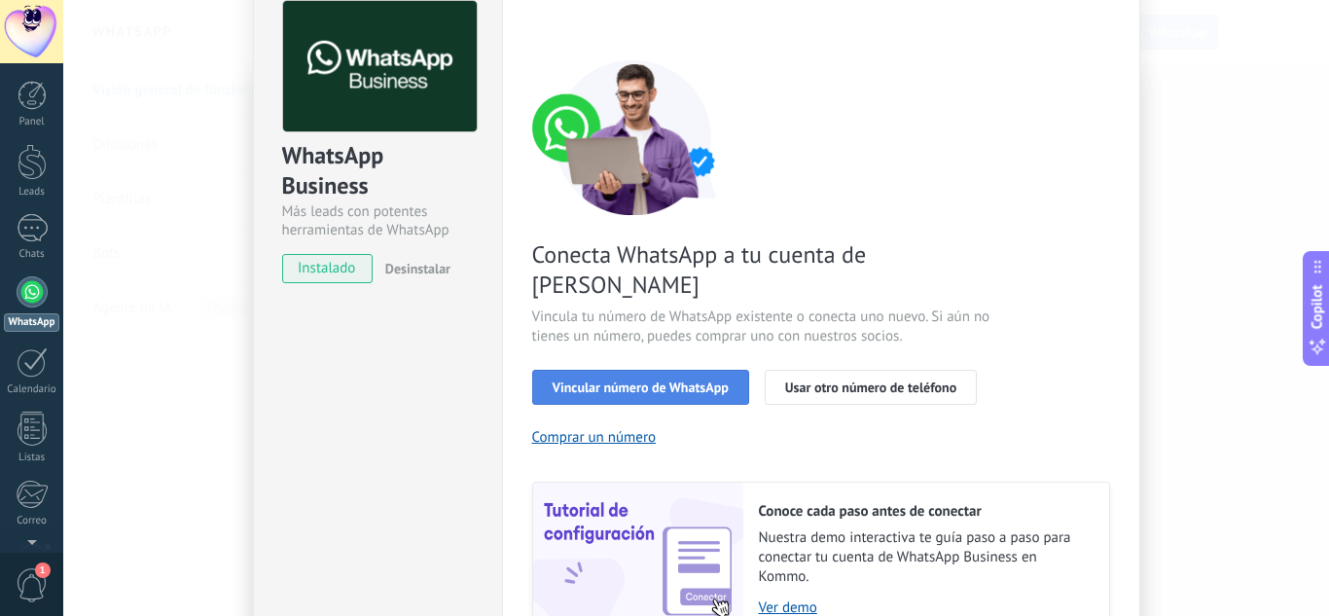
click at [640, 370] on button "Vincular número de WhatsApp" at bounding box center [640, 387] width 217 height 35
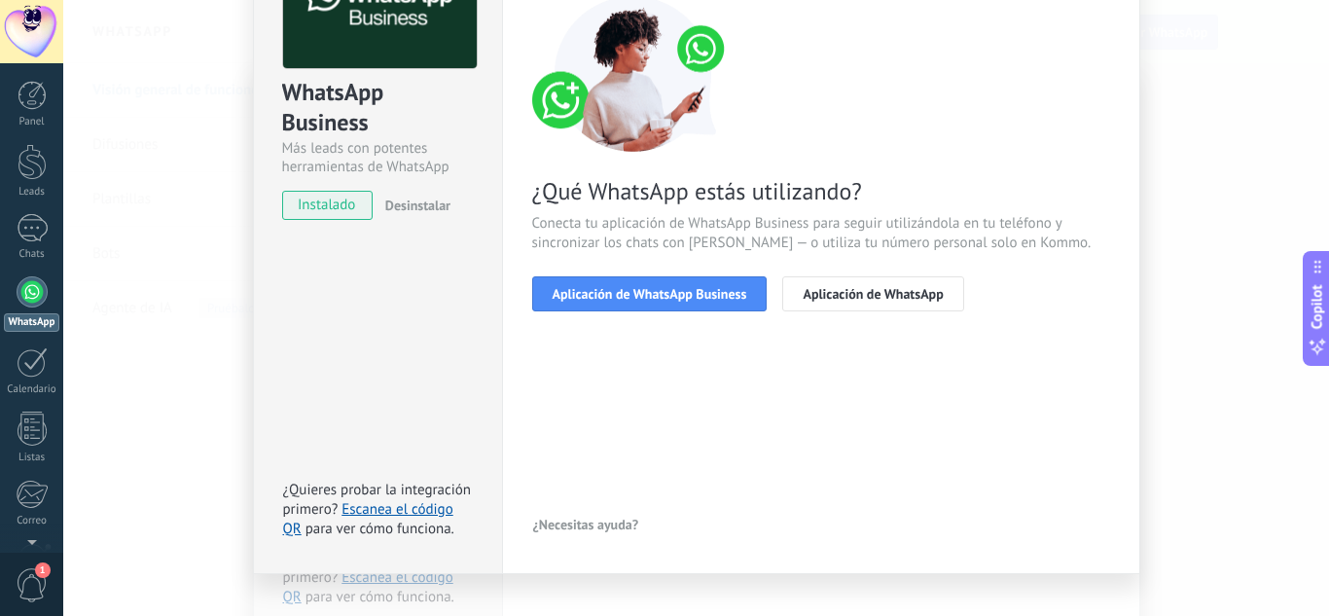
scroll to position [192, 0]
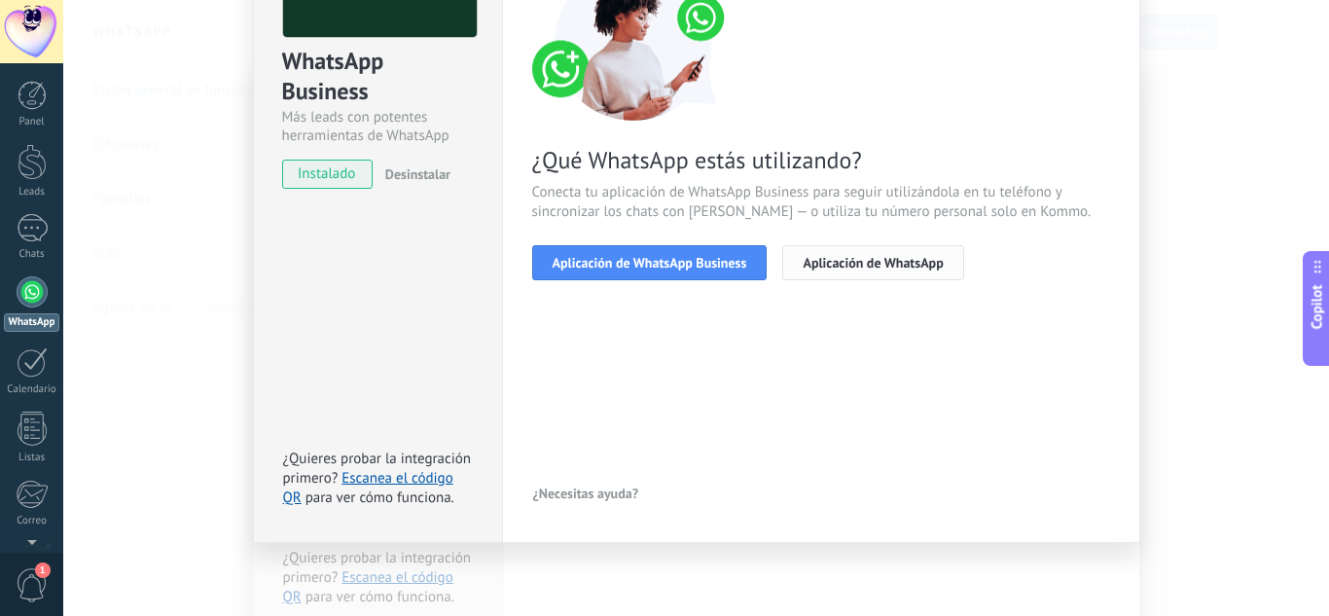
click at [838, 266] on span "Aplicación de WhatsApp" at bounding box center [873, 263] width 140 height 14
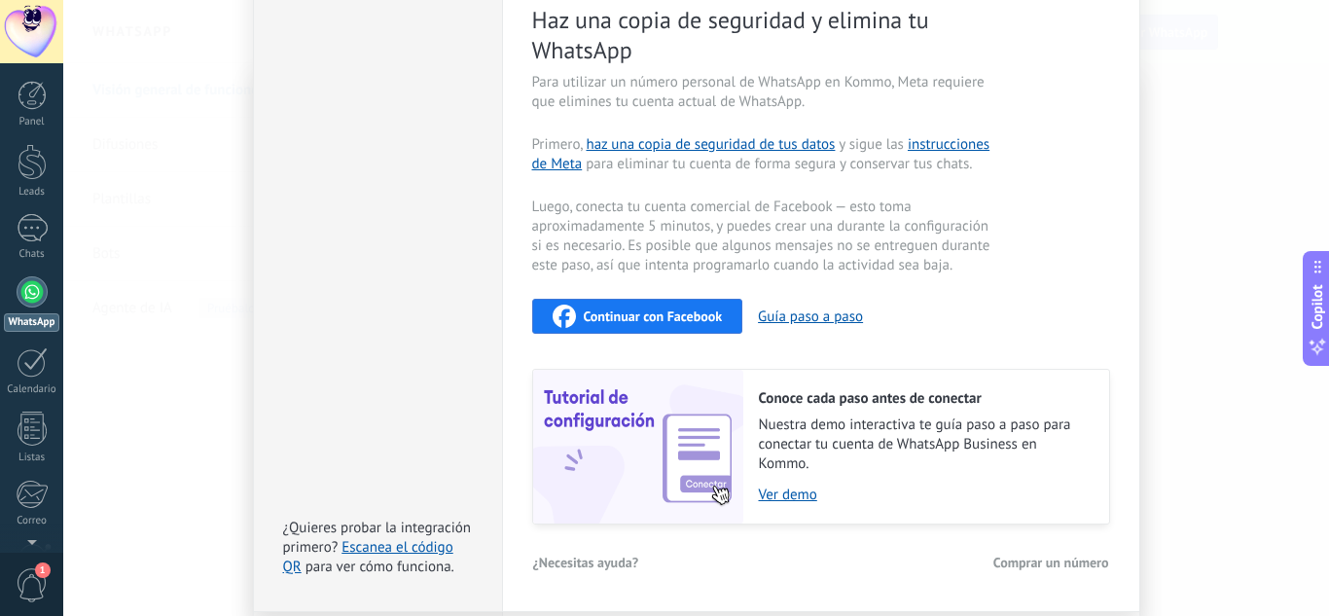
scroll to position [457, 0]
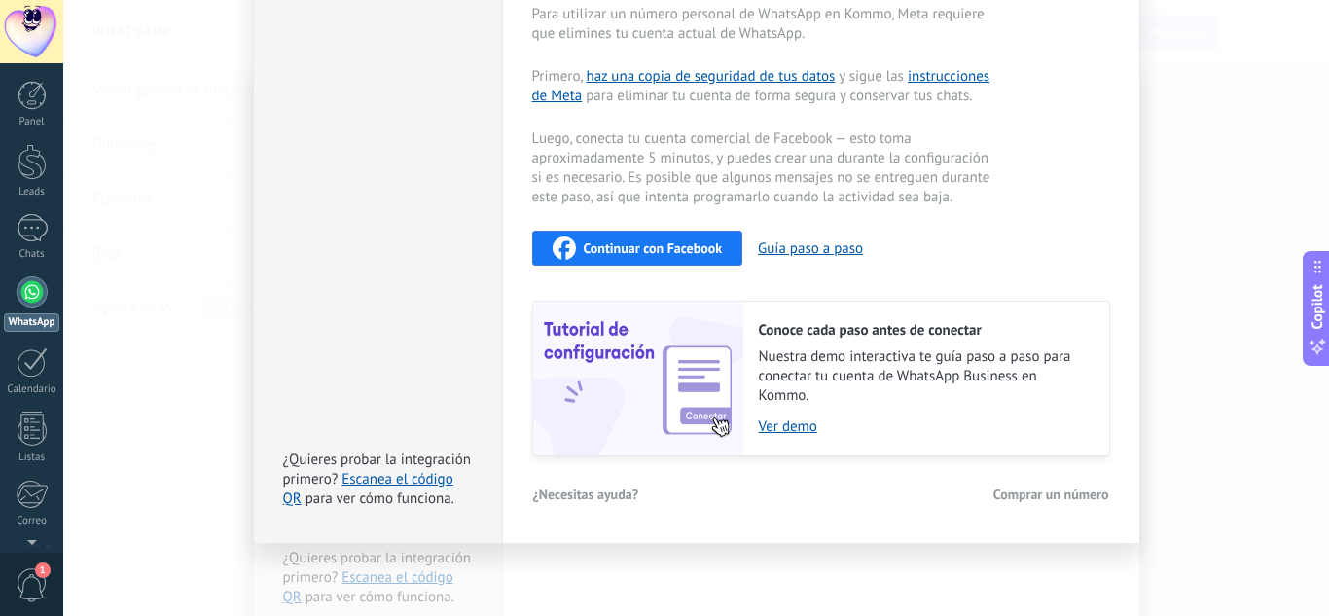
click at [1048, 487] on span "Comprar un número" at bounding box center [1051, 494] width 116 height 14
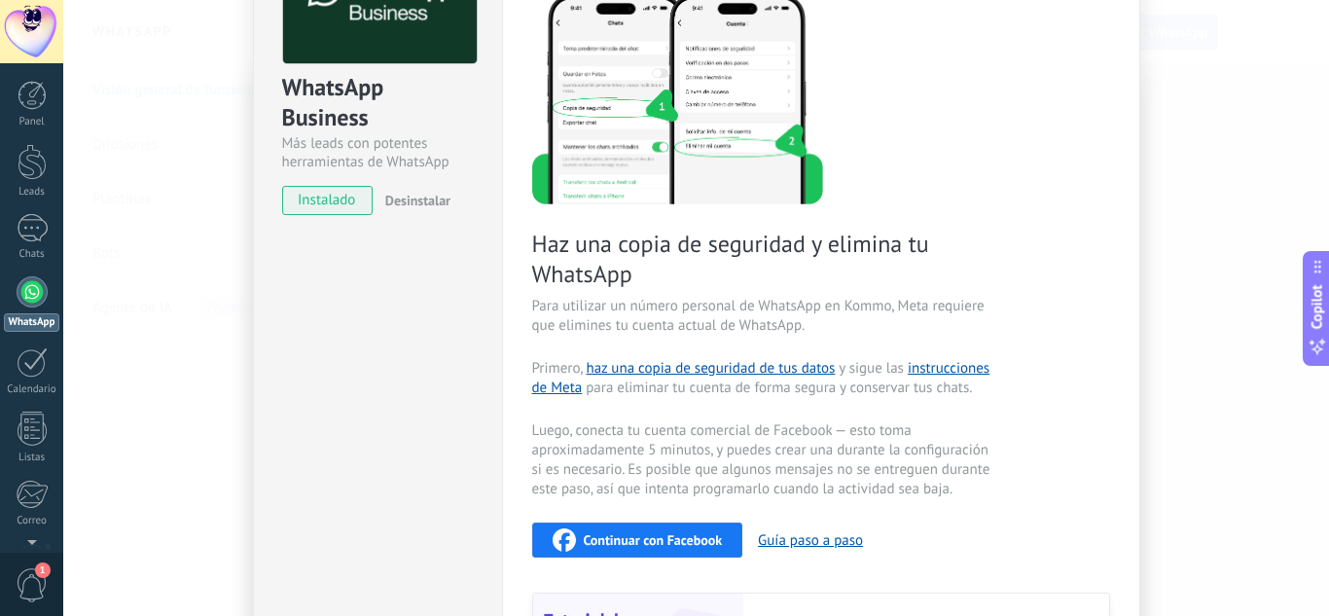
scroll to position [68, 0]
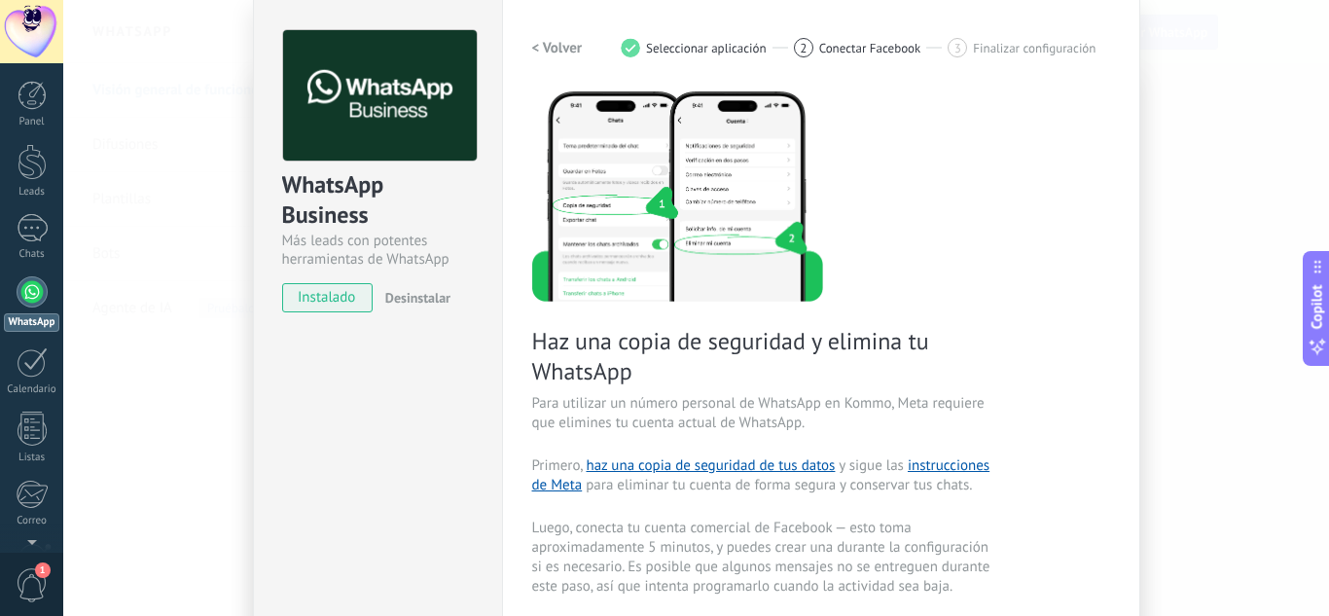
click at [542, 45] on h2 "< Volver" at bounding box center [557, 48] width 51 height 18
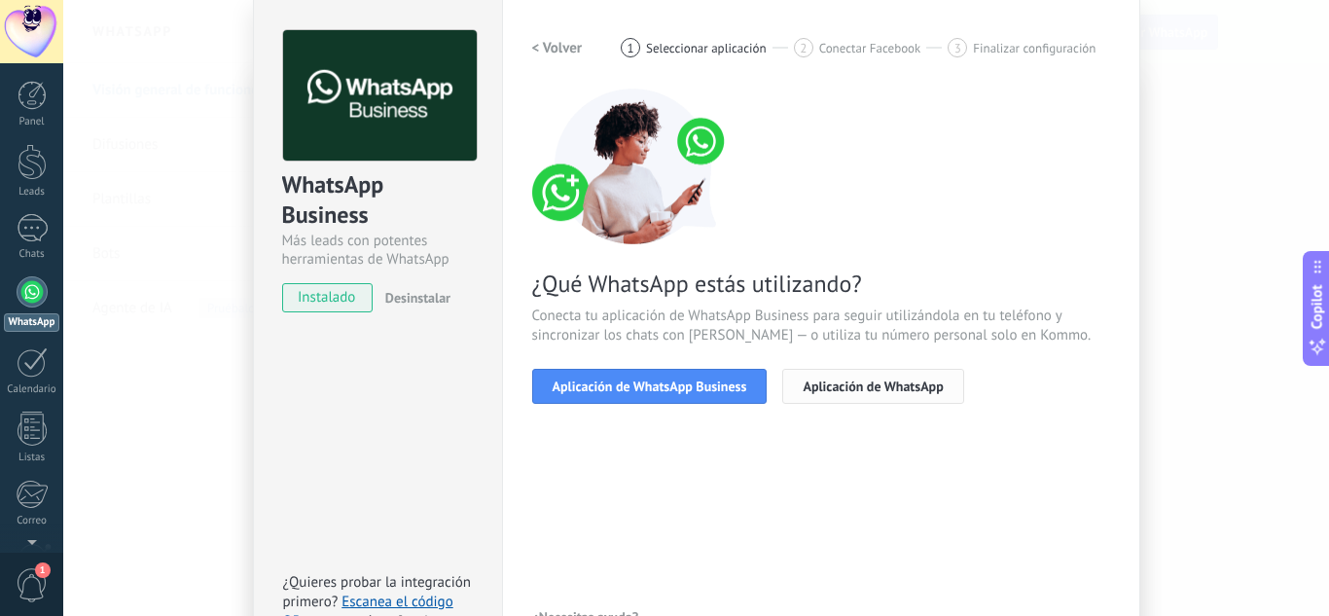
click at [892, 395] on button "Aplicación de WhatsApp" at bounding box center [872, 386] width 181 height 35
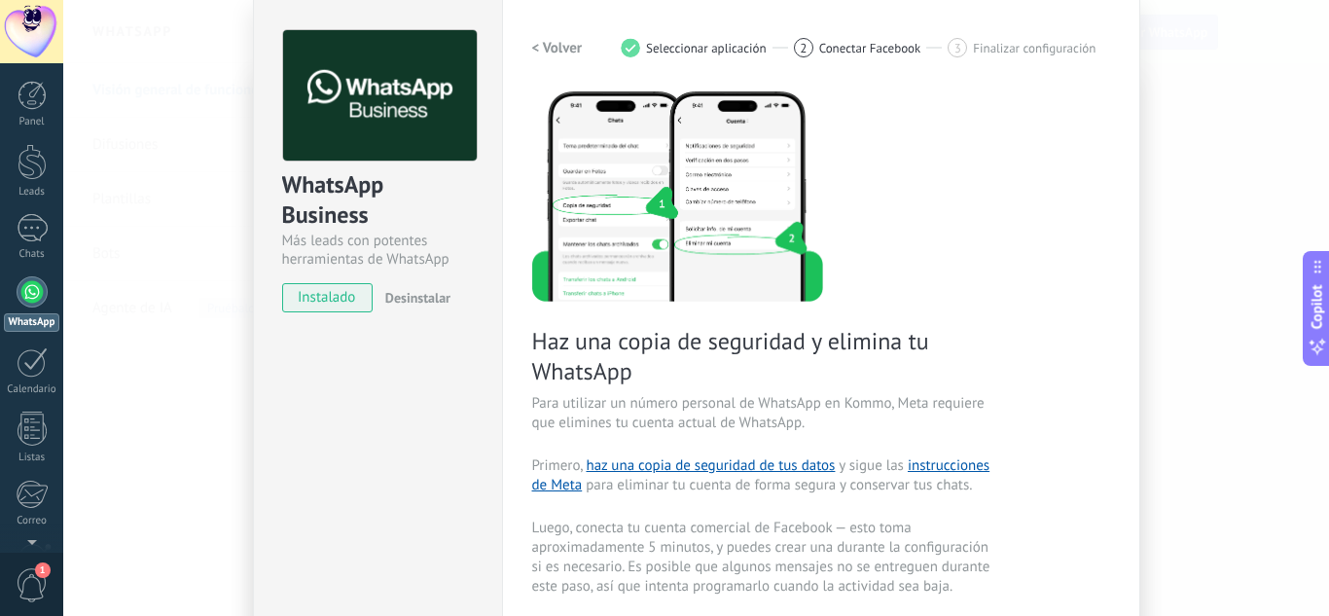
click at [556, 54] on h2 "< Volver" at bounding box center [557, 48] width 51 height 18
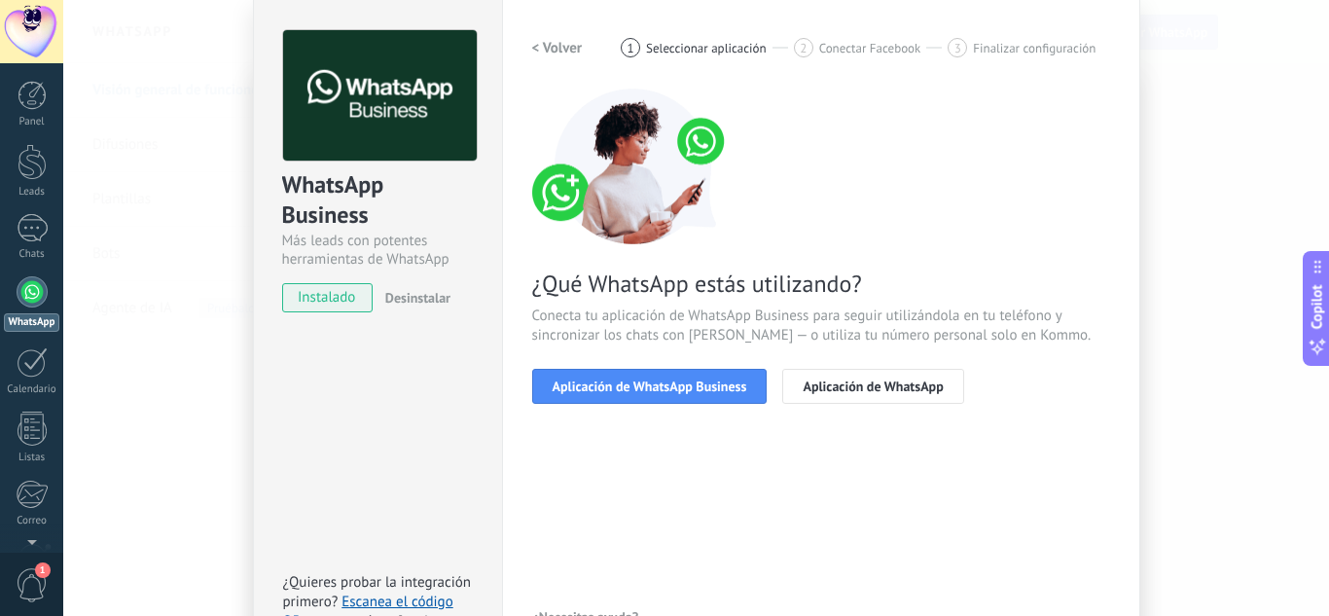
click at [556, 54] on h2 "< Volver" at bounding box center [557, 48] width 51 height 18
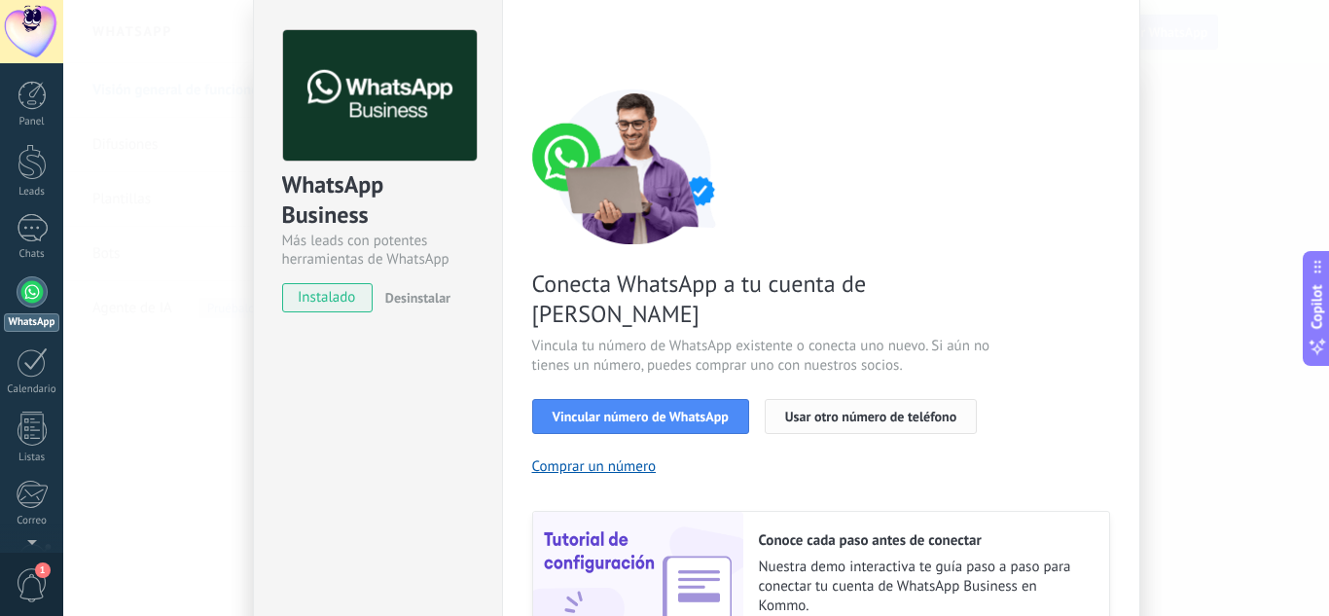
click at [839, 410] on span "Usar otro número de teléfono" at bounding box center [870, 417] width 171 height 14
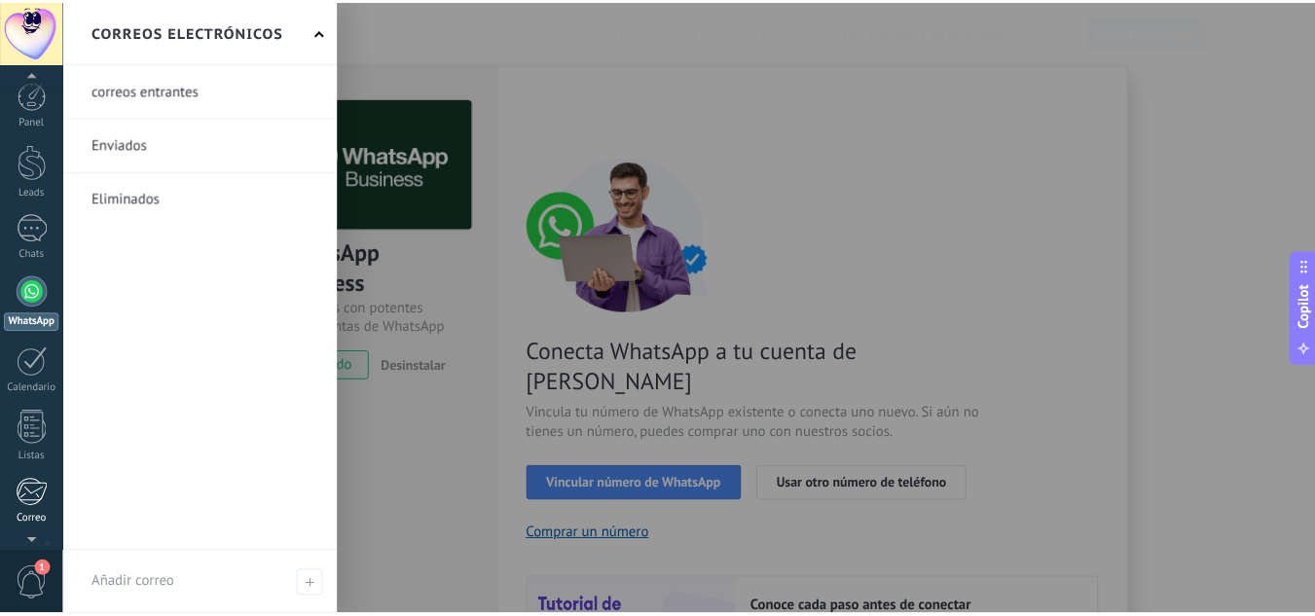
scroll to position [194, 0]
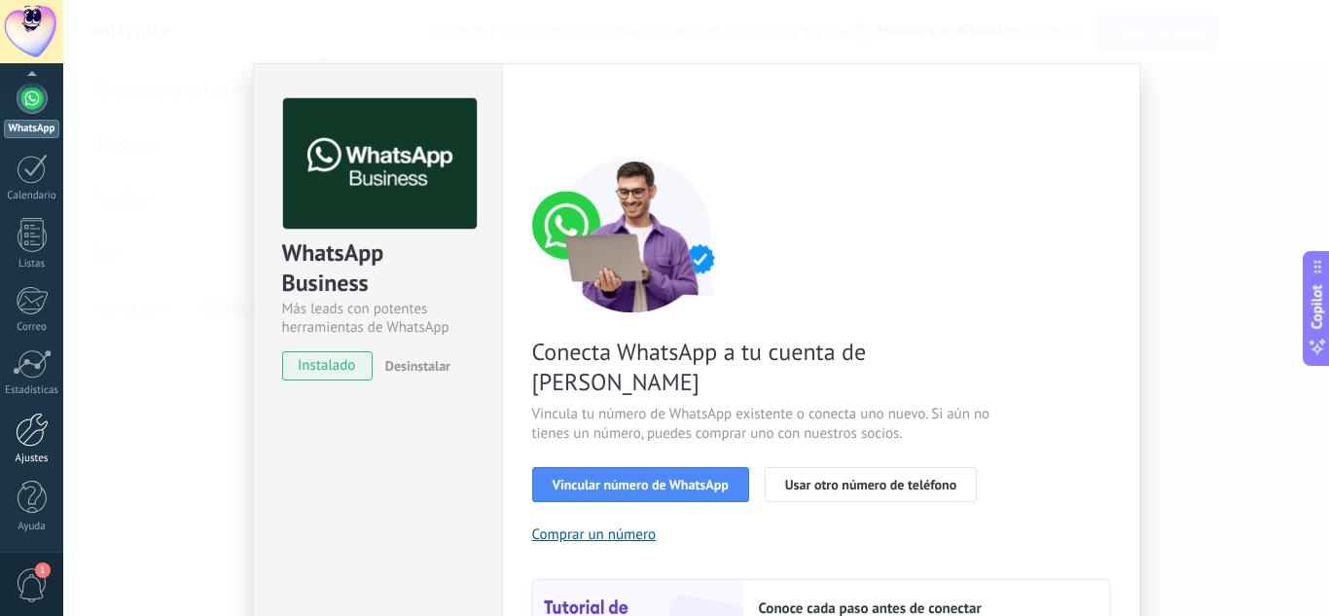
click at [26, 433] on div at bounding box center [32, 430] width 33 height 34
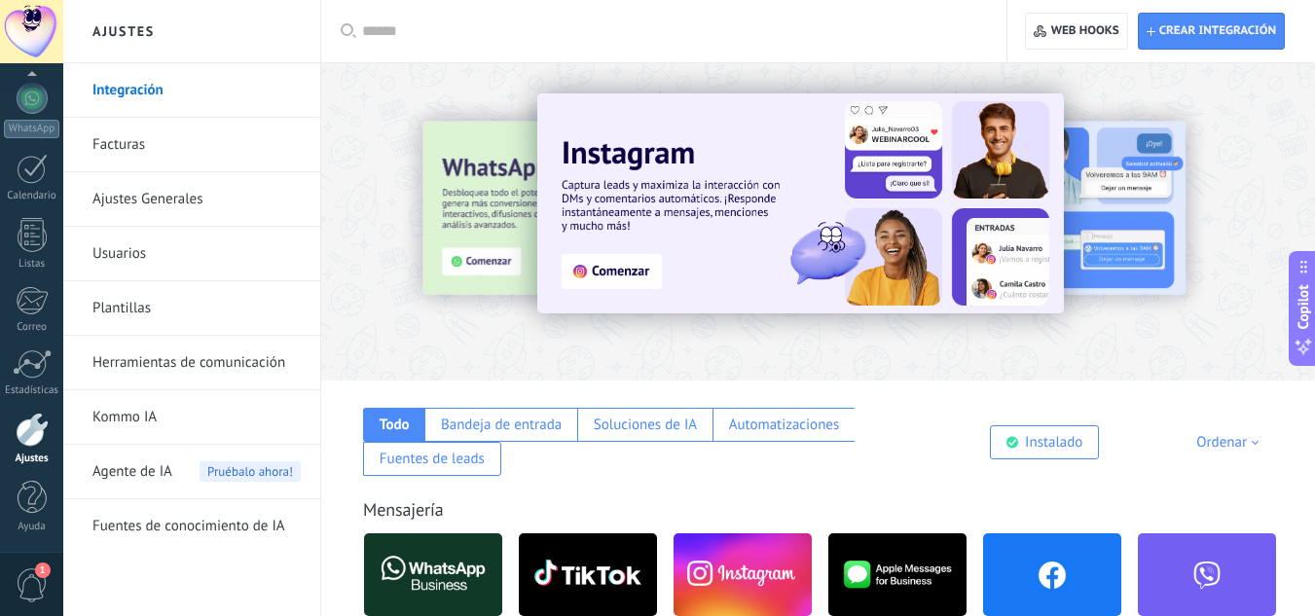
click at [135, 246] on link "Usuarios" at bounding box center [196, 254] width 208 height 54
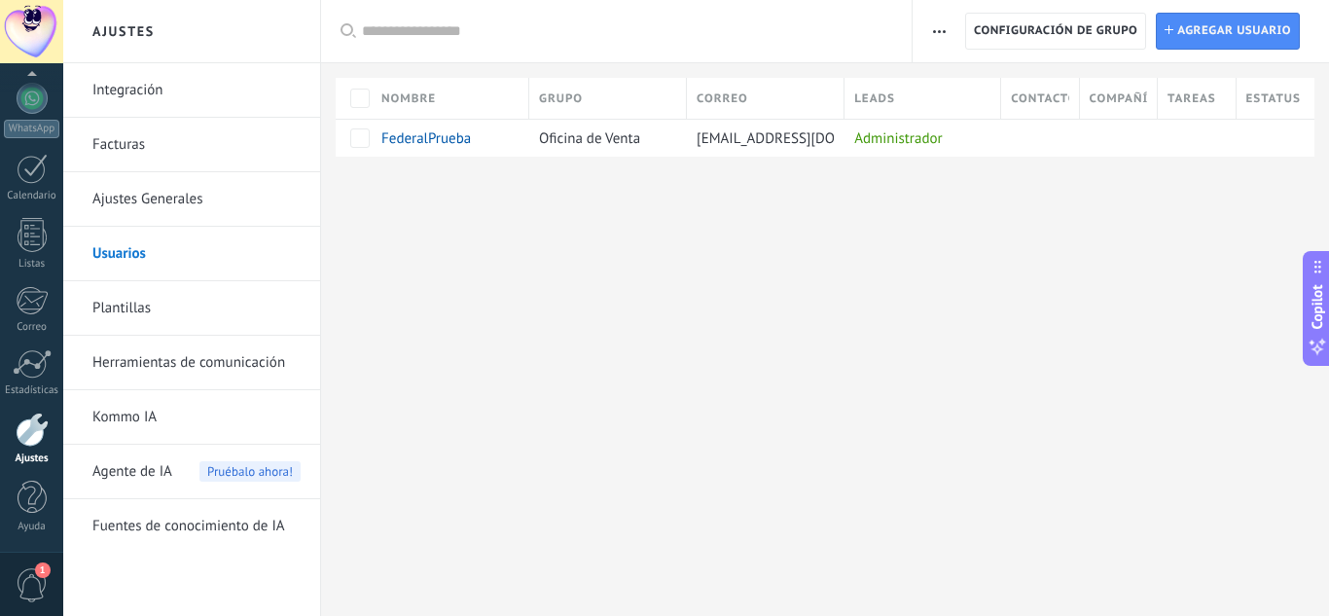
click at [226, 369] on link "Herramientas de comunicación" at bounding box center [196, 363] width 208 height 54
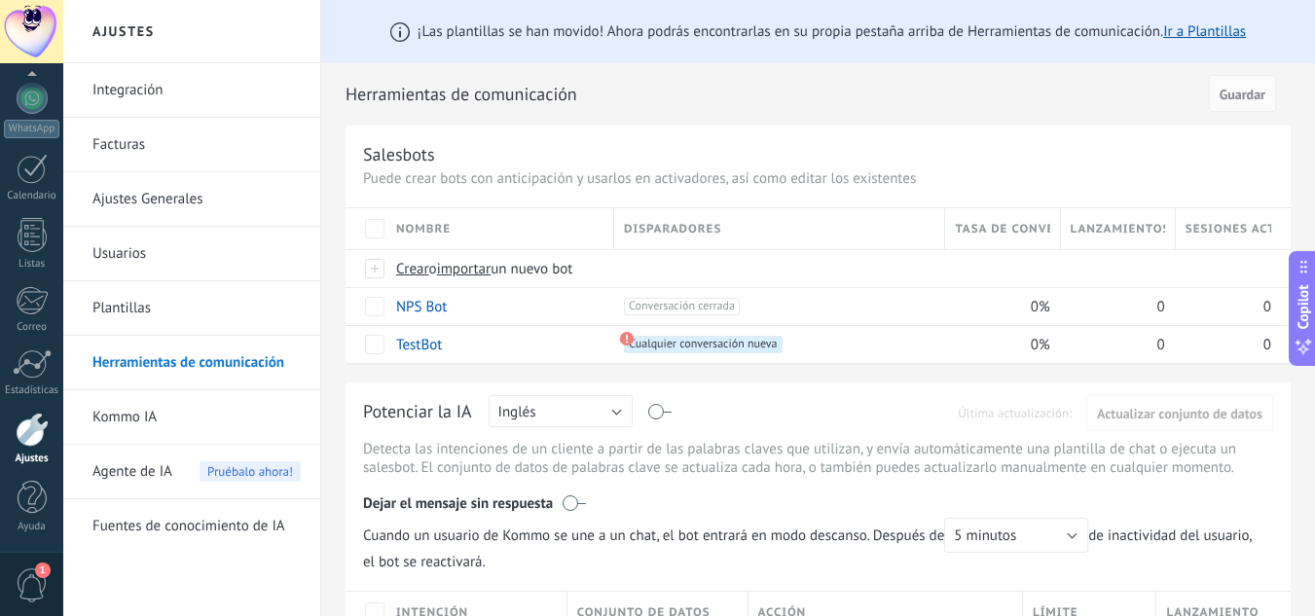
click at [134, 251] on link "Usuarios" at bounding box center [196, 254] width 208 height 54
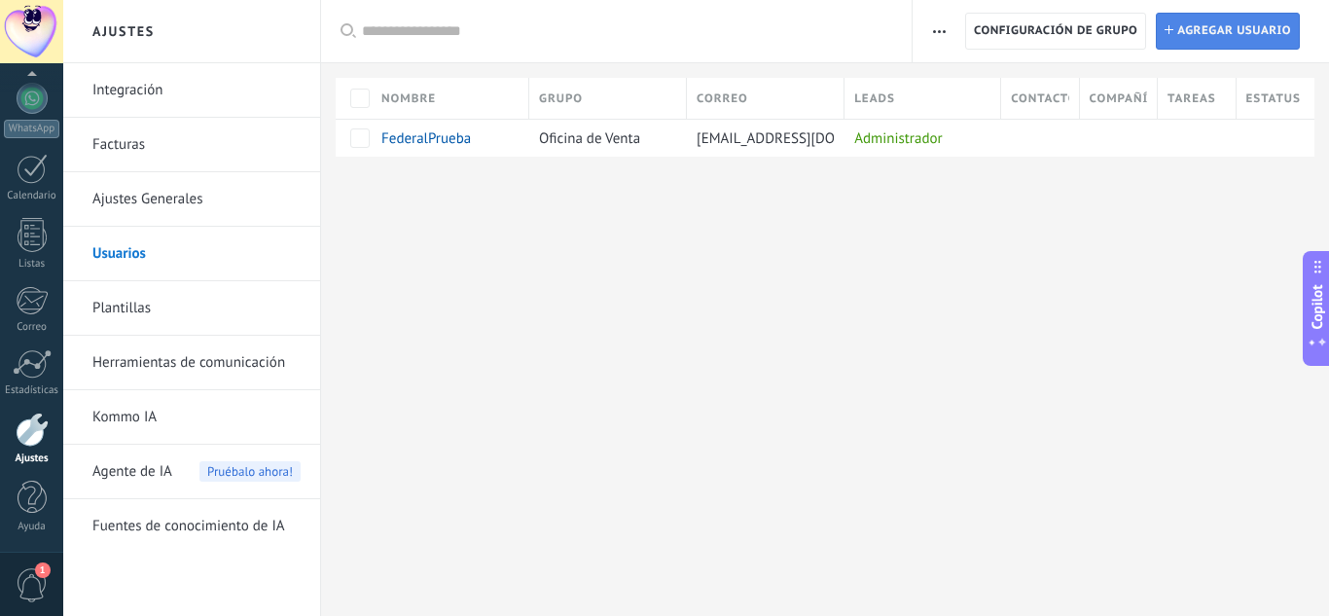
click at [1185, 27] on span "Agregar usuario" at bounding box center [1234, 31] width 114 height 35
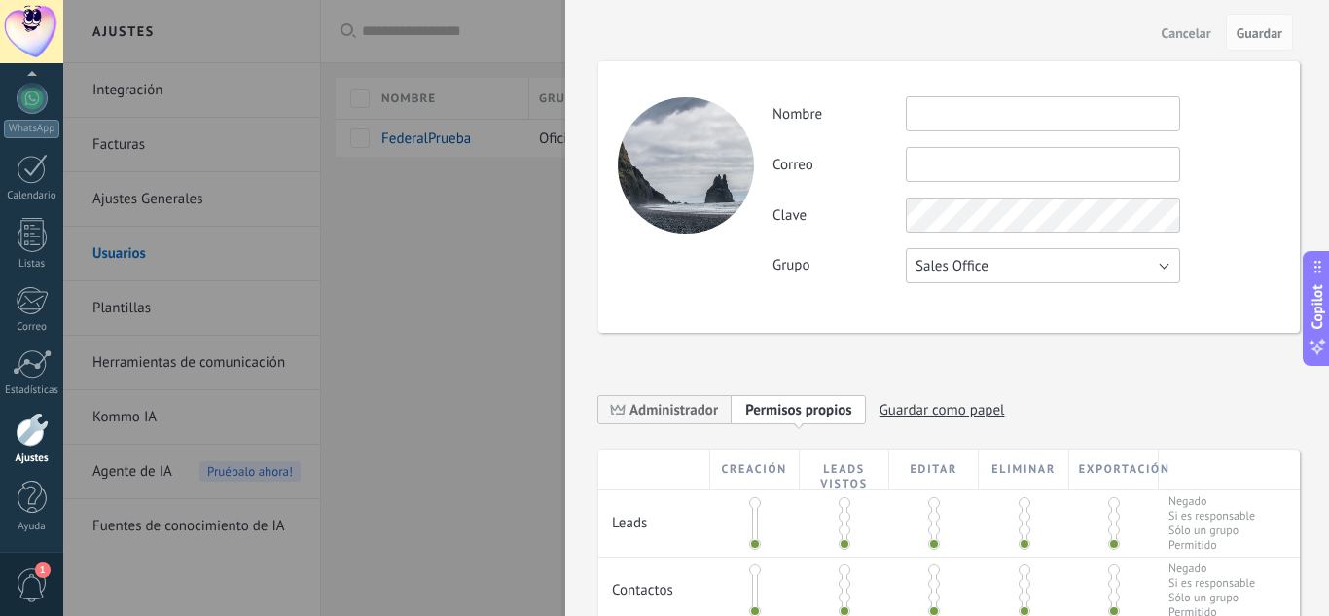
click at [970, 264] on span "Sales Office" at bounding box center [952, 266] width 73 height 18
click at [969, 300] on span "Usuarios libres" at bounding box center [1033, 299] width 279 height 18
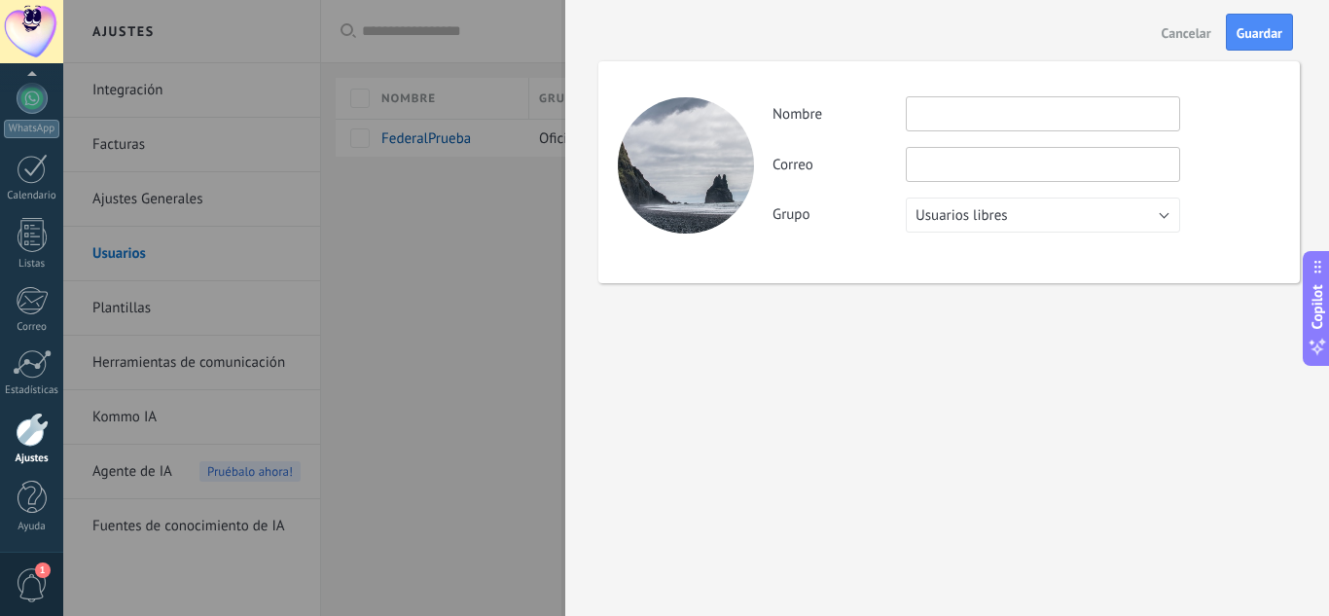
click at [1024, 115] on input "text" at bounding box center [1043, 113] width 274 height 35
click at [1196, 31] on span "Cancelar" at bounding box center [1187, 33] width 50 height 14
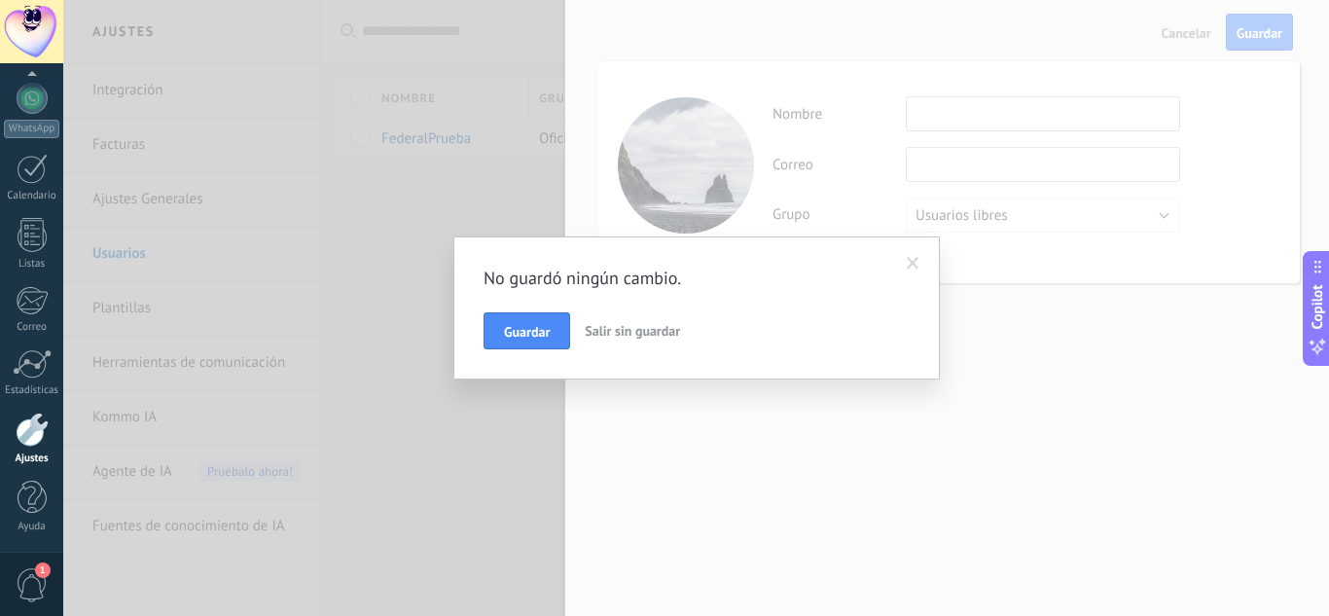
click at [582, 329] on button "Salir sin guardar" at bounding box center [632, 330] width 111 height 37
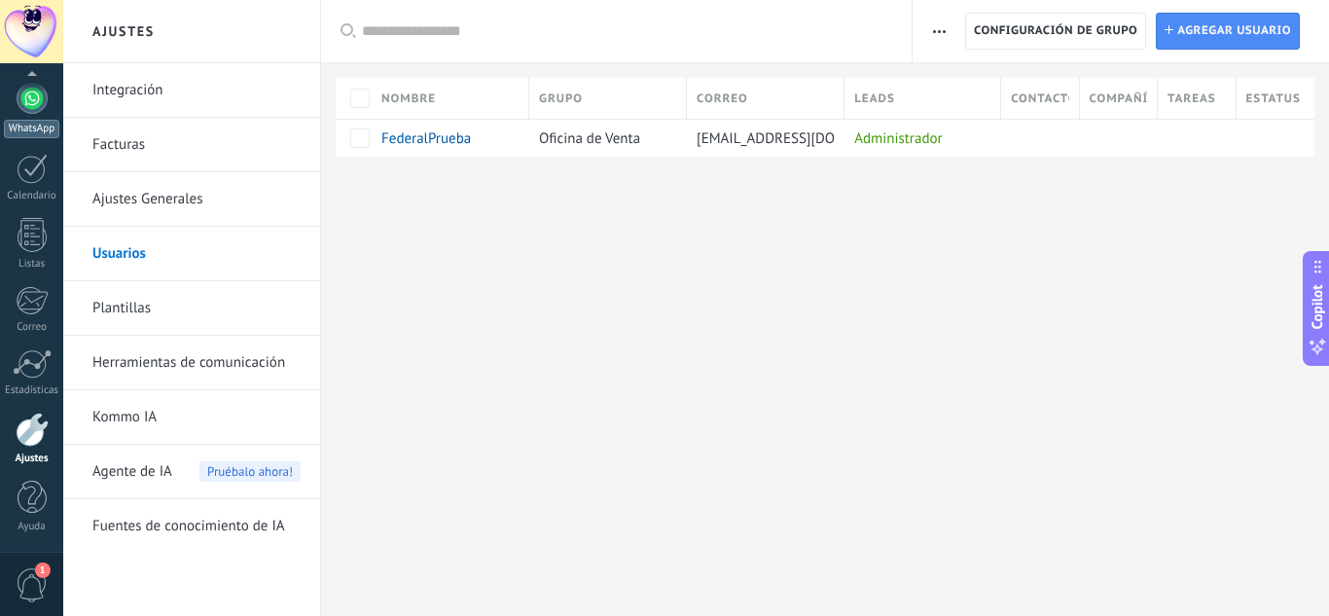
click at [33, 111] on div at bounding box center [32, 98] width 31 height 31
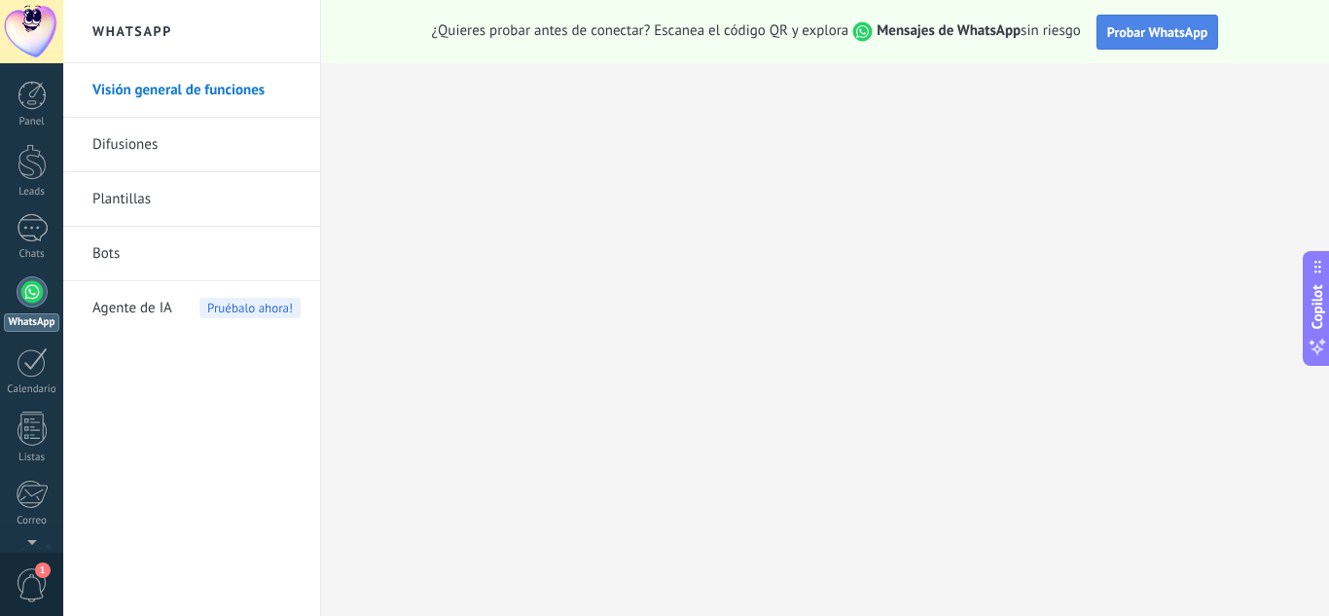
click at [1137, 27] on span "Probar WhatsApp" at bounding box center [1157, 32] width 101 height 18
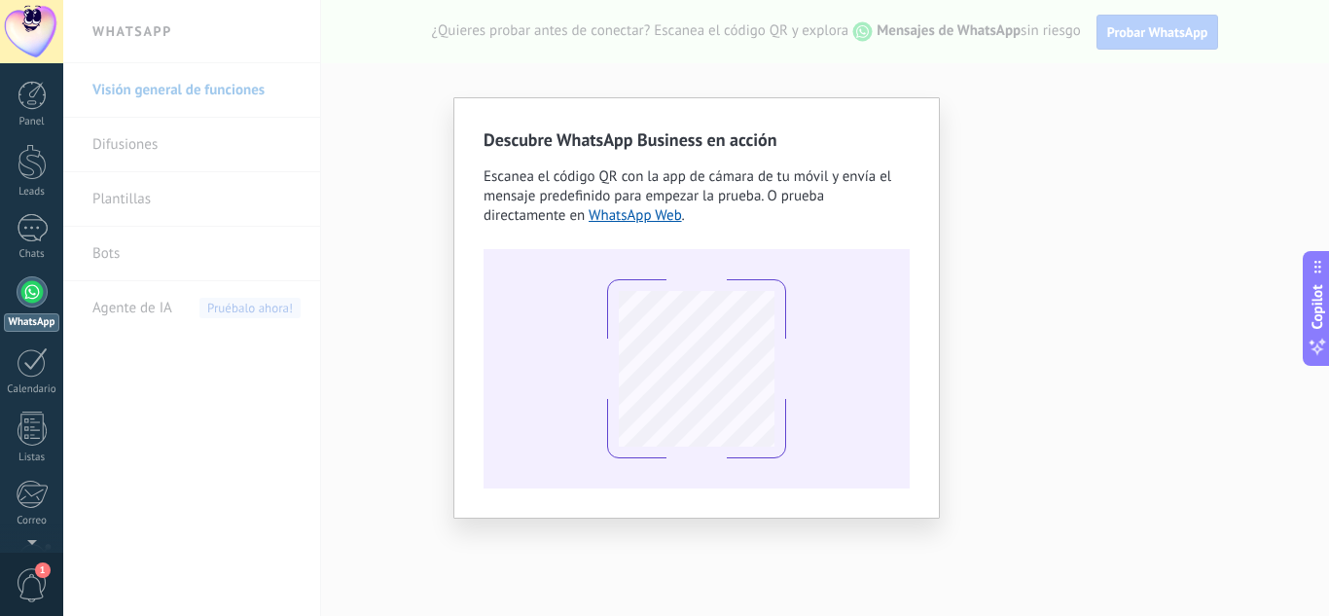
click at [1013, 232] on div "Descubre WhatsApp Business en acción Escanea el código QR con la app [PERSON_NA…" at bounding box center [696, 308] width 1266 height 616
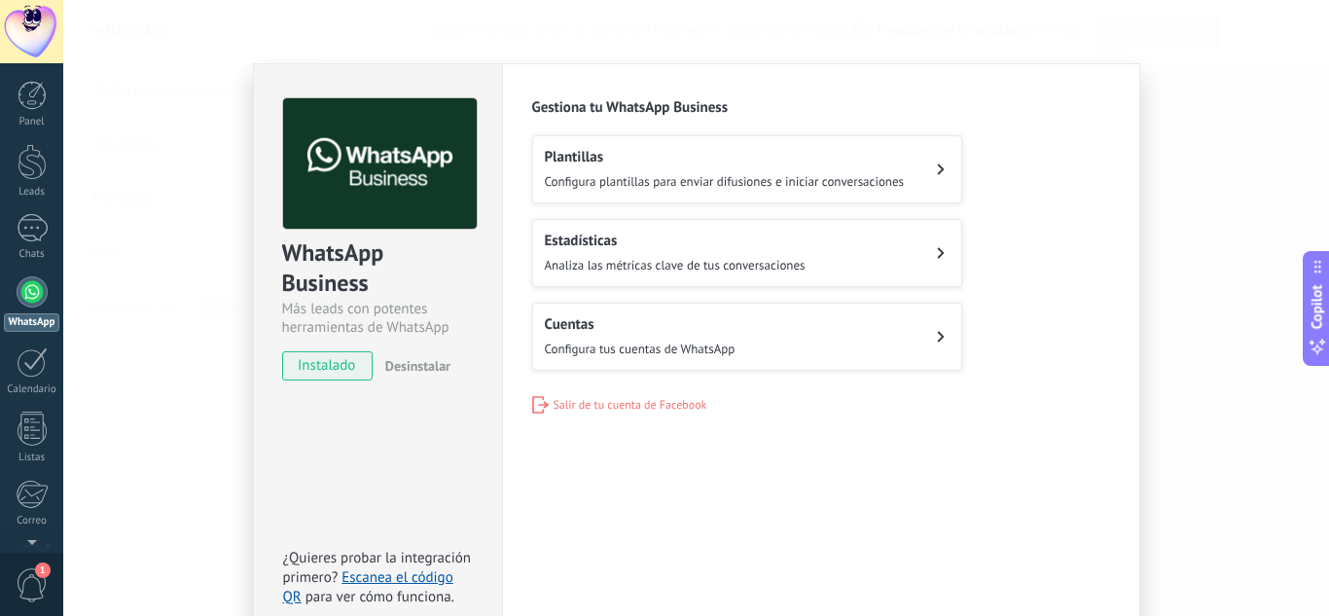
click at [762, 317] on button "Cuentas Configura tus cuentas de WhatsApp" at bounding box center [747, 337] width 430 height 68
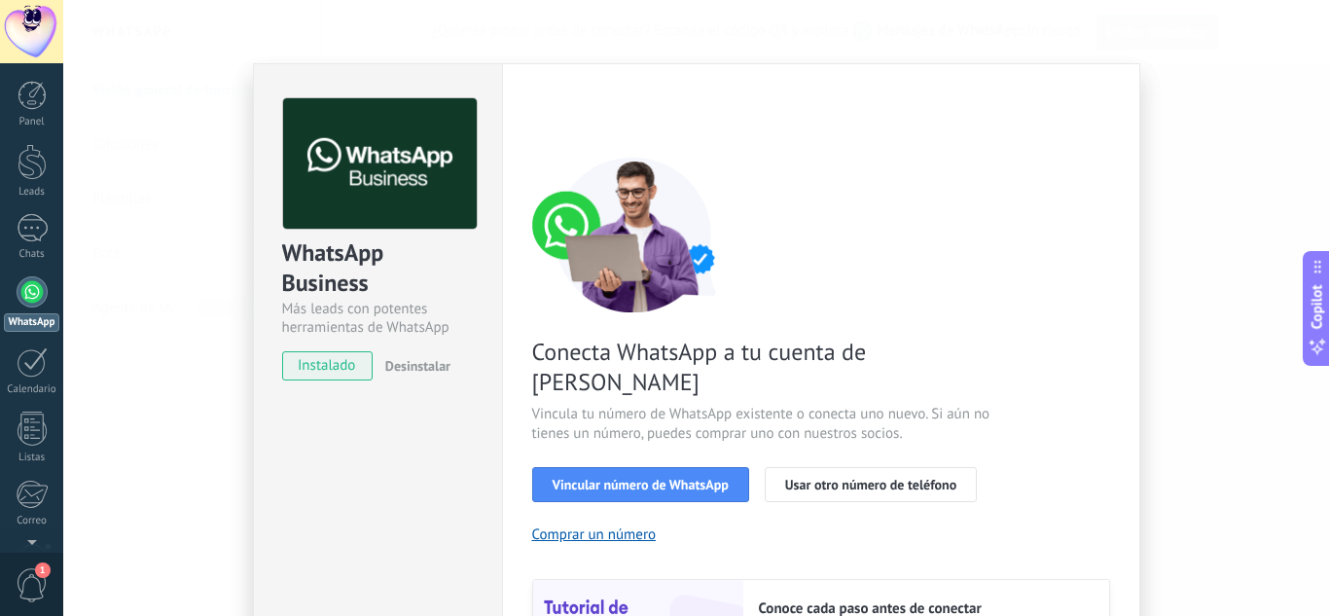
scroll to position [97, 0]
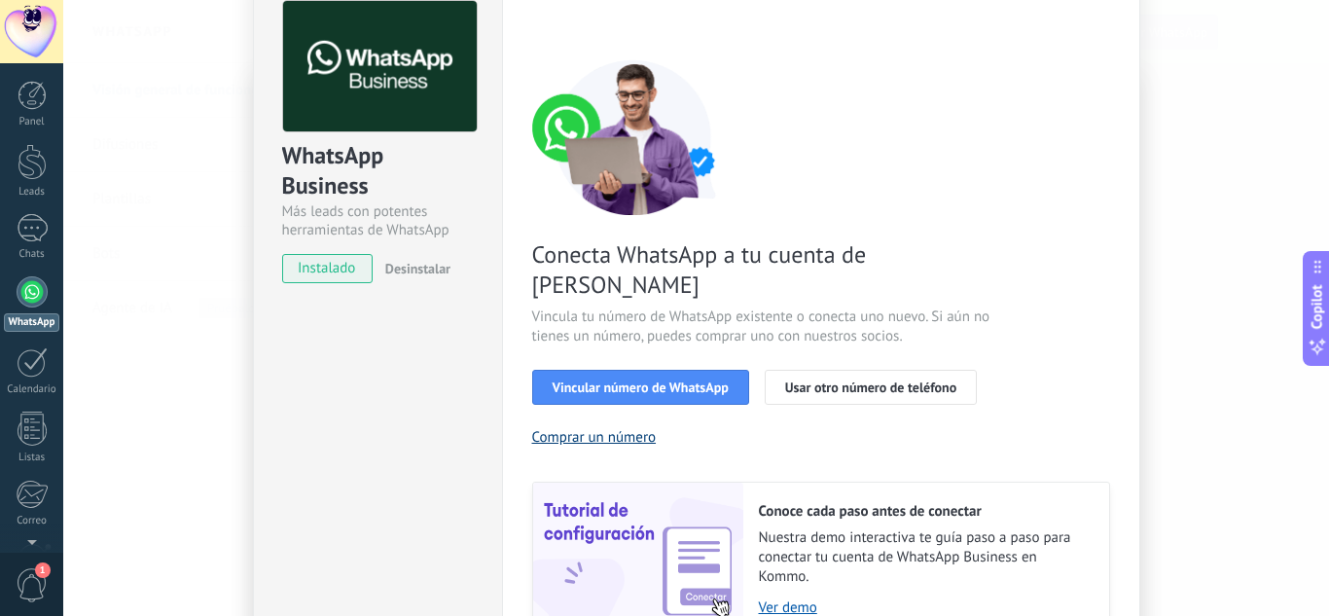
click at [576, 428] on button "Comprar un número" at bounding box center [594, 437] width 125 height 18
click at [917, 380] on span "Usar otro número de teléfono" at bounding box center [870, 387] width 171 height 14
click at [897, 370] on button "Usar otro número de teléfono" at bounding box center [871, 387] width 212 height 35
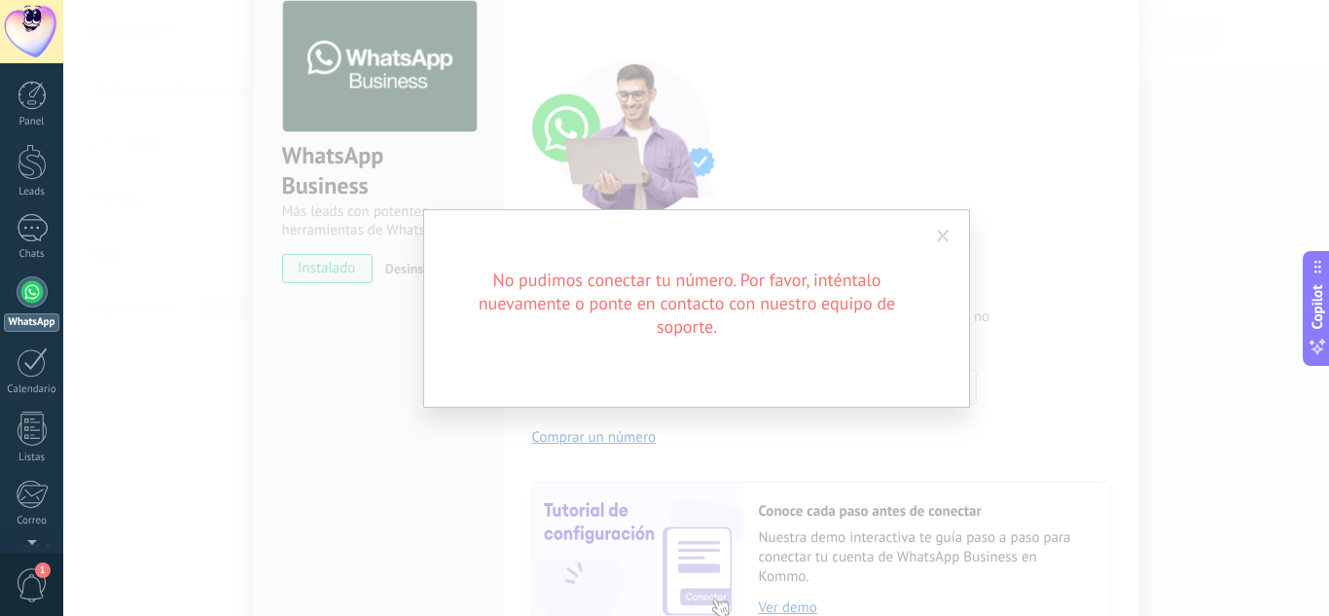
click at [905, 471] on div "No pudimos conectar tu número. Por favor, inténtalo nuevamente o ponte en conta…" at bounding box center [696, 308] width 1266 height 616
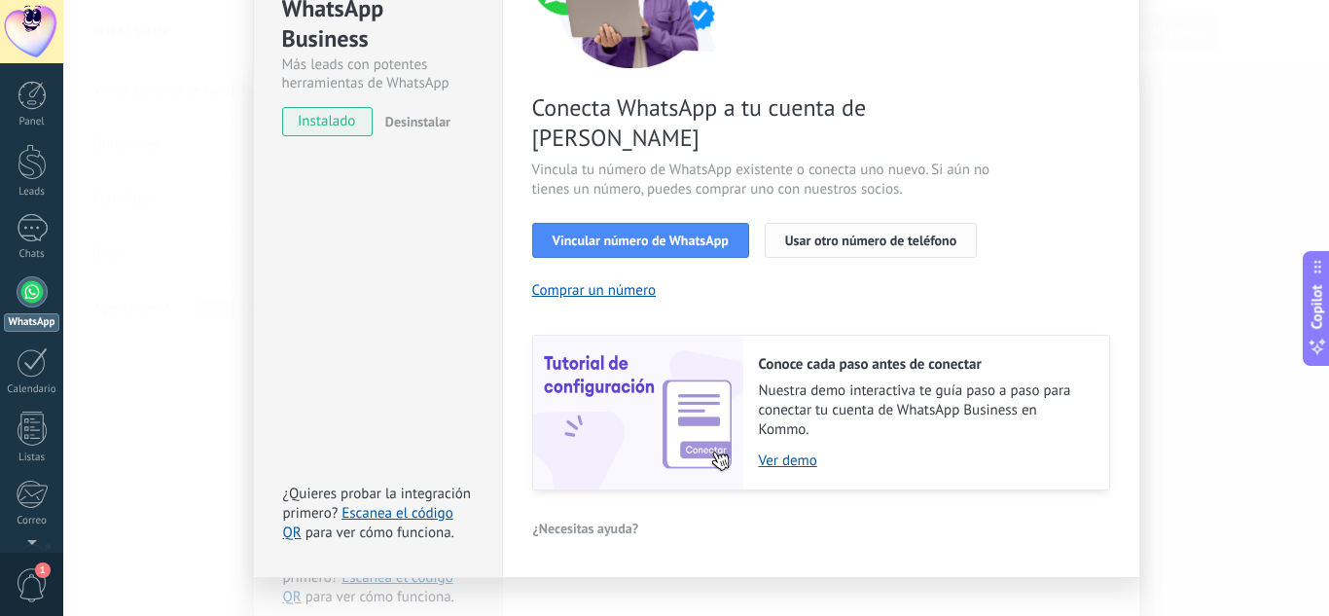
scroll to position [248, 0]
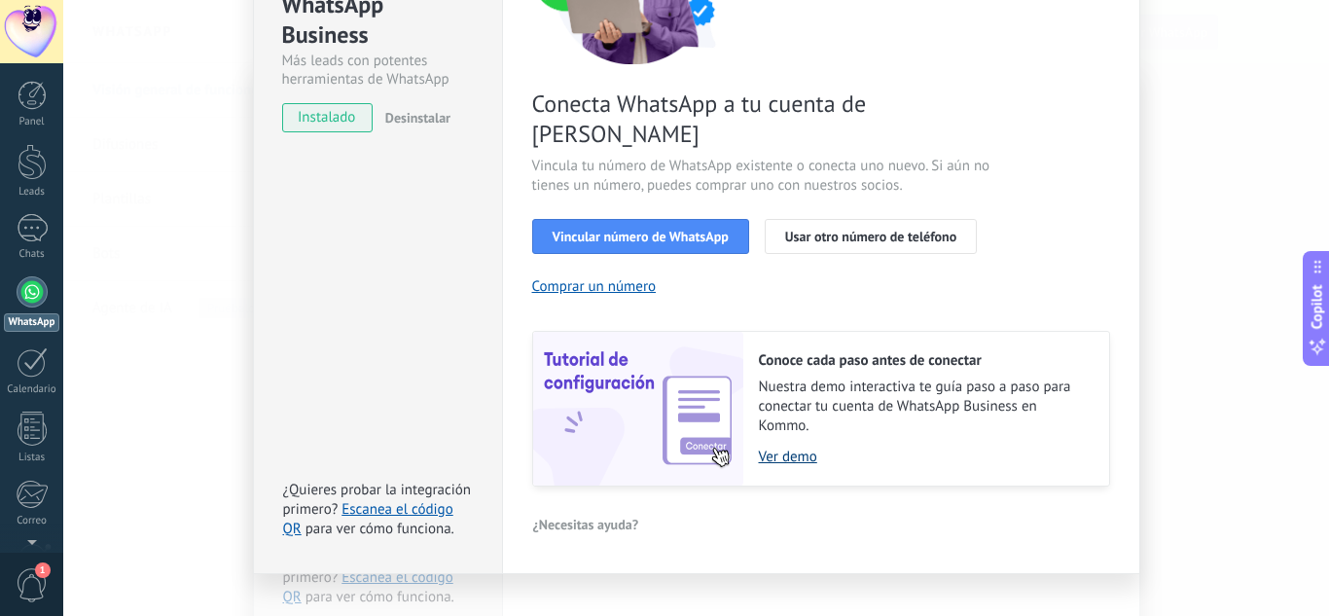
click at [769, 448] on link "Ver demo" at bounding box center [924, 457] width 331 height 18
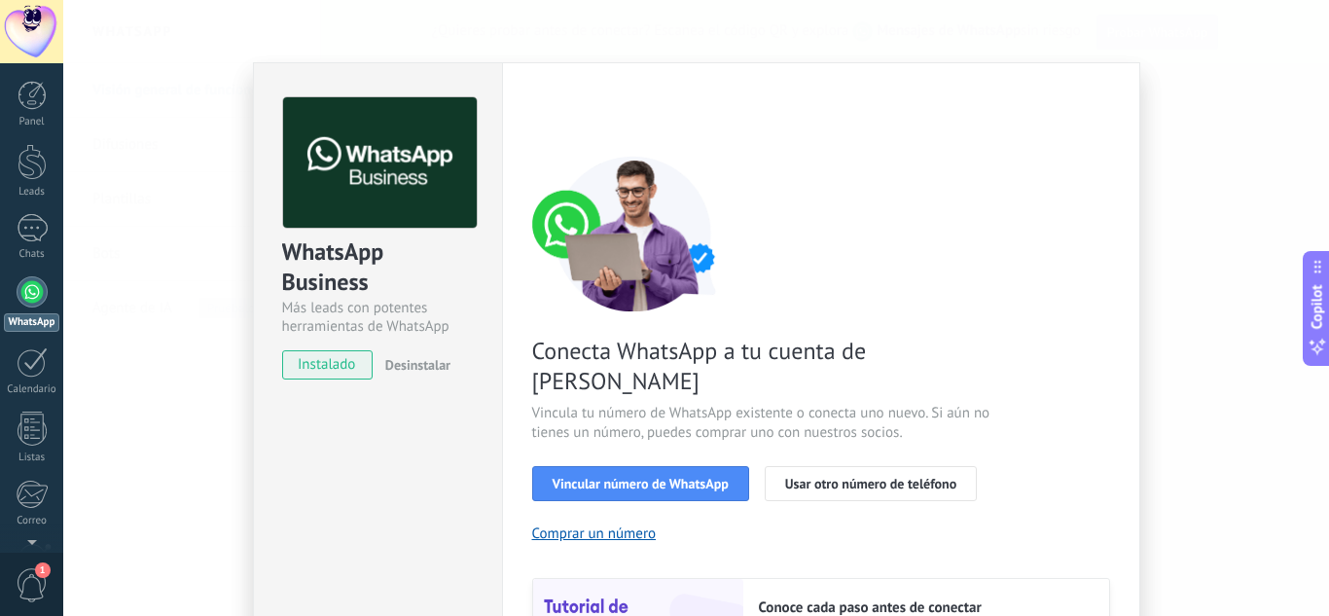
scroll to position [0, 0]
click at [1169, 220] on div "WhatsApp Business Más leads con potentes herramientas de WhatsApp instalado Des…" at bounding box center [696, 308] width 1266 height 616
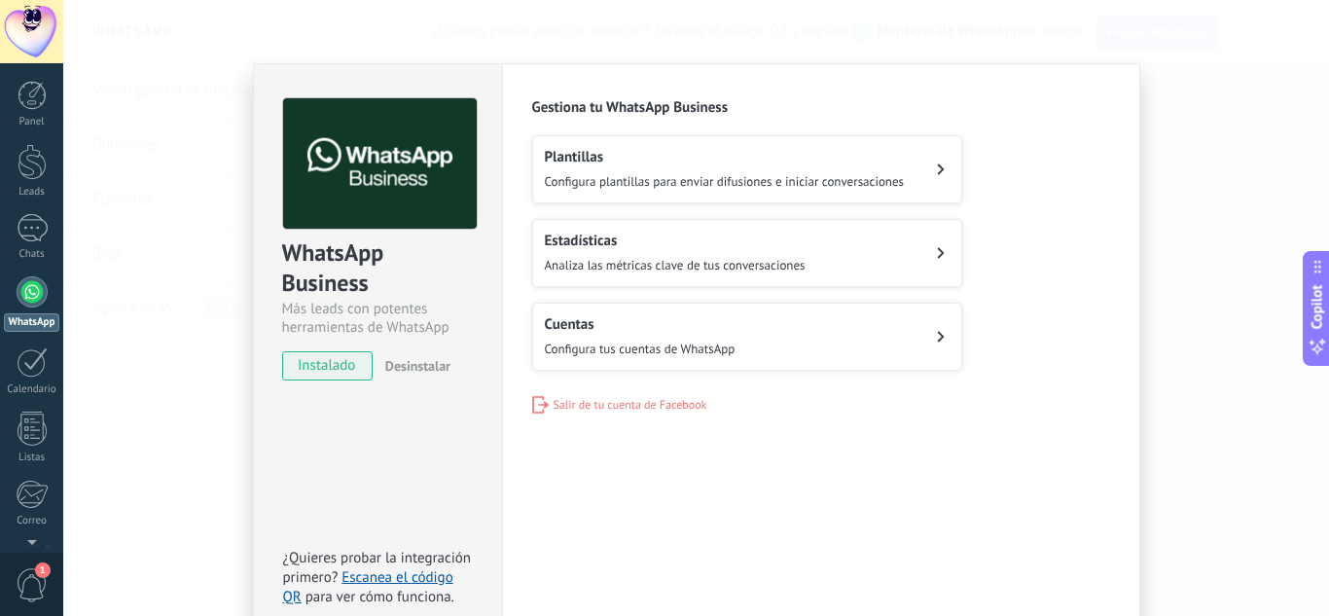
click at [1190, 206] on div "WhatsApp Business Más leads con potentes herramientas de WhatsApp instalado Des…" at bounding box center [696, 308] width 1266 height 616
click at [1204, 213] on div "WhatsApp Business Más leads con potentes herramientas de WhatsApp instalado Des…" at bounding box center [696, 308] width 1266 height 616
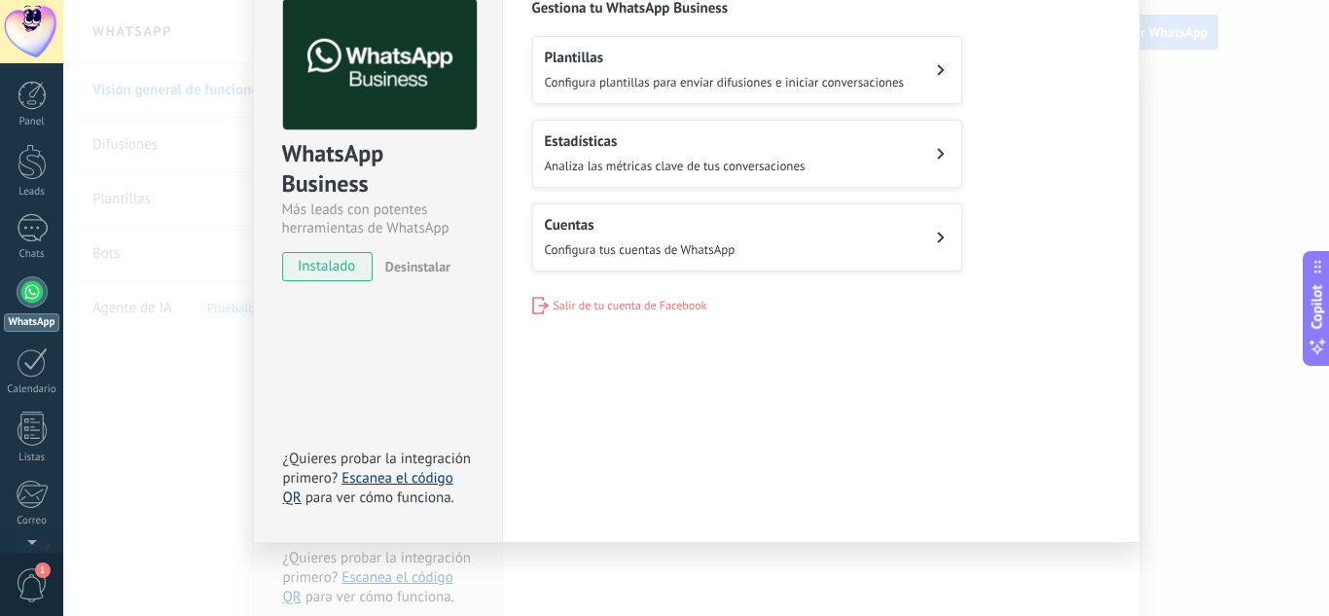
click at [353, 479] on link "Escanea el código QR" at bounding box center [368, 488] width 170 height 38
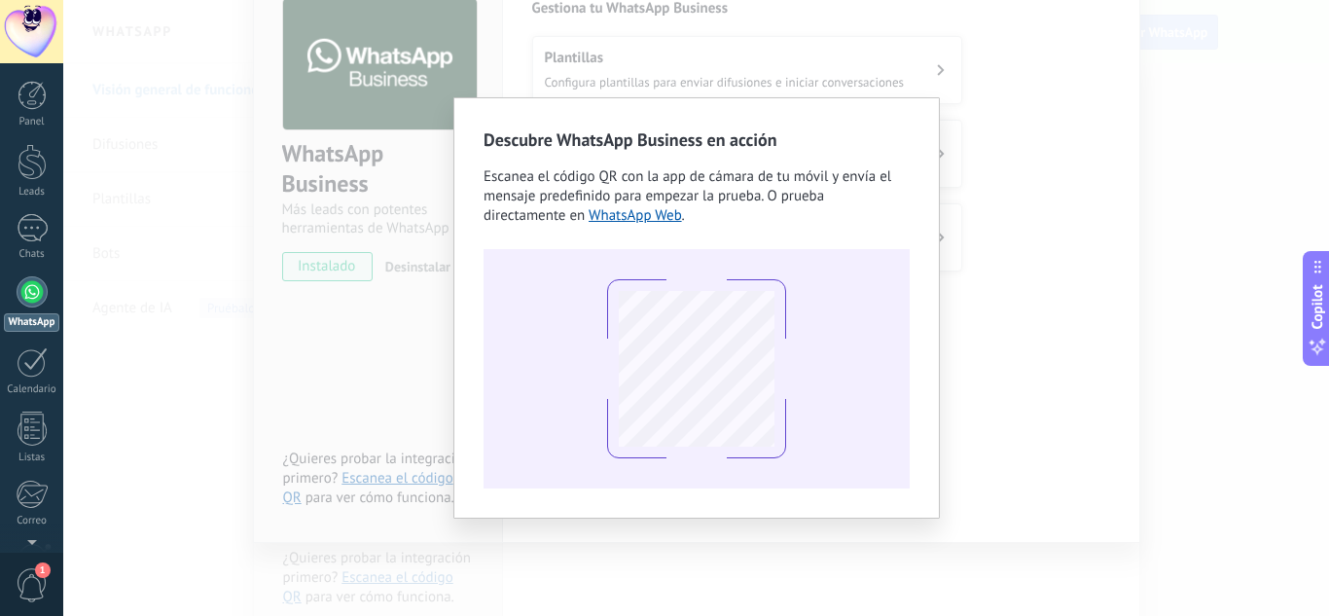
click at [953, 290] on div "Descubre WhatsApp Business en acción Escanea el código QR con la app [PERSON_NA…" at bounding box center [696, 308] width 1266 height 616
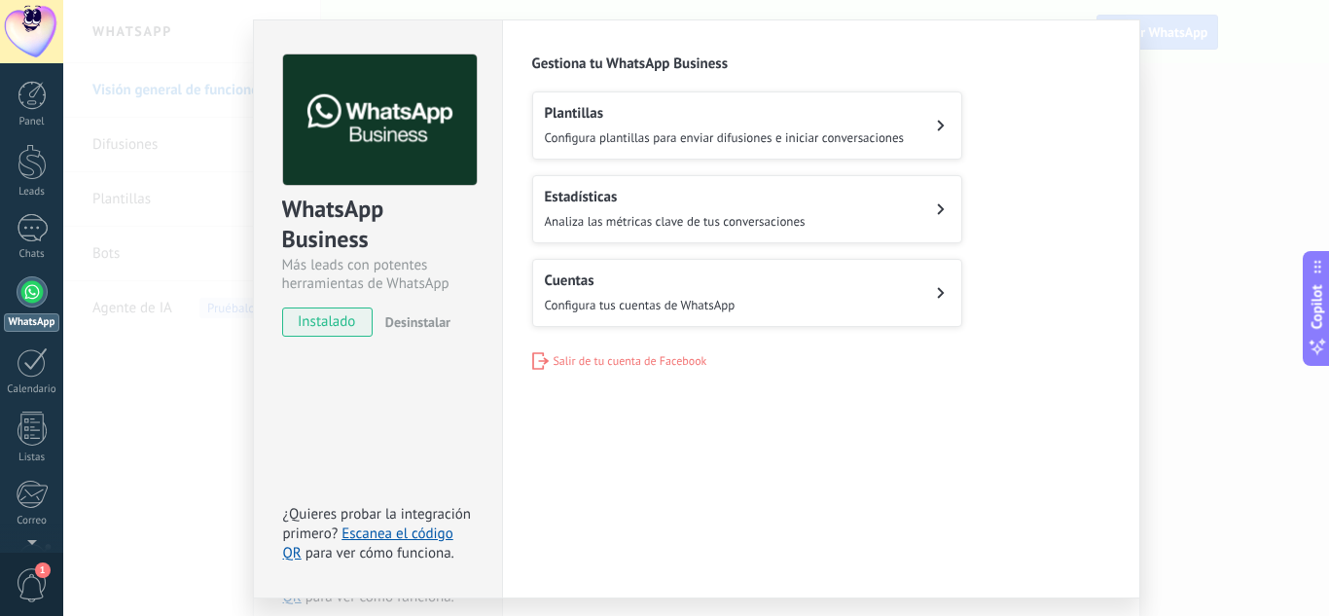
scroll to position [0, 0]
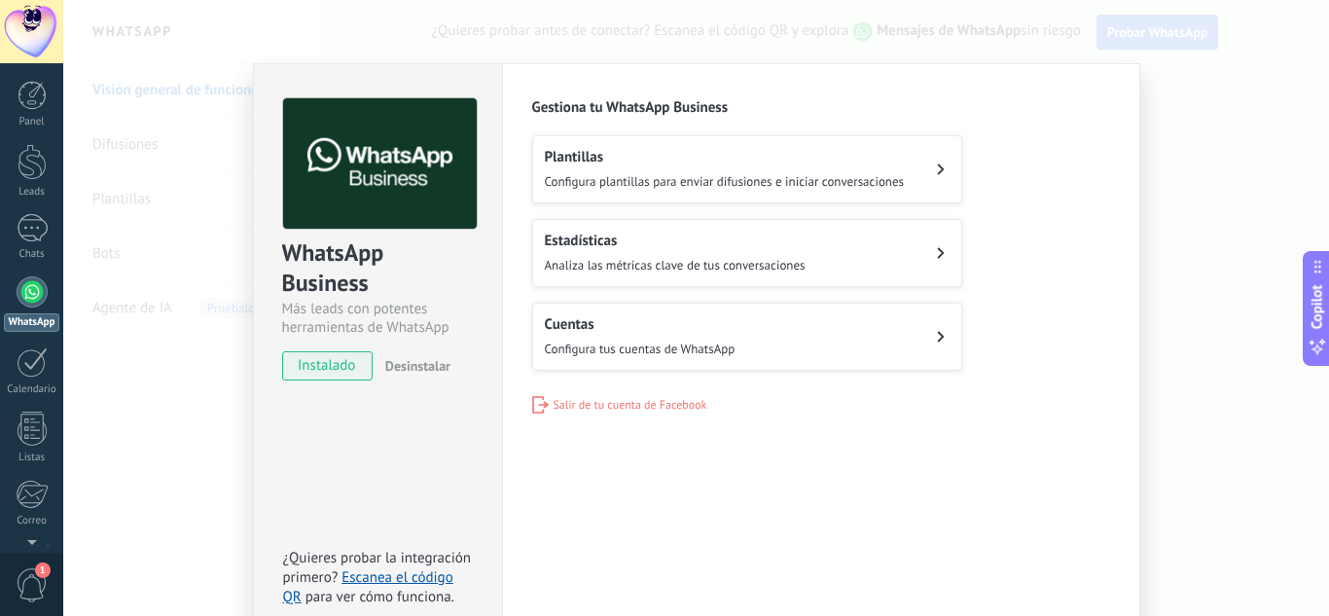
click at [1248, 307] on div "WhatsApp Business Más leads con potentes herramientas de WhatsApp instalado Des…" at bounding box center [696, 308] width 1266 height 616
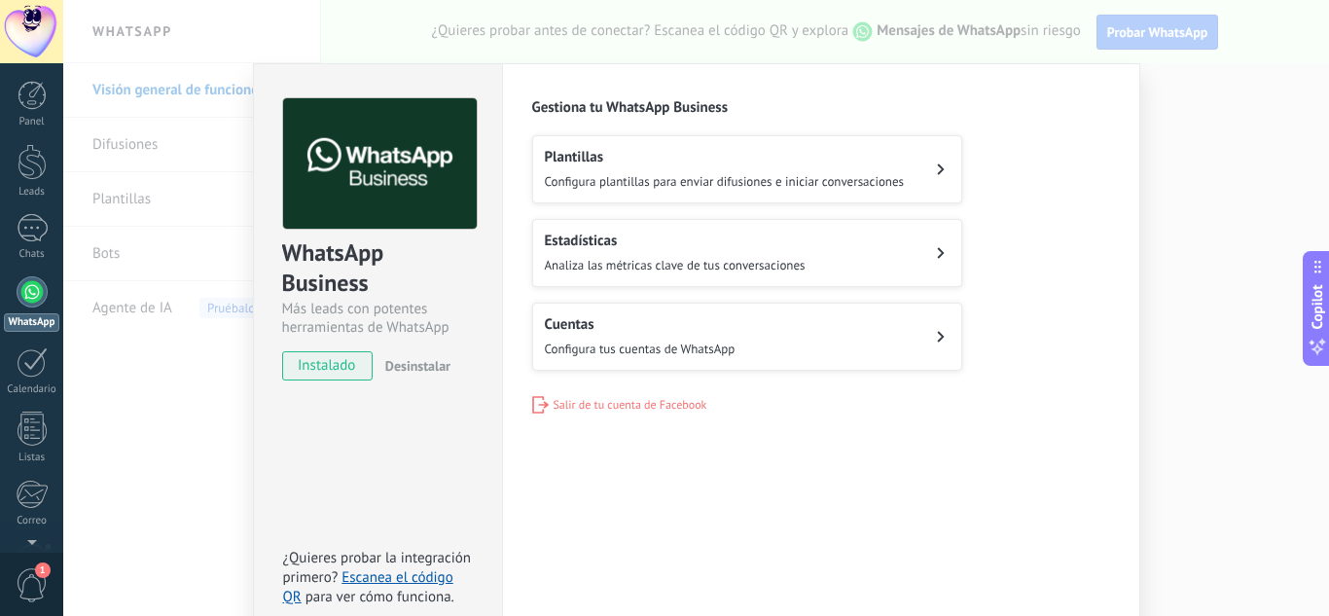
click at [1248, 307] on div at bounding box center [696, 308] width 1266 height 616
click at [1248, 307] on div "WhatsApp Business Más leads con potentes herramientas de WhatsApp instalado Des…" at bounding box center [696, 308] width 1266 height 616
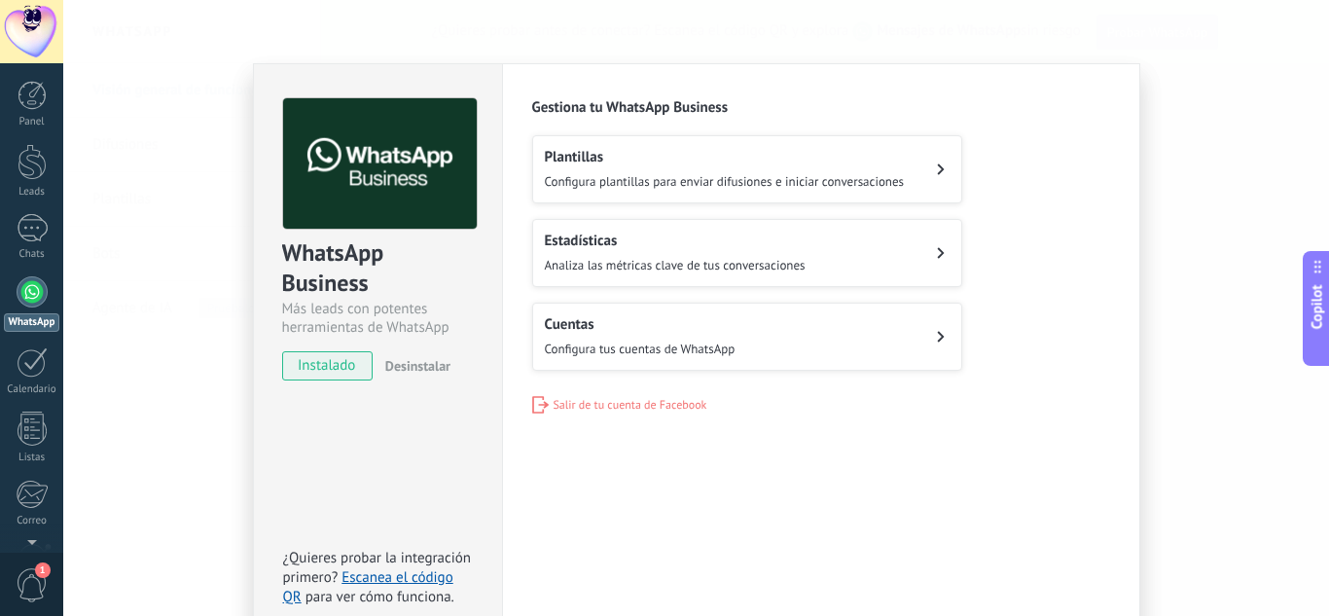
click at [776, 342] on button "Cuentas Configura tus cuentas de WhatsApp" at bounding box center [747, 337] width 430 height 68
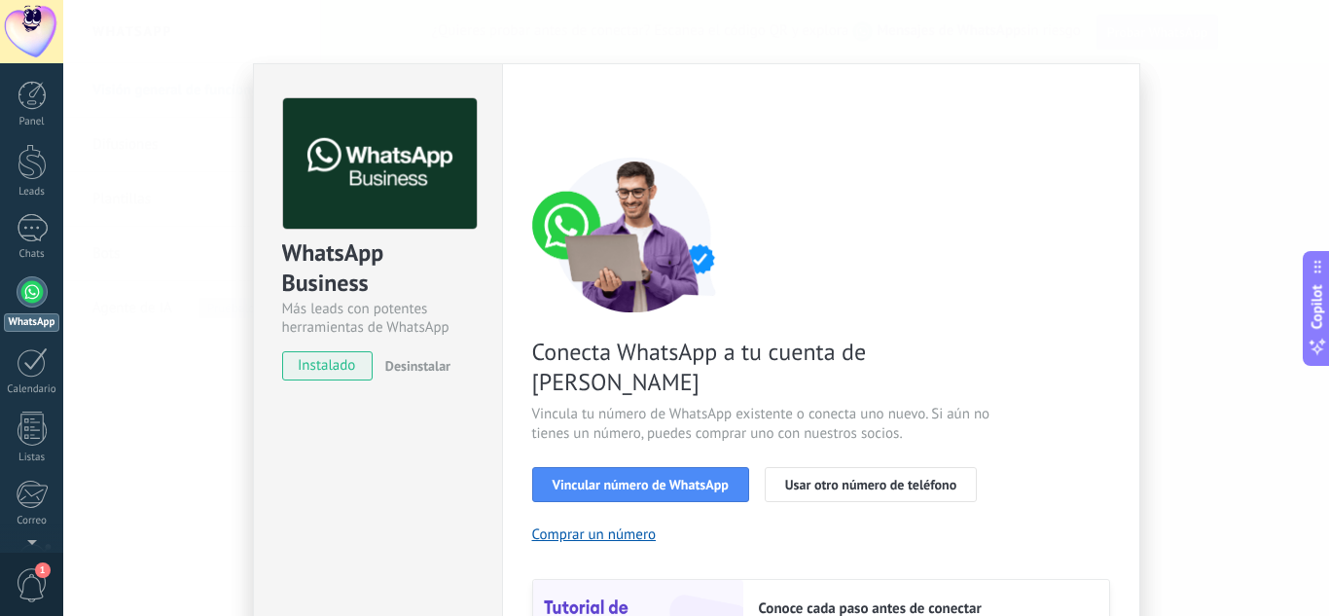
scroll to position [195, 0]
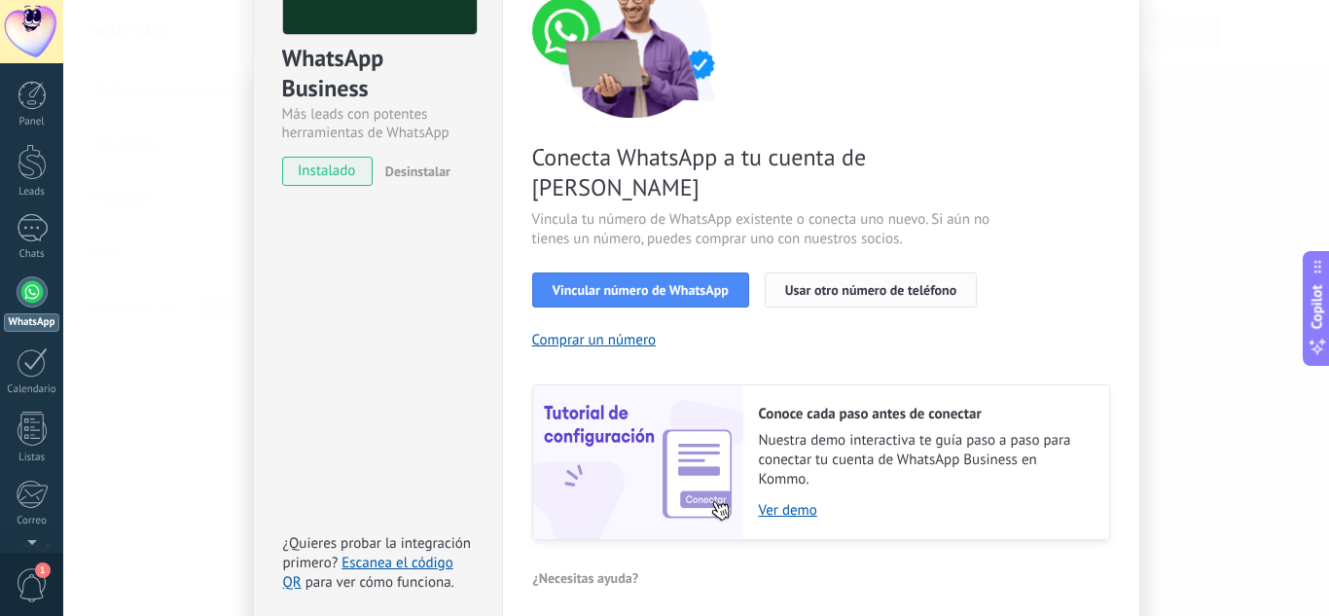
click at [854, 283] on span "Usar otro número de teléfono" at bounding box center [870, 290] width 171 height 14
click at [563, 272] on button "Vincular número de WhatsApp" at bounding box center [640, 289] width 217 height 35
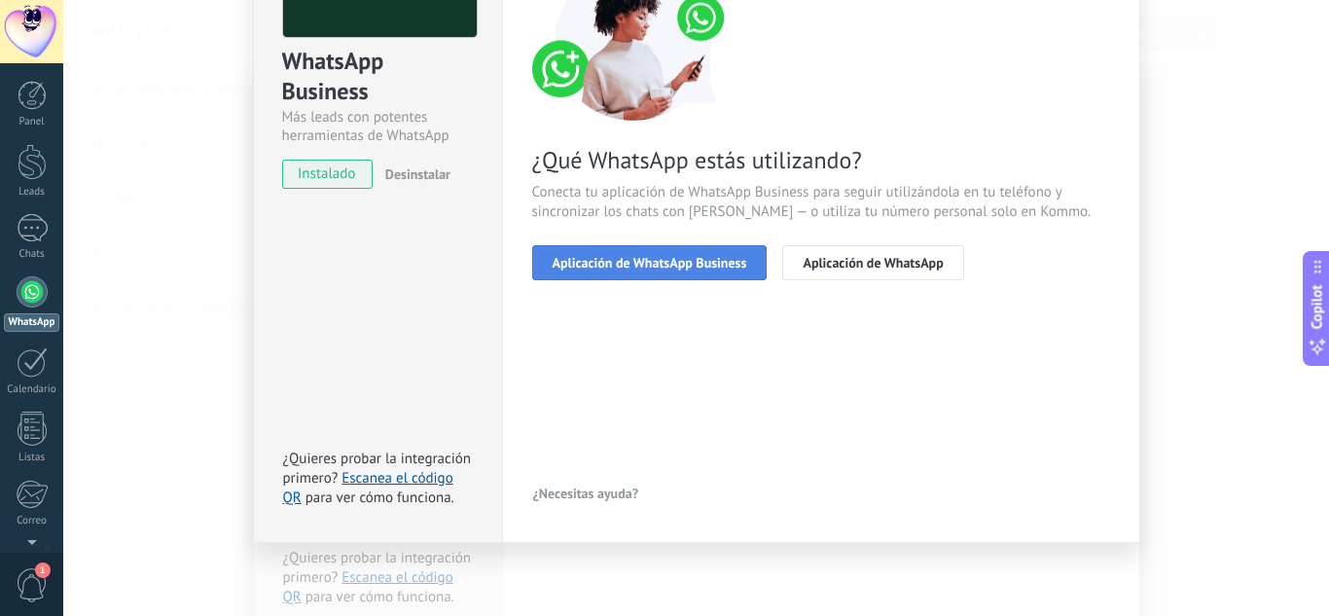
click at [599, 269] on span "Aplicación de WhatsApp Business" at bounding box center [650, 263] width 195 height 14
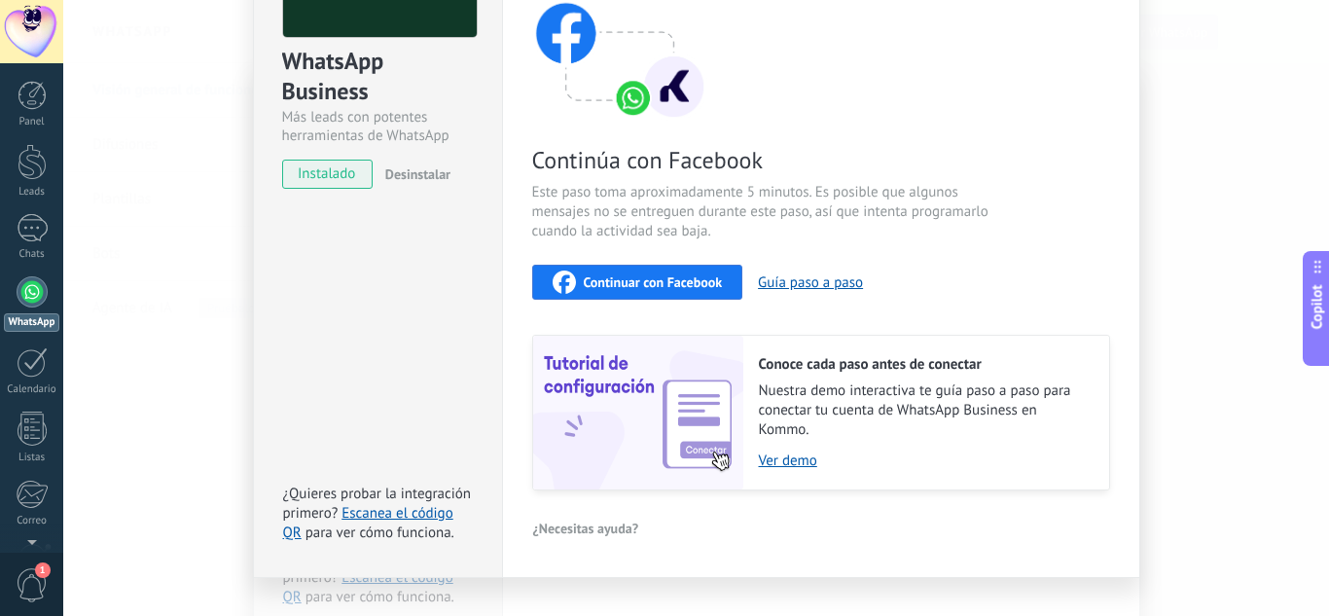
click at [642, 272] on div "Continuar con Facebook" at bounding box center [638, 282] width 170 height 23
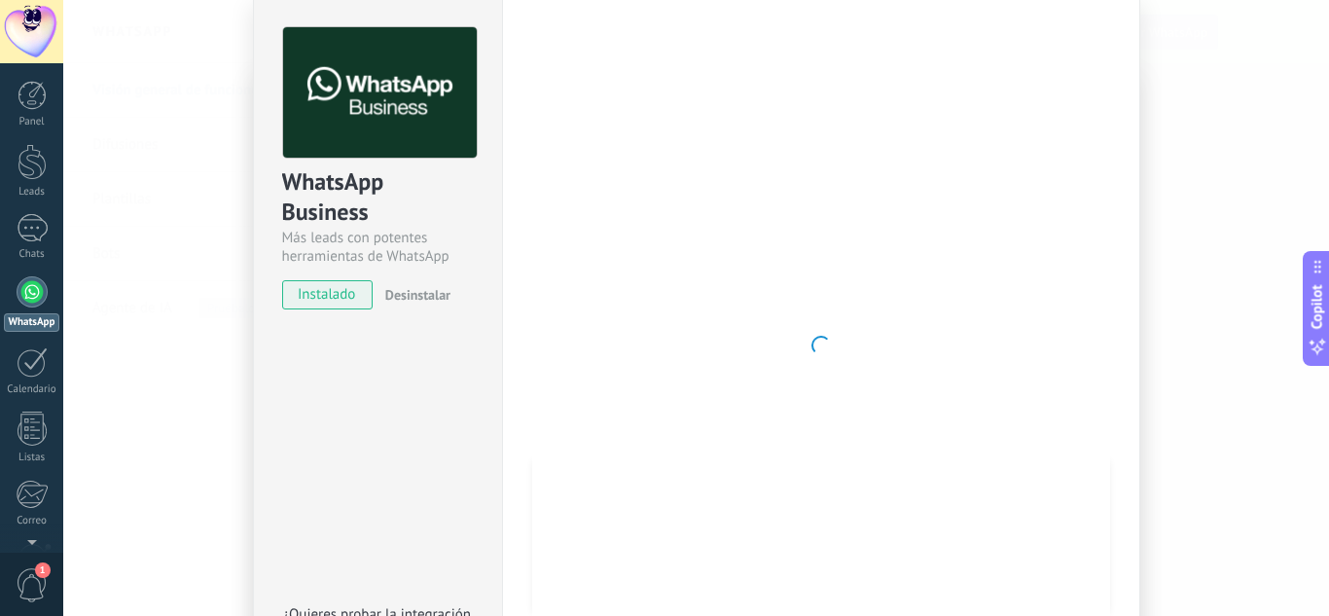
scroll to position [97, 0]
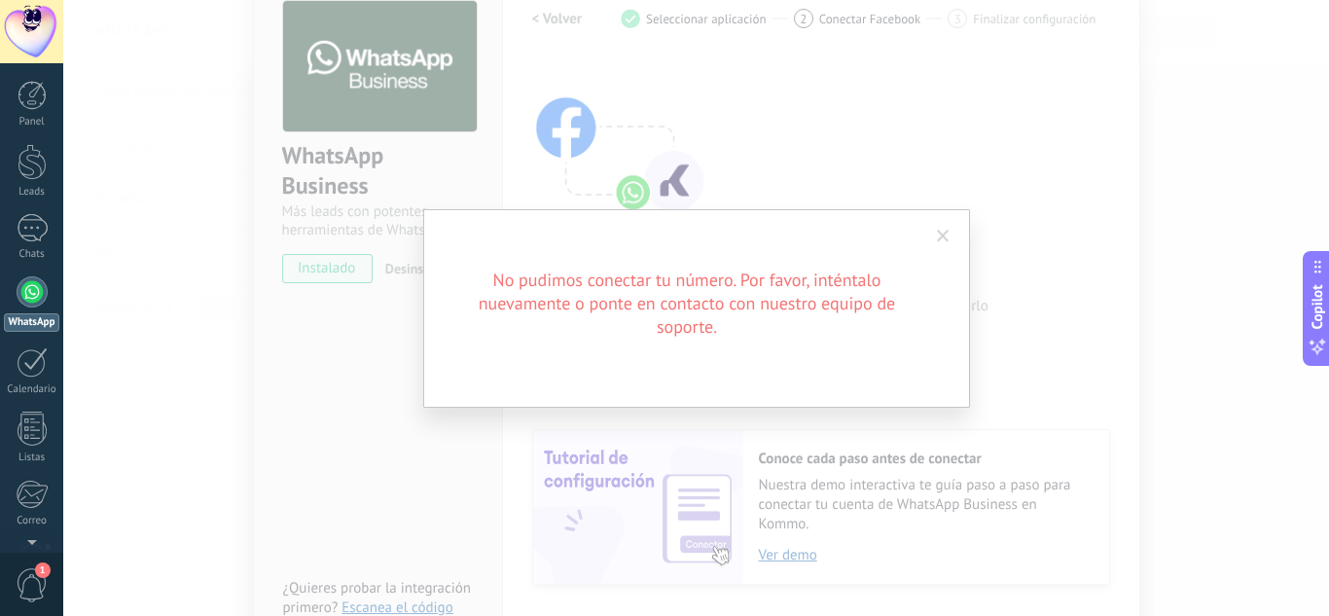
click at [950, 146] on div "No pudimos conectar tu número. Por favor, inténtalo nuevamente o ponte en conta…" at bounding box center [696, 308] width 1266 height 616
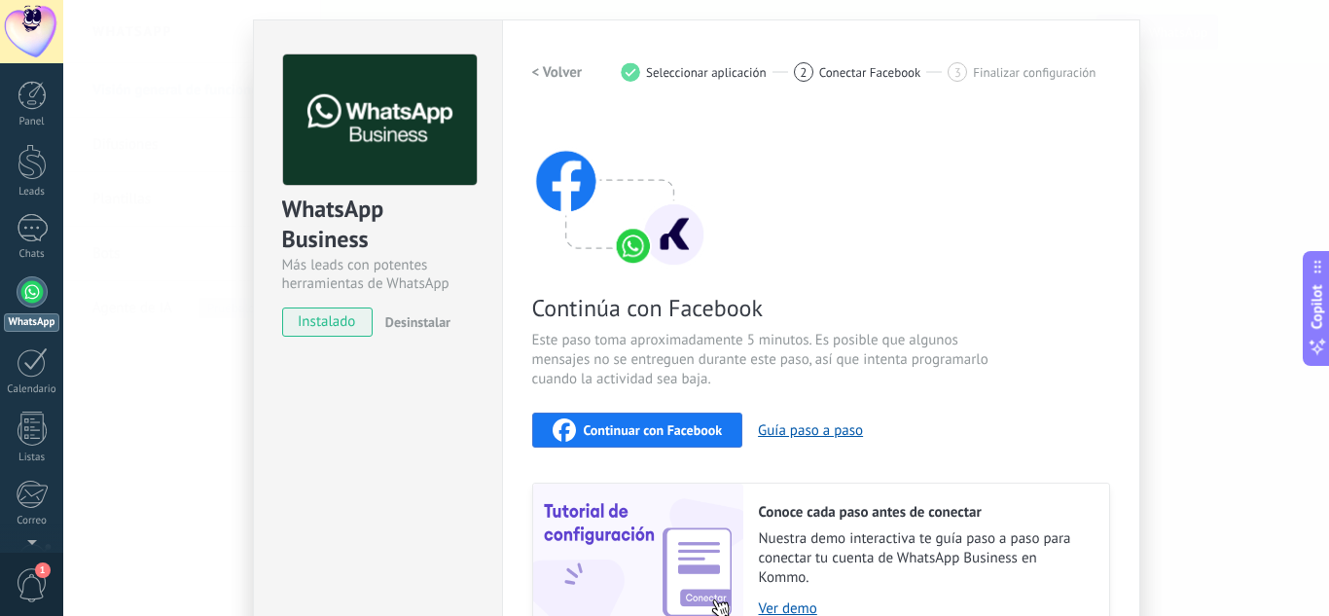
scroll to position [0, 0]
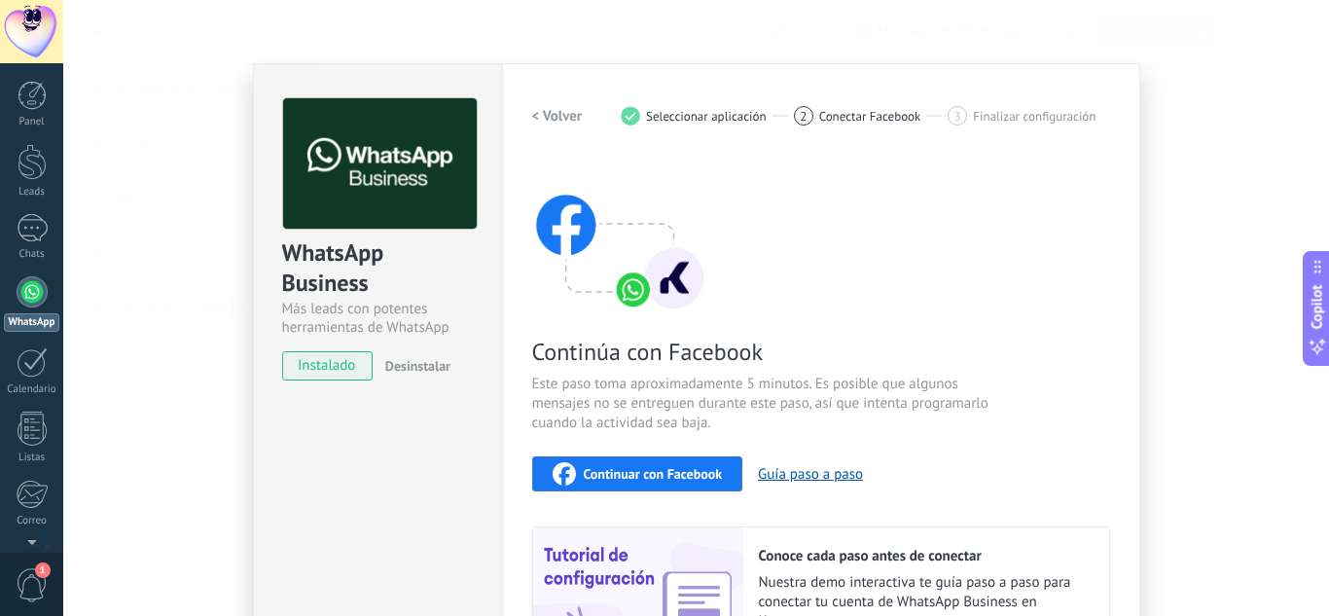
click at [658, 117] on span "Seleccionar aplicación" at bounding box center [706, 116] width 121 height 15
click at [561, 104] on button "< Volver" at bounding box center [557, 115] width 51 height 35
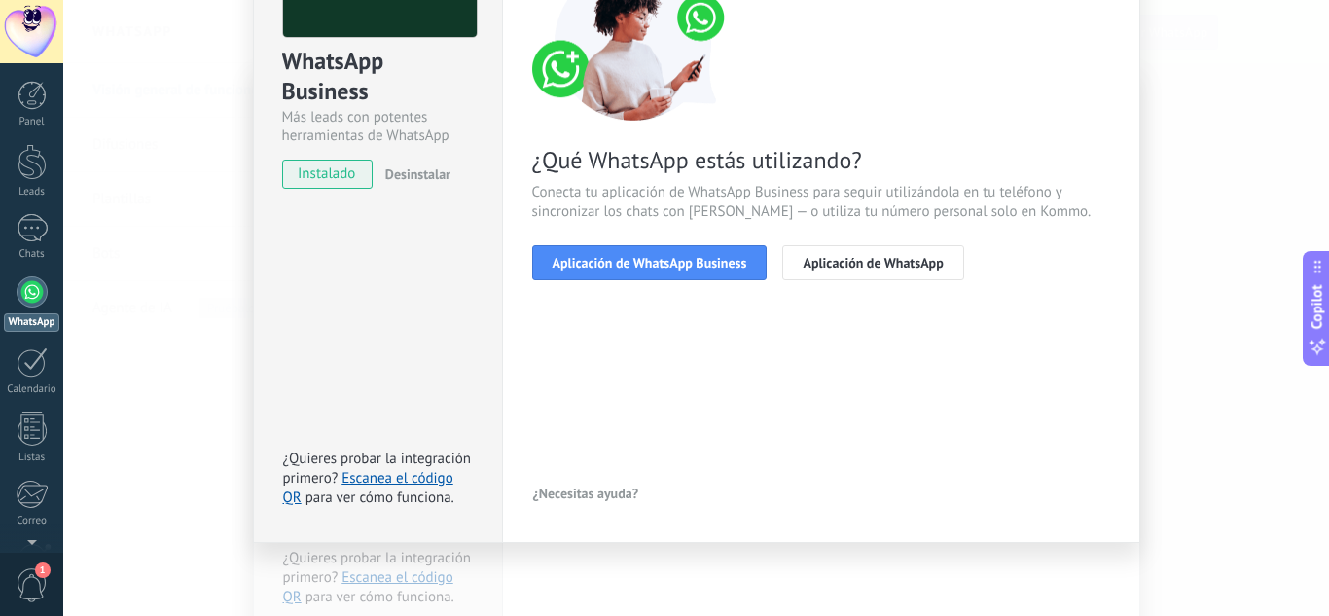
scroll to position [94, 0]
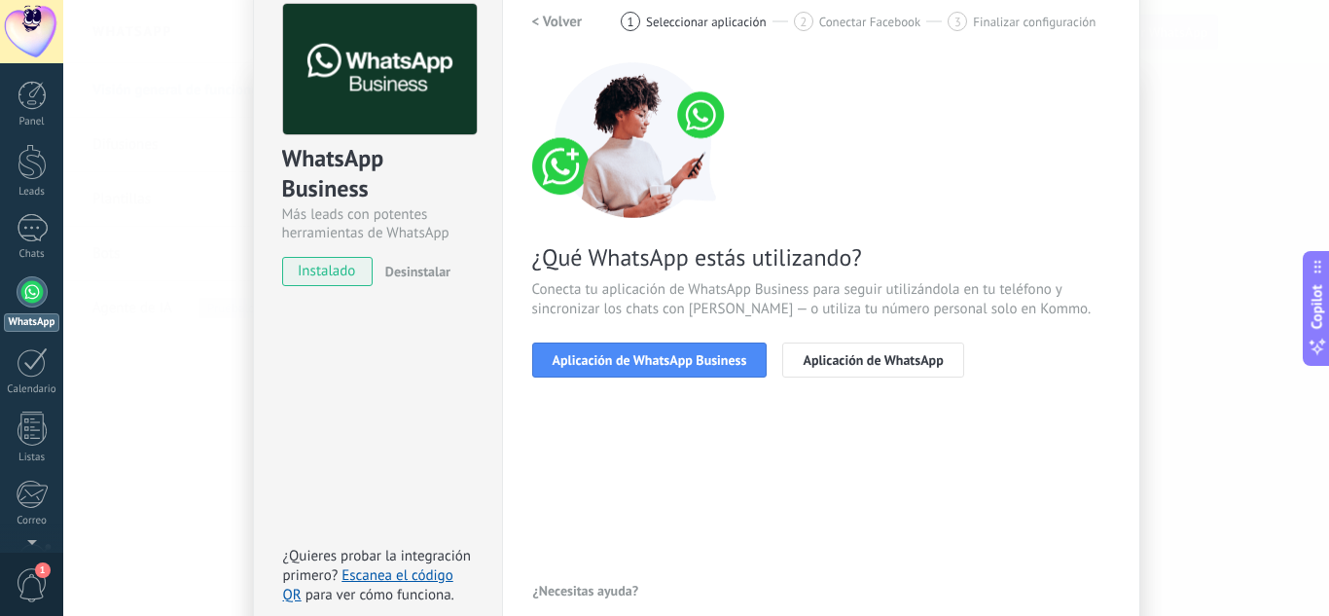
click at [536, 18] on h2 "< Volver" at bounding box center [557, 22] width 51 height 18
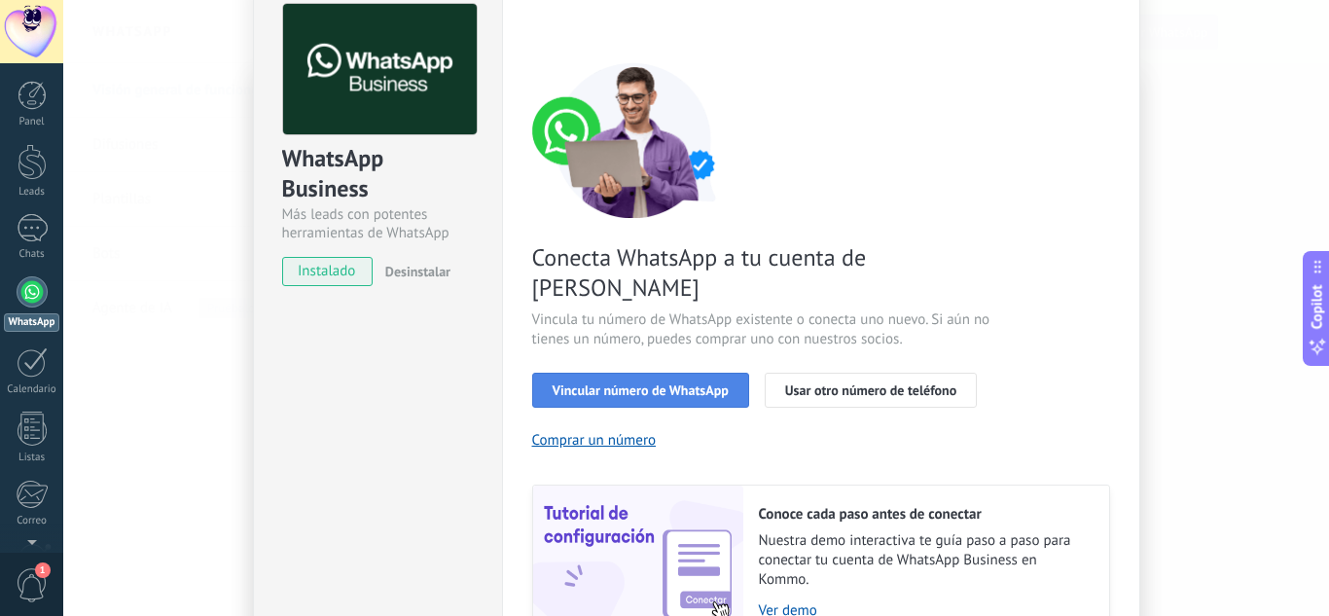
click at [657, 373] on button "Vincular número de WhatsApp" at bounding box center [640, 390] width 217 height 35
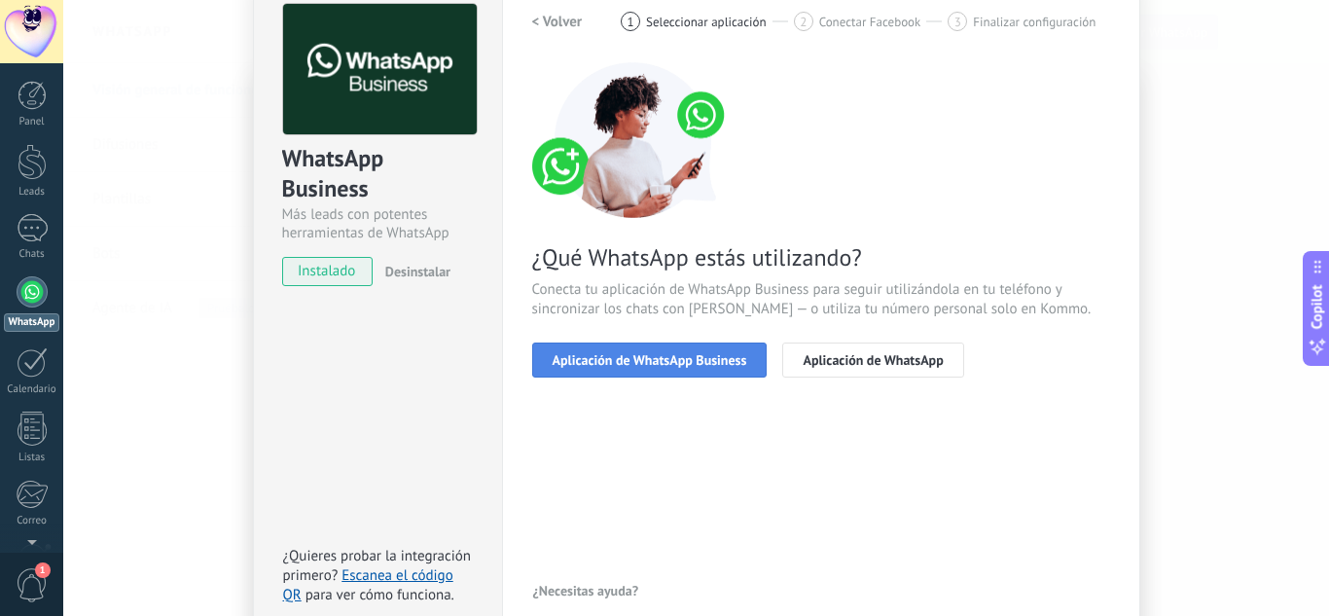
click at [645, 371] on button "Aplicación de WhatsApp Business" at bounding box center [649, 360] width 235 height 35
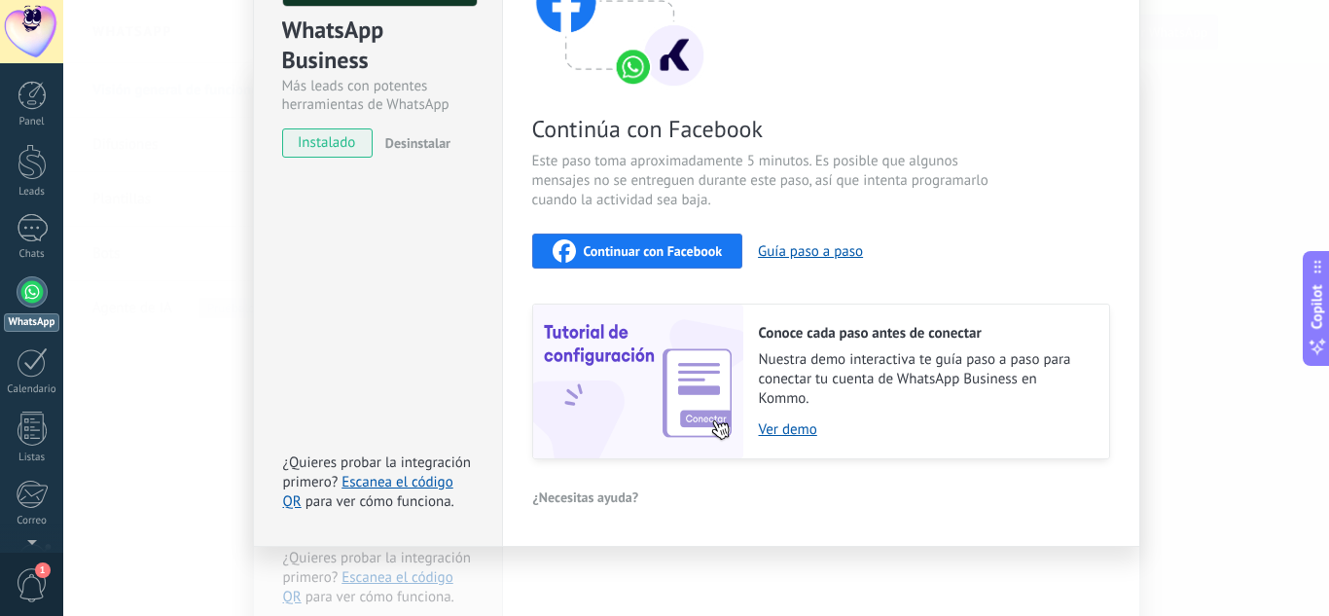
scroll to position [226, 0]
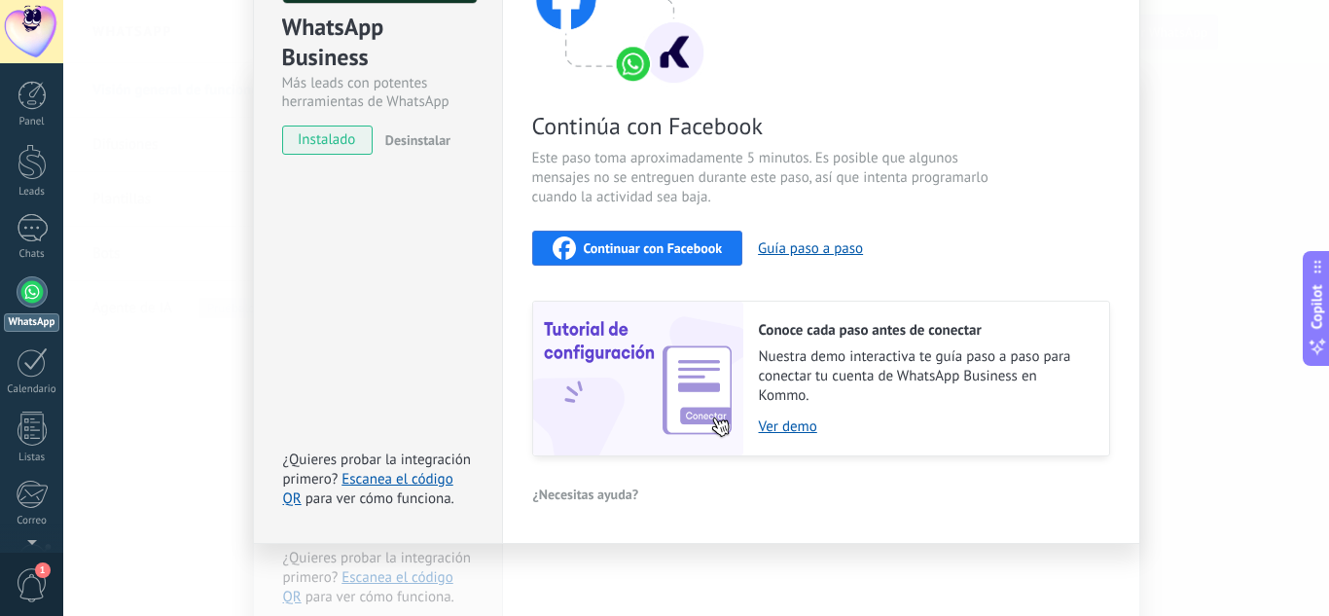
click at [647, 258] on div "Continuar con Facebook" at bounding box center [638, 247] width 170 height 23
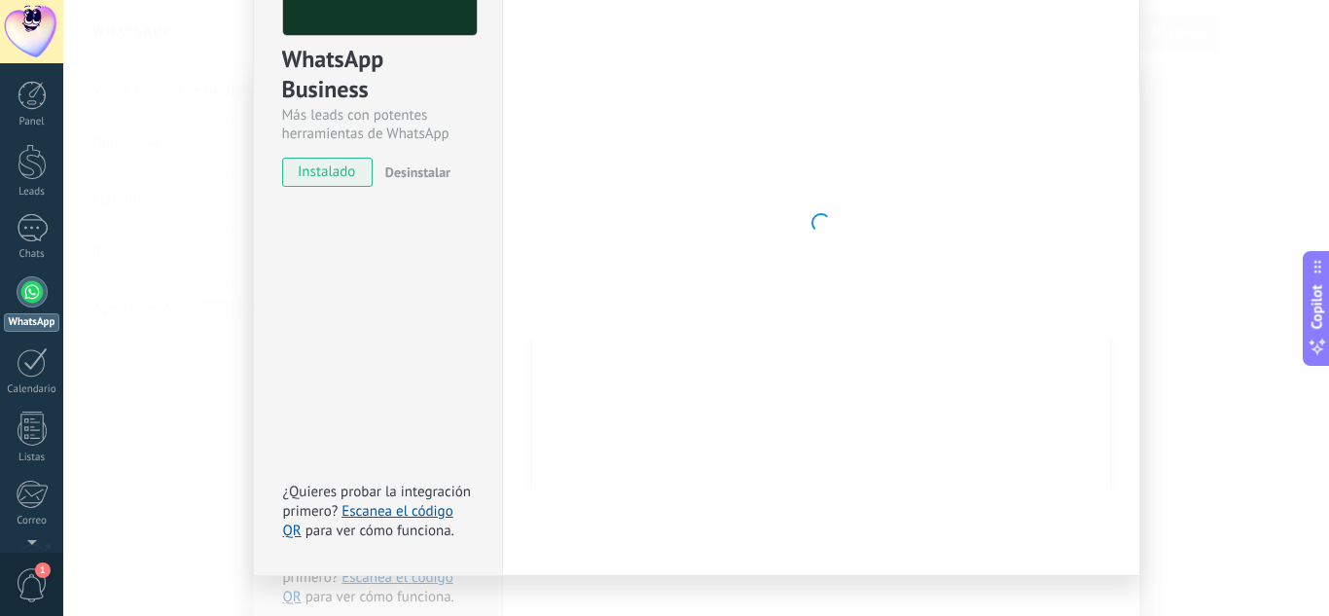
scroll to position [195, 0]
click at [1236, 328] on div "WhatsApp Business Más leads con potentes herramientas de WhatsApp instalado Des…" at bounding box center [696, 308] width 1266 height 616
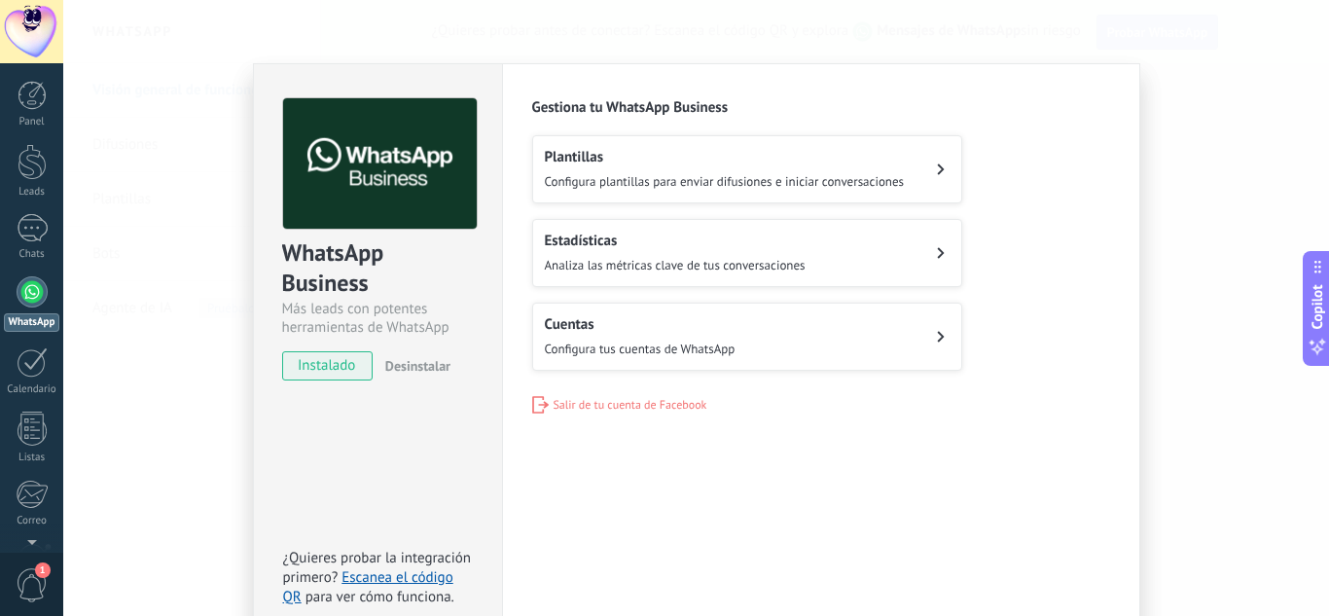
scroll to position [0, 0]
click at [848, 350] on button "Cuentas Configura tus cuentas de WhatsApp" at bounding box center [747, 337] width 430 height 68
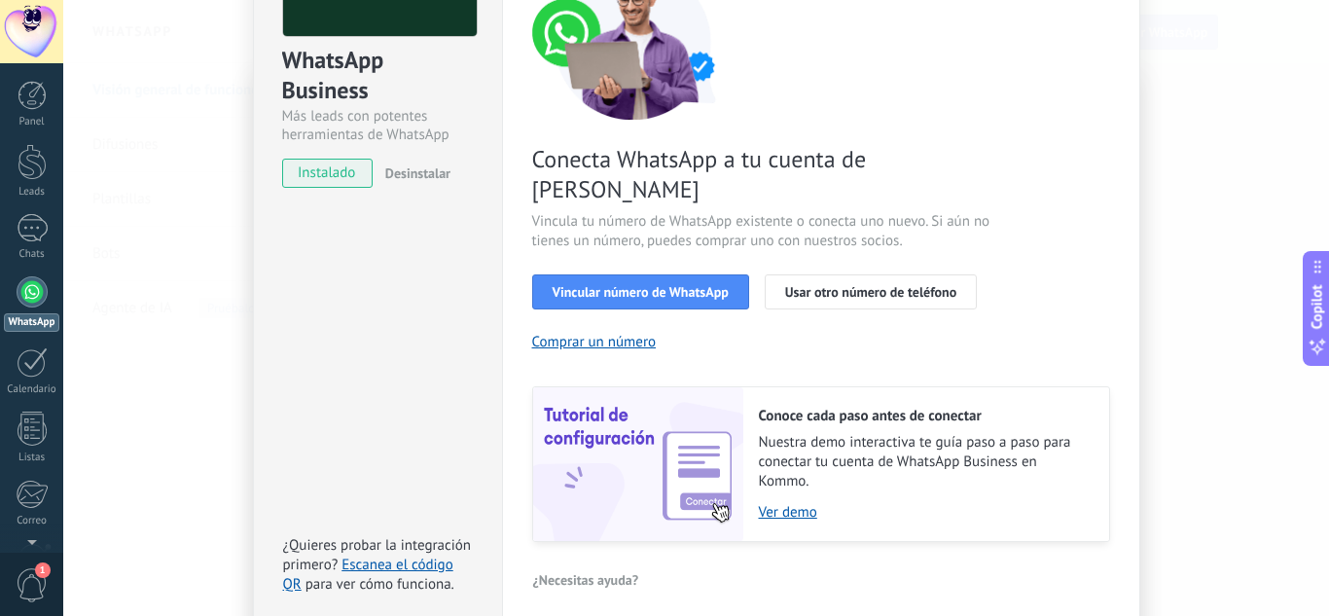
scroll to position [195, 0]
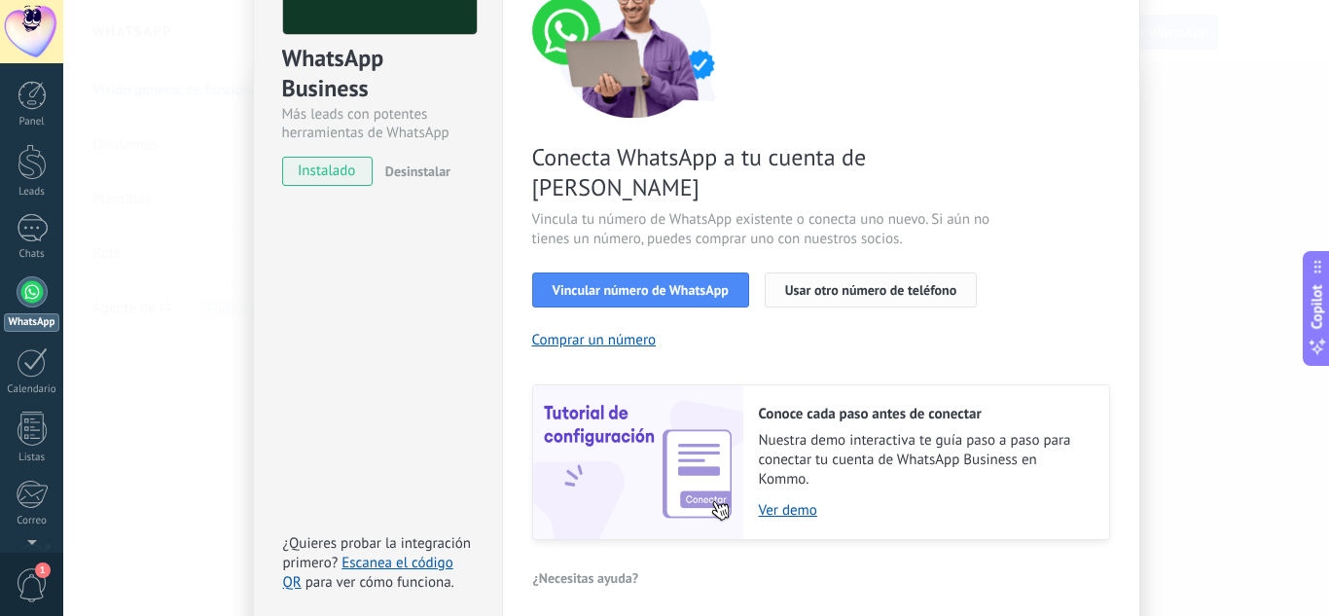
click at [881, 283] on span "Usar otro número de teléfono" at bounding box center [870, 290] width 171 height 14
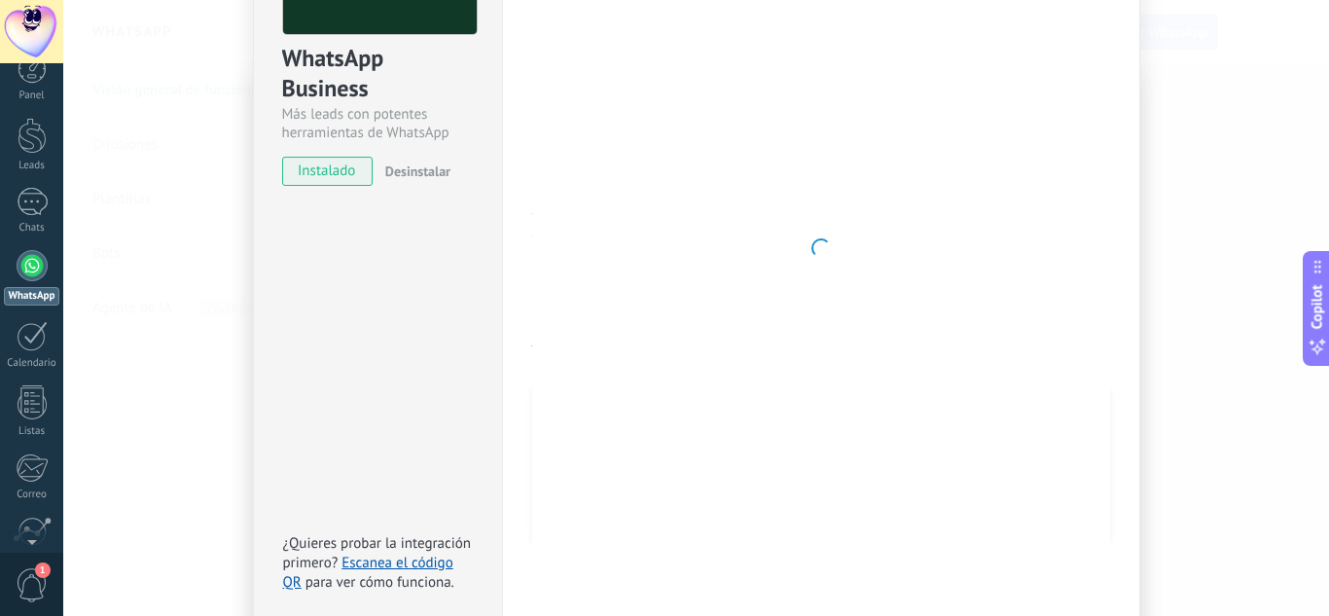
scroll to position [0, 0]
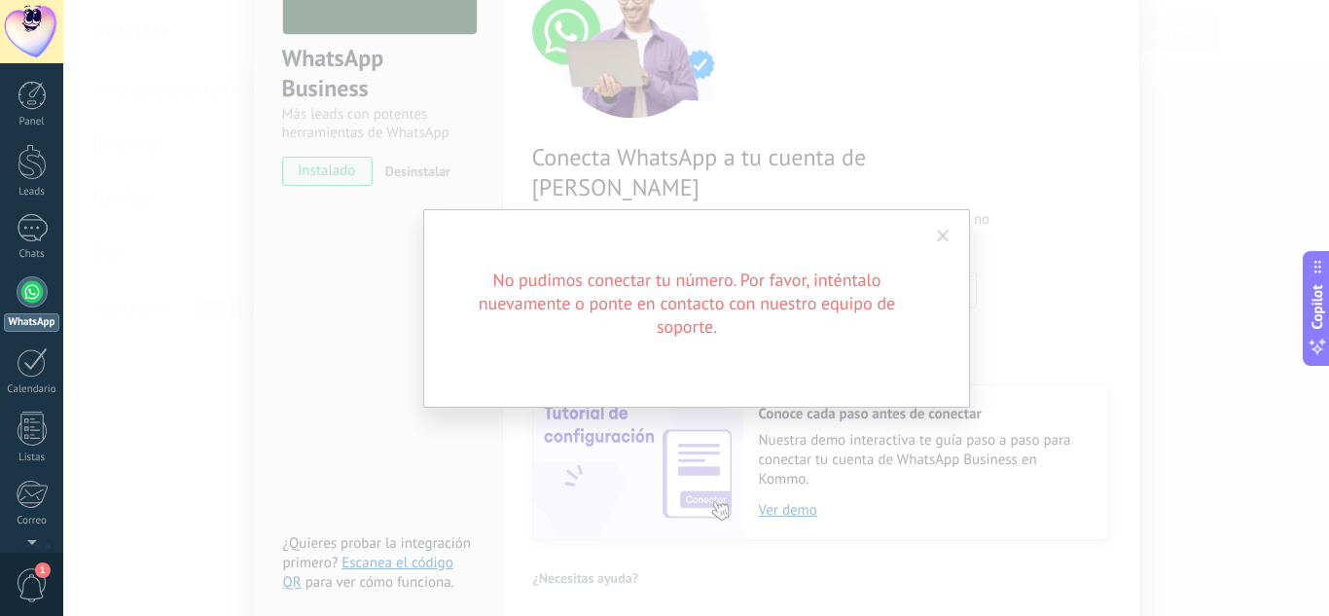
click at [937, 231] on span at bounding box center [943, 237] width 13 height 14
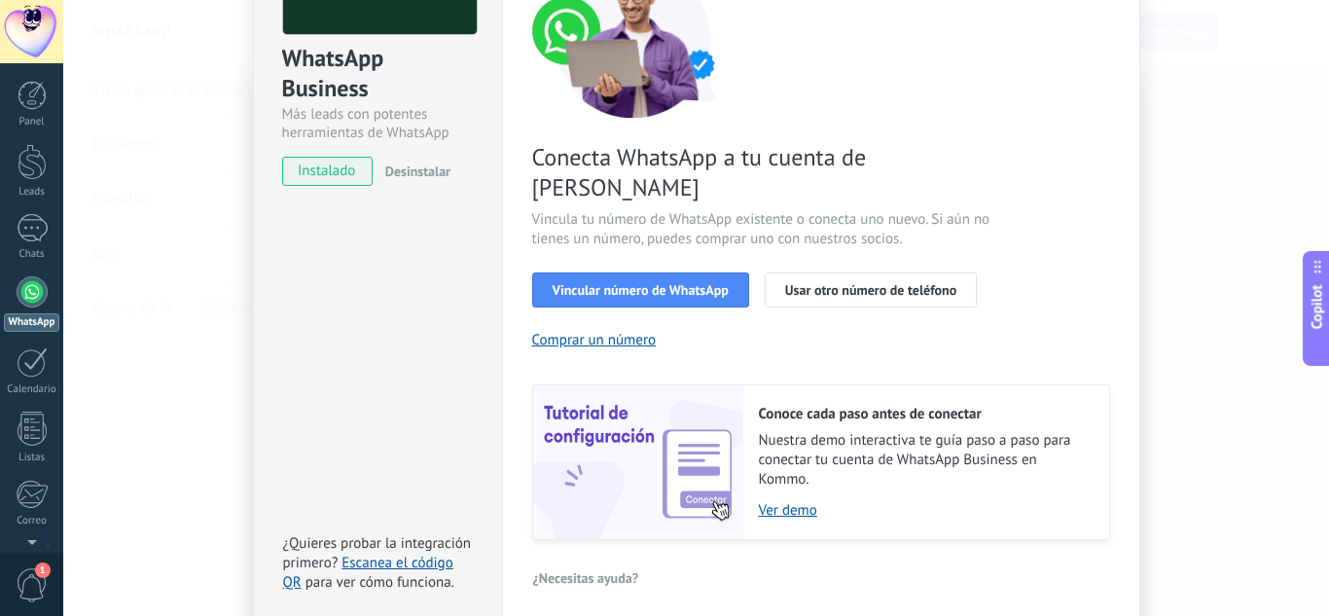
click at [1284, 326] on div "WhatsApp Business Más leads con potentes herramientas de WhatsApp instalado Des…" at bounding box center [696, 308] width 1266 height 616
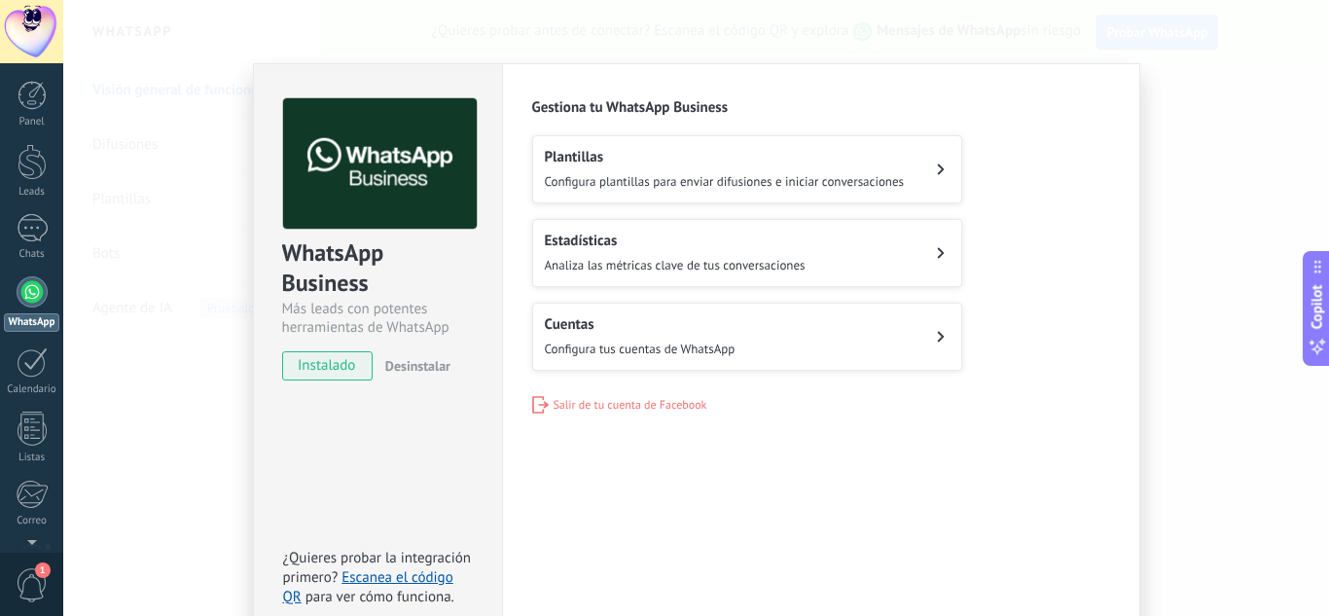
click at [1182, 256] on div "WhatsApp Business Más leads con potentes herramientas de WhatsApp instalado Des…" at bounding box center [696, 308] width 1266 height 616
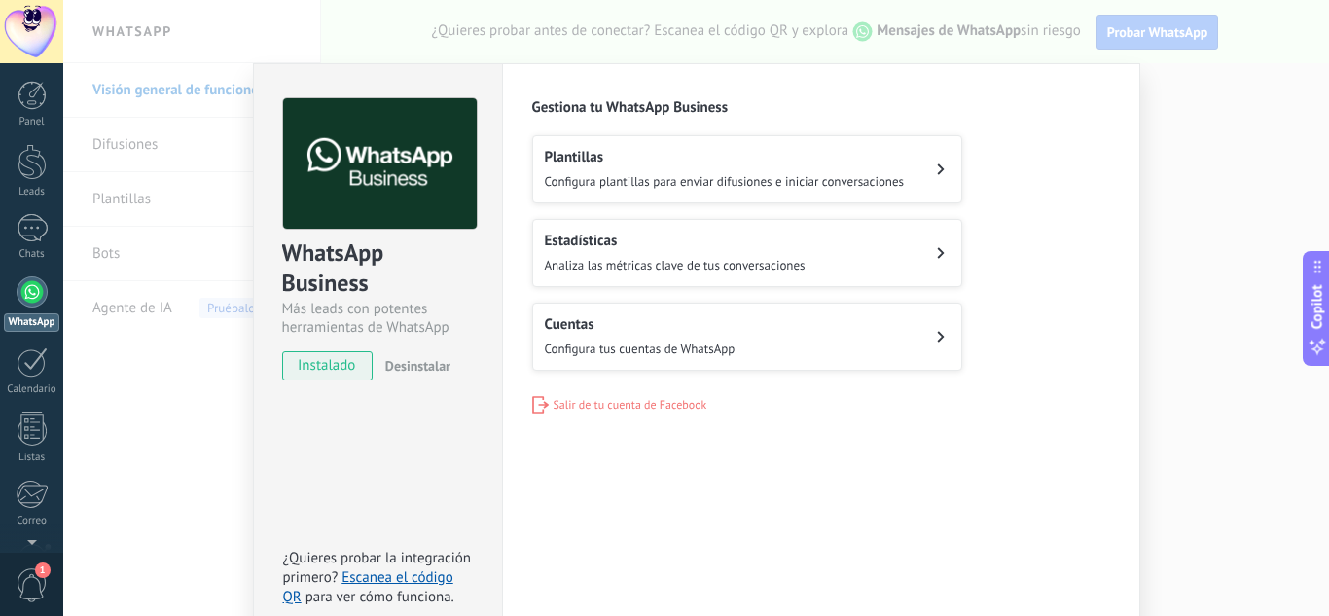
click at [104, 383] on div "WhatsApp Business Más leads con potentes herramientas de WhatsApp instalado Des…" at bounding box center [696, 308] width 1266 height 616
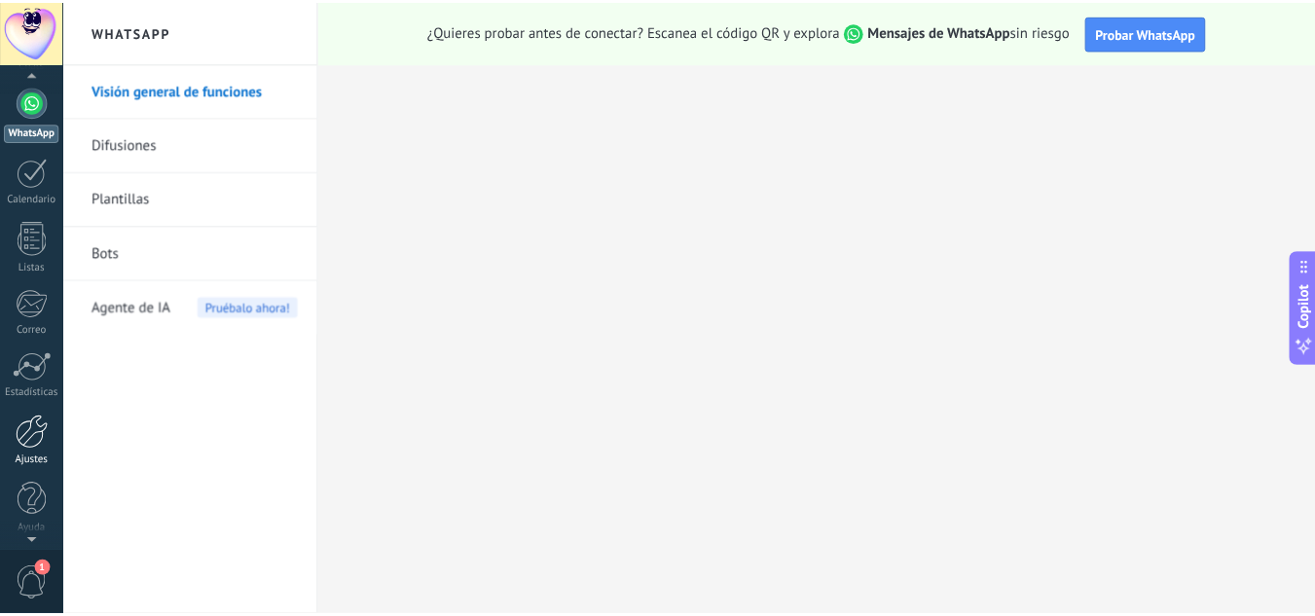
scroll to position [194, 0]
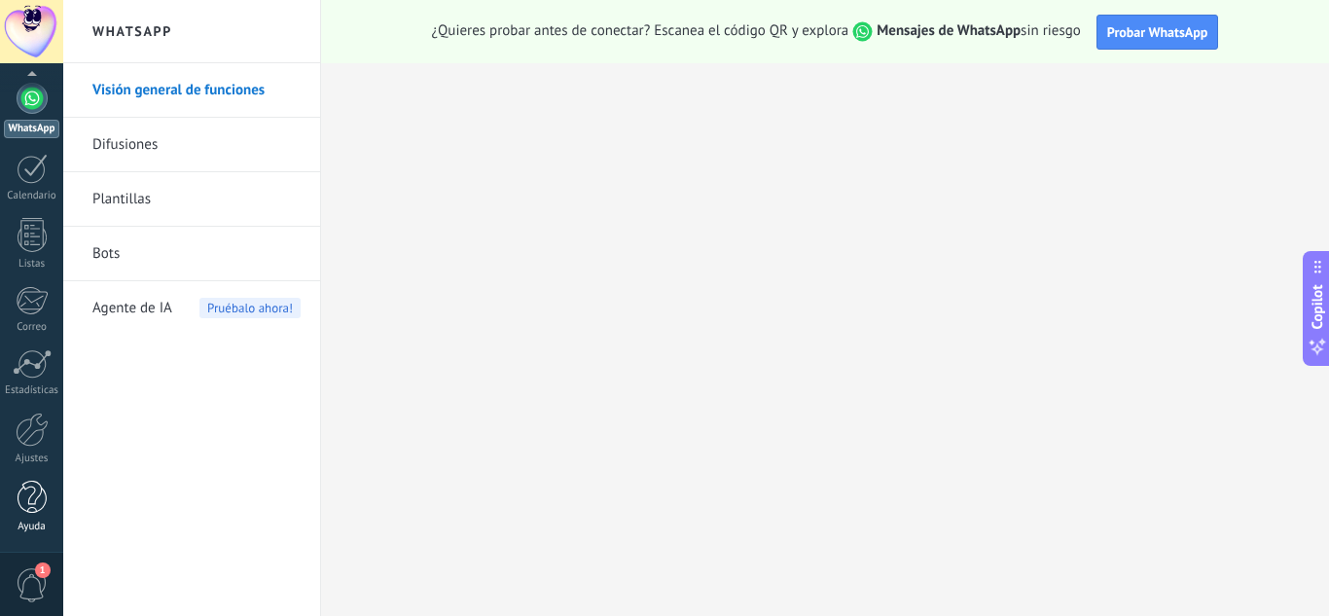
click at [36, 502] on div at bounding box center [32, 498] width 29 height 34
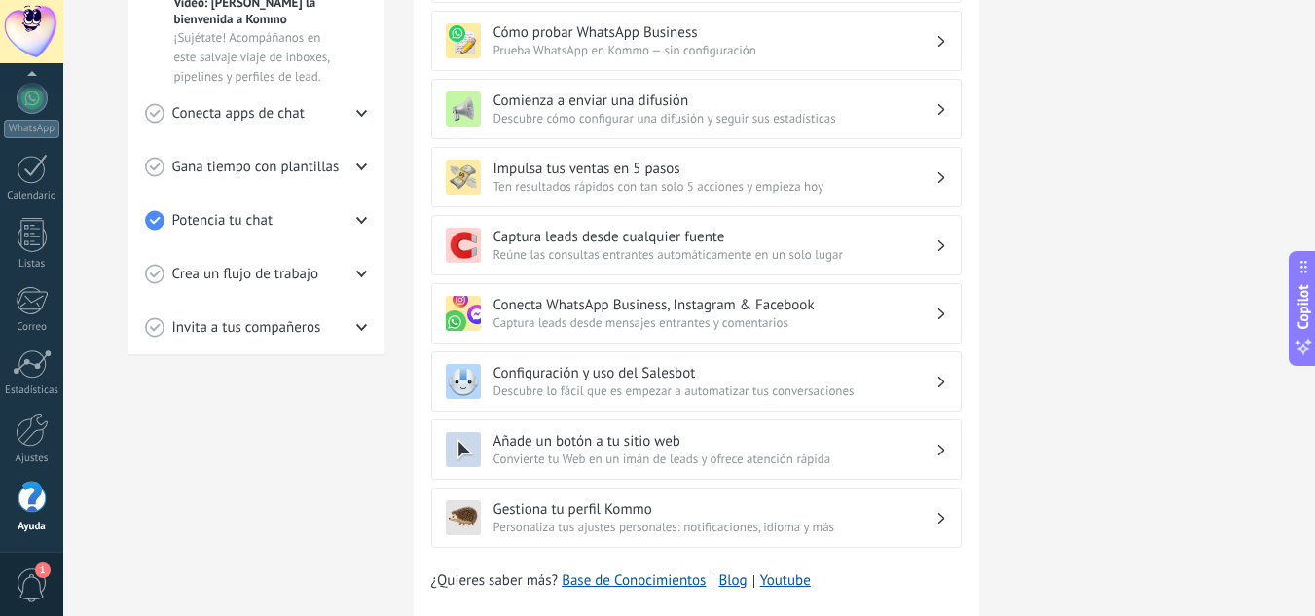
scroll to position [497, 0]
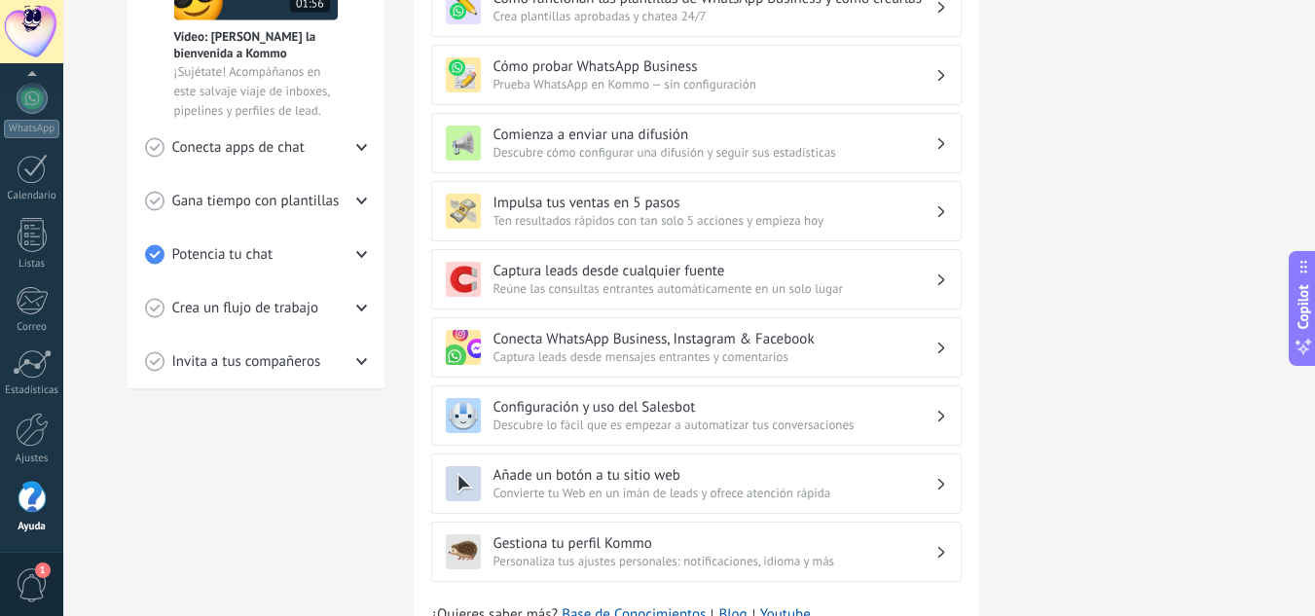
click at [698, 330] on h3 "Conecta WhatsApp Business, Instagram & Facebook" at bounding box center [714, 339] width 442 height 18
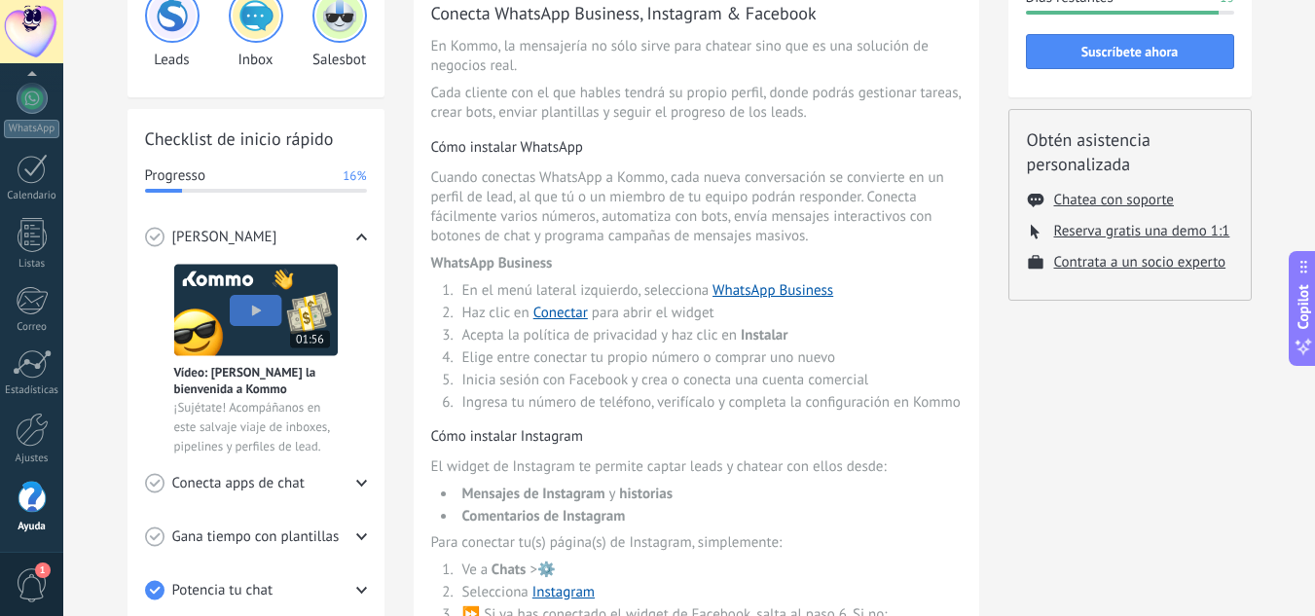
scroll to position [195, 0]
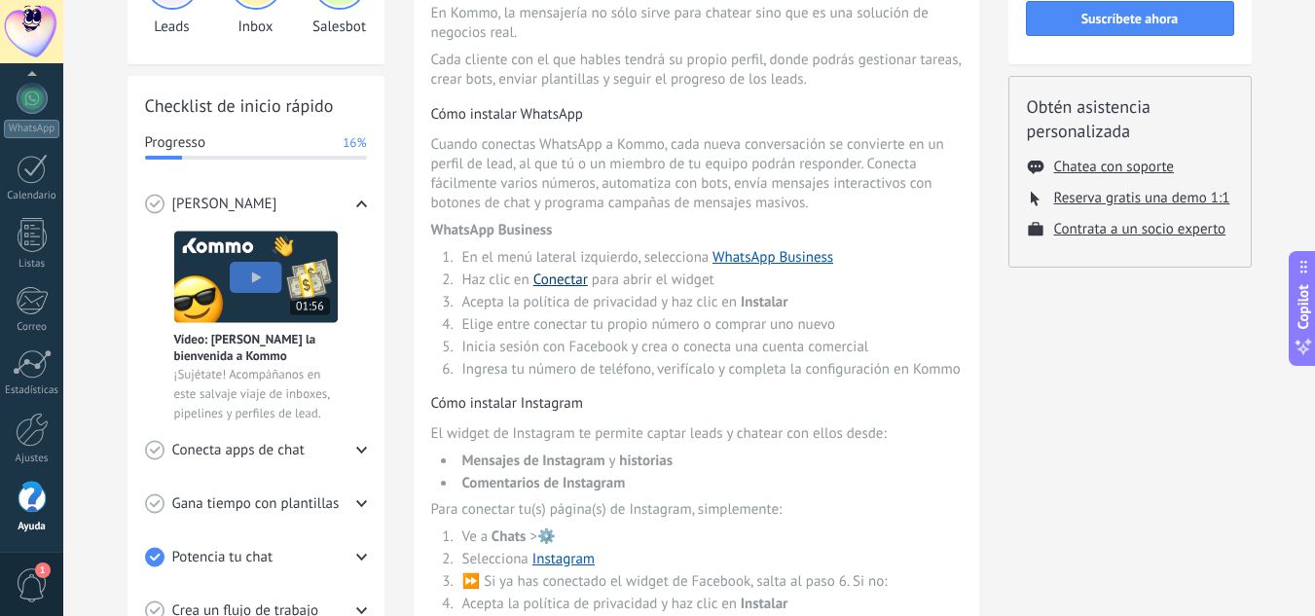
click at [564, 278] on link "Conectar" at bounding box center [560, 280] width 54 height 18
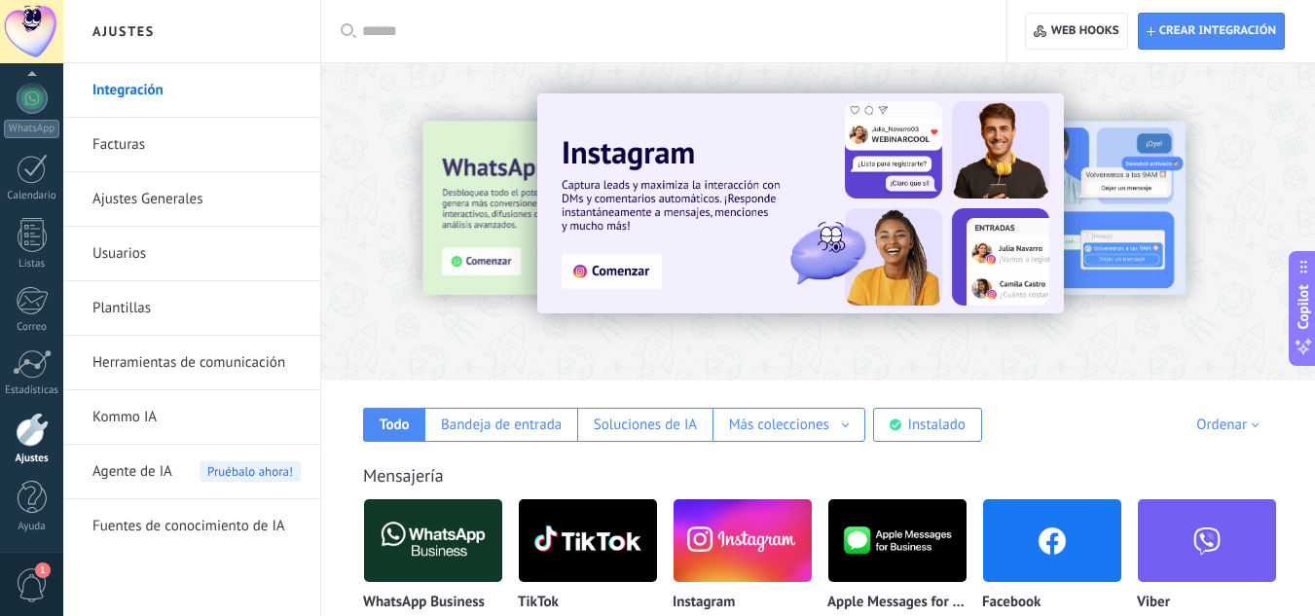
scroll to position [498, 0]
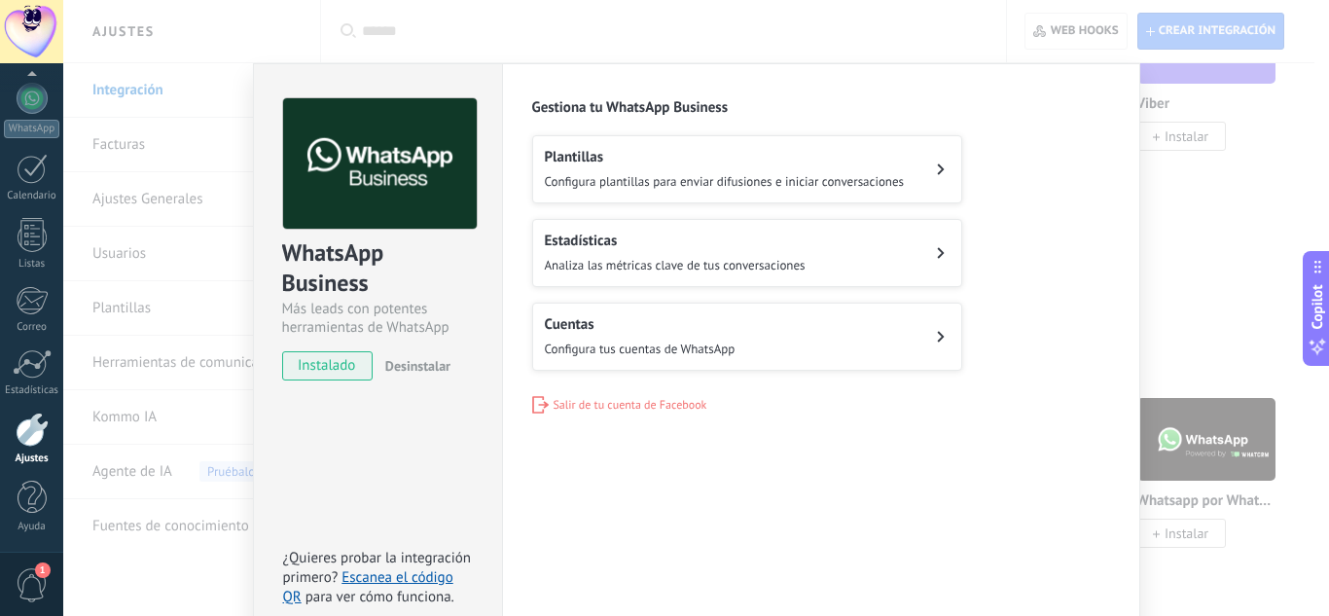
click at [1150, 318] on div "WhatsApp Business Más leads con potentes herramientas de WhatsApp instalado Des…" at bounding box center [696, 308] width 1266 height 616
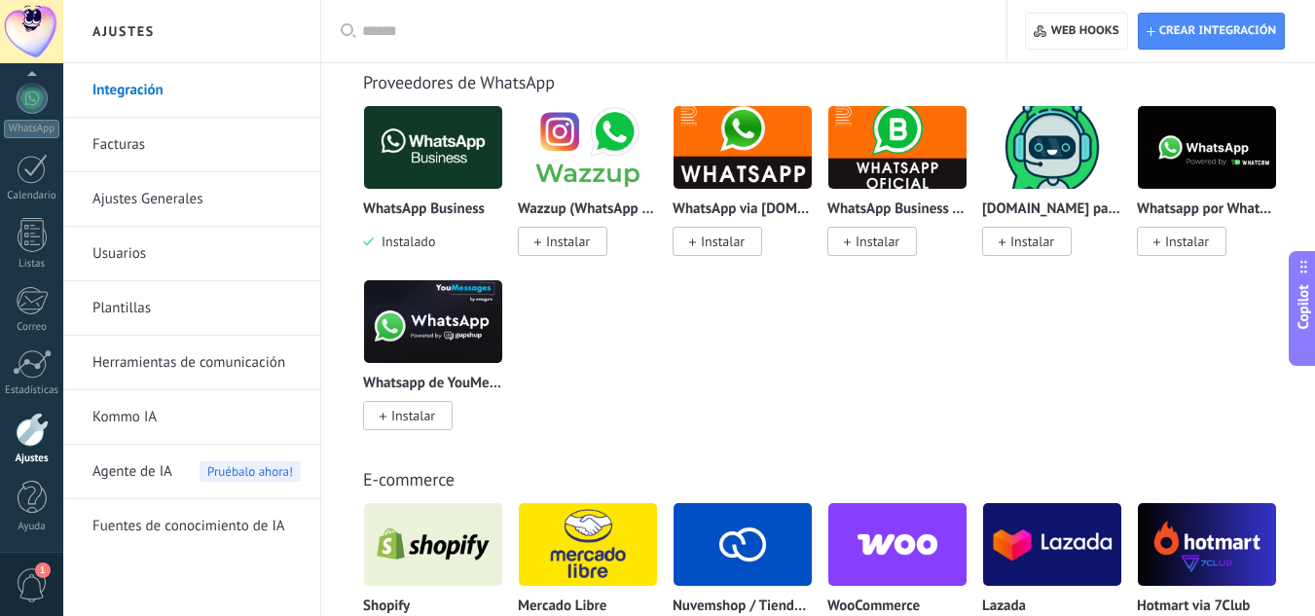
scroll to position [693, 0]
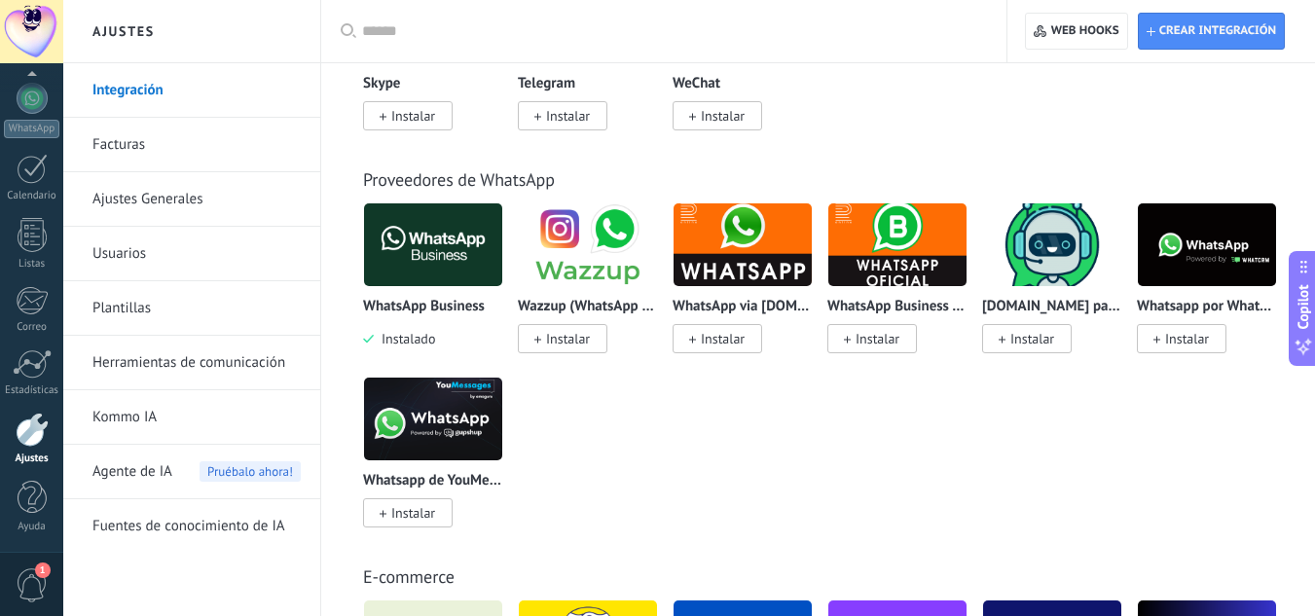
click at [884, 339] on span "Instalar" at bounding box center [877, 339] width 44 height 18
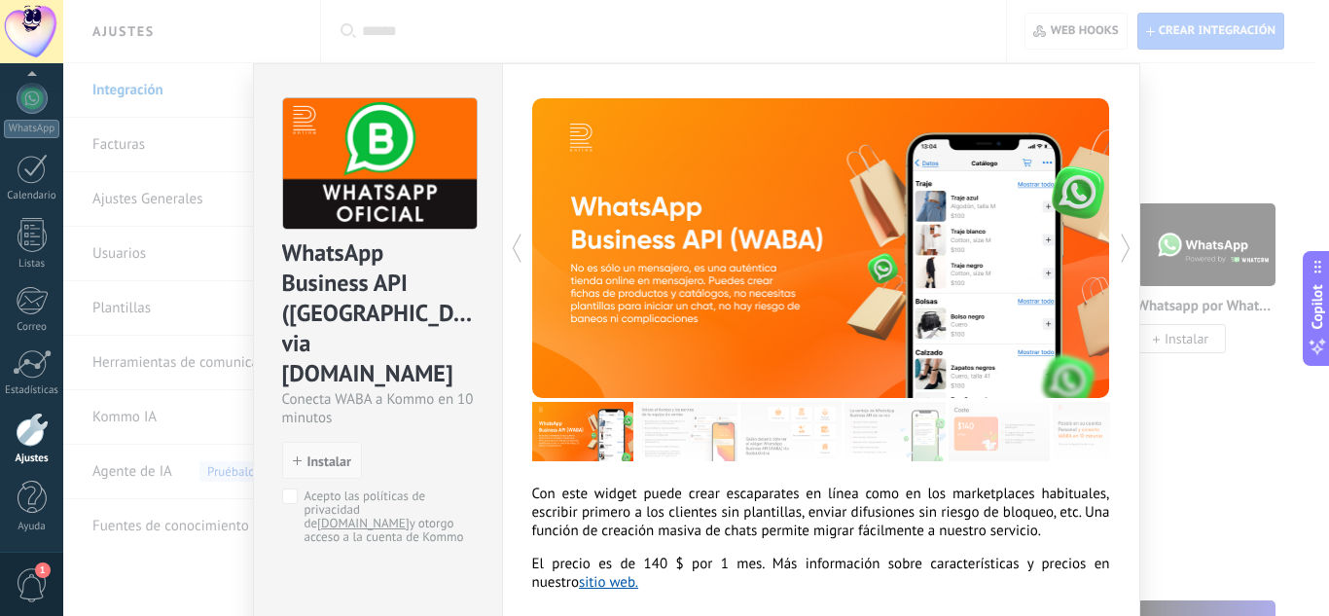
click at [308, 454] on span "Instalar" at bounding box center [329, 461] width 44 height 14
click at [330, 454] on span "Instalar" at bounding box center [329, 461] width 44 height 14
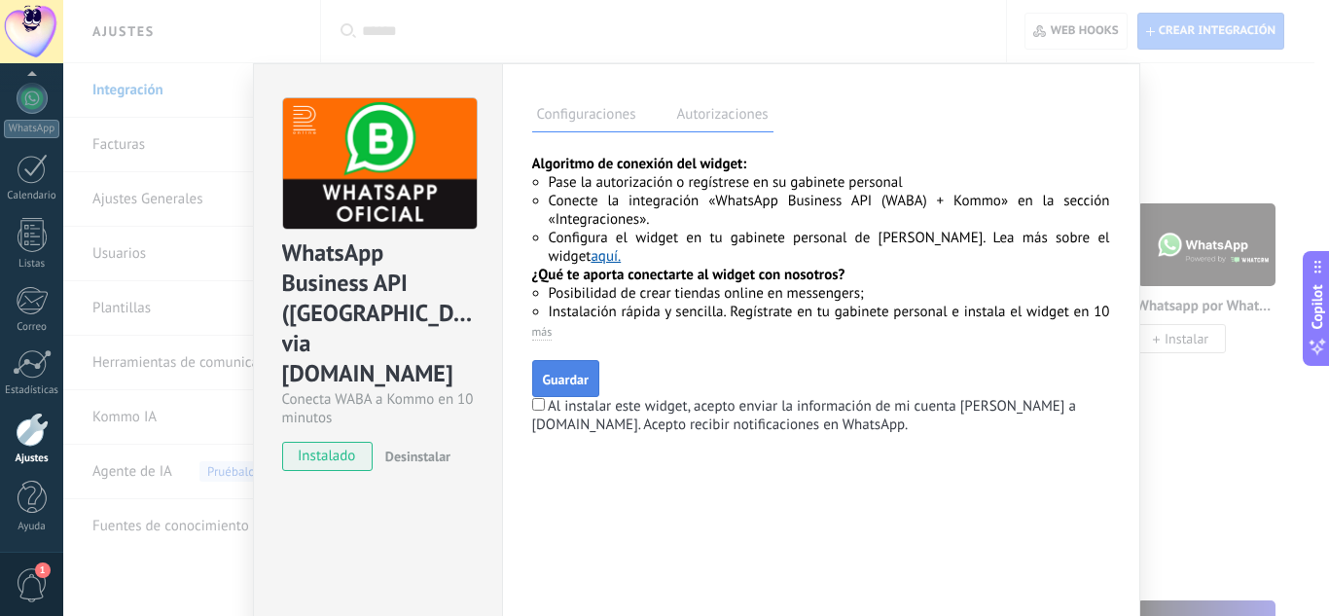
click at [553, 384] on span "Guardar" at bounding box center [566, 380] width 46 height 14
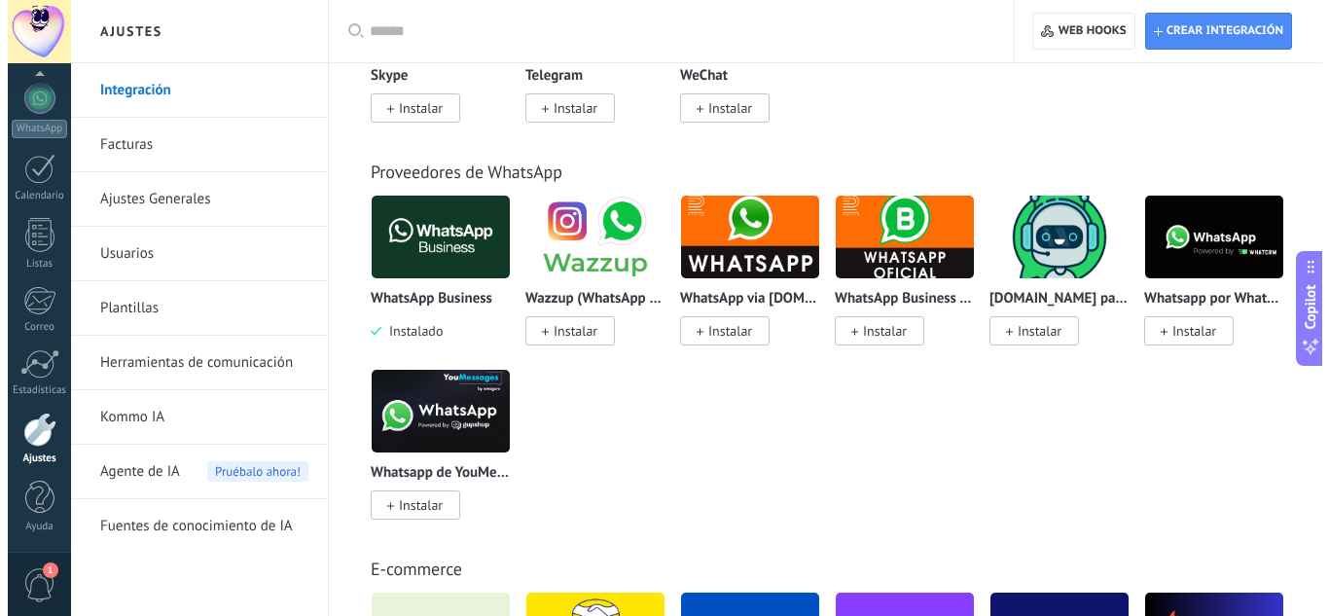
scroll to position [681, 0]
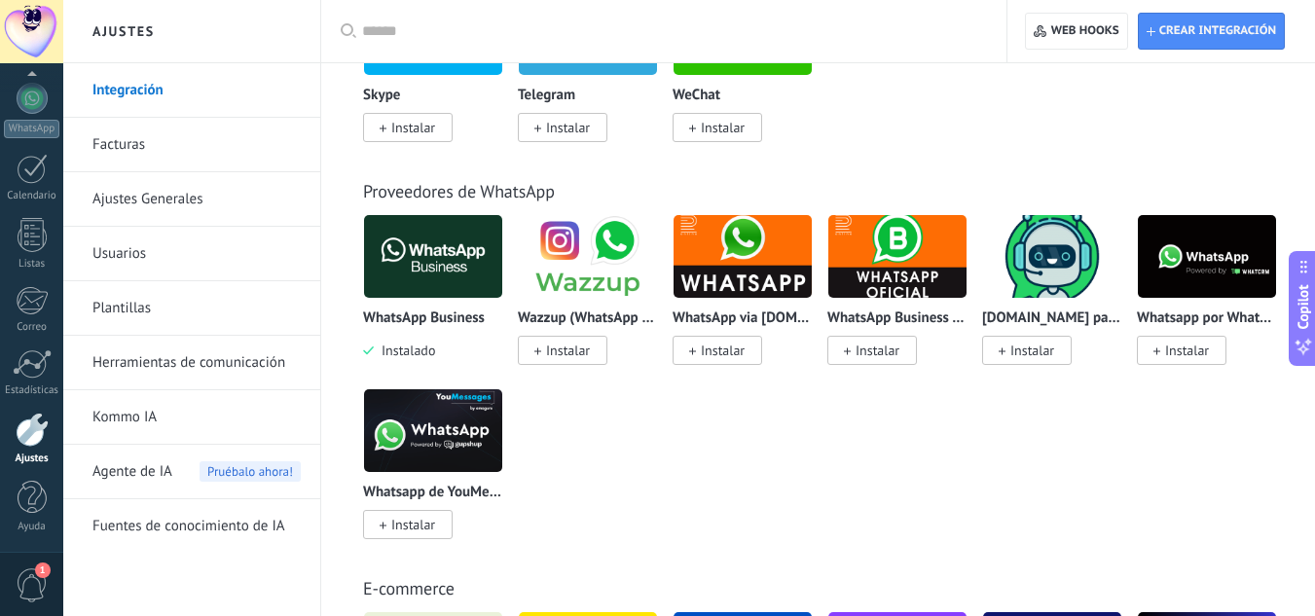
click at [881, 252] on img at bounding box center [897, 256] width 138 height 94
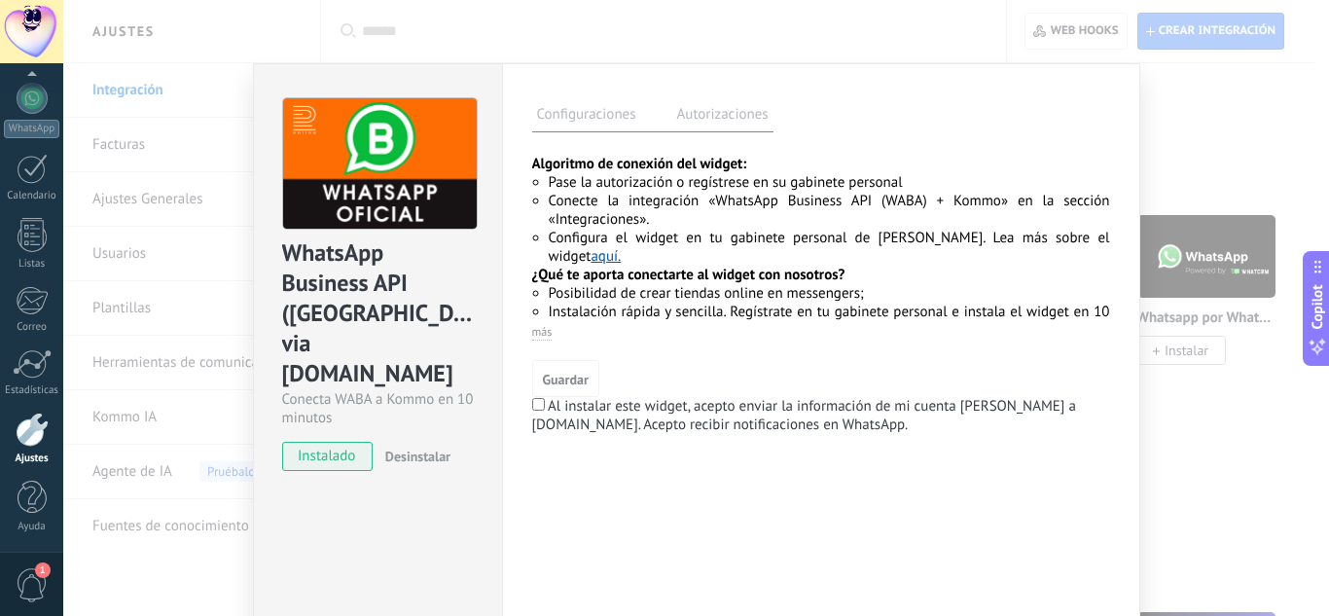
scroll to position [99, 0]
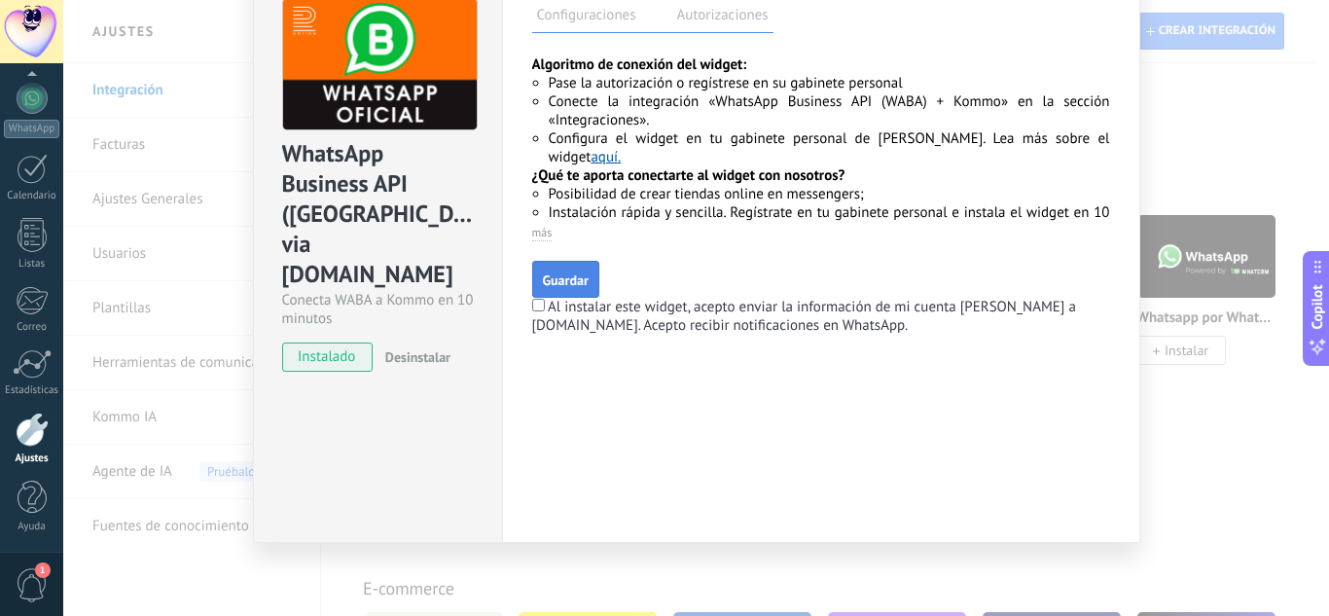
click at [554, 281] on span "Guardar" at bounding box center [566, 280] width 46 height 14
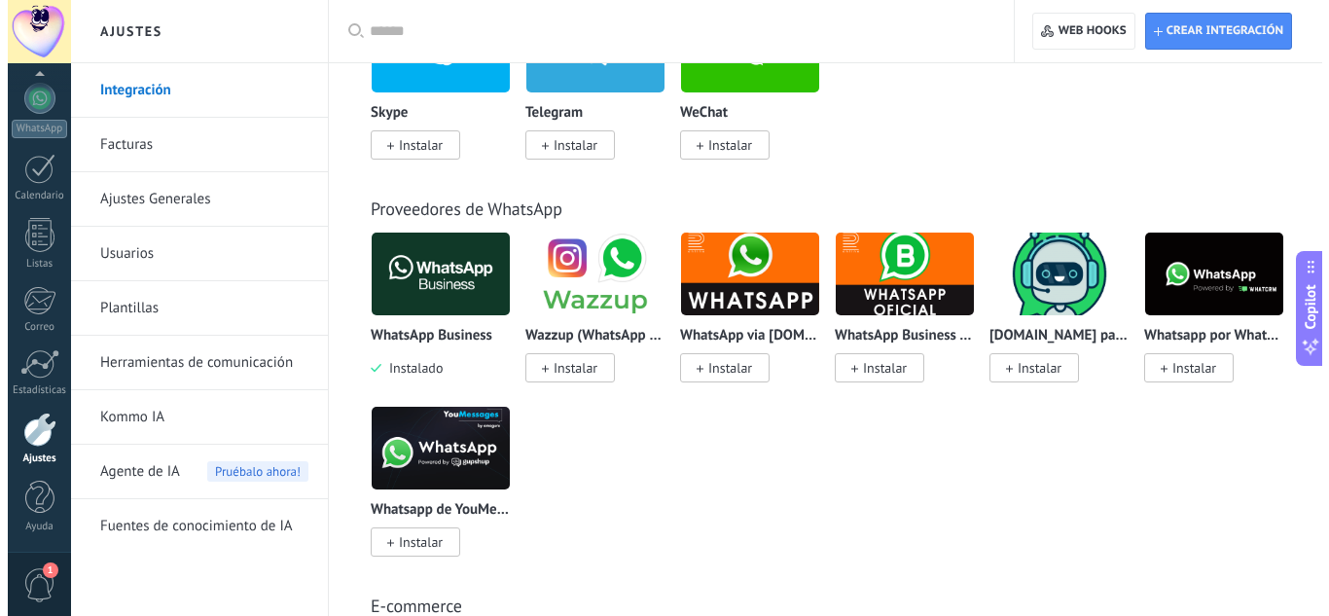
scroll to position [487, 0]
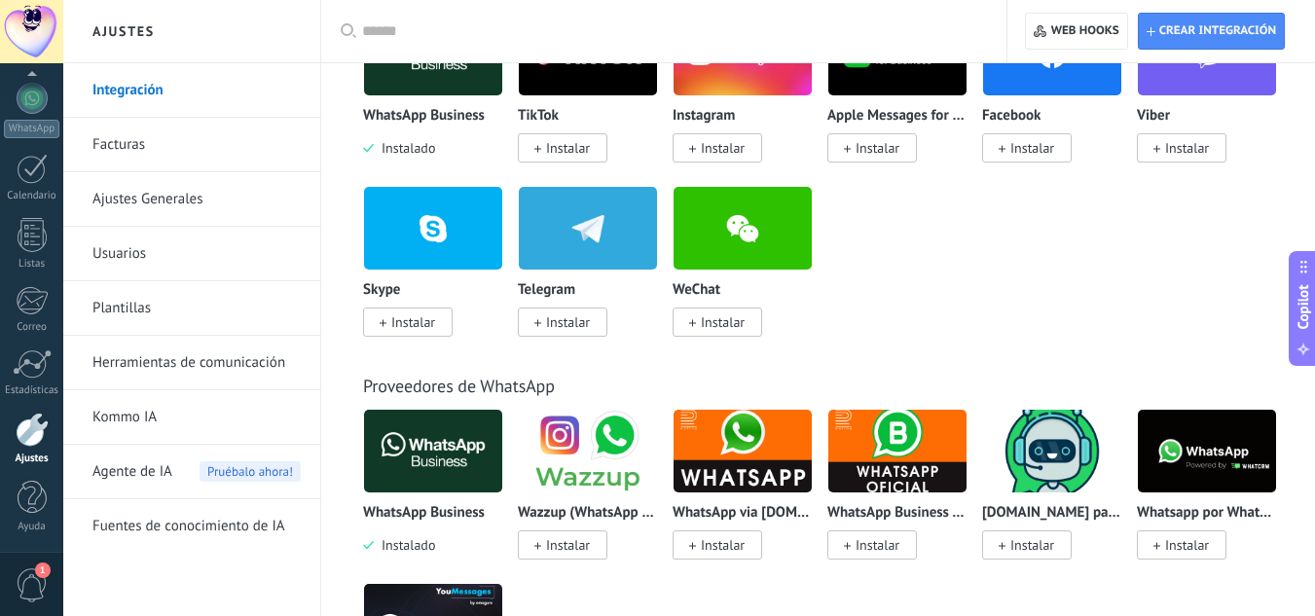
click at [882, 467] on img at bounding box center [897, 451] width 138 height 94
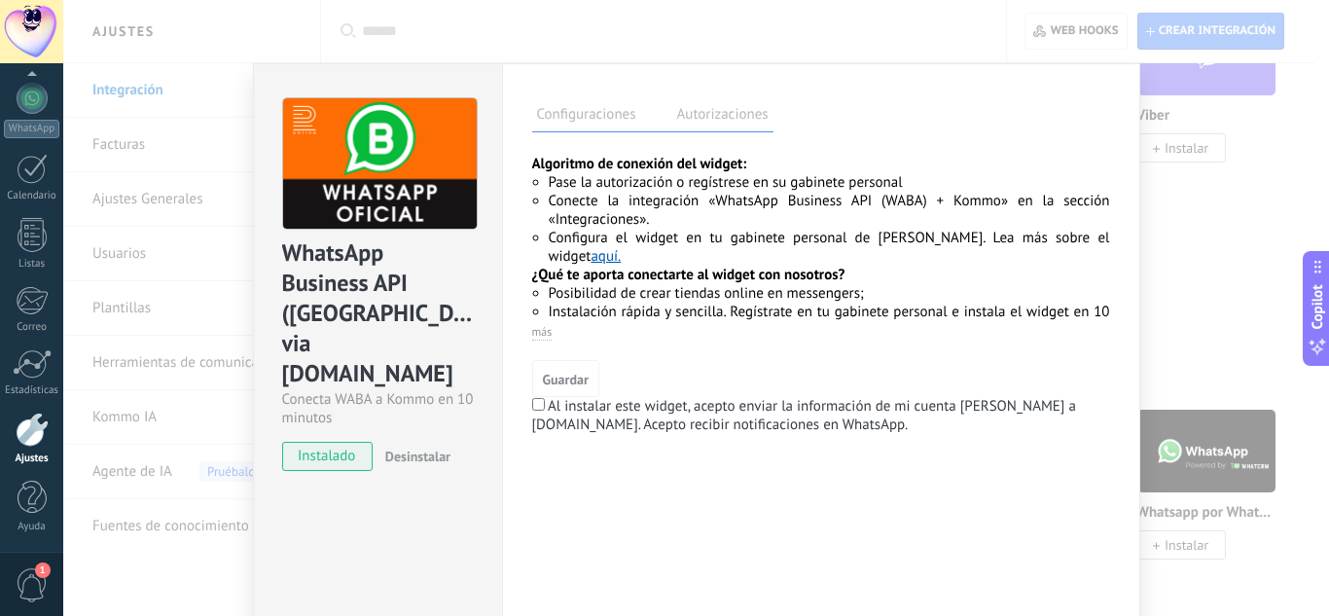
click at [302, 442] on span "instalado" at bounding box center [327, 456] width 89 height 29
click at [1242, 220] on div "WhatsApp Business API ([GEOGRAPHIC_DATA]) via [DOMAIN_NAME] Conecta WABA a Komm…" at bounding box center [696, 308] width 1266 height 616
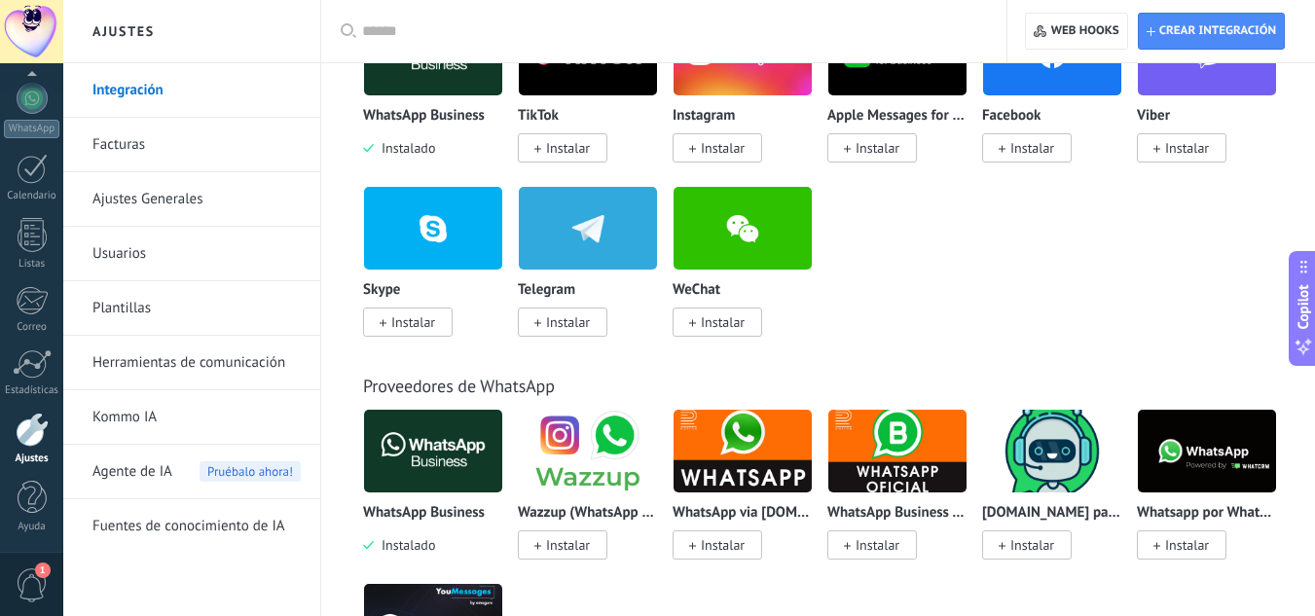
click at [451, 471] on img at bounding box center [433, 451] width 138 height 94
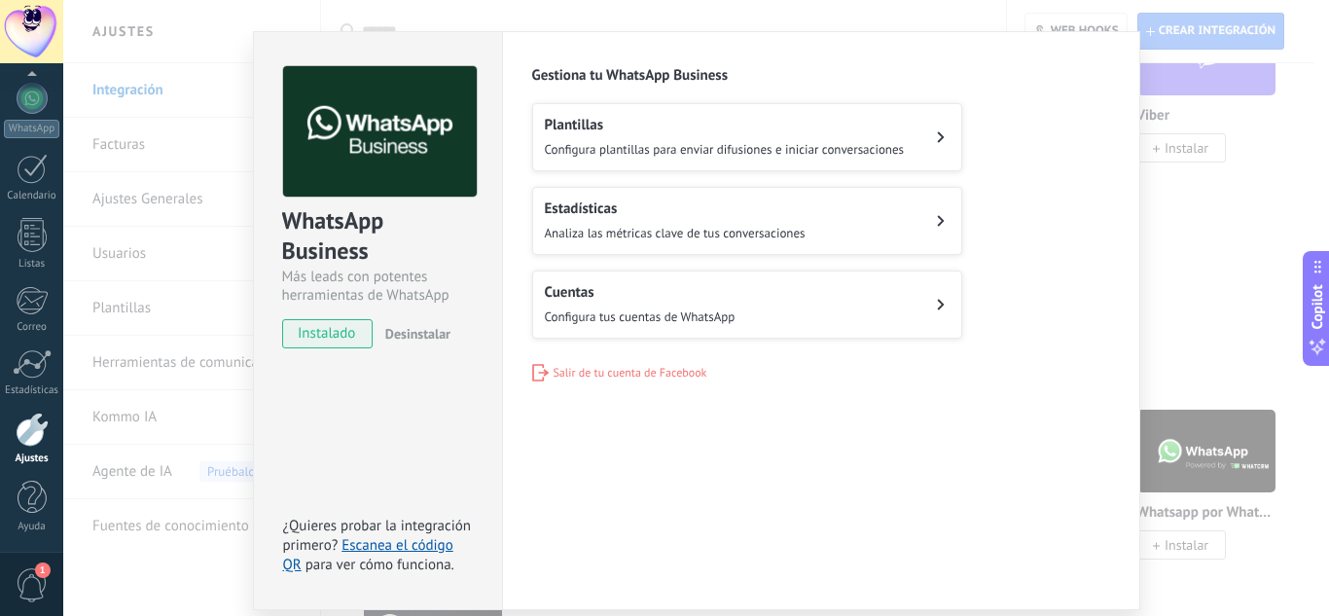
scroll to position [0, 0]
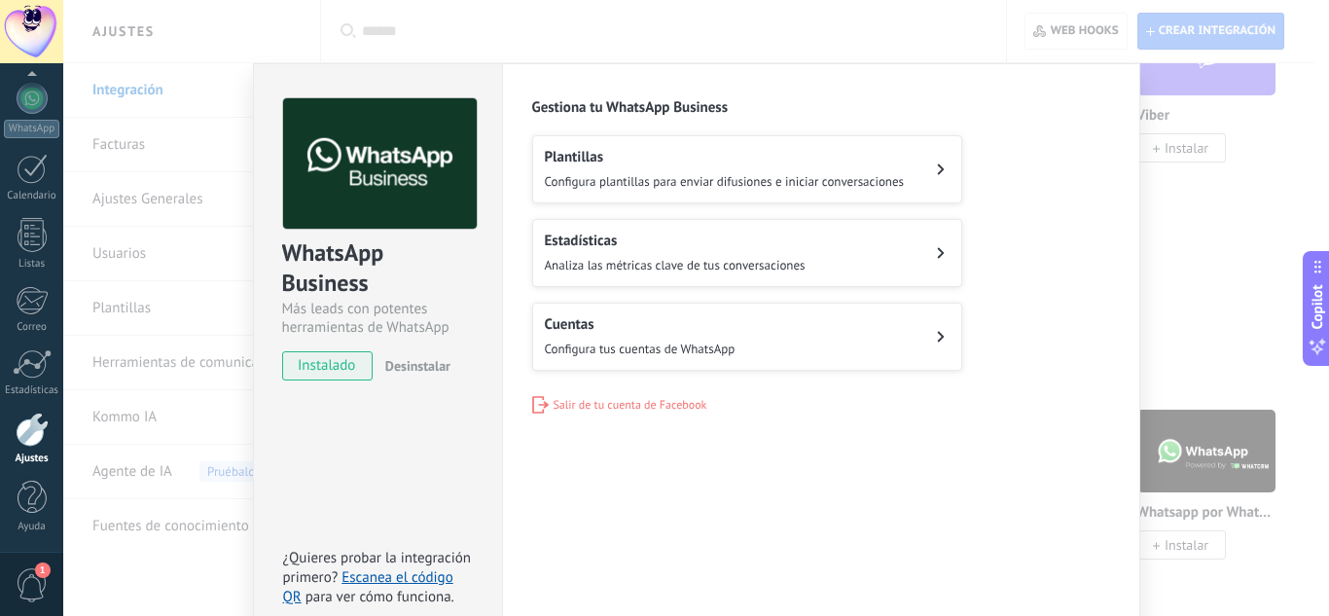
click at [879, 168] on div "Plantillas Configura plantillas para enviar difusiones e iniciar conversaciones" at bounding box center [725, 169] width 360 height 43
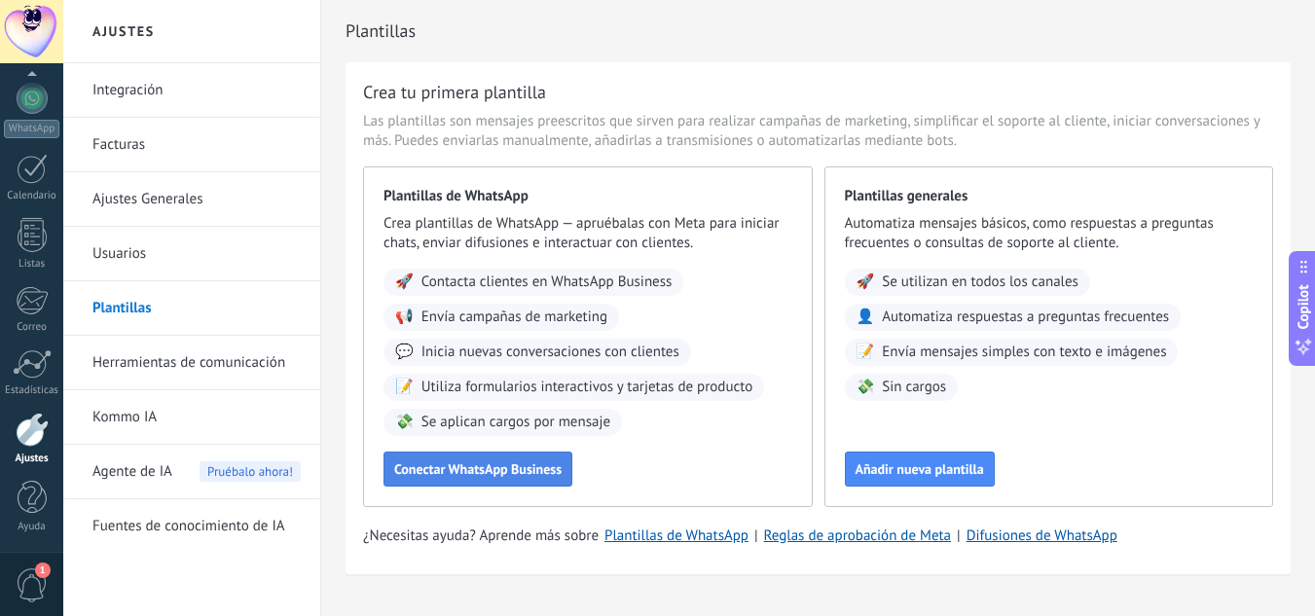
click at [528, 467] on span "Conectar WhatsApp Business" at bounding box center [477, 469] width 167 height 14
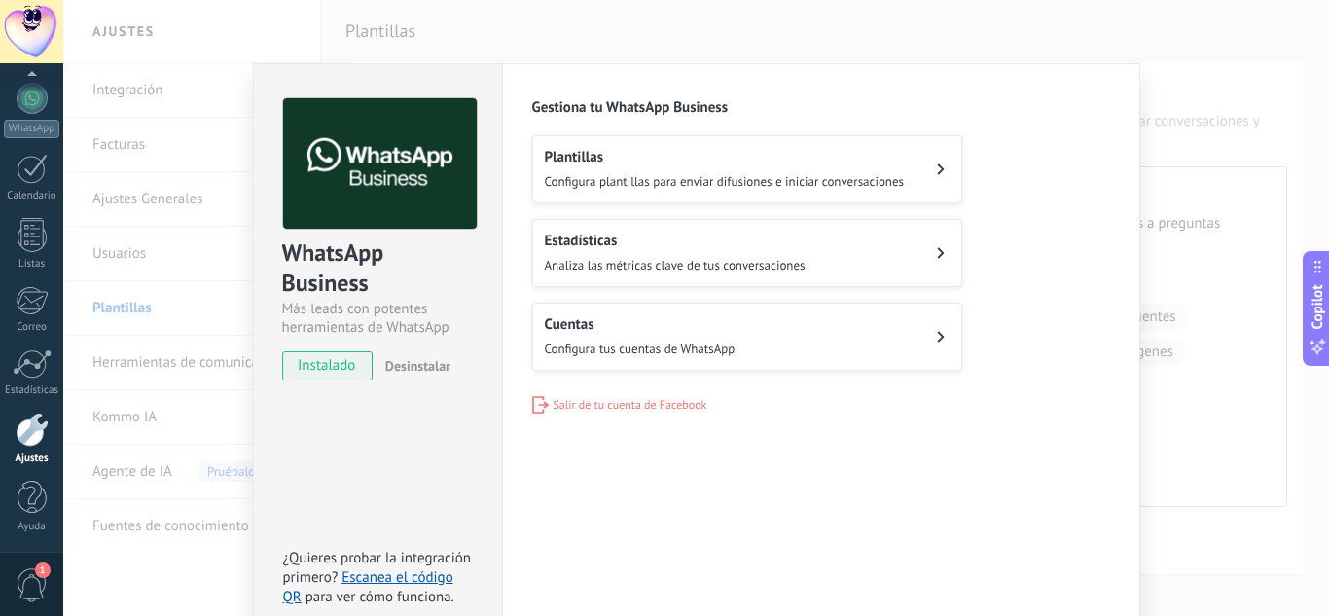
click at [702, 333] on div "Cuentas Configura tus cuentas de WhatsApp" at bounding box center [640, 336] width 191 height 43
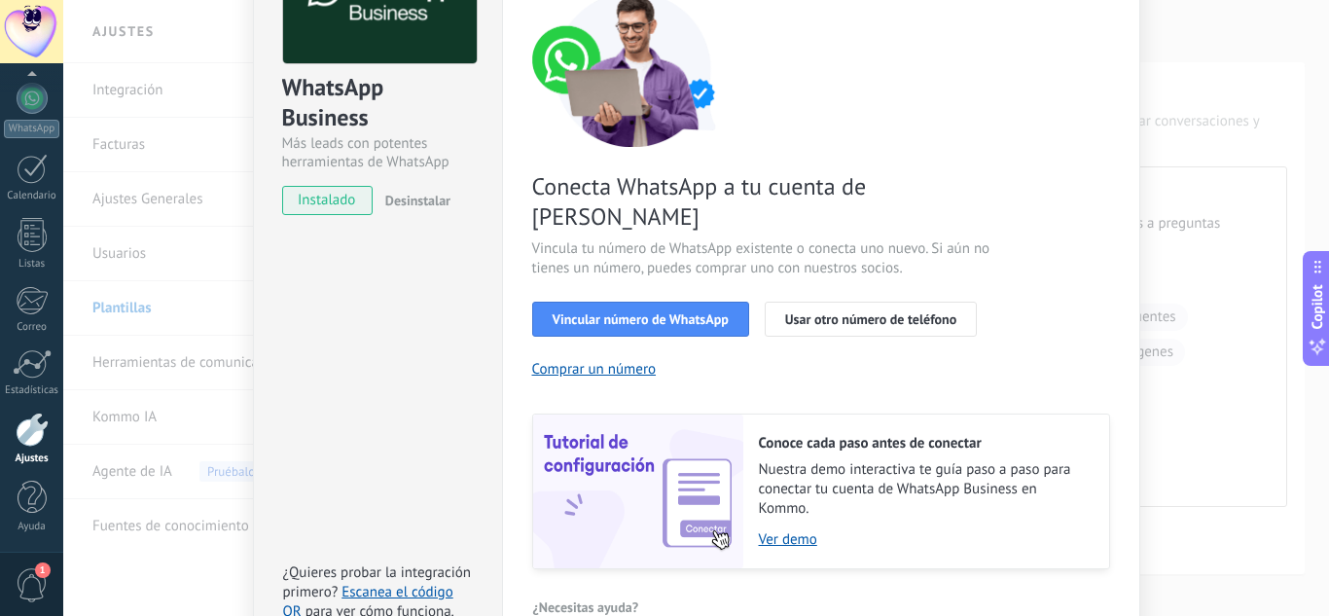
scroll to position [195, 0]
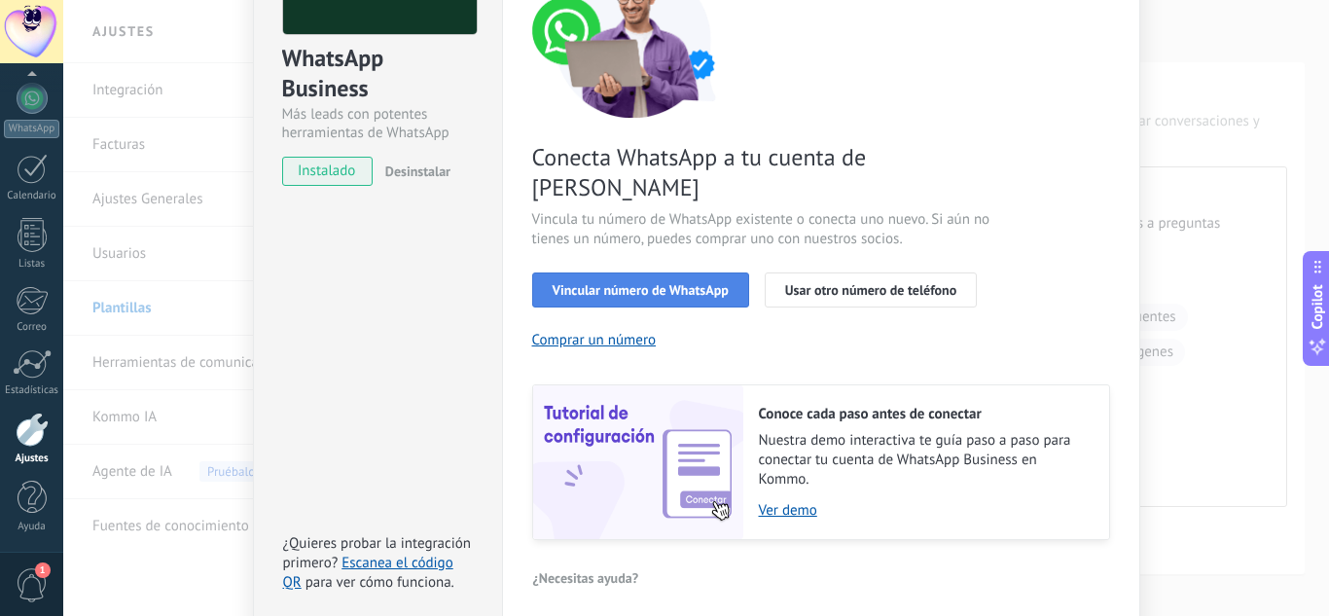
click at [698, 272] on button "Vincular número de WhatsApp" at bounding box center [640, 289] width 217 height 35
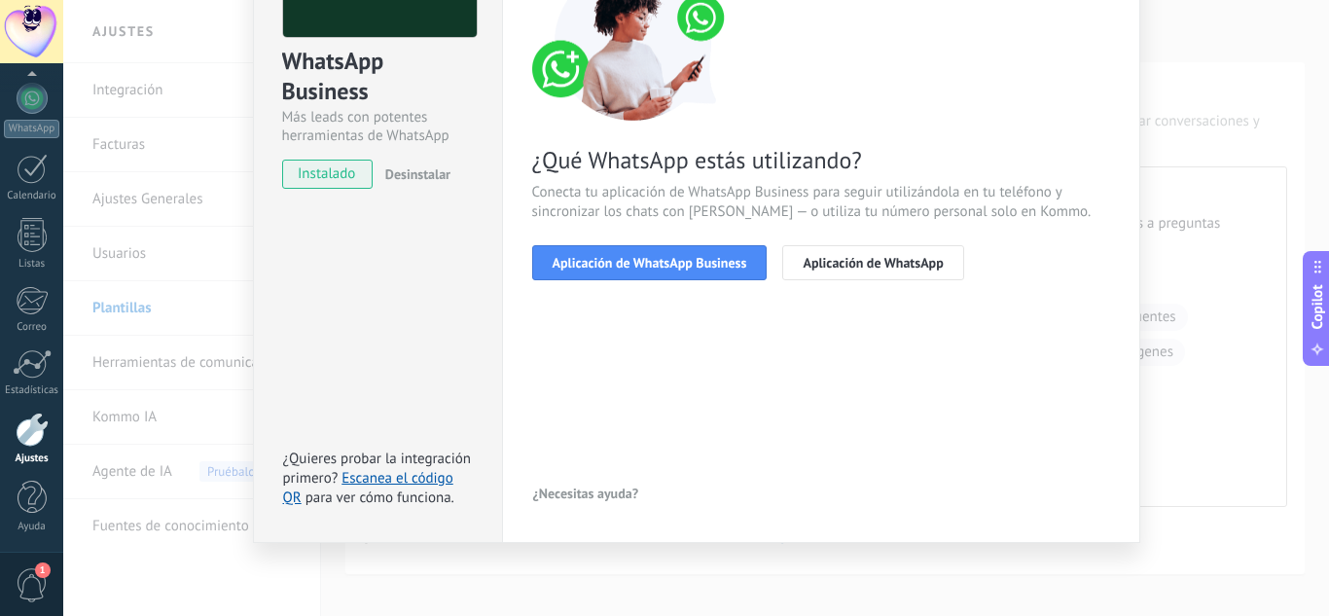
click at [799, 284] on div "< Volver 1 Seleccionar aplicación 2 Conectar Facebook 3 Finalizar configuración…" at bounding box center [821, 105] width 578 height 397
click at [834, 265] on span "Aplicación de WhatsApp" at bounding box center [873, 263] width 140 height 14
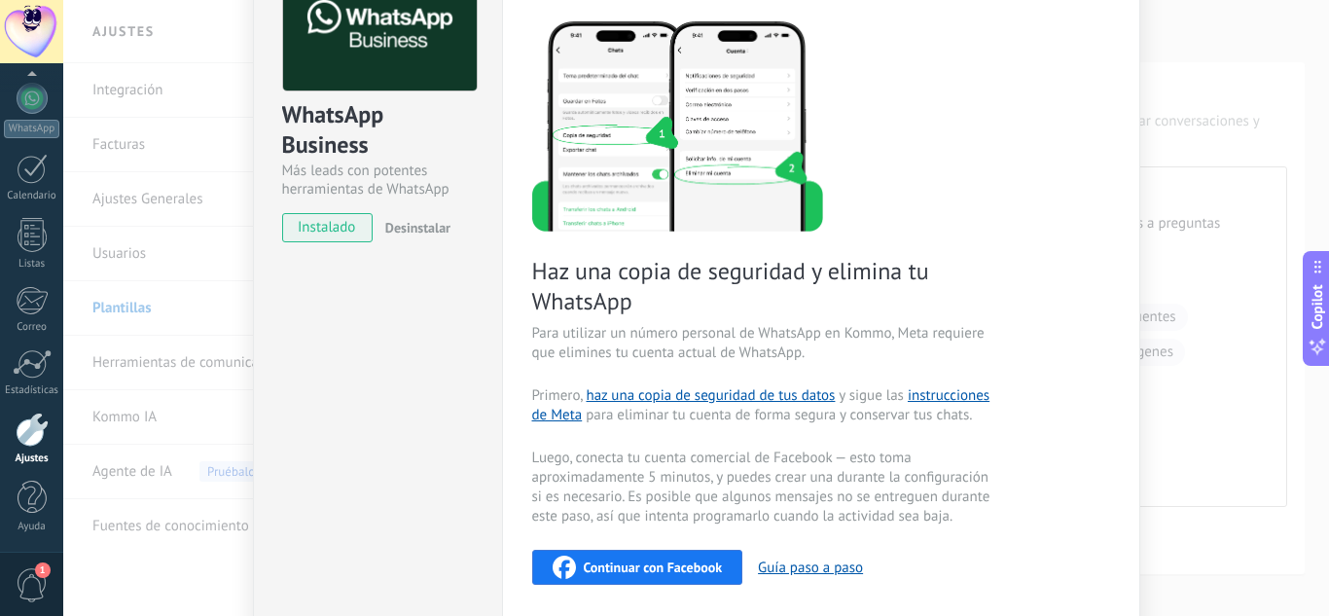
scroll to position [94, 0]
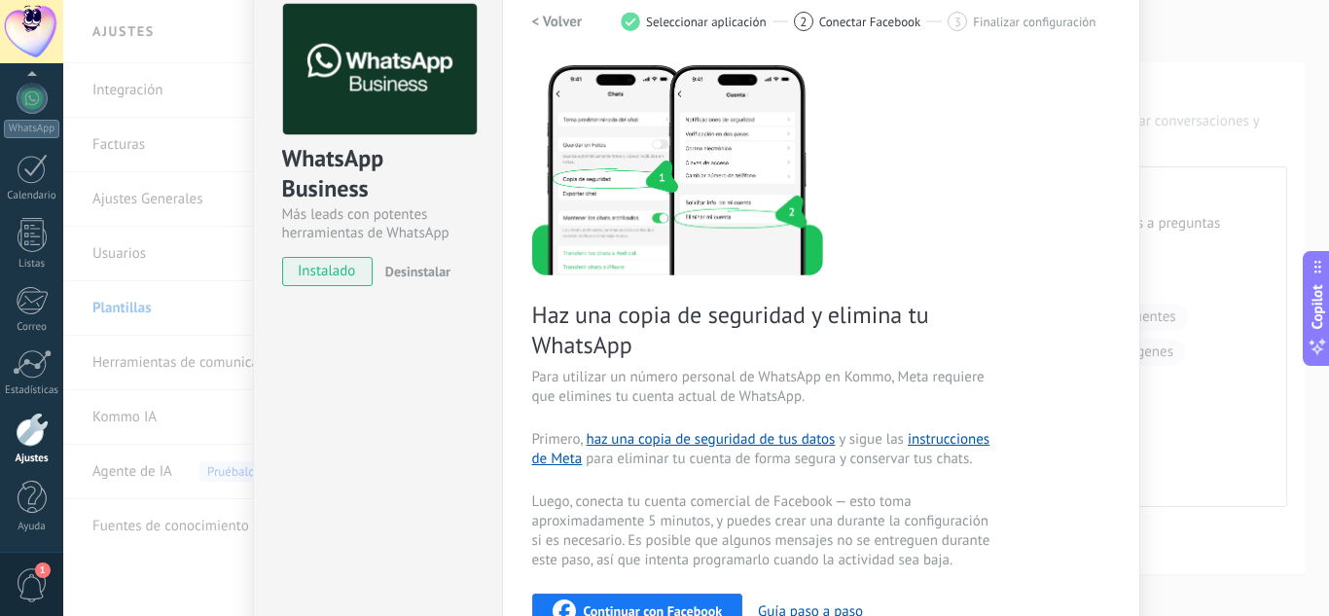
click at [577, 31] on button "< Volver" at bounding box center [557, 21] width 51 height 35
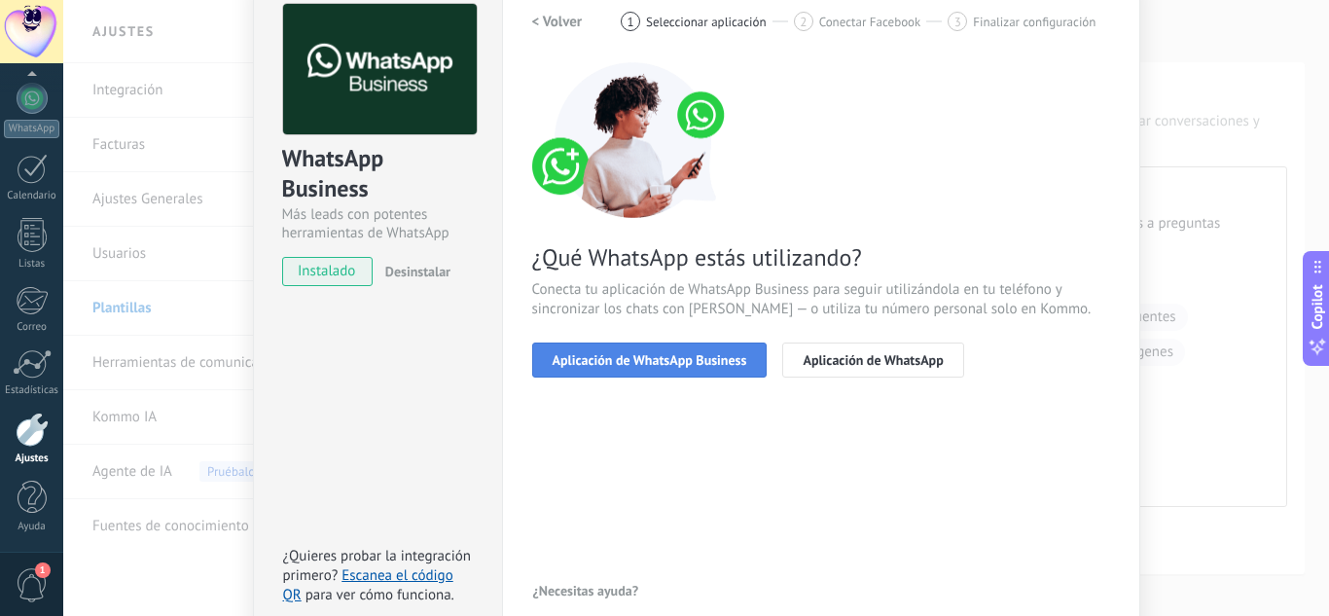
click at [630, 366] on span "Aplicación de WhatsApp Business" at bounding box center [650, 360] width 195 height 14
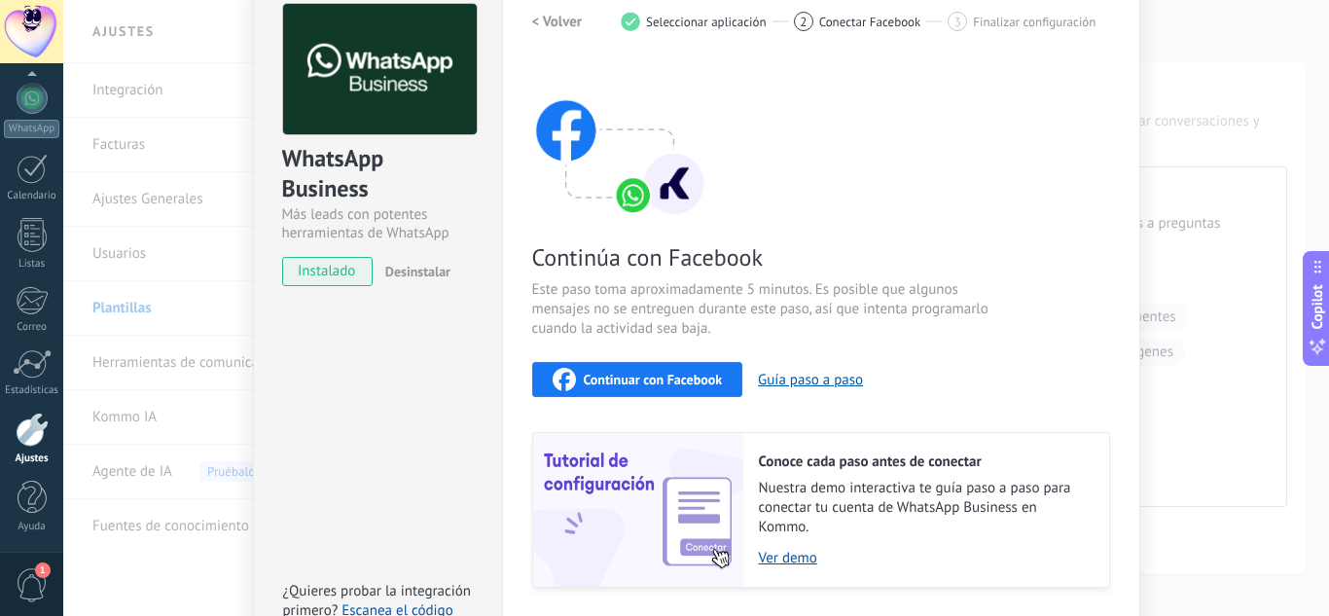
click at [660, 352] on div "Continúa con Facebook Este paso toma aproximadamente 5 minutos. Es posible que …" at bounding box center [821, 324] width 578 height 525
click at [658, 382] on span "Continuar con Facebook" at bounding box center [653, 380] width 139 height 14
click at [563, 29] on h2 "< Volver" at bounding box center [557, 22] width 51 height 18
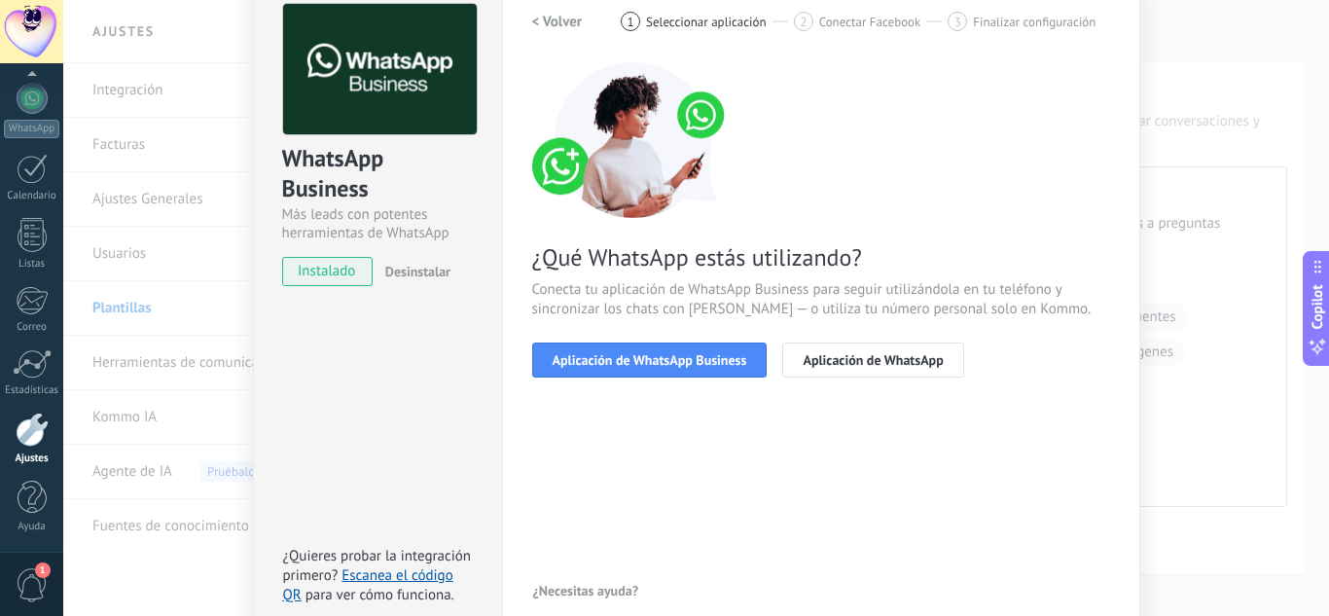
click at [563, 29] on h2 "< Volver" at bounding box center [557, 22] width 51 height 18
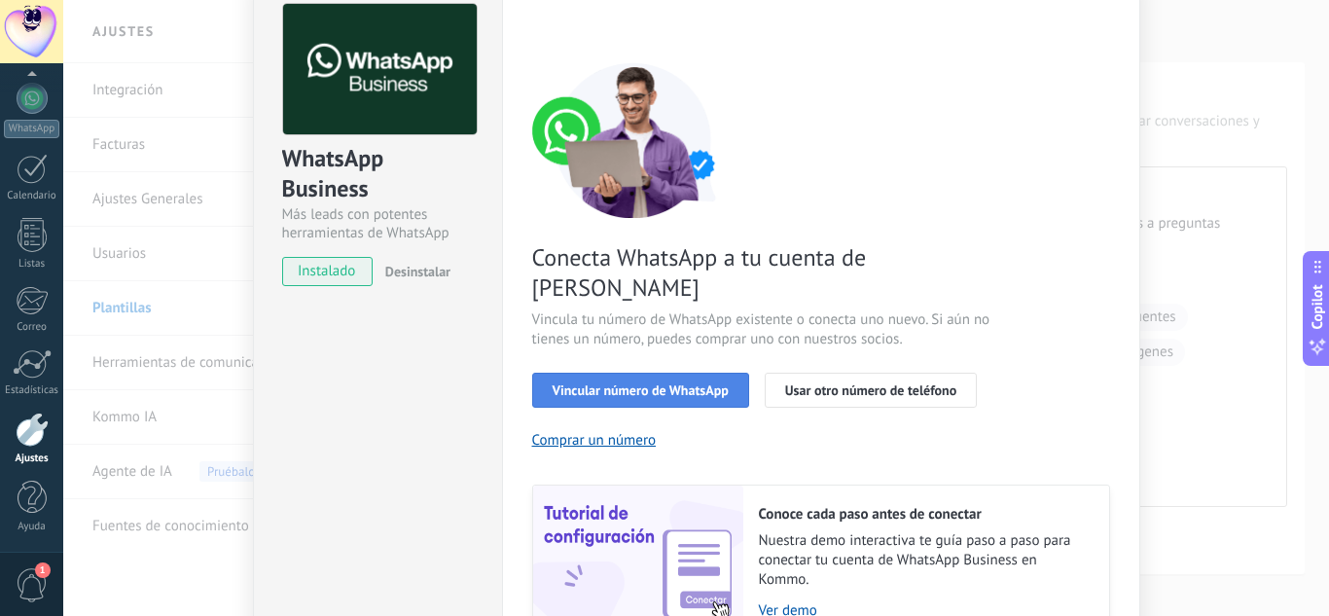
click at [575, 373] on button "Vincular número de WhatsApp" at bounding box center [640, 390] width 217 height 35
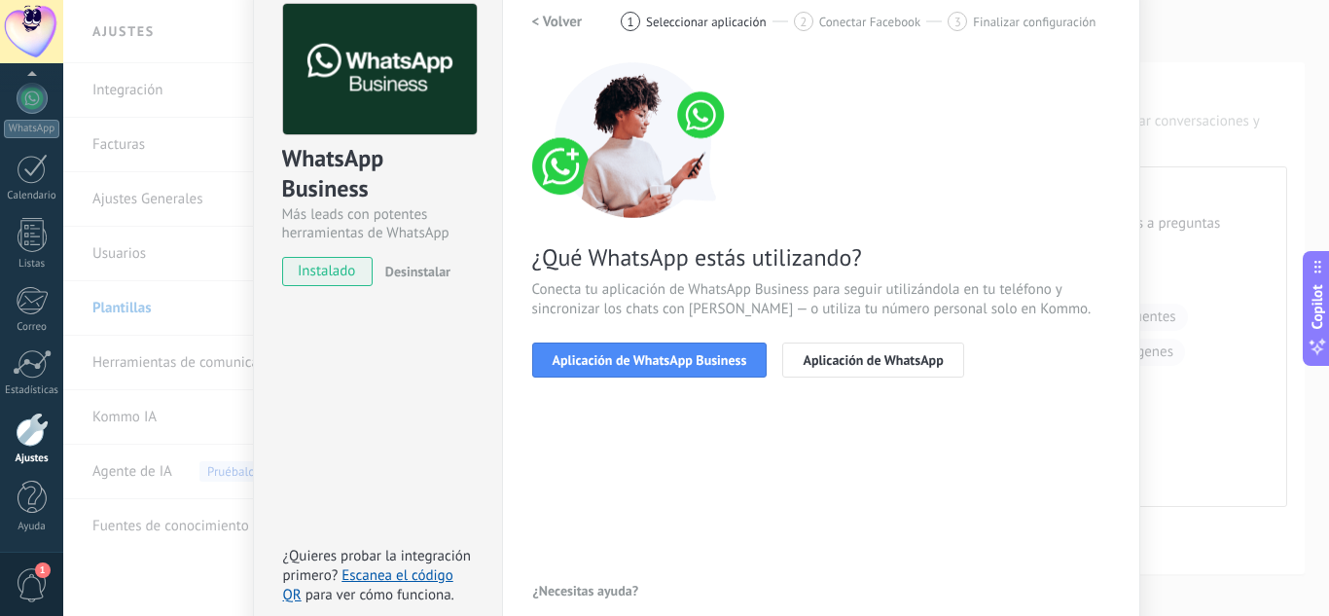
click at [587, 382] on div "< Volver 1 Seleccionar aplicación 2 Conectar Facebook 3 Finalizar configuración…" at bounding box center [821, 202] width 578 height 397
click at [598, 353] on span "Aplicación de WhatsApp Business" at bounding box center [650, 360] width 195 height 14
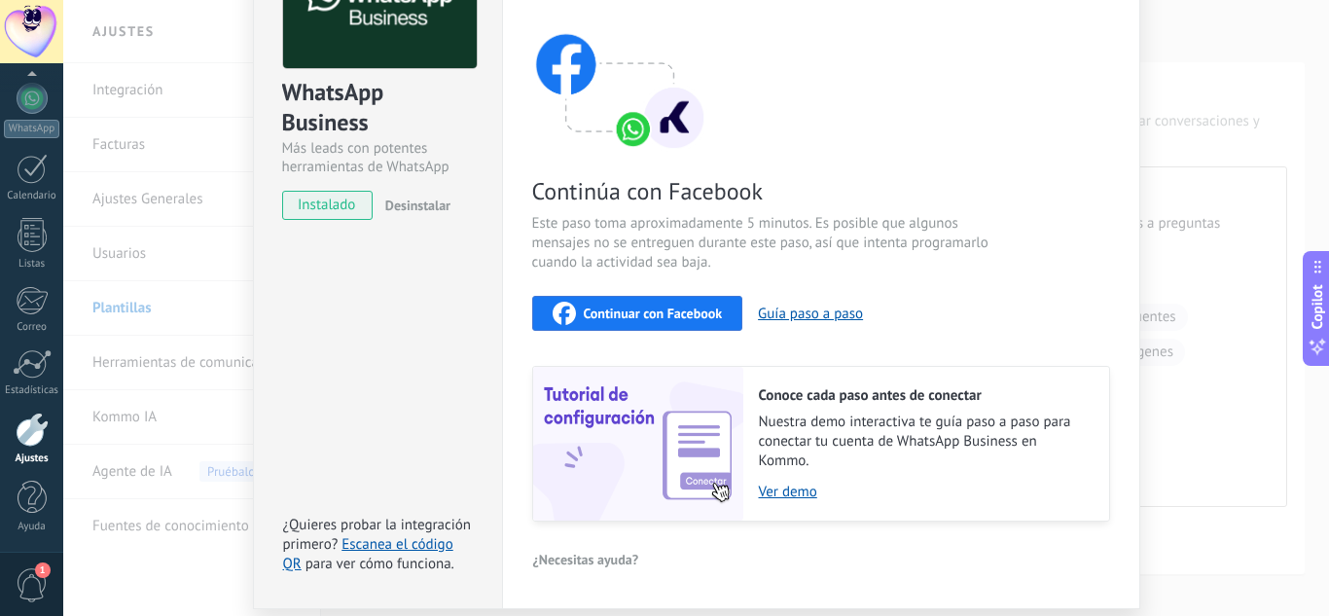
scroll to position [226, 0]
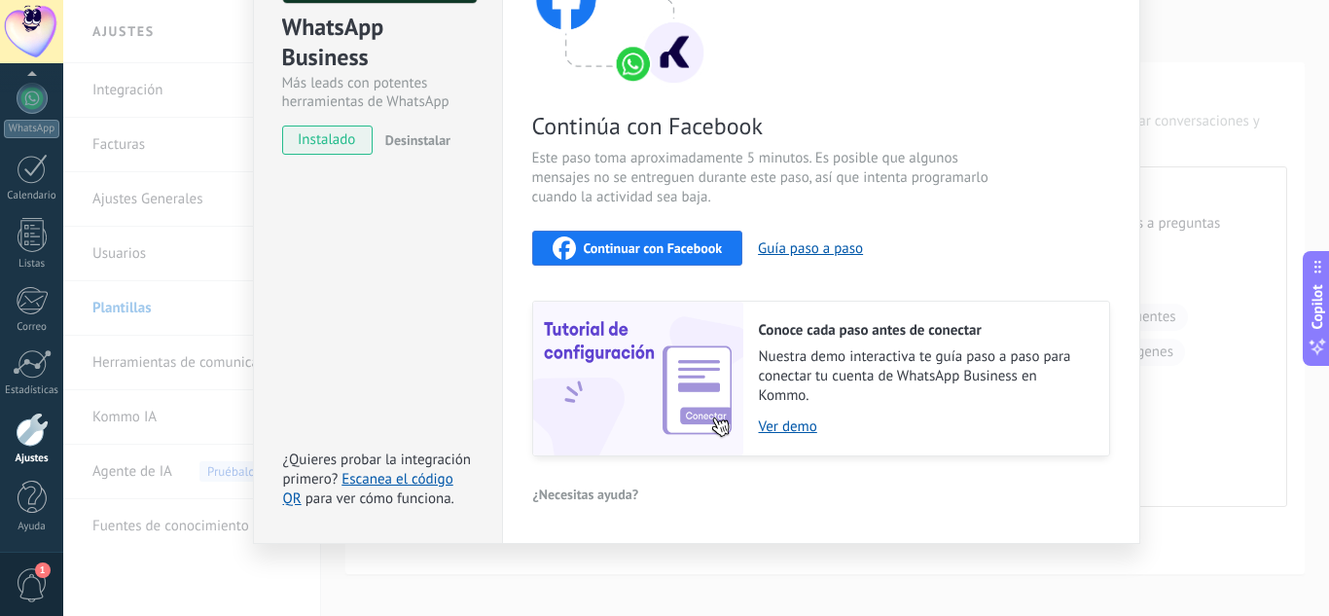
click at [691, 238] on div "Continuar con Facebook" at bounding box center [638, 247] width 170 height 23
click at [689, 241] on span "Continuar con Facebook" at bounding box center [653, 248] width 139 height 14
click at [658, 241] on span "Continuar con Facebook" at bounding box center [653, 248] width 139 height 14
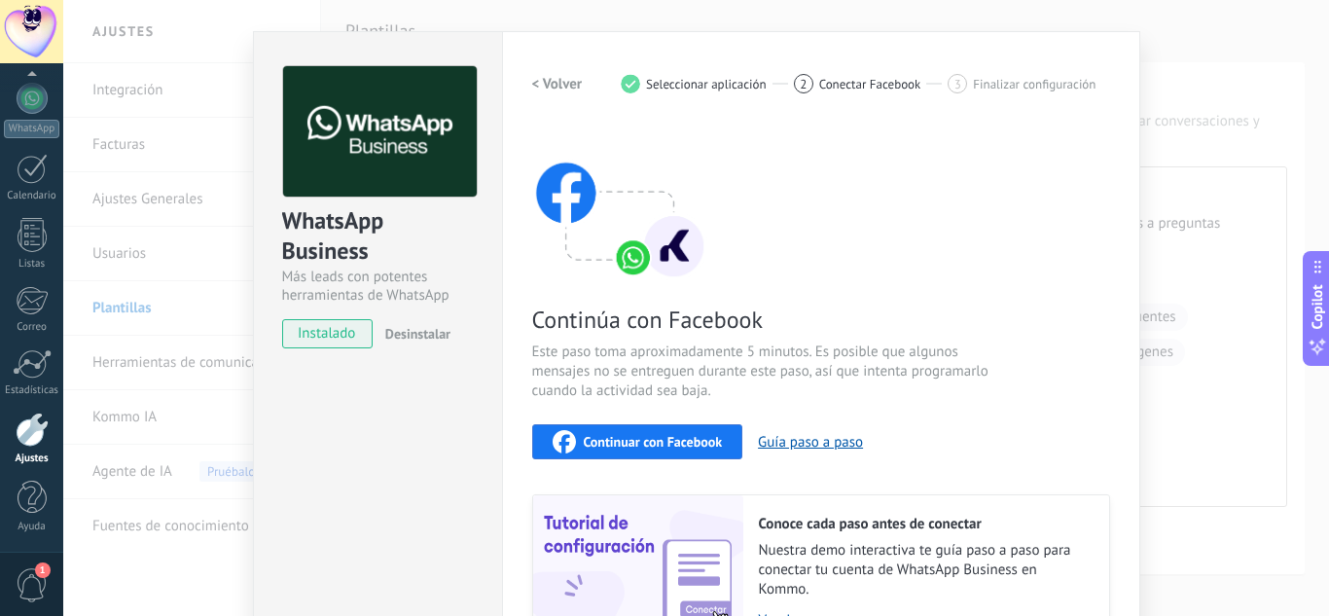
scroll to position [31, 0]
click at [347, 519] on div "WhatsApp Business Más leads con potentes herramientas de WhatsApp instalado Des…" at bounding box center [377, 385] width 249 height 706
click at [656, 70] on div "< Volver 1 Seleccionar aplicación 2 Conectar Facebook 3 Finalizar configuración" at bounding box center [821, 84] width 578 height 35
click at [652, 82] on span "Seleccionar aplicación" at bounding box center [706, 85] width 121 height 15
click at [572, 78] on h2 "< Volver" at bounding box center [557, 85] width 51 height 18
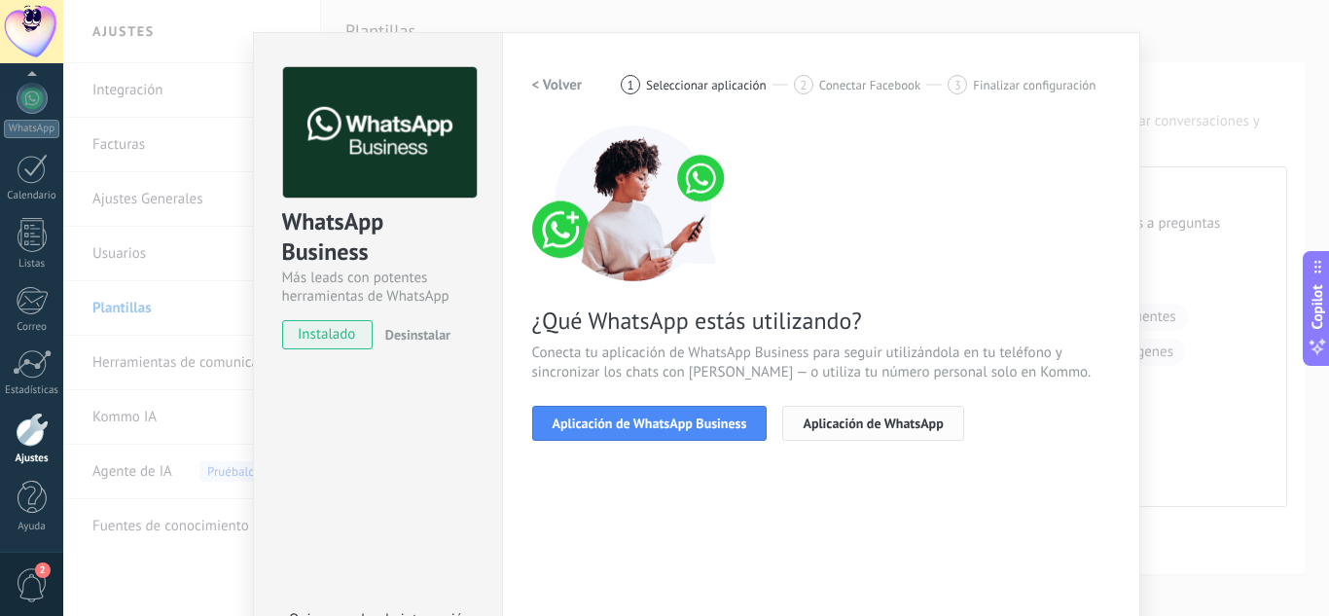
click at [813, 421] on span "Aplicación de WhatsApp" at bounding box center [873, 423] width 140 height 14
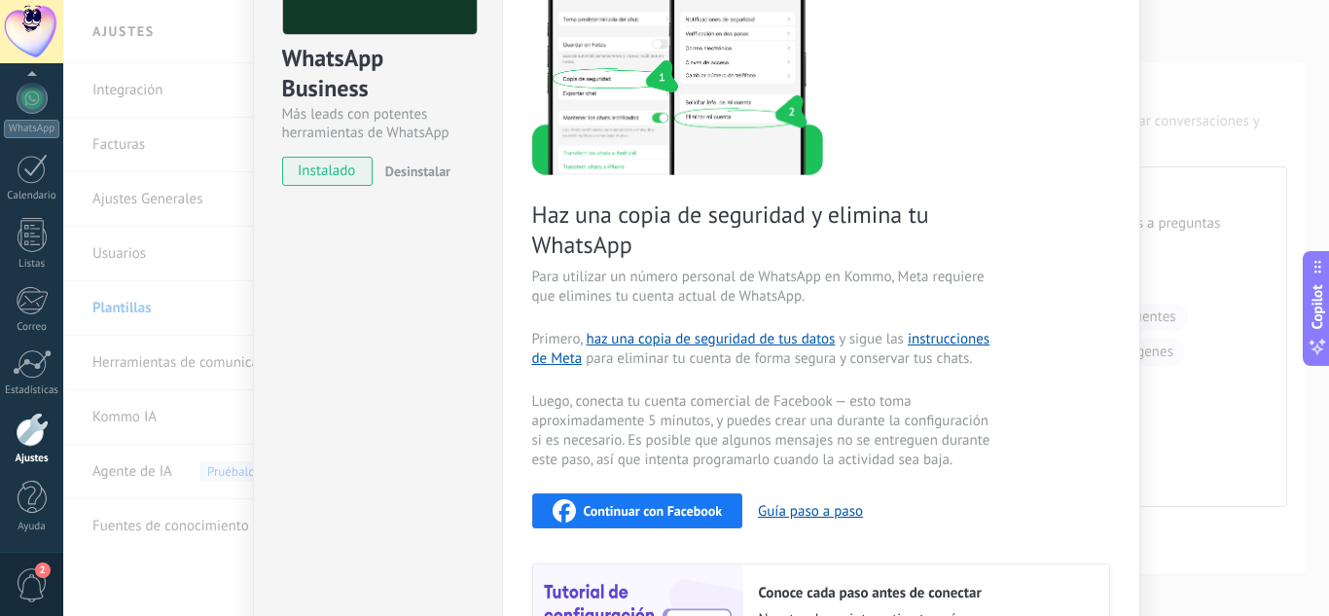
scroll to position [292, 0]
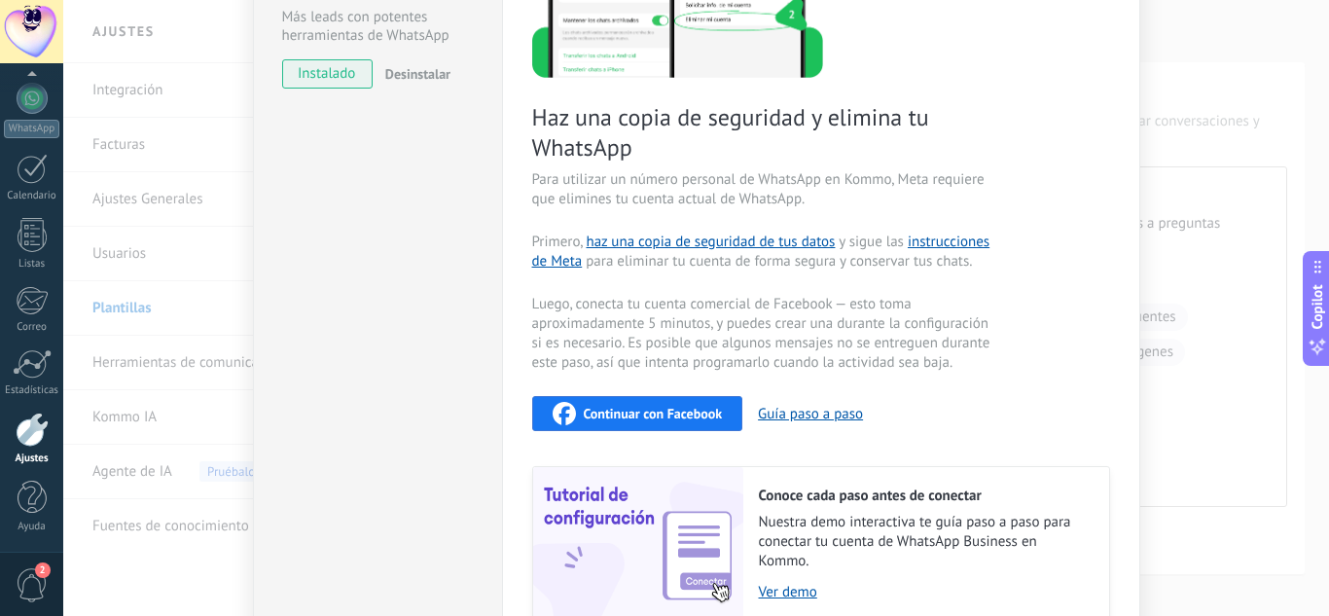
click at [655, 418] on span "Continuar con Facebook" at bounding box center [653, 414] width 139 height 14
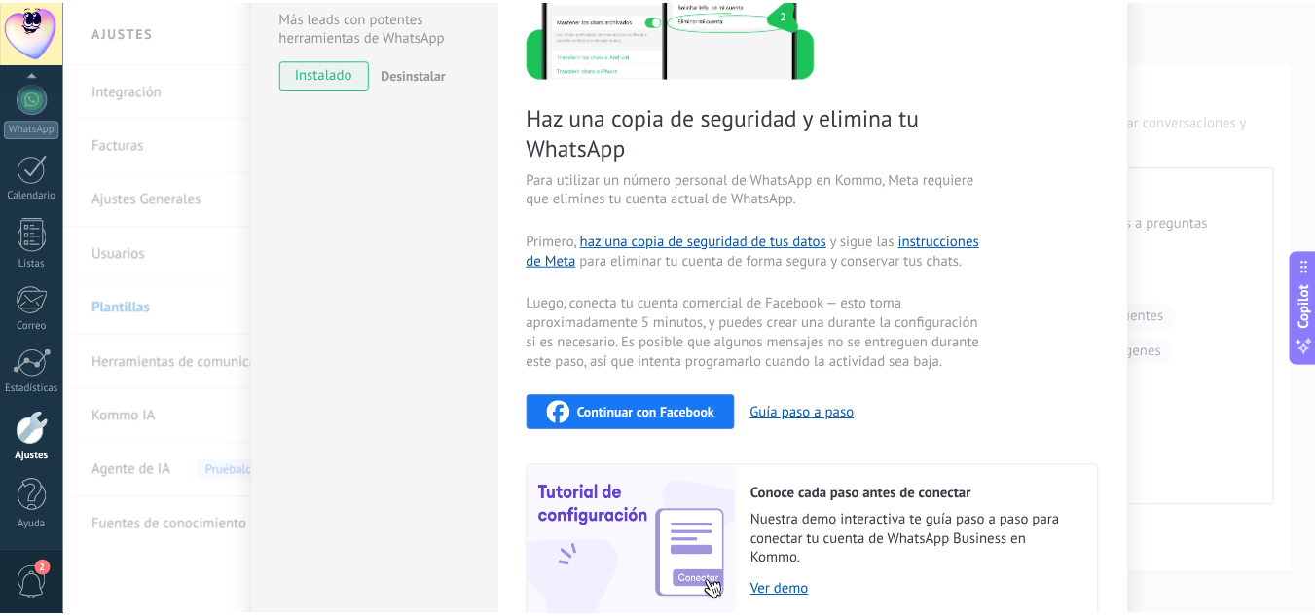
scroll to position [0, 0]
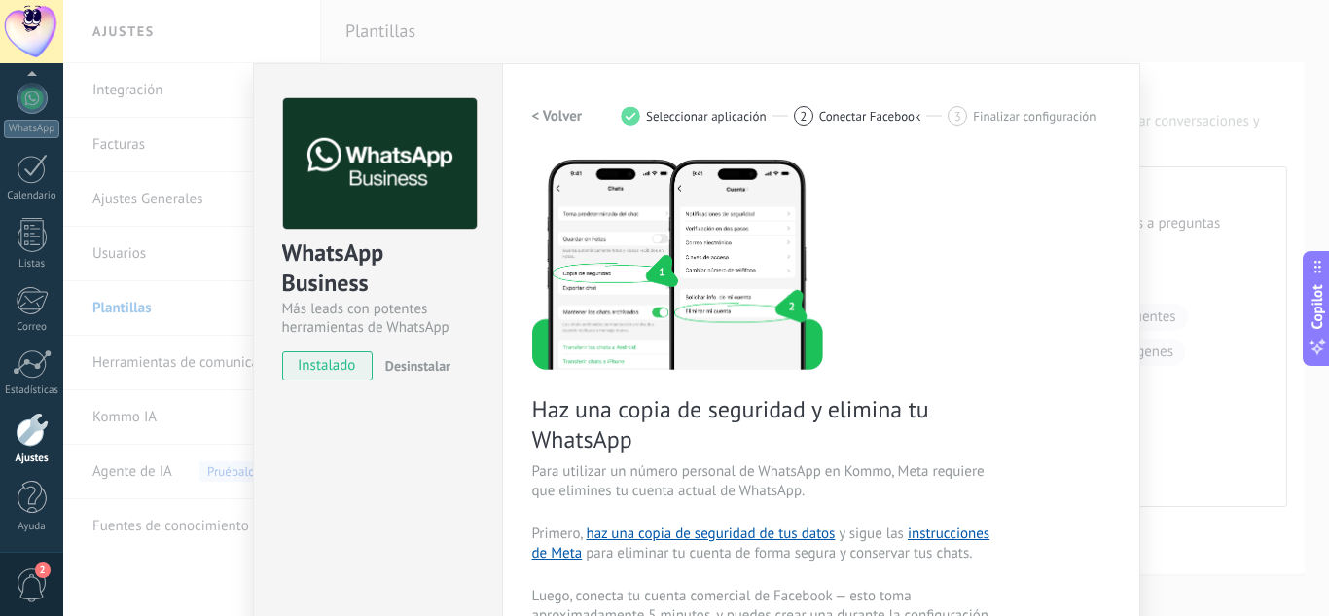
click at [1169, 212] on div "WhatsApp Business Más leads con potentes herramientas de WhatsApp instalado Des…" at bounding box center [696, 308] width 1266 height 616
